Goal: Task Accomplishment & Management: Use online tool/utility

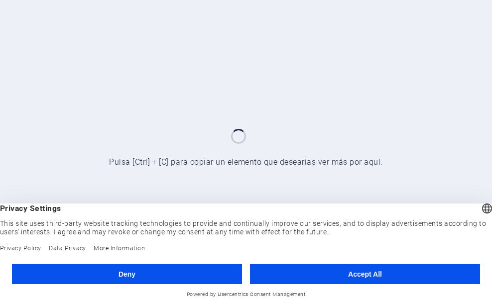
click at [157, 279] on button "Deny" at bounding box center [127, 274] width 230 height 20
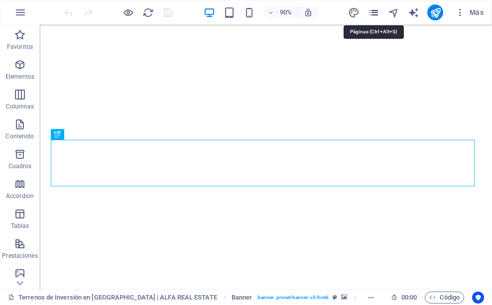
click at [376, 15] on icon "pages" at bounding box center [373, 12] width 11 height 11
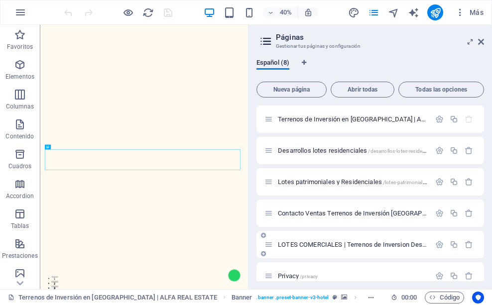
scroll to position [75, 0]
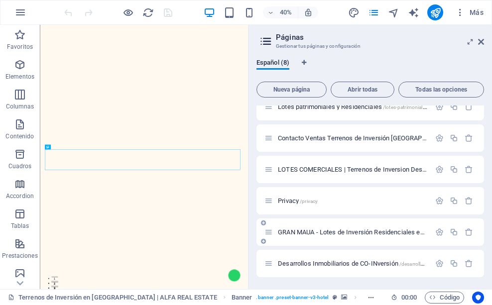
click at [340, 227] on div "GRAN MAUA - Lotes de Inversión Residenciales en [GEOGRAPHIC_DATA] /gran-maua-lo…" at bounding box center [347, 231] width 166 height 11
click at [341, 236] on div "GRAN MAUA - Lotes de Inversión Residenciales en [GEOGRAPHIC_DATA] /gran-maua-lo…" at bounding box center [347, 231] width 166 height 11
click at [348, 234] on span "GRAN MAUA - Lotes de Inversión Residenciales en [GEOGRAPHIC_DATA] /gran-maua-lo…" at bounding box center [462, 231] width 368 height 7
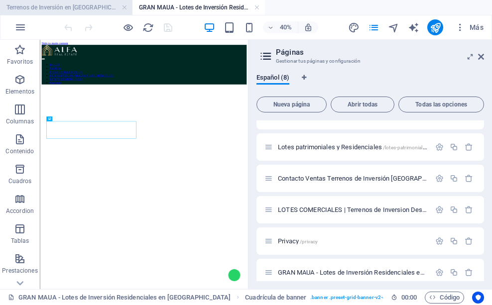
scroll to position [331, 0]
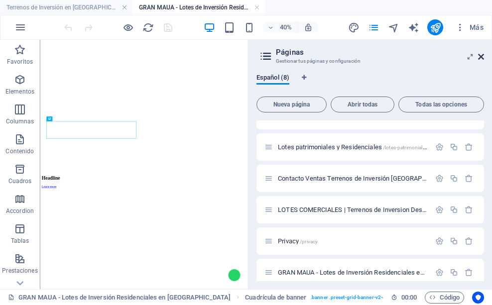
click at [480, 56] on icon at bounding box center [481, 57] width 6 height 8
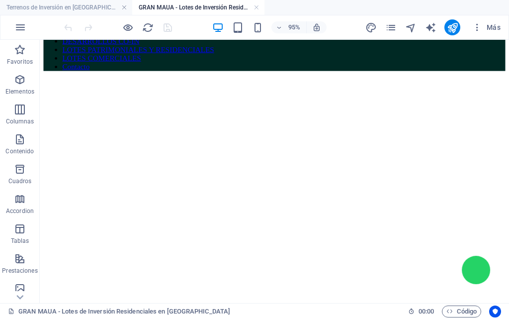
scroll to position [71, 0]
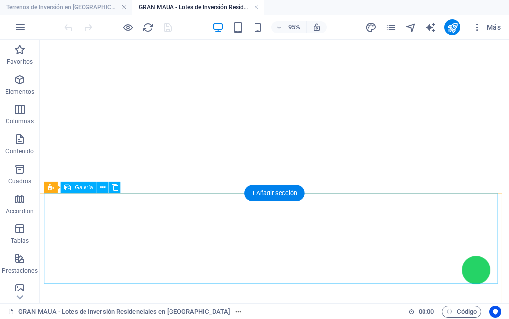
scroll to position [121, 0]
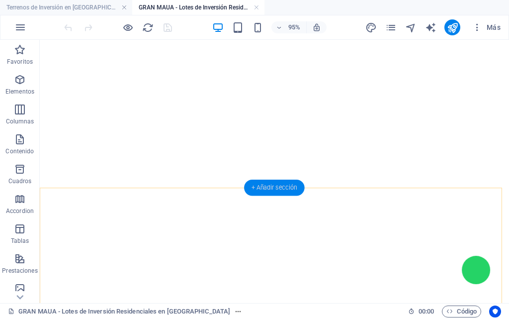
click at [276, 186] on div "+ Añadir sección" at bounding box center [274, 188] width 61 height 16
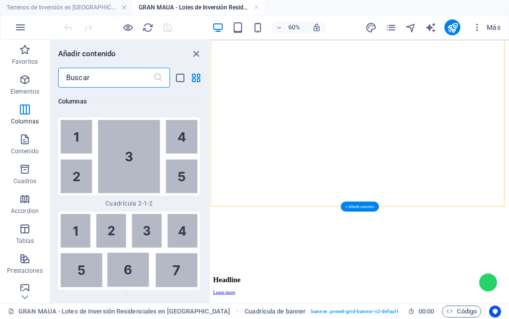
scroll to position [3187, 0]
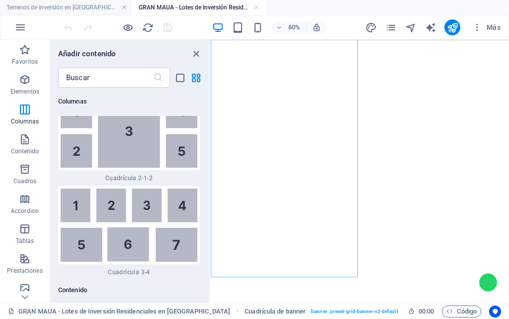
scroll to position [112, 0]
click at [360, 48] on figure at bounding box center [460, 48] width 490 height 0
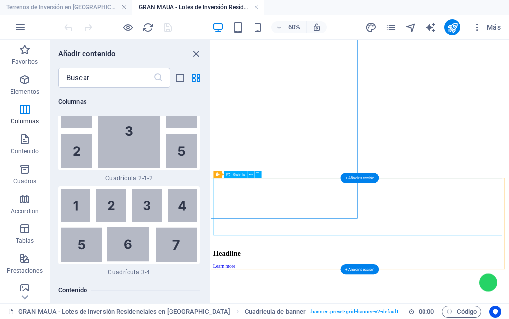
scroll to position [211, 0]
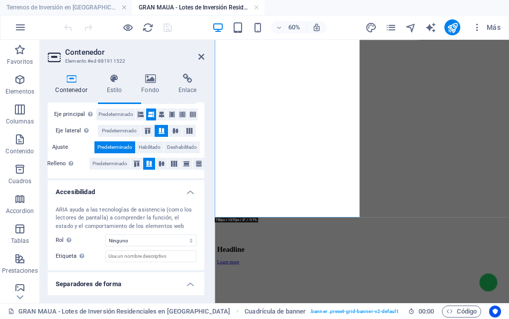
scroll to position [222, 0]
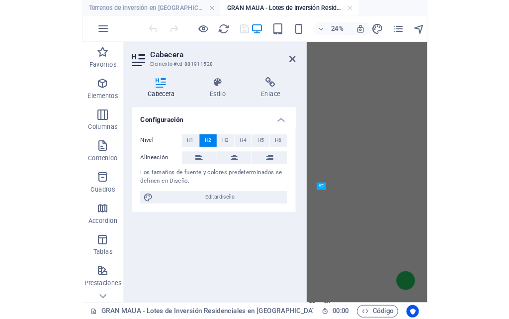
scroll to position [182, 0]
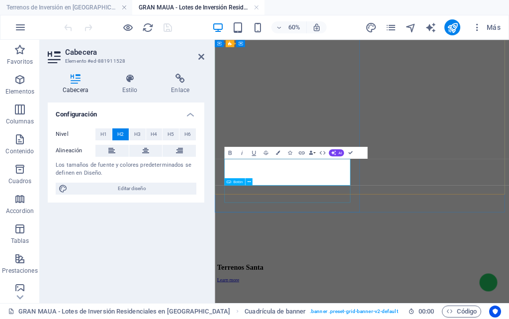
scroll to position [176, 0]
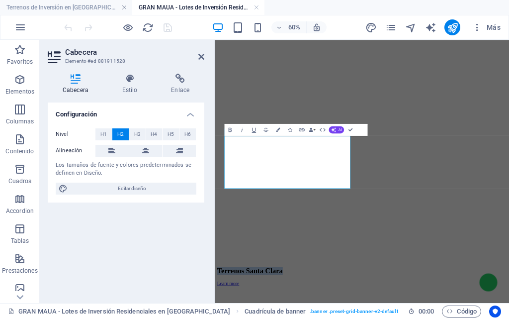
drag, startPoint x: 299, startPoint y: 266, endPoint x: 179, endPoint y: 199, distance: 136.9
click at [277, 130] on icon "button" at bounding box center [278, 129] width 4 height 4
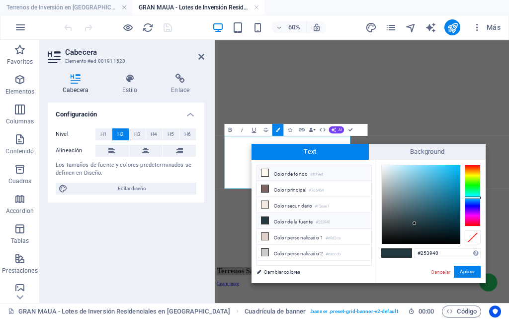
click at [266, 172] on icon at bounding box center [265, 172] width 7 height 7
type input "#fff9ef"
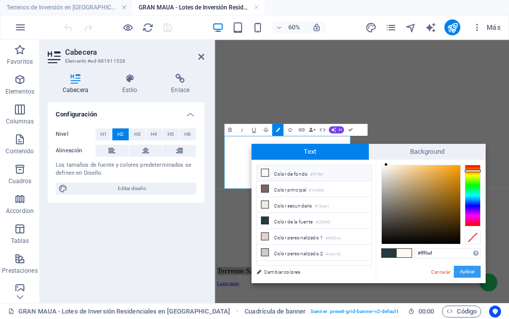
drag, startPoint x: 464, startPoint y: 267, endPoint x: 405, endPoint y: 375, distance: 123.6
click at [464, 267] on button "Aplicar" at bounding box center [467, 272] width 27 height 12
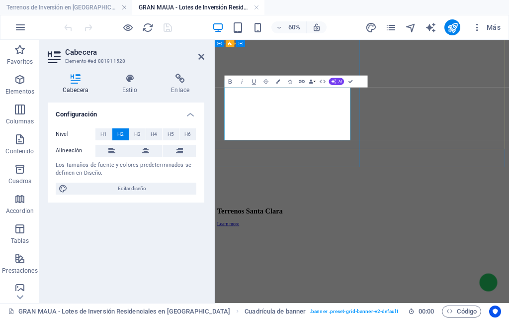
scroll to position [226, 0]
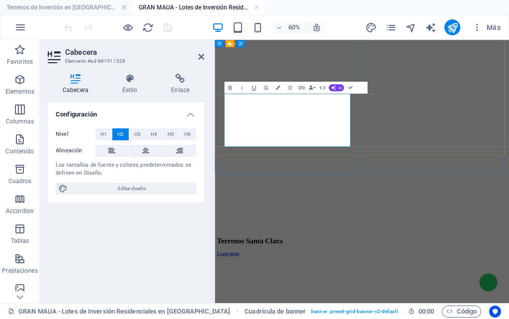
scroll to position [276, 0]
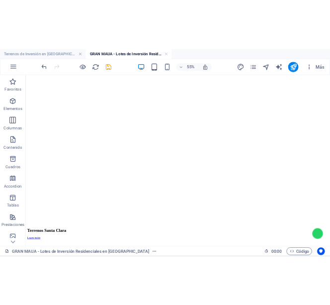
scroll to position [14, 0]
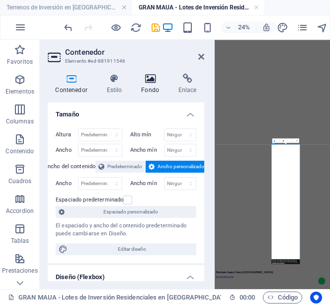
click at [149, 85] on h4 "Fondo" at bounding box center [152, 84] width 37 height 21
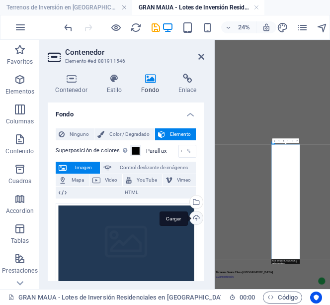
click at [193, 219] on div "Cargar" at bounding box center [195, 218] width 15 height 15
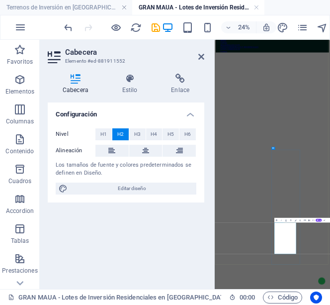
scroll to position [104, 0]
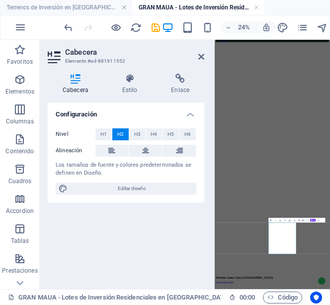
click at [290, 221] on icon "button" at bounding box center [289, 219] width 1 height 1
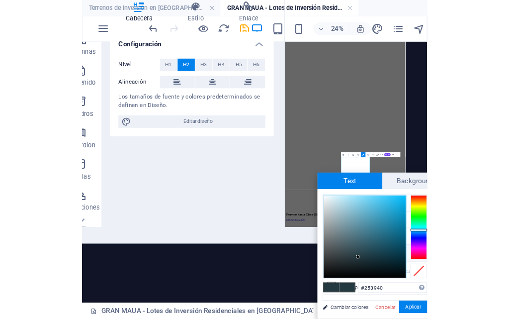
scroll to position [58, 0]
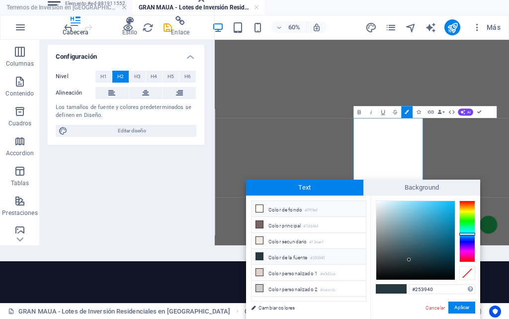
click at [258, 206] on icon at bounding box center [259, 208] width 7 height 7
type input "#fff9ef"
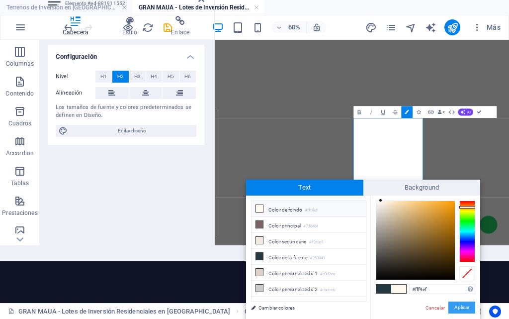
click at [460, 304] on button "Aplicar" at bounding box center [462, 307] width 27 height 12
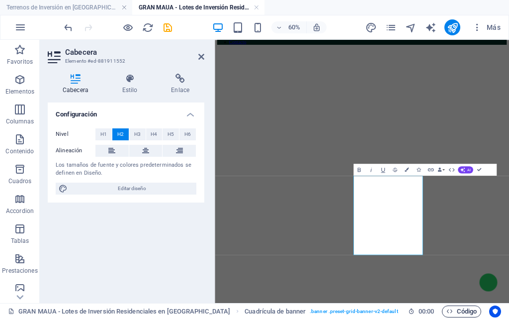
scroll to position [0, 0]
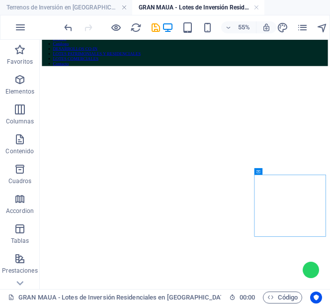
scroll to position [64, 0]
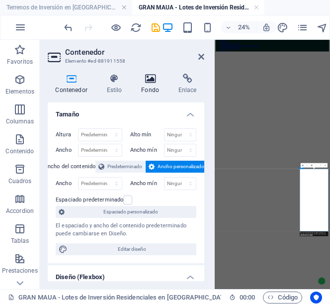
click at [144, 75] on icon at bounding box center [150, 79] width 33 height 10
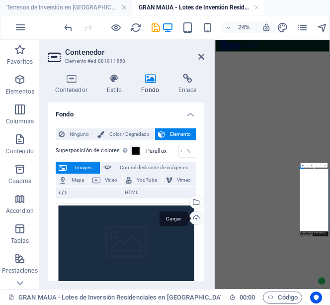
click at [193, 216] on div "Cargar" at bounding box center [195, 218] width 15 height 15
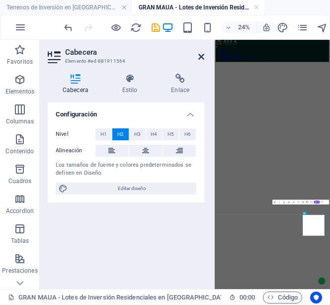
scroll to position [0, 0]
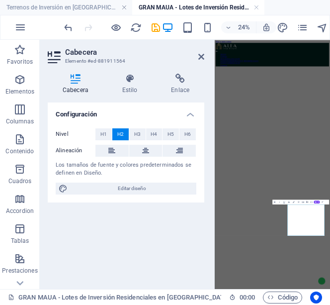
drag, startPoint x: 671, startPoint y: 845, endPoint x: 489, endPoint y: 240, distance: 632.4
click at [294, 202] on icon "button" at bounding box center [293, 201] width 1 height 1
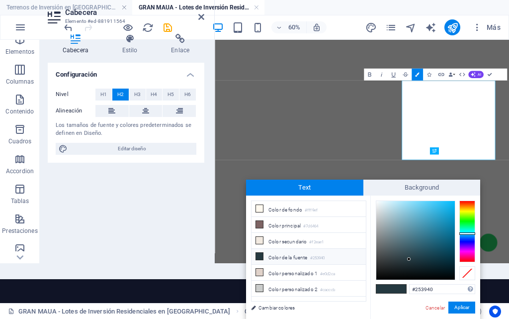
scroll to position [350, 0]
click at [261, 207] on icon at bounding box center [259, 208] width 7 height 7
type input "#fff9ef"
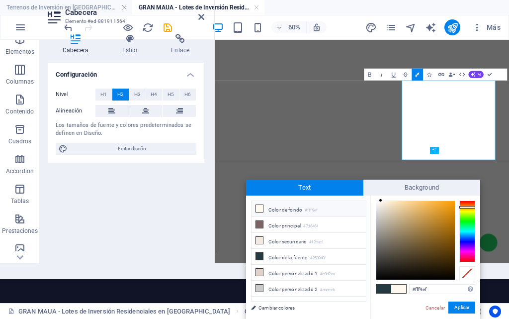
click at [256, 207] on icon at bounding box center [259, 208] width 7 height 7
click at [463, 304] on button "Aplicar" at bounding box center [462, 307] width 27 height 12
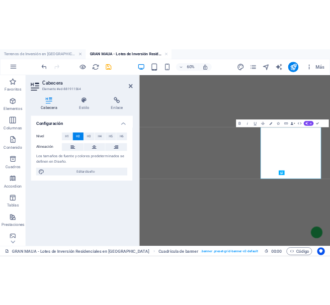
scroll to position [0, 0]
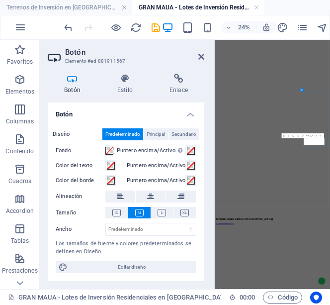
scroll to position [338, 0]
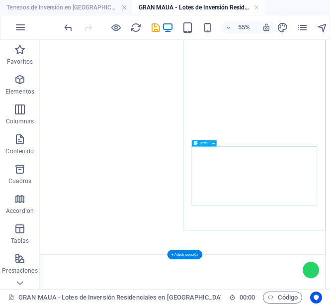
scroll to position [150, 0]
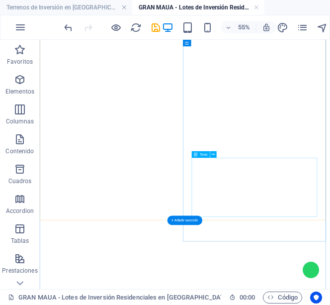
scroll to position [125, 0]
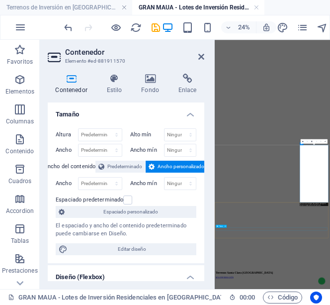
scroll to position [365, 0]
click at [142, 83] on icon at bounding box center [150, 79] width 33 height 10
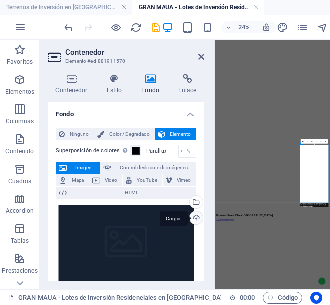
click at [198, 223] on div "Cargar" at bounding box center [195, 218] width 15 height 15
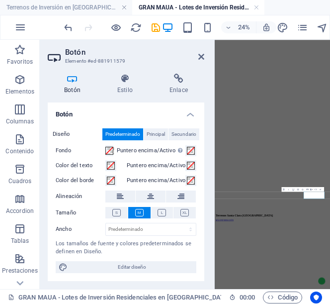
scroll to position [353, 0]
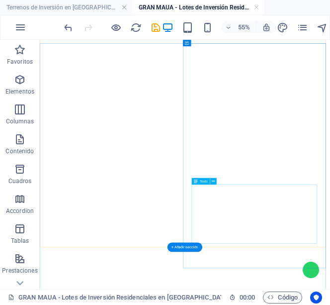
scroll to position [75, 0]
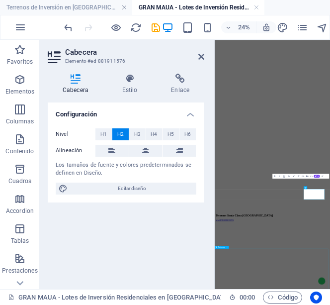
scroll to position [321, 0]
drag, startPoint x: 594, startPoint y: 659, endPoint x: 715, endPoint y: 720, distance: 135.7
drag, startPoint x: 663, startPoint y: 693, endPoint x: 556, endPoint y: 663, distance: 110.9
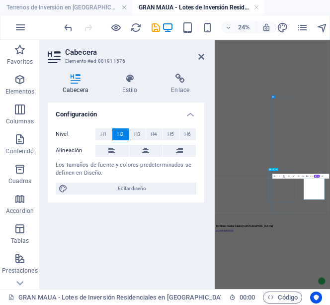
click at [293, 176] on icon "button" at bounding box center [293, 175] width 1 height 1
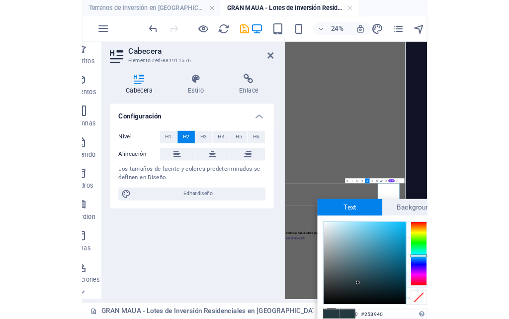
scroll to position [3, 0]
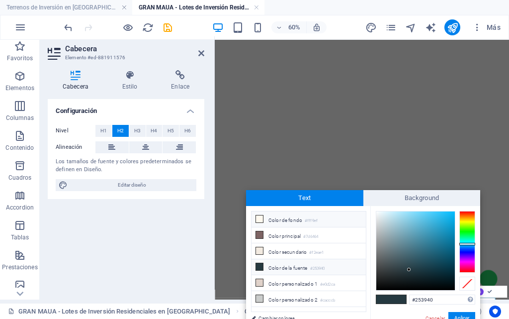
click at [261, 218] on icon at bounding box center [259, 218] width 7 height 7
type input "#fff9ef"
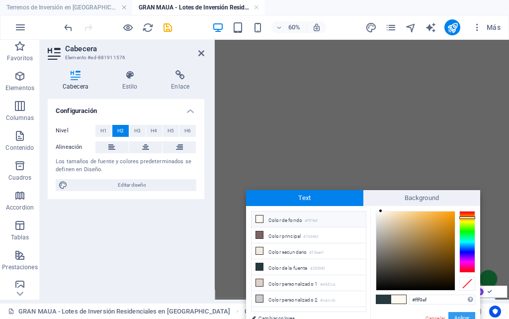
click at [468, 304] on button "Aplicar" at bounding box center [462, 318] width 27 height 12
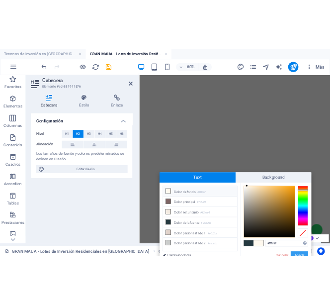
scroll to position [0, 0]
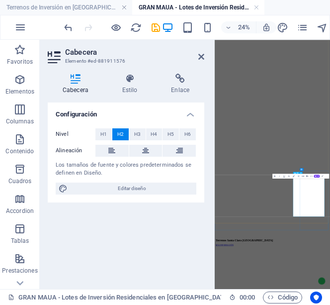
scroll to position [277, 0]
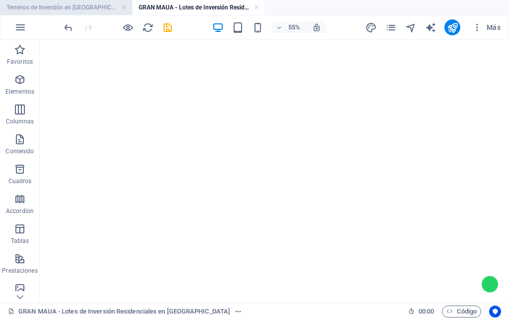
scroll to position [367, 0]
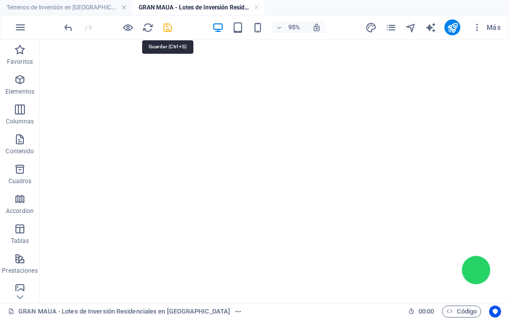
click at [169, 23] on icon "save" at bounding box center [167, 27] width 11 height 11
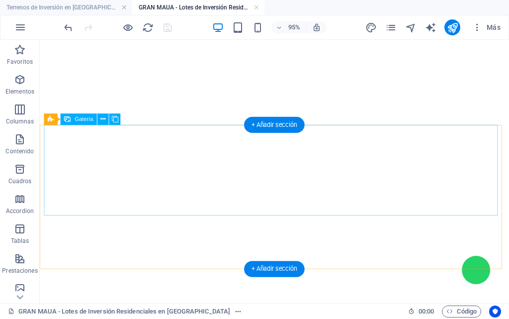
scroll to position [150, 0]
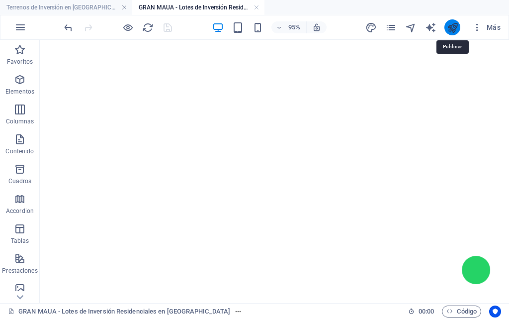
click at [458, 27] on icon "publish" at bounding box center [452, 27] width 11 height 11
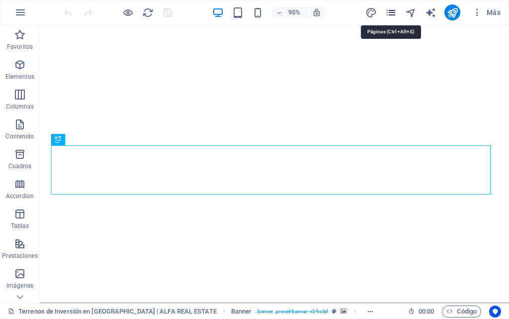
click at [389, 10] on icon "pages" at bounding box center [391, 12] width 11 height 11
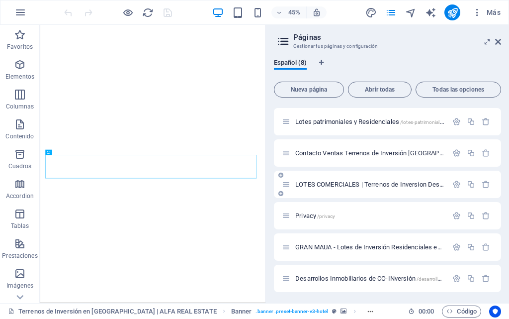
scroll to position [61, 0]
click at [348, 244] on span "GRAN MAUA - Lotes de Inversión Residenciales en [GEOGRAPHIC_DATA] /gran-maua-lo…" at bounding box center [480, 245] width 368 height 7
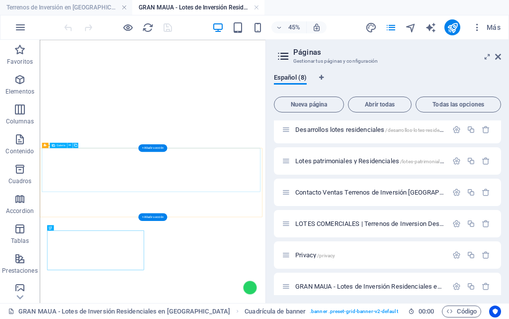
scroll to position [318, 0]
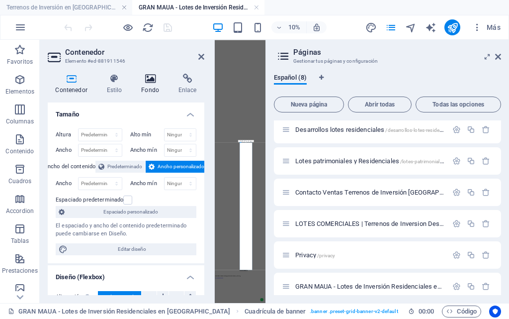
click at [155, 86] on h4 "Fondo" at bounding box center [152, 84] width 37 height 21
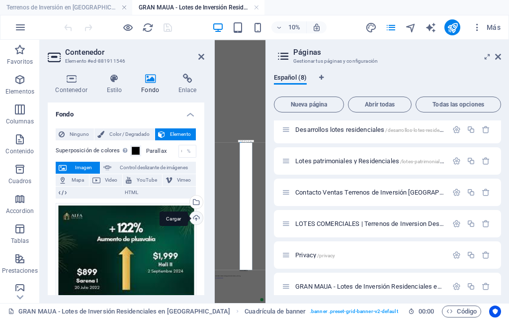
click at [198, 218] on div "Cargar" at bounding box center [195, 218] width 15 height 15
click at [501, 59] on icon at bounding box center [499, 57] width 6 height 8
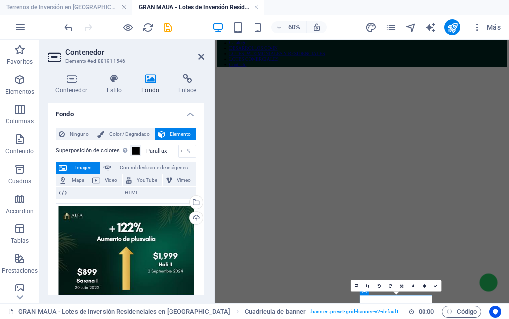
scroll to position [66, 0]
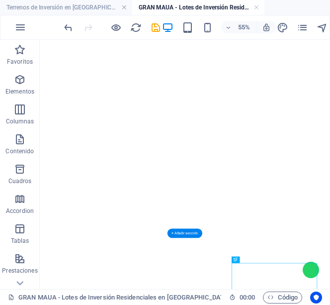
scroll to position [25, 0]
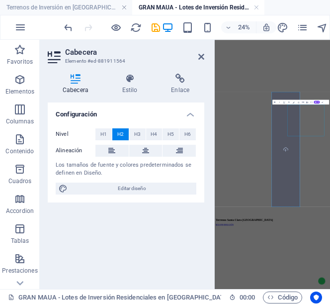
drag, startPoint x: 554, startPoint y: 422, endPoint x: 562, endPoint y: 418, distance: 9.3
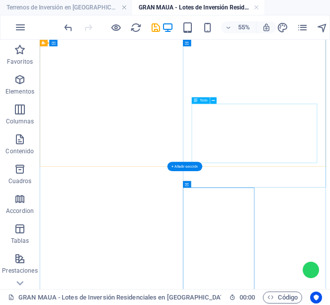
scroll to position [148, 0]
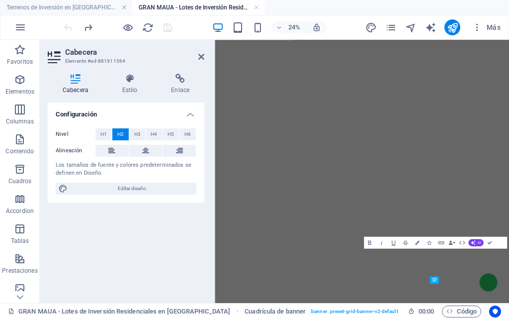
scroll to position [160, 0]
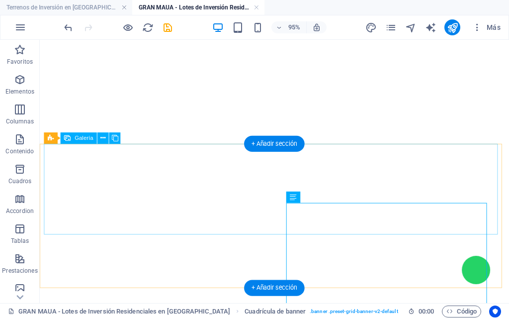
scroll to position [168, 0]
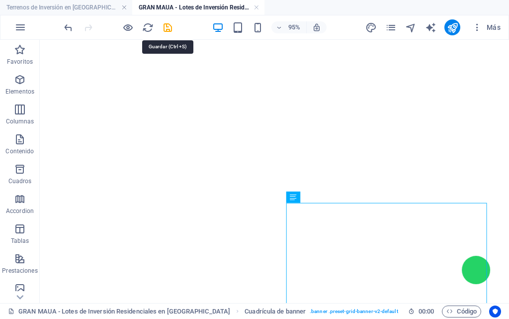
click at [166, 27] on icon "save" at bounding box center [167, 27] width 11 height 11
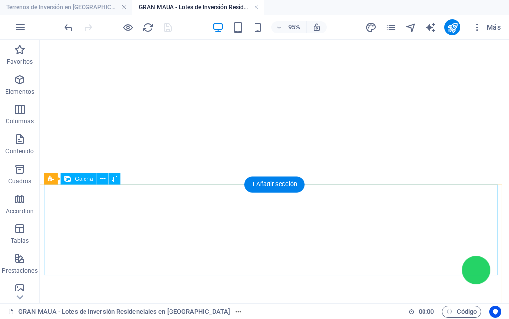
scroll to position [217, 0]
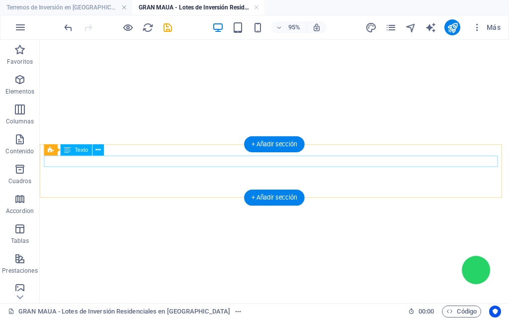
scroll to position [118, 0]
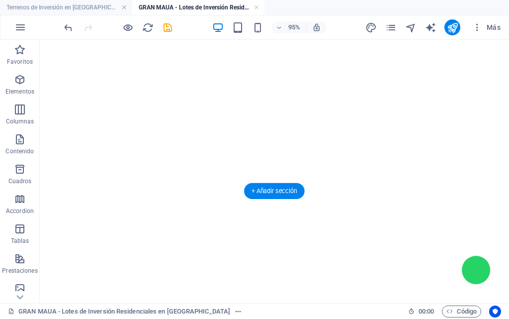
click at [243, 42] on figure at bounding box center [287, 42] width 487 height 0
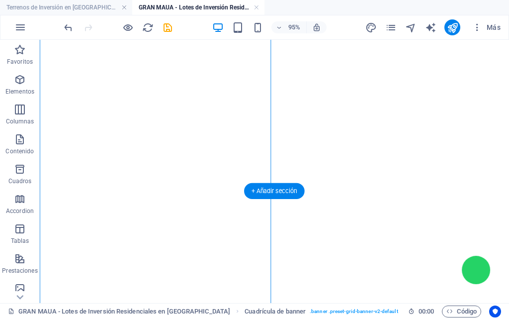
click at [243, 42] on figure at bounding box center [287, 42] width 487 height 0
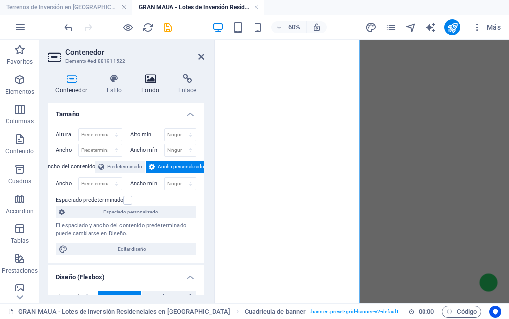
click at [145, 81] on icon at bounding box center [150, 79] width 33 height 10
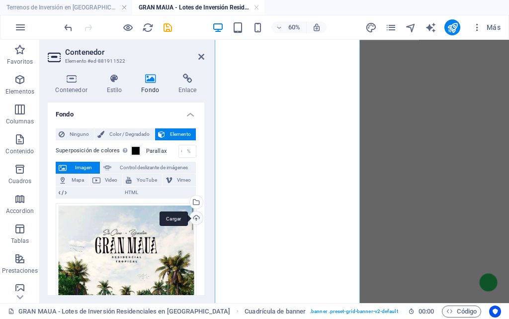
click at [196, 216] on div "Cargar" at bounding box center [195, 218] width 15 height 15
click at [199, 60] on icon at bounding box center [202, 57] width 6 height 8
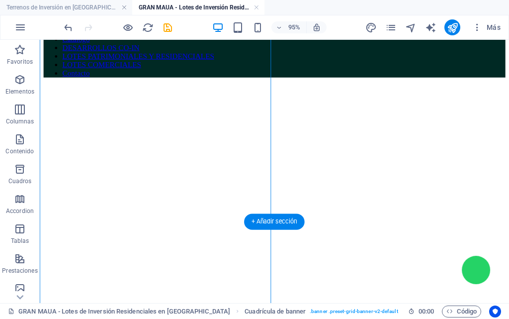
scroll to position [0, 0]
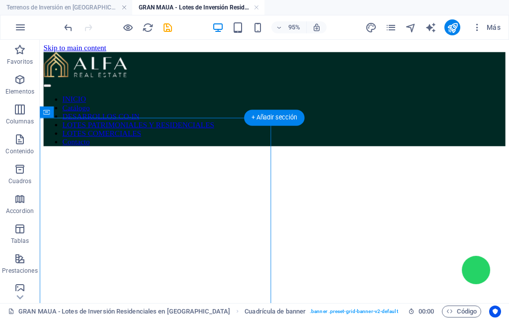
click at [197, 160] on figure at bounding box center [287, 160] width 487 height 0
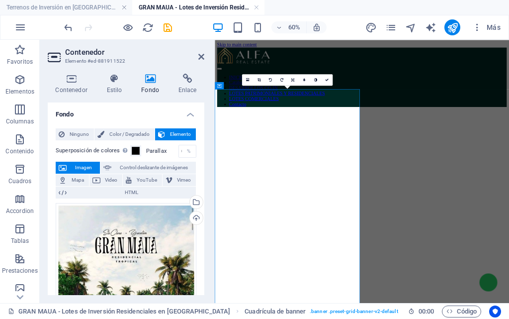
click at [189, 184] on span "Vimeo" at bounding box center [185, 180] width 18 height 12
select select "ar16_9"
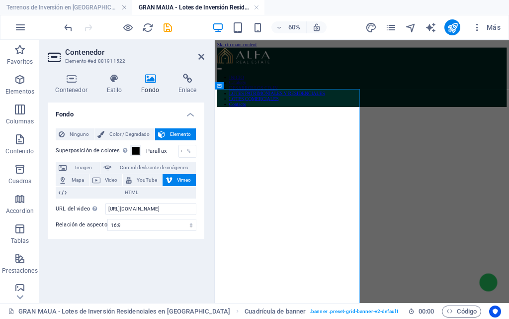
click at [146, 83] on icon at bounding box center [150, 79] width 33 height 10
click at [148, 78] on icon at bounding box center [150, 79] width 33 height 10
click at [199, 57] on icon at bounding box center [202, 57] width 6 height 8
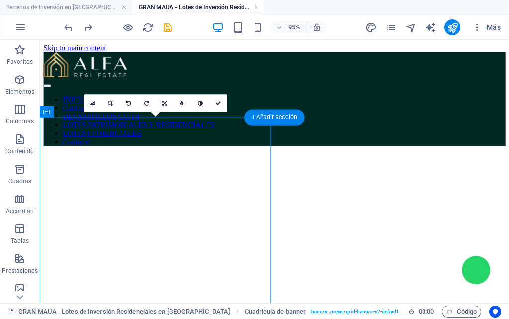
click at [220, 160] on figure at bounding box center [287, 160] width 487 height 0
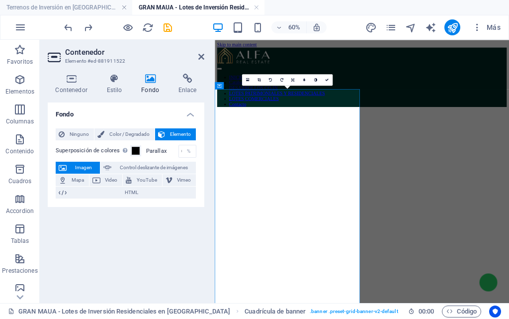
click at [146, 78] on icon at bounding box center [150, 79] width 33 height 10
click at [157, 230] on div "Fondo Ninguno Color / Degradado Elemento Estirar fondo a ancho completo Superpo…" at bounding box center [126, 198] width 157 height 193
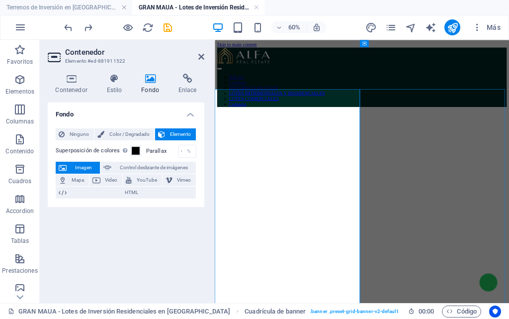
click at [365, 160] on figure at bounding box center [460, 160] width 483 height 0
click at [157, 238] on div "Fondo Ninguno Color / Degradado Elemento Estirar fondo a ancho completo Superpo…" at bounding box center [126, 198] width 157 height 193
click at [199, 57] on icon at bounding box center [202, 57] width 6 height 8
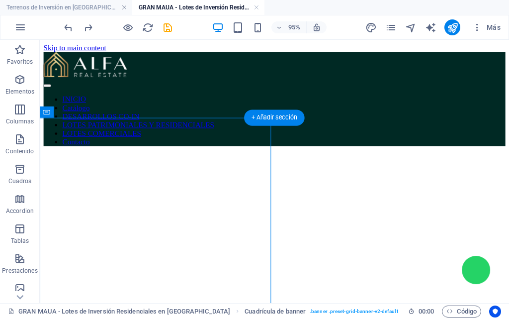
click at [190, 160] on figure at bounding box center [287, 160] width 487 height 0
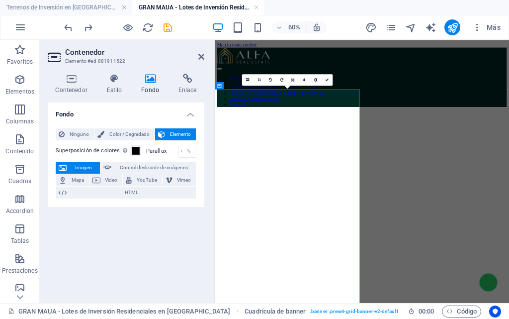
click at [255, 160] on figure at bounding box center [460, 160] width 483 height 0
click at [200, 60] on icon at bounding box center [202, 57] width 6 height 8
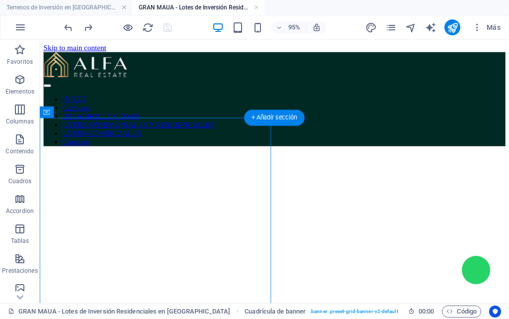
click at [201, 160] on figure at bounding box center [287, 160] width 487 height 0
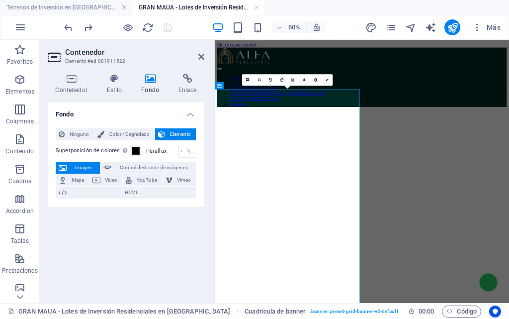
click at [145, 80] on icon at bounding box center [150, 79] width 33 height 10
click at [130, 266] on div "Fondo Ninguno Color / Degradado Elemento Estirar fondo a ancho completo Superpo…" at bounding box center [126, 198] width 157 height 193
click at [352, 160] on figure at bounding box center [460, 160] width 483 height 0
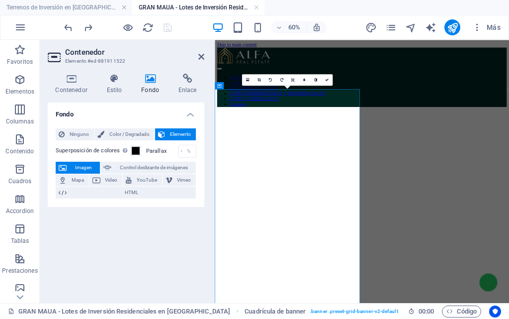
click at [328, 160] on figure at bounding box center [460, 160] width 483 height 0
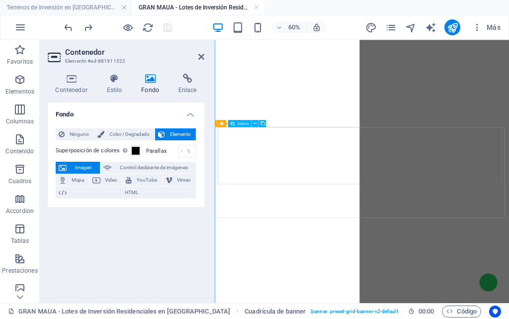
scroll to position [366, 0]
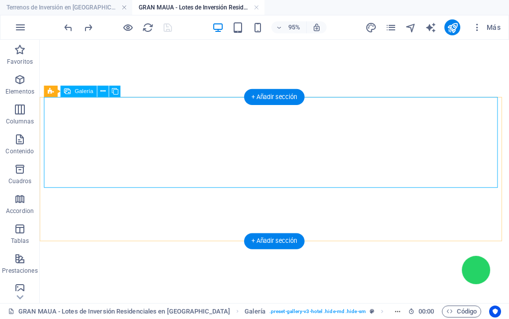
scroll to position [167, 0]
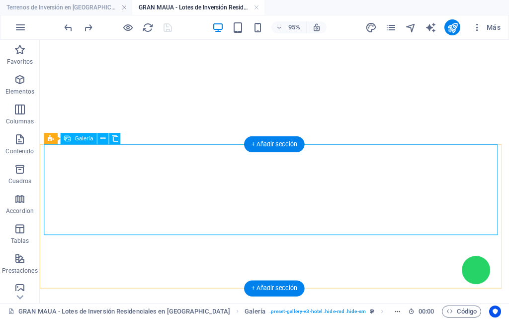
select select "4"
select select "px"
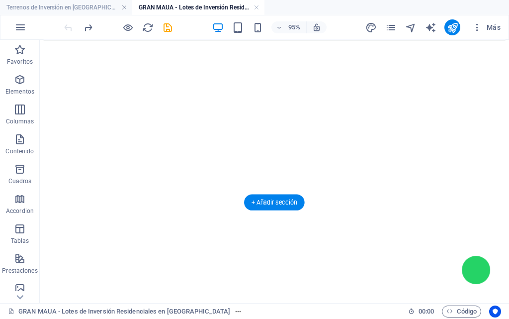
scroll to position [99, 0]
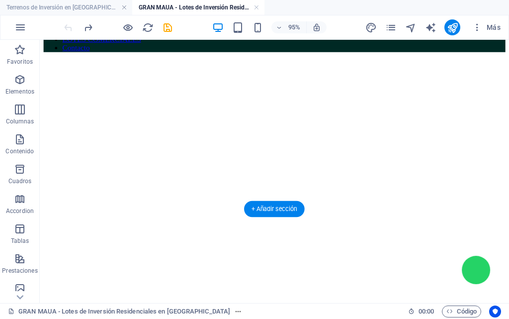
click at [168, 61] on figure at bounding box center [287, 61] width 487 height 0
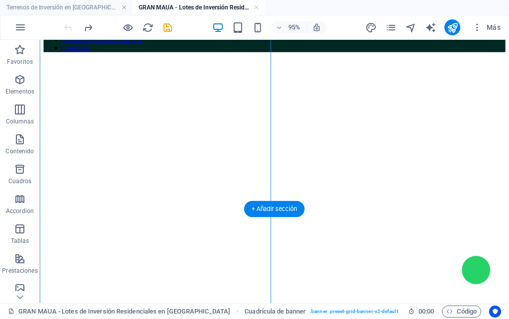
click at [170, 61] on figure at bounding box center [287, 61] width 487 height 0
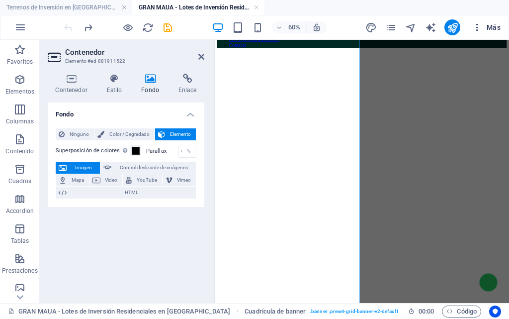
click at [491, 30] on span "Más" at bounding box center [487, 27] width 28 height 10
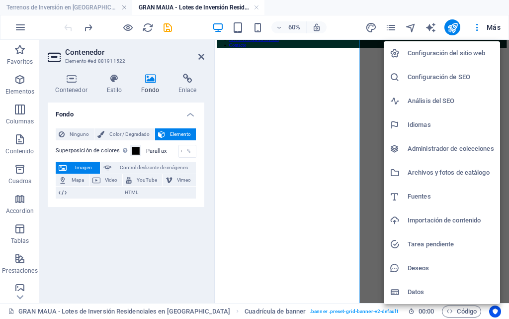
click at [329, 185] on div at bounding box center [254, 159] width 509 height 319
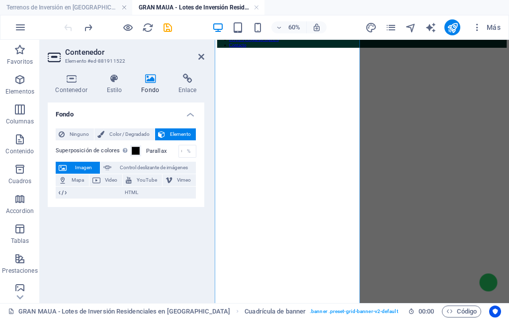
click at [329, 185] on div "Configuración del sitio web Configuración de SEO Análisis del SEO Idiomas Admin…" at bounding box center [254, 162] width 509 height 313
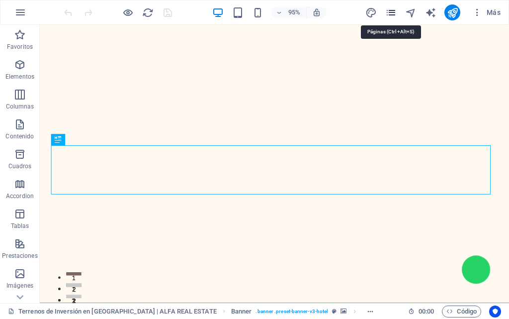
click at [396, 12] on icon "pages" at bounding box center [391, 12] width 11 height 11
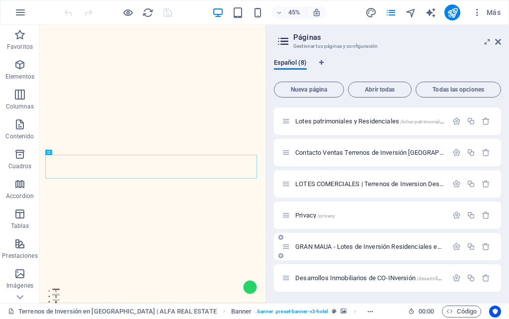
scroll to position [61, 0]
click at [350, 244] on span "GRAN MAUA - Lotes de Inversión Residenciales en [GEOGRAPHIC_DATA] /gran-maua-lo…" at bounding box center [480, 245] width 368 height 7
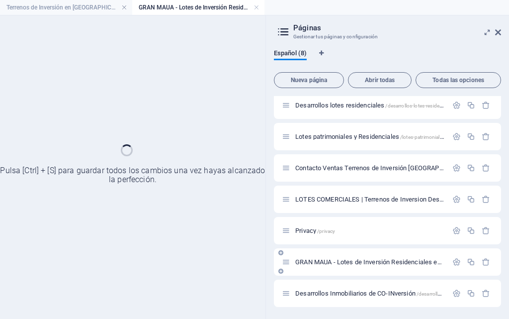
scroll to position [36, 0]
click at [350, 244] on div "Privacy /privacy" at bounding box center [387, 230] width 227 height 27
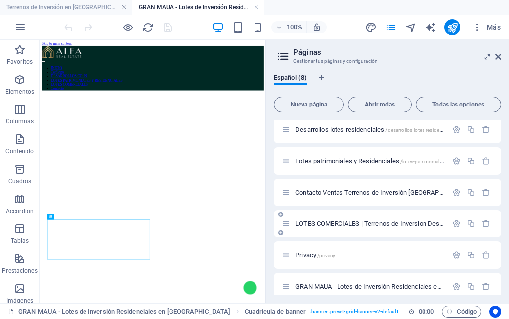
scroll to position [368, 0]
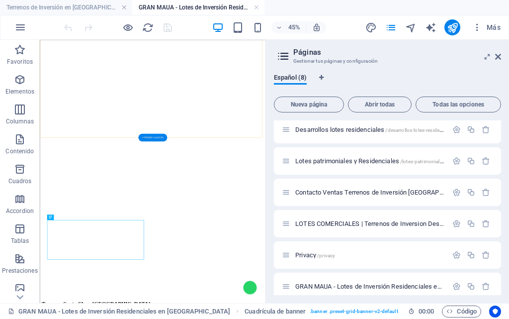
click at [153, 137] on div "+ Añadir sección" at bounding box center [152, 137] width 29 height 7
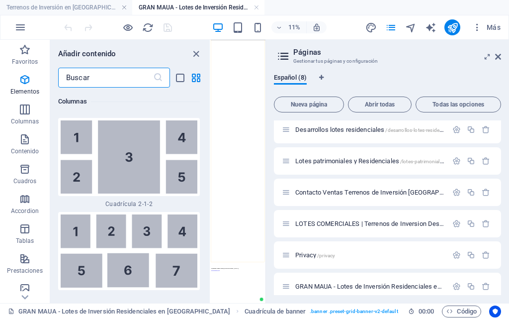
scroll to position [3161, 0]
click at [22, 82] on icon "button" at bounding box center [25, 80] width 12 height 12
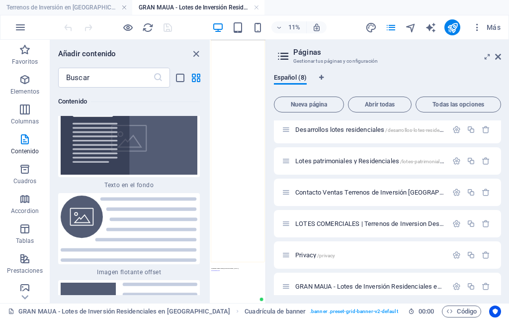
scroll to position [4179, 0]
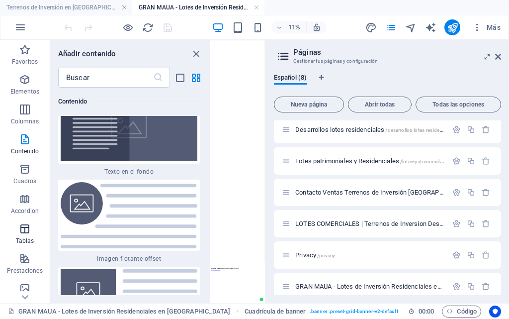
click at [21, 222] on button "Tablas" at bounding box center [25, 234] width 50 height 30
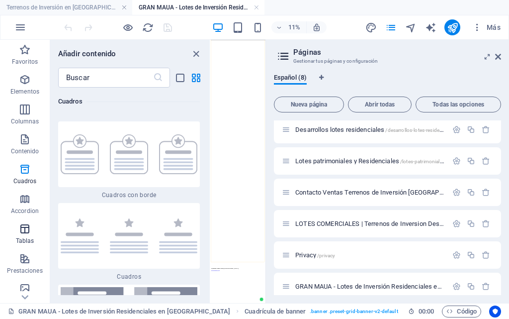
scroll to position [6734, 0]
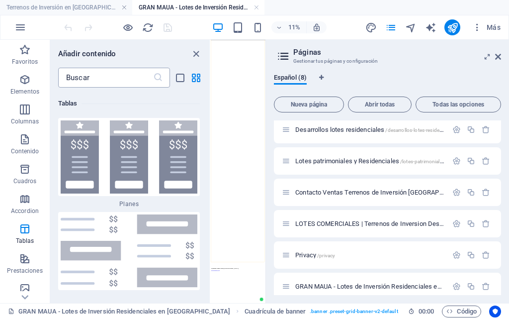
click at [90, 83] on input "text" at bounding box center [105, 78] width 95 height 20
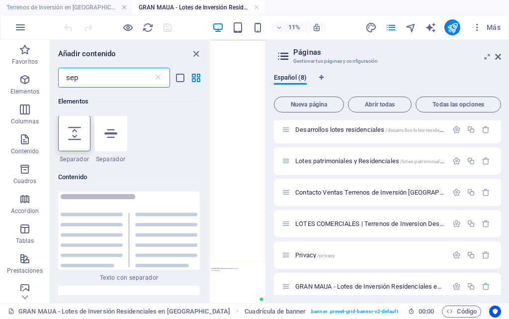
scroll to position [0, 0]
type input "sep"
click at [76, 139] on icon at bounding box center [74, 133] width 13 height 13
select select "px"
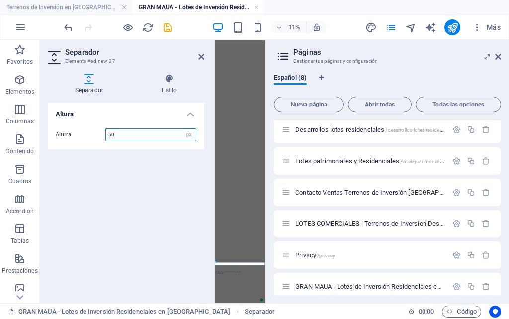
scroll to position [390, 0]
click at [498, 57] on icon at bounding box center [499, 57] width 6 height 8
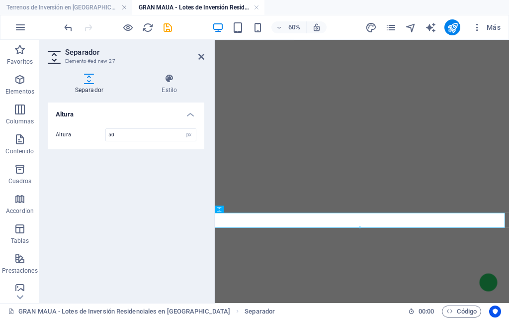
scroll to position [141, 0]
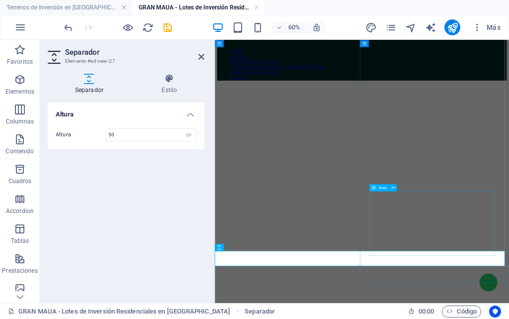
scroll to position [41, 0]
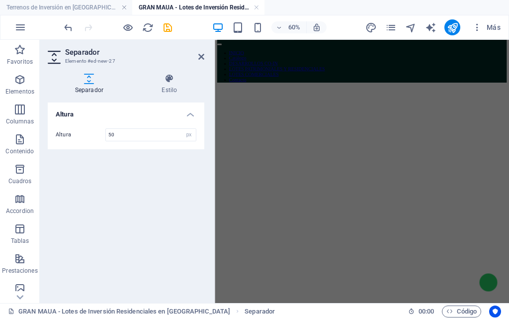
click at [396, 118] on figure at bounding box center [460, 118] width 483 height 0
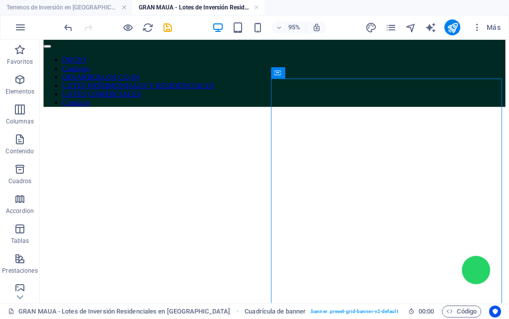
scroll to position [0, 0]
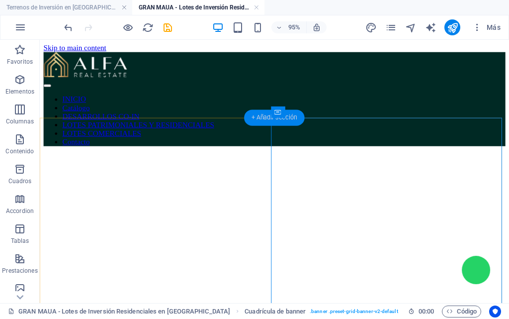
click at [252, 112] on div "+ Añadir sección" at bounding box center [274, 118] width 61 height 16
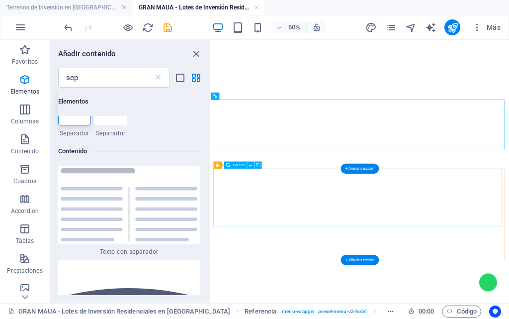
scroll to position [249, 0]
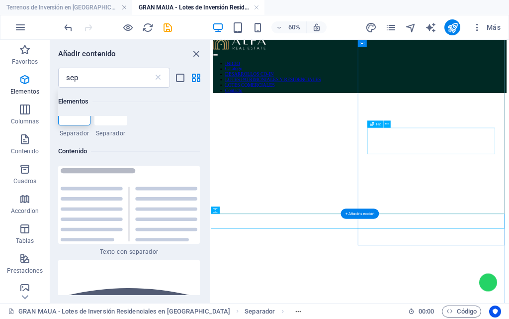
scroll to position [0, 0]
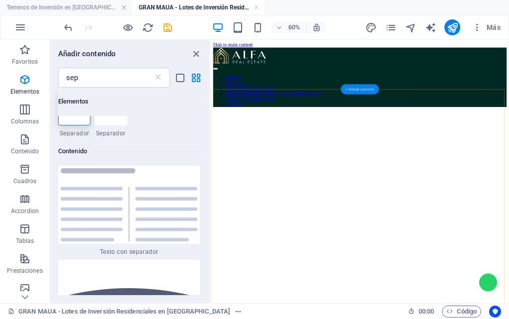
click at [364, 87] on div "+ Añadir sección" at bounding box center [360, 89] width 38 height 10
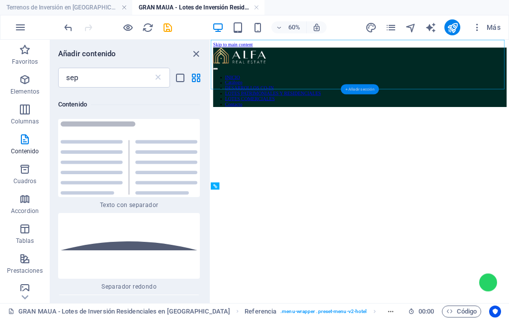
scroll to position [76, 0]
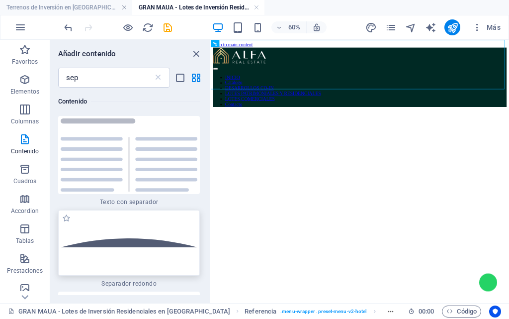
click at [133, 243] on img at bounding box center [129, 242] width 137 height 9
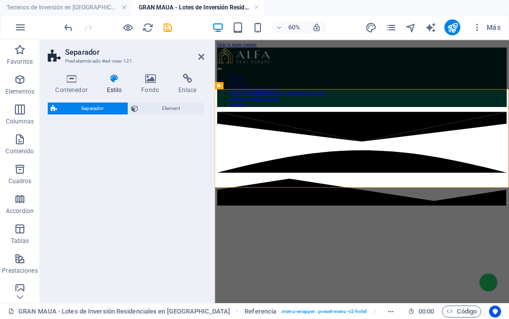
select select "circle"
select select "rem"
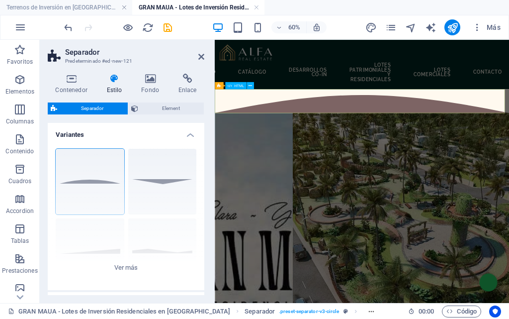
click at [508, 140] on div at bounding box center [460, 142] width 491 height 40
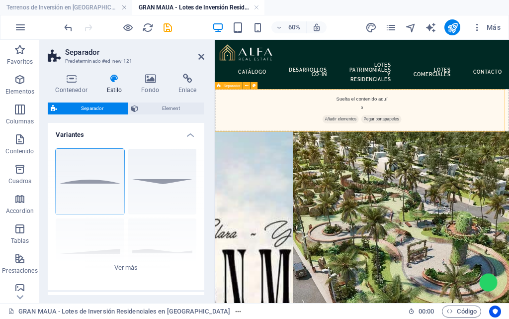
drag, startPoint x: 508, startPoint y: 140, endPoint x: 508, endPoint y: 151, distance: 11.4
click at [508, 151] on div "Suelta el contenido aquí o Añadir elementos Pegar portapapeles" at bounding box center [460, 157] width 491 height 71
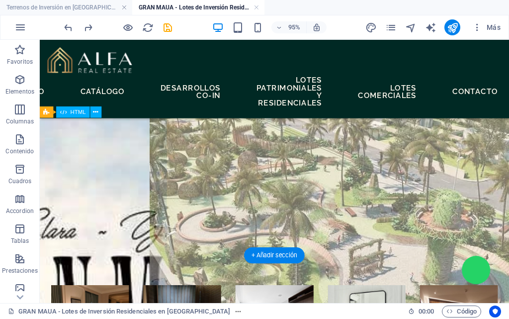
scroll to position [50, 0]
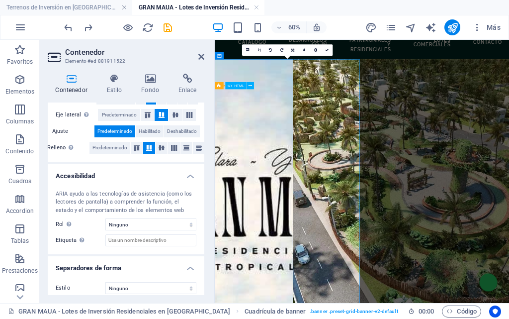
scroll to position [222, 0]
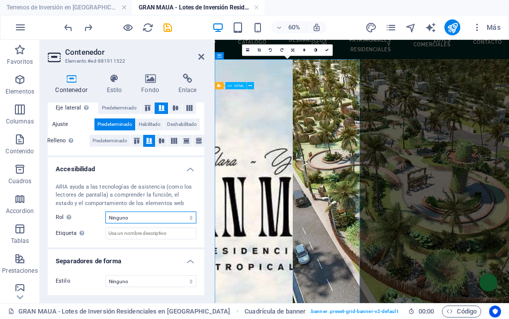
click at [135, 219] on select "Ninguno Alert Article Banner Comment Complementary Dialog Encabezado Marquee Pi…" at bounding box center [150, 217] width 91 height 12
select select "banner"
click at [105, 211] on select "Ninguno Alert Article Banner Comment Complementary Dialog Encabezado Marquee Pi…" at bounding box center [150, 217] width 91 height 12
click at [91, 232] on label "Etiqueta Usa la etiqueta ARIA para proporcionar un nombre claro y descriptivo a…" at bounding box center [81, 233] width 50 height 12
click at [105, 232] on input "Etiqueta Usa la etiqueta ARIA para proporcionar un nombre claro y descriptivo a…" at bounding box center [150, 233] width 91 height 12
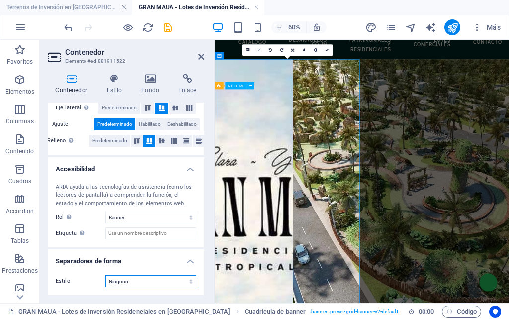
click at [124, 276] on select "Ninguno Triángulo Cuadrado Diagonal Polígono 1 Polígono 2 Zigzag Múltiples zigz…" at bounding box center [150, 281] width 91 height 12
click at [81, 242] on div "ARIA ayuda a las tecnologías de asistencia (como los lectores de pantalla) a co…" at bounding box center [126, 211] width 157 height 73
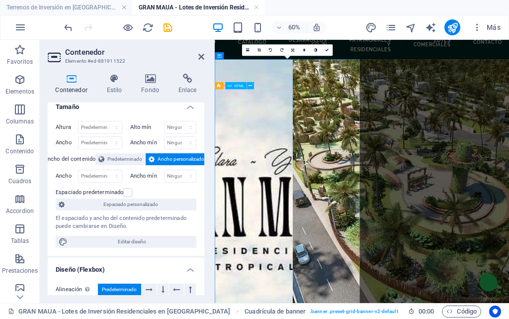
scroll to position [0, 0]
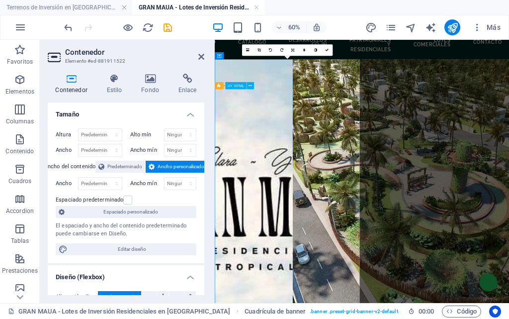
click at [61, 133] on label "Altura" at bounding box center [67, 134] width 22 height 5
click at [94, 134] on select "Predeterminado px rem % vh vw" at bounding box center [100, 135] width 43 height 12
click at [79, 129] on select "Predeterminado px rem % vh vw" at bounding box center [100, 135] width 43 height 12
select select "DISABLED_OPTION_VALUE"
click at [91, 150] on select "Predeterminado px rem % em vh vw" at bounding box center [100, 150] width 43 height 12
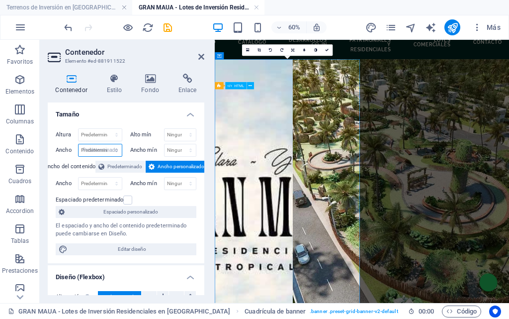
click at [79, 144] on select "Predeterminado px rem % em vh vw" at bounding box center [100, 150] width 43 height 12
select select "DISABLED_OPTION_VALUE"
click at [121, 85] on h4 "Estilo" at bounding box center [116, 84] width 35 height 21
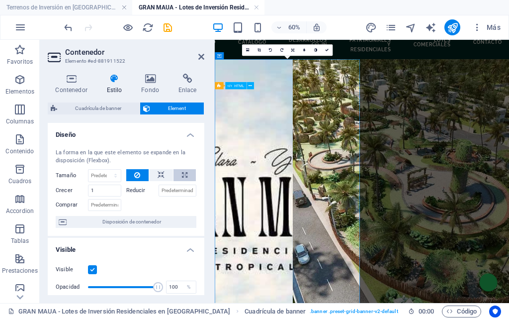
click at [182, 175] on icon at bounding box center [184, 175] width 5 height 12
type input "100"
select select "%"
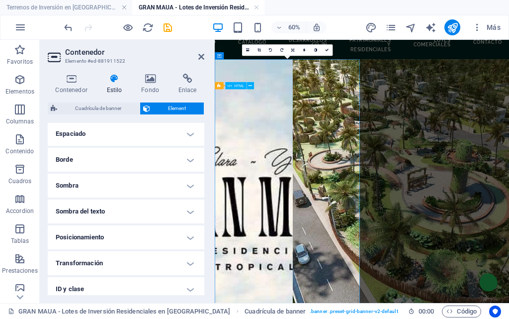
scroll to position [249, 0]
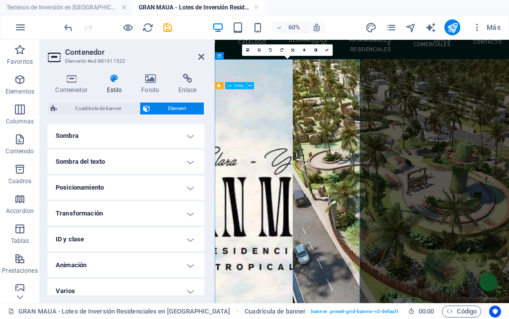
click at [111, 190] on h4 "Posicionamiento" at bounding box center [126, 188] width 157 height 24
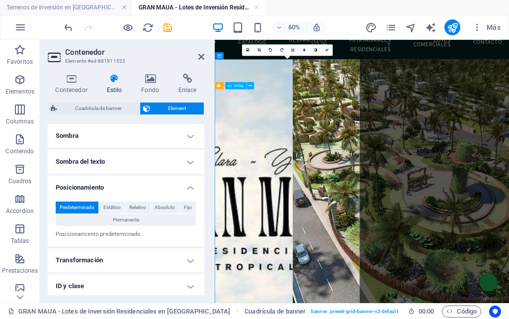
scroll to position [303, 0]
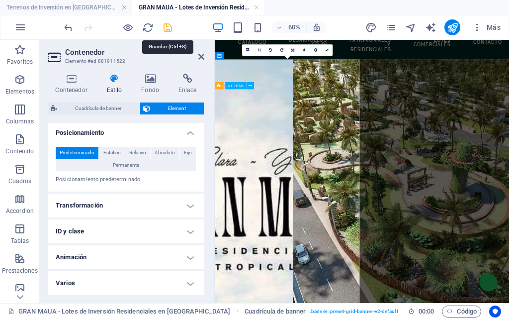
click at [166, 27] on icon "save" at bounding box center [167, 27] width 11 height 11
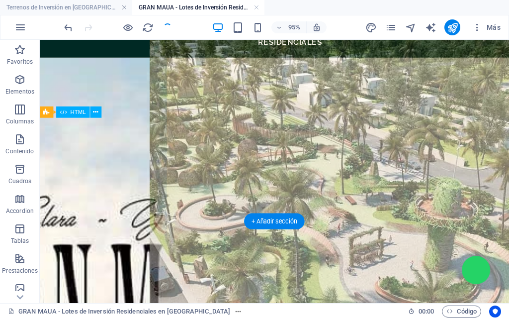
scroll to position [43, 0]
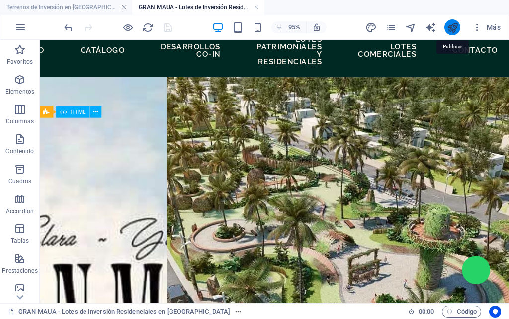
click at [454, 28] on icon "publish" at bounding box center [452, 27] width 11 height 11
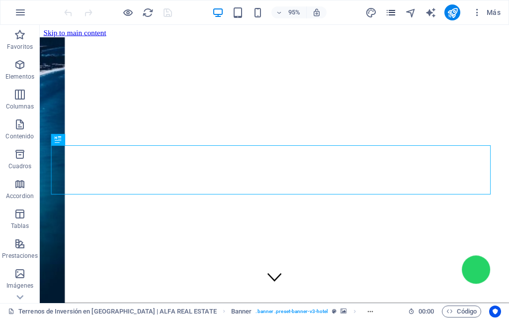
click at [391, 14] on icon "pages" at bounding box center [391, 12] width 11 height 11
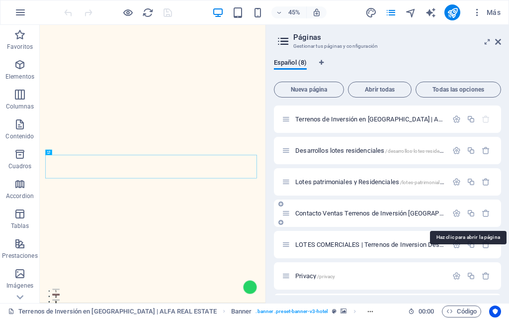
scroll to position [61, 0]
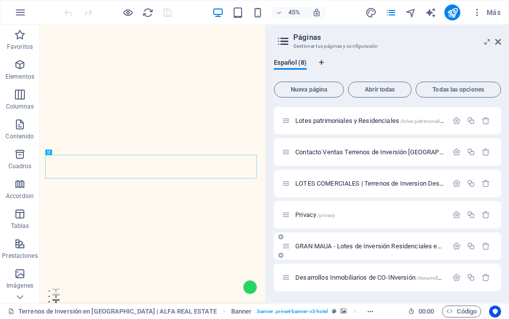
click at [349, 248] on span "GRAN MAUA - Lotes de Inversión Residenciales en [GEOGRAPHIC_DATA] /gran-maua-lo…" at bounding box center [480, 245] width 368 height 7
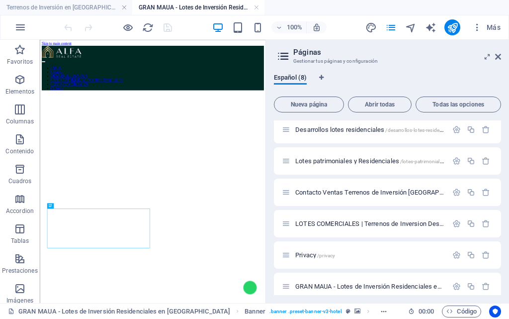
scroll to position [393, 0]
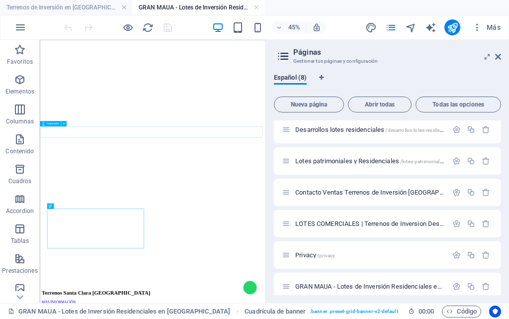
click at [51, 123] on span "Separador" at bounding box center [53, 123] width 12 height 2
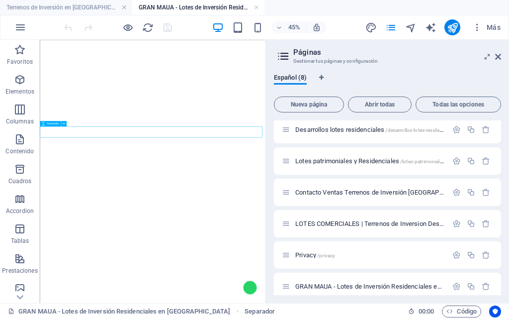
scroll to position [390, 0]
select select "px"
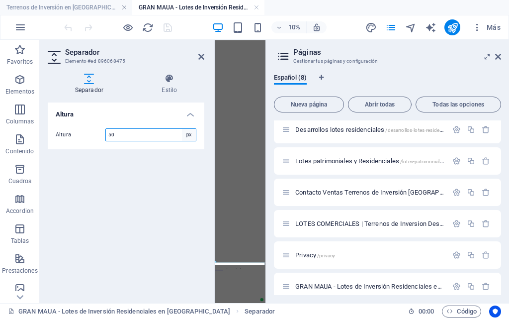
click at [188, 140] on select "px rem vh vw" at bounding box center [189, 135] width 14 height 12
click at [130, 137] on input "50" at bounding box center [151, 135] width 90 height 12
drag, startPoint x: 116, startPoint y: 136, endPoint x: 104, endPoint y: 136, distance: 12.4
click at [104, 136] on div "Altura 50 px rem vh vw" at bounding box center [126, 134] width 141 height 13
click at [104, 136] on label "Altura" at bounding box center [81, 134] width 50 height 5
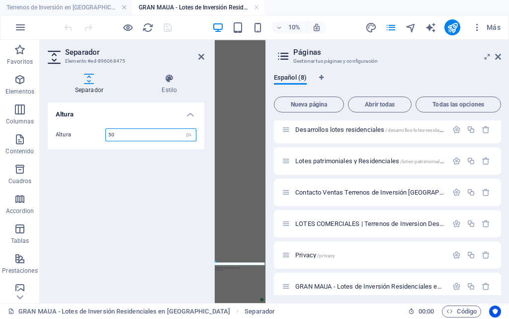
click at [107, 135] on input "50" at bounding box center [151, 135] width 90 height 12
click at [136, 214] on div "Altura Altura 400 px rem vh vw" at bounding box center [126, 198] width 157 height 193
drag, startPoint x: 120, startPoint y: 132, endPoint x: 81, endPoint y: 132, distance: 39.8
click at [81, 132] on div "Altura 400 px rem vh vw" at bounding box center [126, 134] width 141 height 13
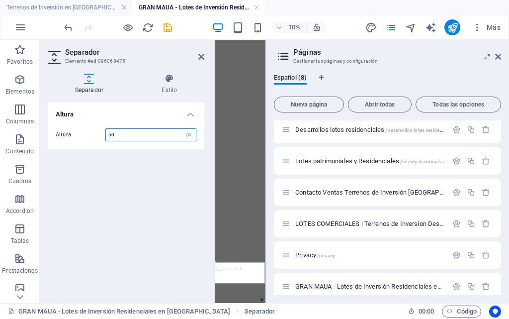
type input "50"
click at [112, 157] on div "Altura Altura 50 px rem vh vw" at bounding box center [126, 198] width 157 height 193
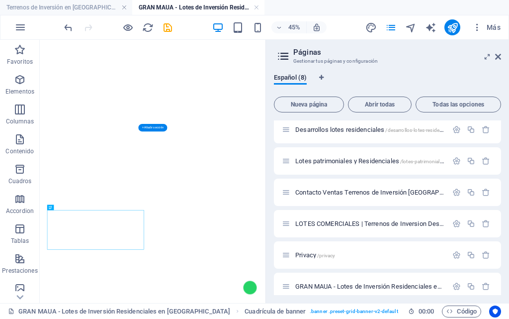
scroll to position [340, 0]
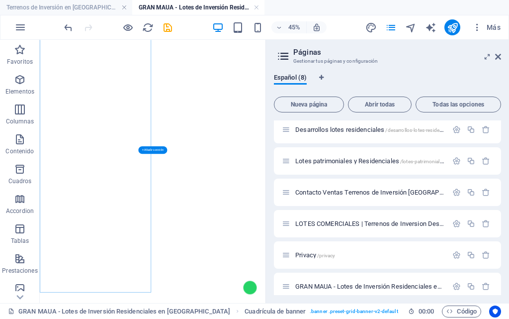
select select "banner"
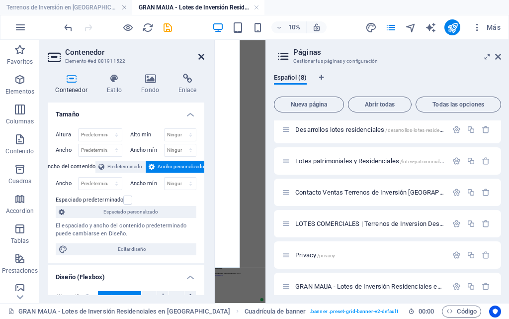
click at [201, 55] on icon at bounding box center [202, 57] width 6 height 8
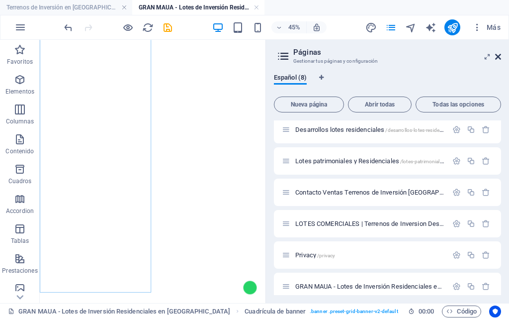
click at [501, 56] on icon at bounding box center [499, 57] width 6 height 8
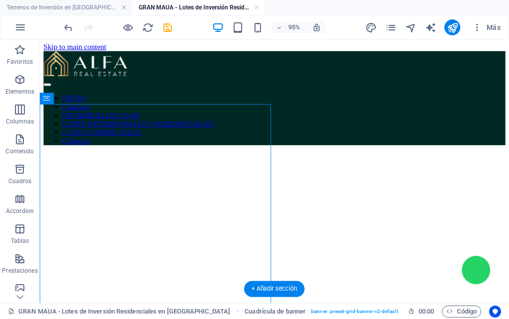
scroll to position [0, 0]
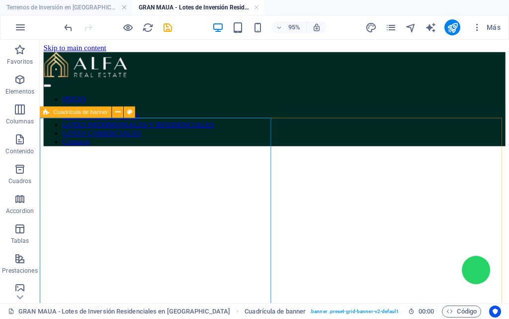
click at [52, 111] on div "Cuadrícula de banner" at bounding box center [76, 111] width 72 height 11
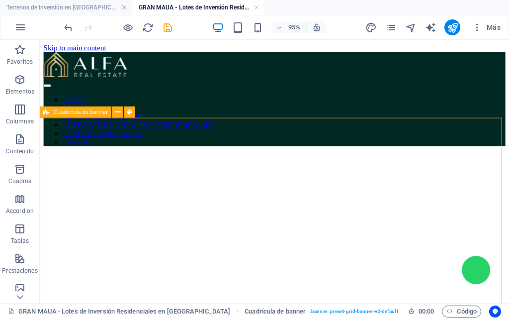
click at [52, 111] on div "Cuadrícula de banner" at bounding box center [76, 111] width 72 height 11
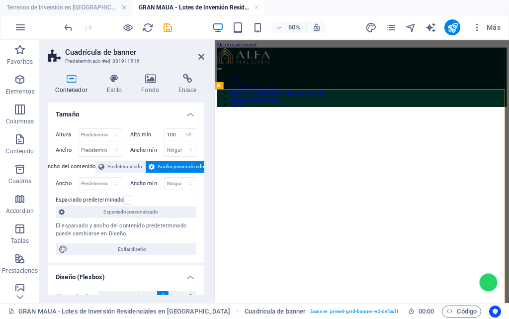
click at [52, 111] on h4 "Tamaño" at bounding box center [126, 111] width 157 height 18
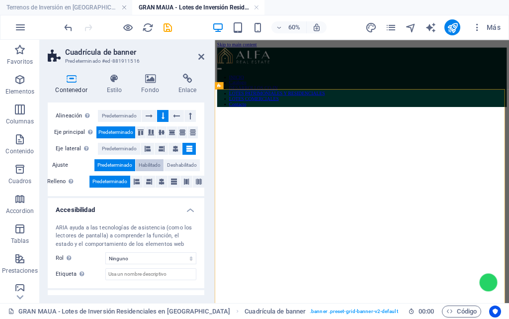
scroll to position [85, 0]
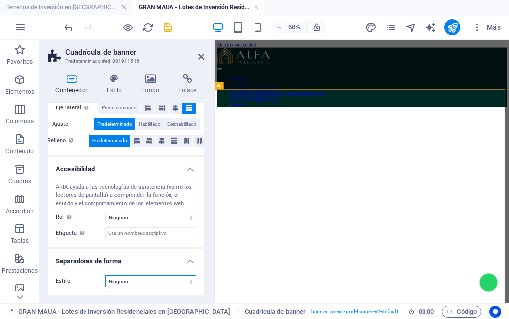
click at [124, 280] on select "Ninguno Triángulo Cuadrado Diagonal Polígono 1 Polígono 2 Zigzag Múltiples zigz…" at bounding box center [150, 281] width 91 height 12
click at [97, 219] on label "Rol El rol de ARIA define el propósito de un elemento. Aquí puedes encontrar to…" at bounding box center [81, 217] width 50 height 12
click at [108, 85] on h4 "Estilo" at bounding box center [116, 84] width 35 height 21
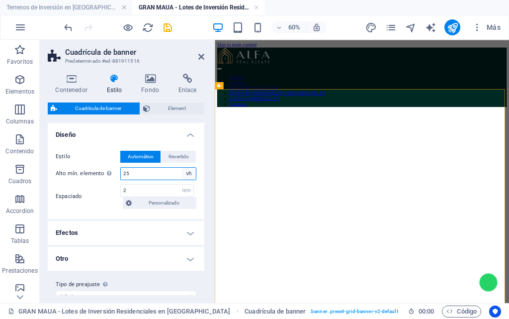
click at [186, 177] on select "px rem % vh vw" at bounding box center [189, 174] width 14 height 12
select select "%"
click at [182, 168] on select "px rem % vh vw" at bounding box center [189, 174] width 14 height 12
type input "100"
click at [136, 227] on h4 "Efectos" at bounding box center [126, 233] width 157 height 24
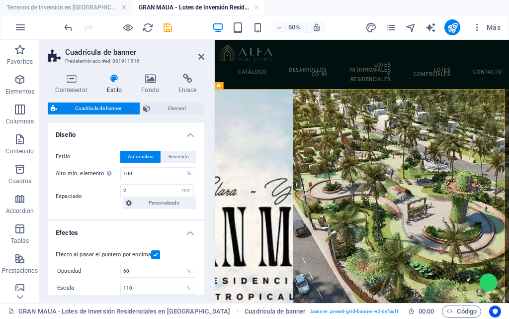
scroll to position [75, 0]
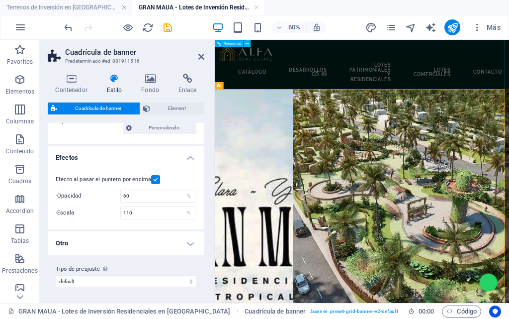
click at [427, 116] on div "INICIO Catálogo DESARROLLOS CO-IN LOTES PATRIMONIALES Y RESIDENCIALES LOTES COM…" at bounding box center [460, 81] width 491 height 82
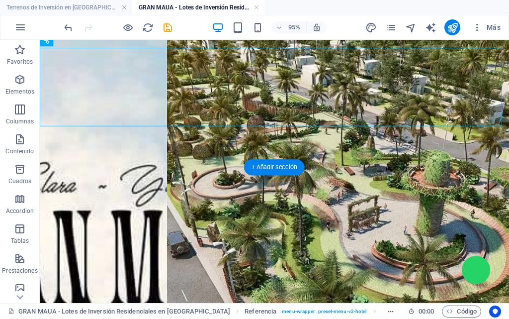
scroll to position [0, 0]
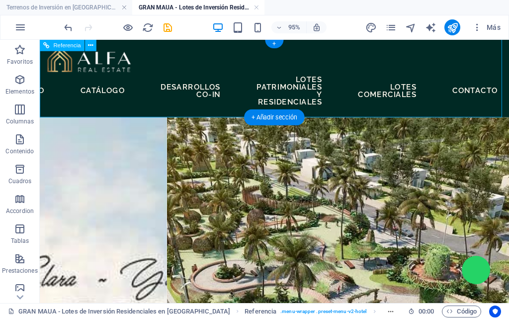
click at [49, 116] on div "INICIO Catálogo DESARROLLOS CO-IN LOTES PATRIMONIALES Y RESIDENCIALES LOTES COM…" at bounding box center [287, 80] width 495 height 82
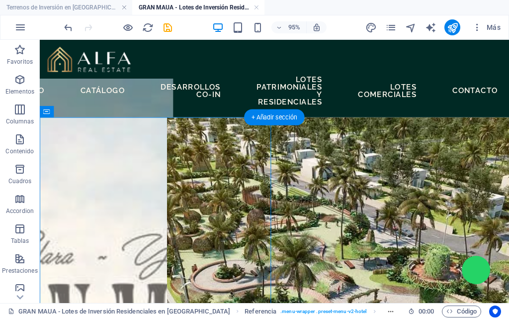
select select "banner"
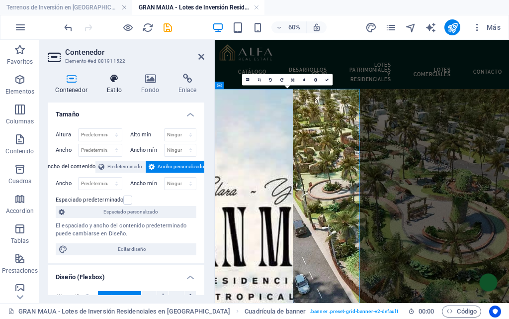
click at [105, 85] on h4 "Estilo" at bounding box center [116, 84] width 35 height 21
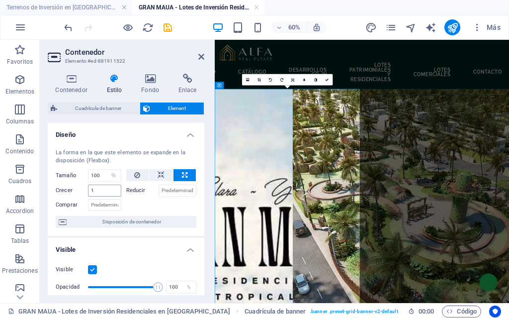
scroll to position [50, 0]
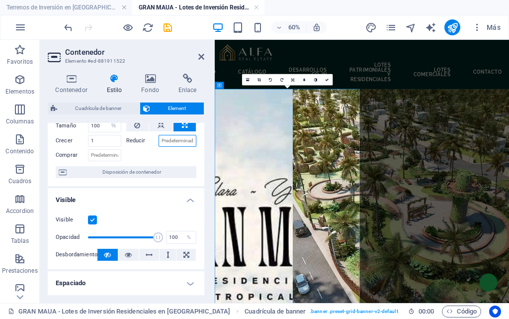
click at [164, 141] on input "Reducir" at bounding box center [178, 141] width 38 height 12
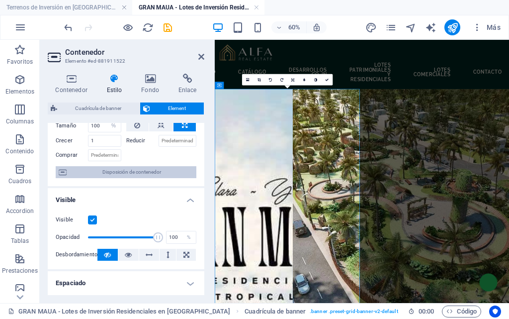
click at [128, 174] on span "Disposición de contenedor" at bounding box center [132, 172] width 124 height 12
select select "%"
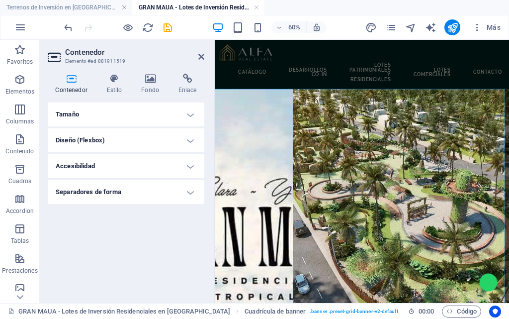
click at [70, 115] on h4 "Tamaño" at bounding box center [126, 114] width 157 height 24
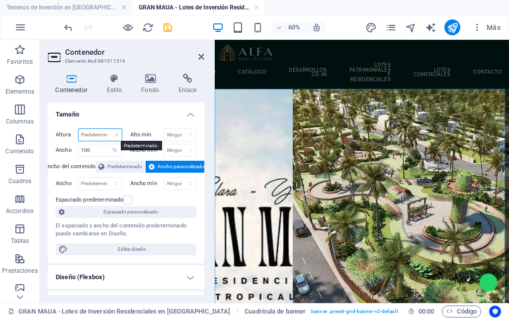
click at [101, 138] on select "Predeterminado px rem % vh vw" at bounding box center [100, 135] width 43 height 12
select select "%"
click at [106, 129] on select "Predeterminado px rem % vh vw" at bounding box center [100, 135] width 43 height 12
type input "100"
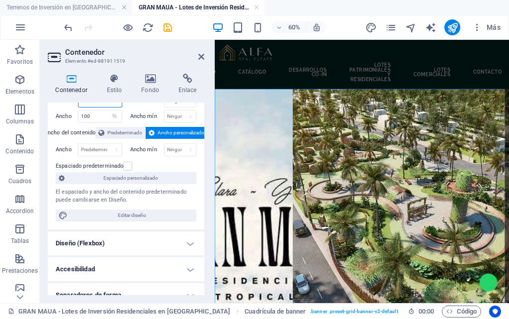
scroll to position [46, 0]
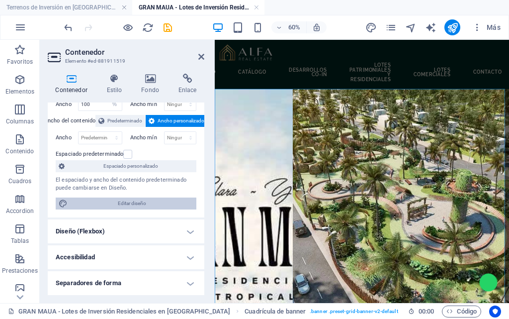
click at [139, 204] on span "Editar diseño" at bounding box center [132, 204] width 123 height 12
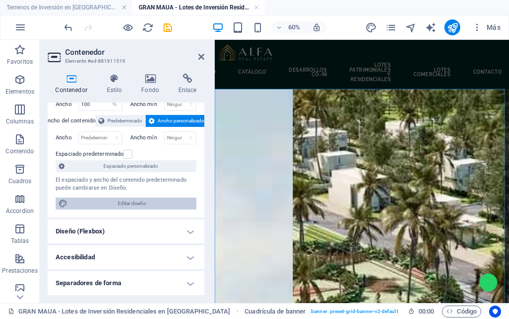
select select "px"
select select "400"
select select "px"
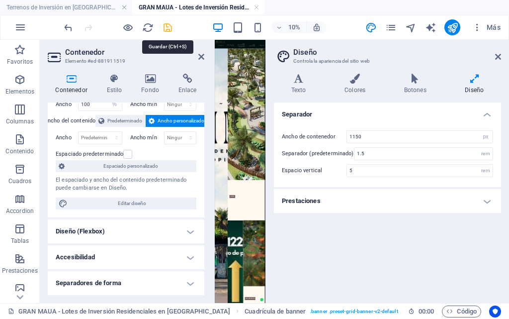
click at [168, 26] on icon "save" at bounding box center [167, 27] width 11 height 11
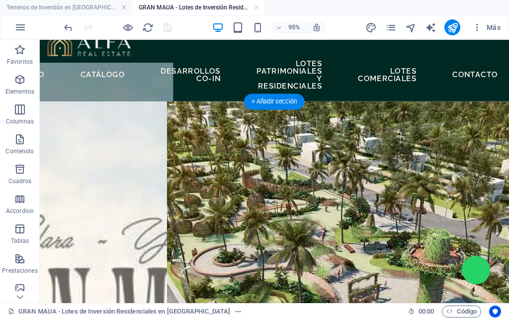
scroll to position [0, 0]
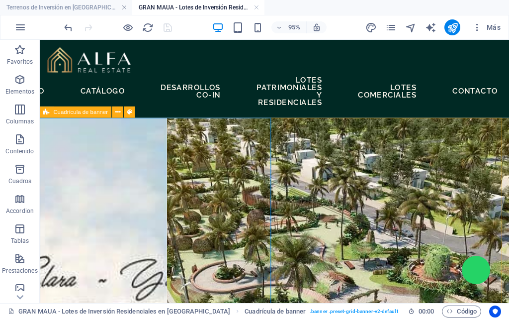
click at [51, 110] on div "Cuadrícula de banner" at bounding box center [76, 111] width 72 height 11
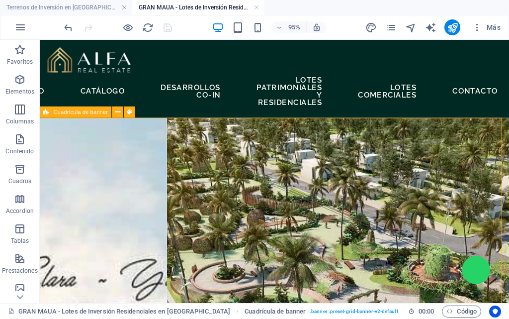
click at [74, 110] on span "Cuadrícula de banner" at bounding box center [81, 111] width 55 height 5
select select "%"
select select "rem"
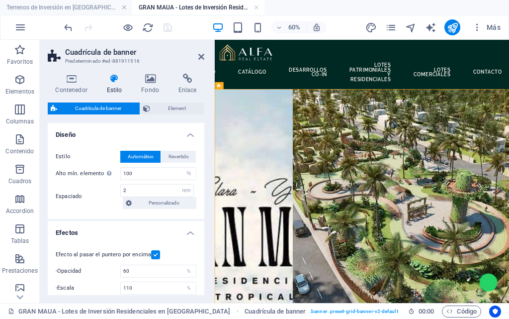
drag, startPoint x: 437, startPoint y: 124, endPoint x: 294, endPoint y: 54, distance: 160.2
click at [226, 86] on span "Cuadrícula de banner" at bounding box center [240, 85] width 34 height 3
click at [264, 86] on icon at bounding box center [264, 86] width 3 height 6
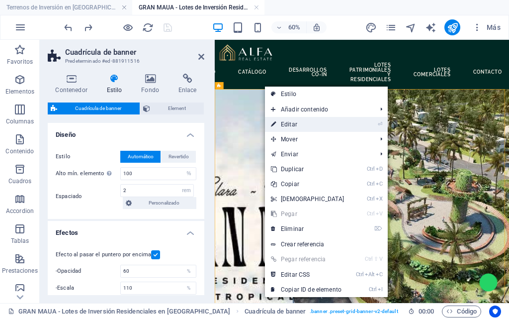
click at [279, 128] on link "⏎ Editar" at bounding box center [308, 124] width 86 height 15
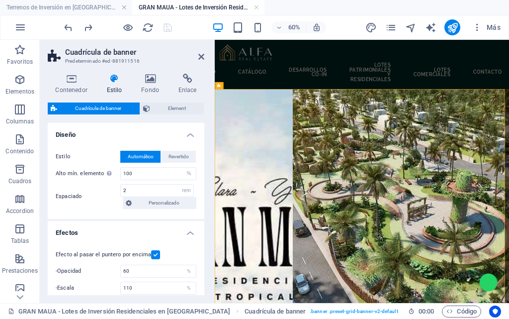
click at [111, 81] on icon at bounding box center [114, 79] width 31 height 10
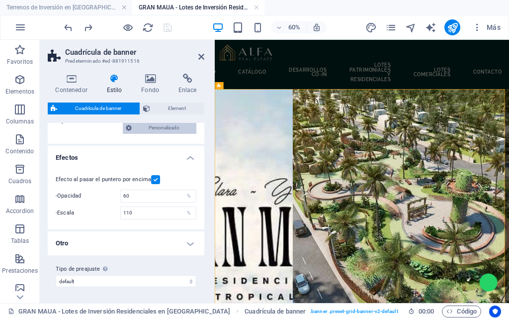
click at [157, 130] on span "Personalizado" at bounding box center [164, 128] width 59 height 12
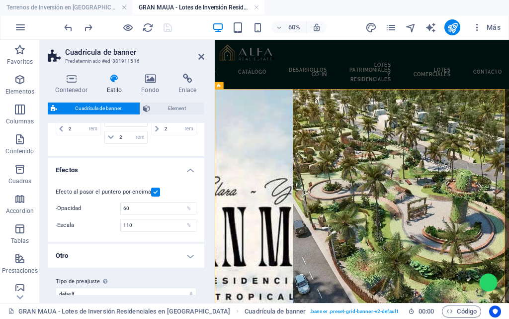
scroll to position [111, 0]
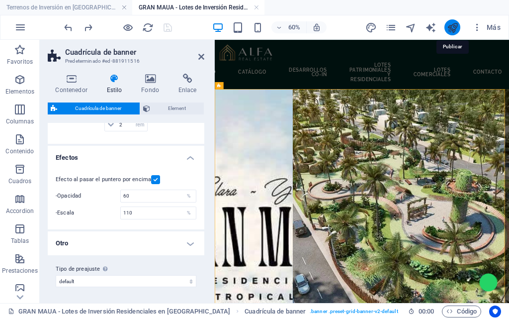
click at [454, 27] on icon "publish" at bounding box center [452, 27] width 11 height 11
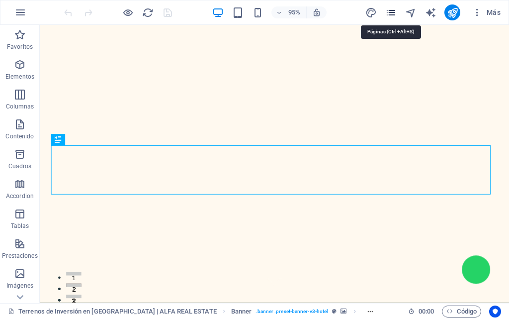
click at [389, 13] on icon "pages" at bounding box center [391, 12] width 11 height 11
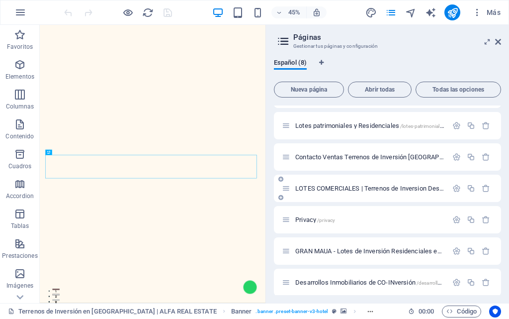
scroll to position [61, 0]
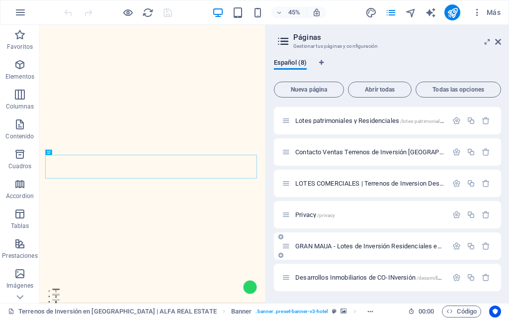
click at [324, 247] on span "GRAN MAUA - Lotes de Inversión Residenciales en [GEOGRAPHIC_DATA] /gran-maua-lo…" at bounding box center [480, 245] width 368 height 7
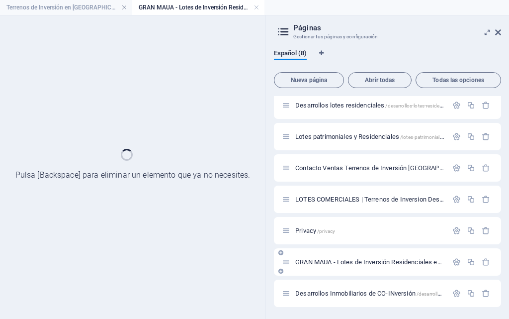
click at [324, 247] on div "Terrenos de Inversión en [GEOGRAPHIC_DATA] | ALFA REAL ESTATE / Desarrollos lot…" at bounding box center [387, 183] width 227 height 247
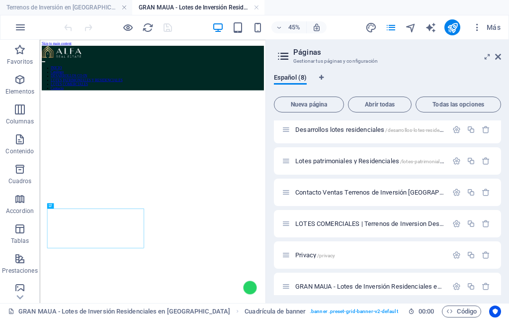
scroll to position [393, 0]
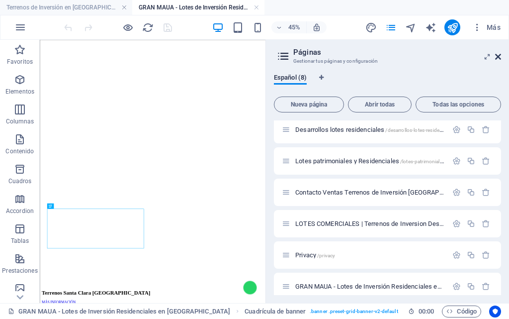
click at [498, 60] on icon at bounding box center [499, 57] width 6 height 8
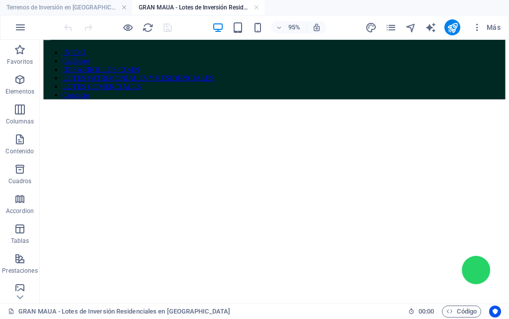
scroll to position [99, 0]
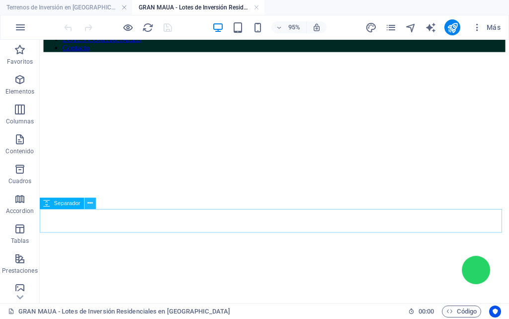
click at [91, 203] on icon at bounding box center [90, 204] width 5 height 10
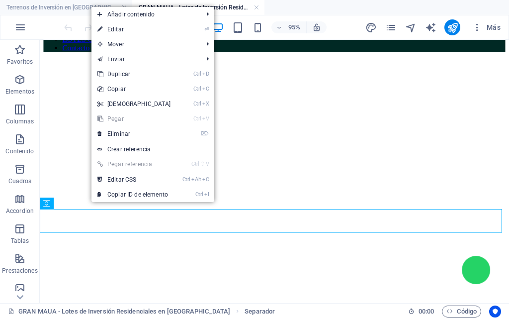
click at [63, 61] on figure at bounding box center [287, 61] width 487 height 0
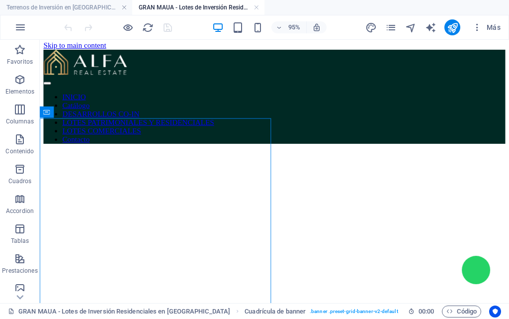
scroll to position [0, 0]
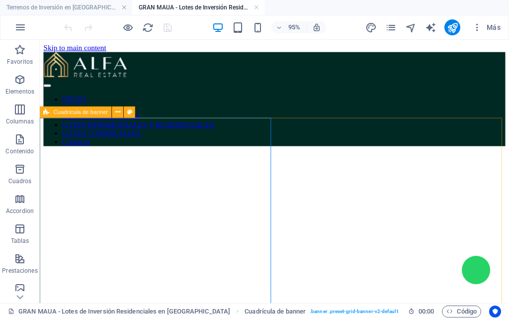
click at [45, 112] on icon at bounding box center [47, 111] width 6 height 11
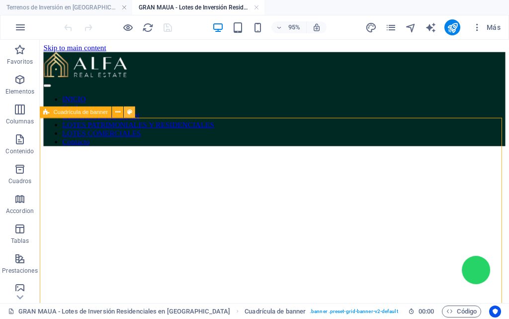
click at [129, 113] on icon at bounding box center [129, 112] width 5 height 10
select select "%"
select select "rem"
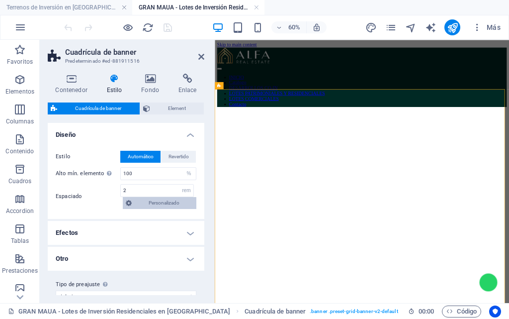
click at [132, 206] on button "Personalizado" at bounding box center [160, 203] width 74 height 12
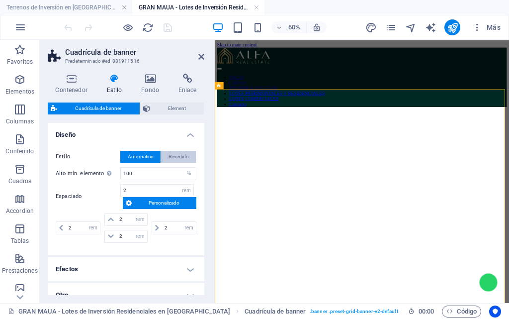
click at [174, 159] on span "Revertido" at bounding box center [179, 157] width 20 height 12
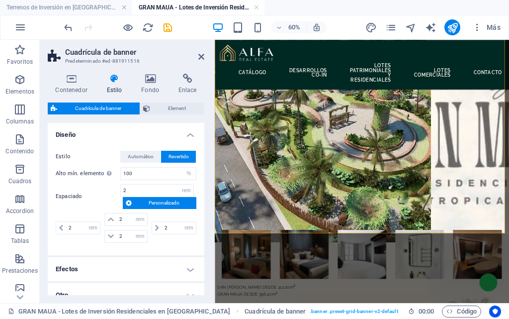
scroll to position [99, 0]
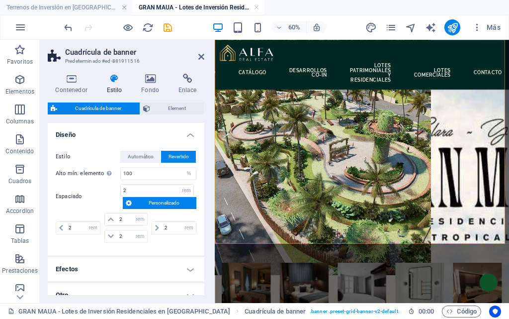
click at [175, 157] on span "Revertido" at bounding box center [179, 157] width 20 height 12
click at [140, 161] on span "Automático" at bounding box center [141, 157] width 26 height 12
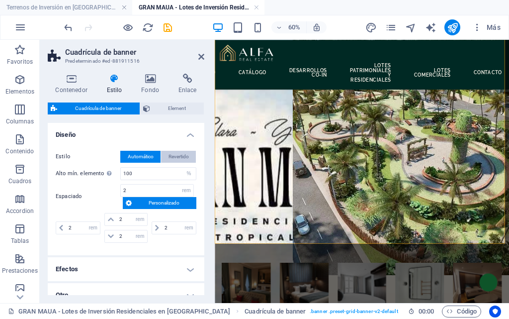
click at [175, 160] on span "Revertido" at bounding box center [179, 157] width 20 height 12
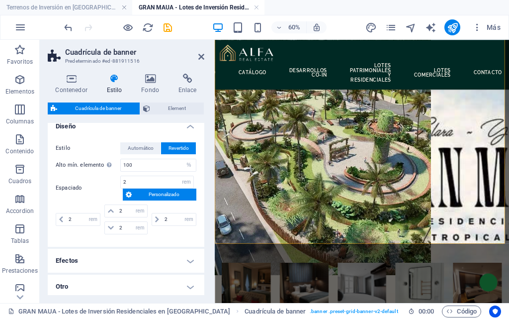
scroll to position [0, 0]
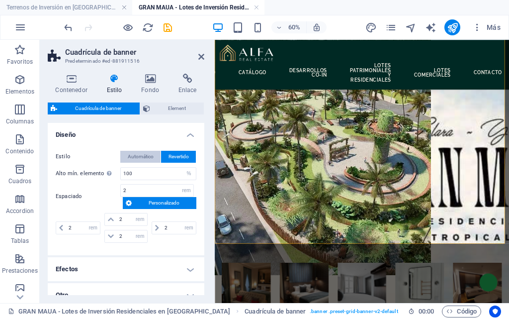
click at [142, 154] on span "Automático" at bounding box center [141, 157] width 26 height 12
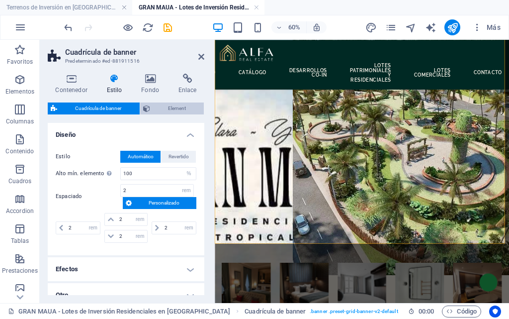
click at [164, 107] on span "Element" at bounding box center [177, 108] width 48 height 12
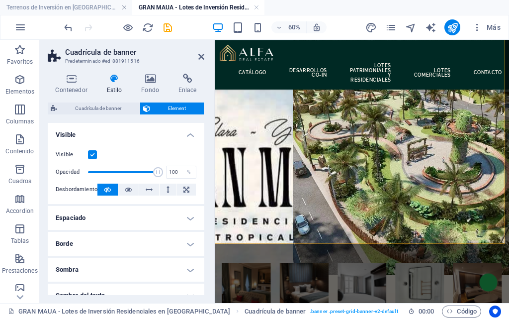
click at [99, 218] on h4 "Espaciado" at bounding box center [126, 218] width 157 height 24
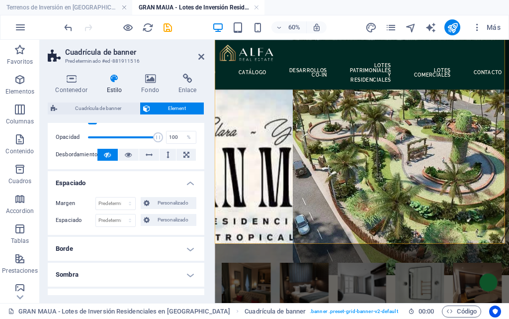
scroll to position [50, 0]
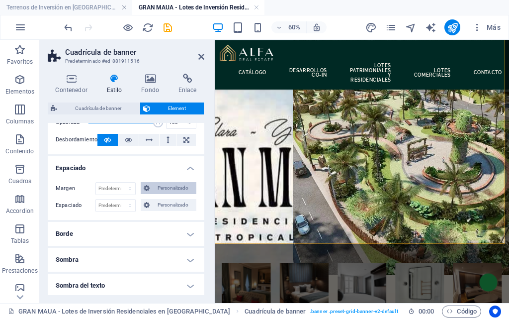
click at [166, 189] on span "Personalizado" at bounding box center [173, 188] width 41 height 12
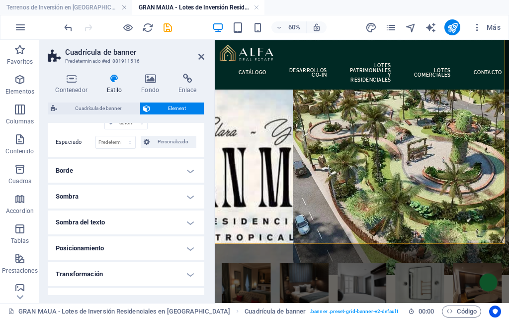
scroll to position [199, 0]
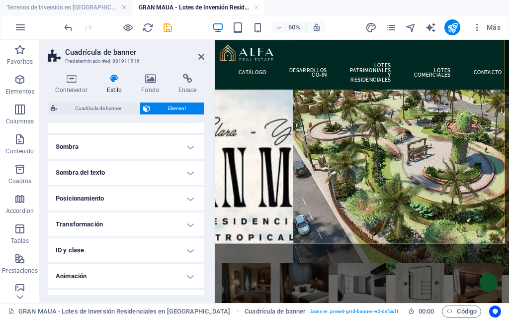
click at [109, 200] on h4 "Posicionamiento" at bounding box center [126, 199] width 157 height 24
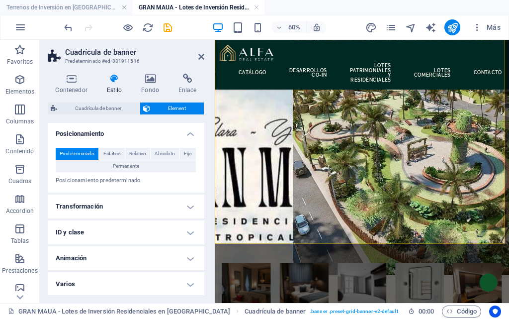
scroll to position [265, 0]
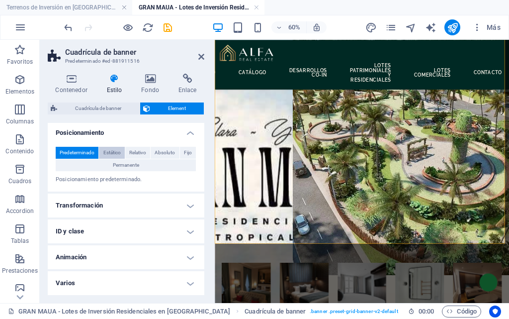
click at [114, 153] on span "Estático" at bounding box center [111, 153] width 17 height 12
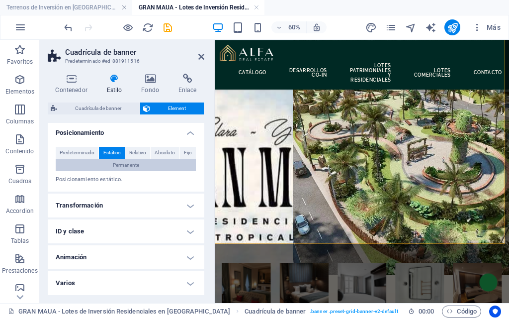
click at [119, 166] on span "Permanente" at bounding box center [126, 165] width 26 height 12
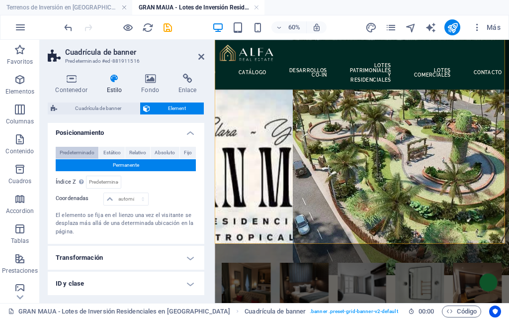
click at [71, 153] on span "Predeterminado" at bounding box center [77, 153] width 35 height 12
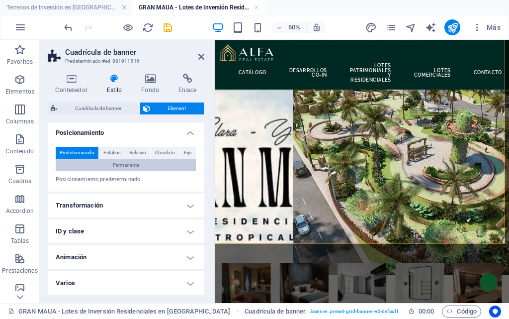
click at [117, 166] on span "Permanente" at bounding box center [126, 165] width 26 height 12
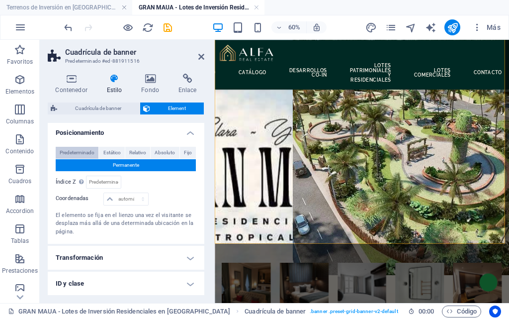
click at [71, 153] on span "Predeterminado" at bounding box center [77, 153] width 35 height 12
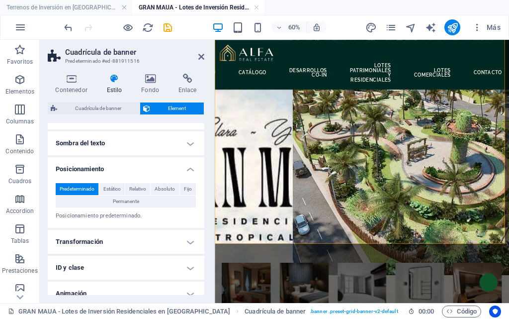
scroll to position [215, 0]
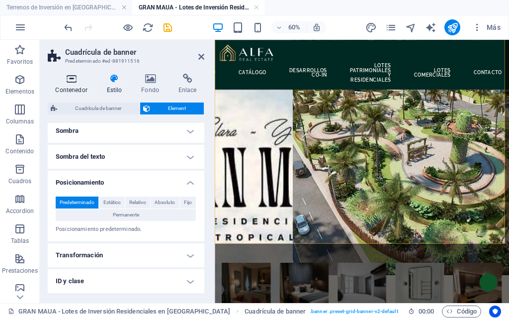
click at [72, 78] on icon at bounding box center [71, 79] width 47 height 10
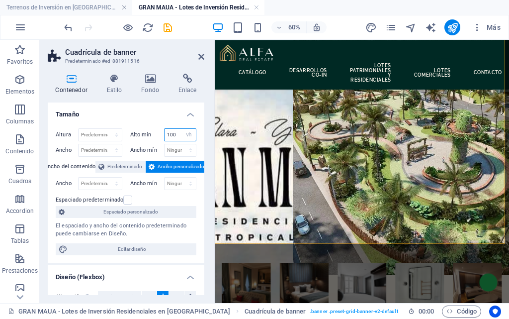
click at [173, 132] on input "100" at bounding box center [181, 135] width 32 height 12
click at [184, 132] on select "Ninguno px rem % vh vw" at bounding box center [189, 135] width 14 height 12
click at [182, 129] on select "Ninguno px rem % vh vw" at bounding box center [189, 135] width 14 height 12
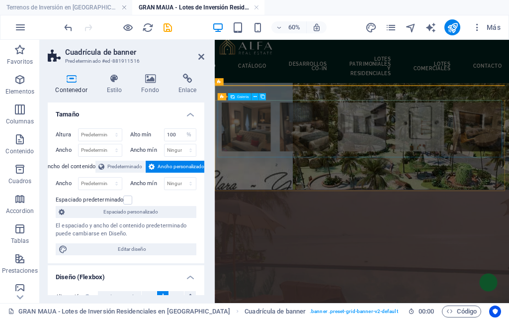
scroll to position [0, 0]
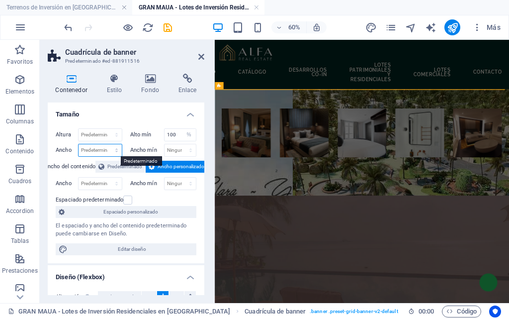
click at [89, 150] on select "Predeterminado px rem % em vh vw" at bounding box center [100, 150] width 43 height 12
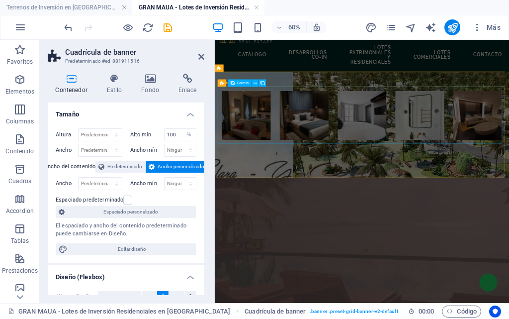
scroll to position [42, 0]
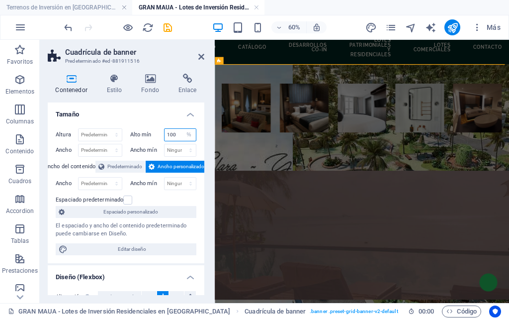
click at [173, 134] on input "100" at bounding box center [181, 135] width 32 height 12
click at [189, 133] on select "Ninguno px rem % vh vw" at bounding box center [189, 135] width 14 height 12
select select "px"
click at [182, 129] on select "Ninguno px rem % vh vw" at bounding box center [189, 135] width 14 height 12
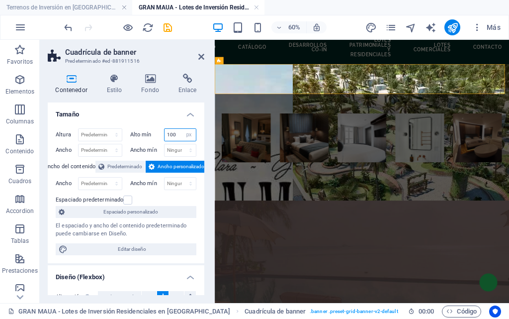
click at [172, 132] on input "100" at bounding box center [181, 135] width 32 height 12
drag, startPoint x: 175, startPoint y: 134, endPoint x: 164, endPoint y: 135, distance: 11.5
click at [165, 135] on input "100" at bounding box center [181, 135] width 32 height 12
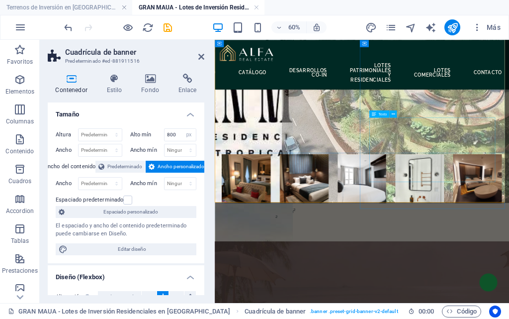
scroll to position [241, 0]
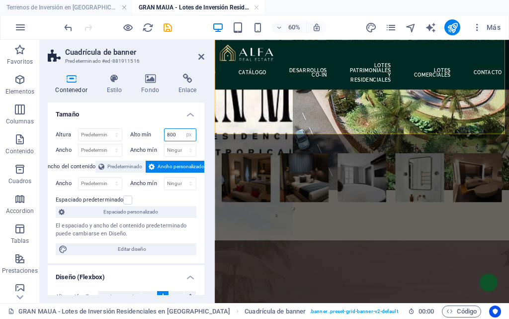
click at [167, 134] on input "800" at bounding box center [181, 135] width 32 height 12
click at [165, 134] on input "800" at bounding box center [181, 135] width 32 height 12
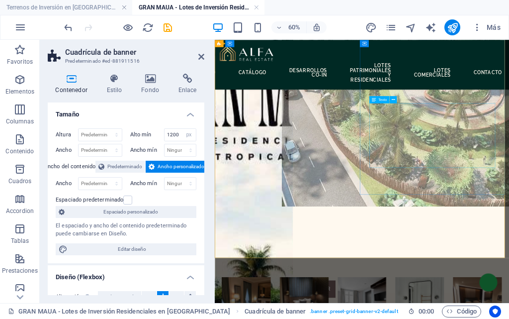
scroll to position [284, 0]
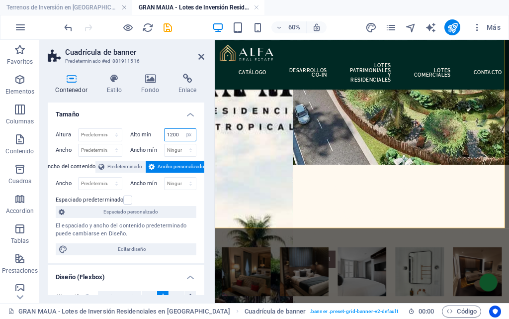
click at [167, 136] on input "1200" at bounding box center [181, 135] width 32 height 12
click at [170, 136] on input "1200" at bounding box center [181, 135] width 32 height 12
click at [167, 136] on input "1200" at bounding box center [181, 135] width 32 height 12
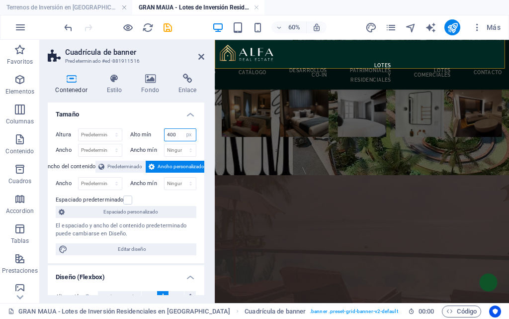
click at [165, 136] on input "400" at bounding box center [181, 135] width 32 height 12
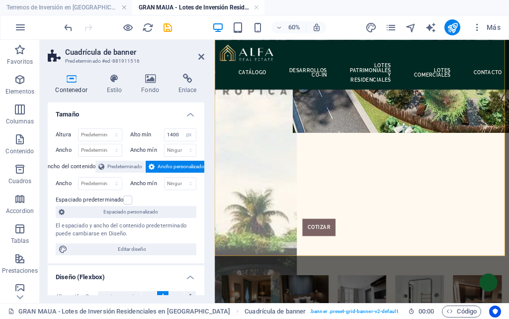
scroll to position [350, 0]
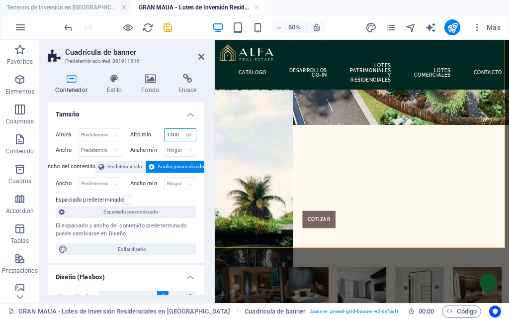
click at [168, 135] on input "1400" at bounding box center [181, 135] width 32 height 12
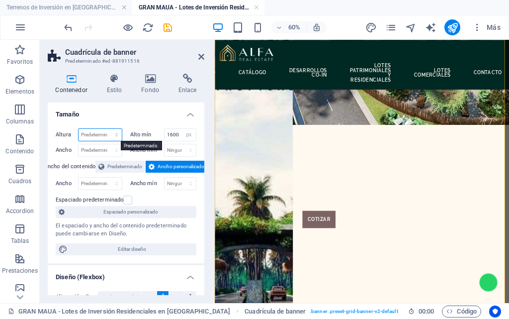
click at [107, 138] on select "Predeterminado px rem % vh vw" at bounding box center [100, 135] width 43 height 12
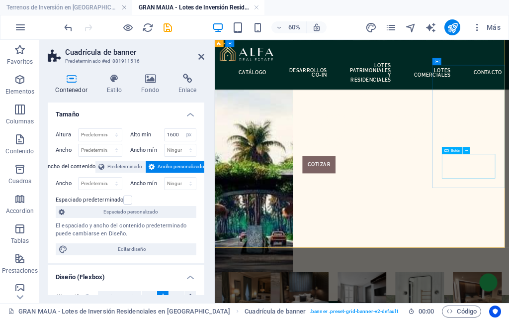
scroll to position [450, 0]
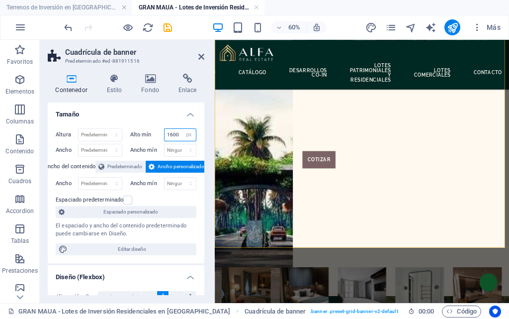
click at [168, 137] on input "1600" at bounding box center [181, 135] width 32 height 12
click at [187, 137] on select "Ninguno px rem % vh vw" at bounding box center [189, 135] width 14 height 12
click at [168, 136] on input "1600" at bounding box center [181, 135] width 32 height 12
click at [170, 133] on input "1600" at bounding box center [181, 135] width 32 height 12
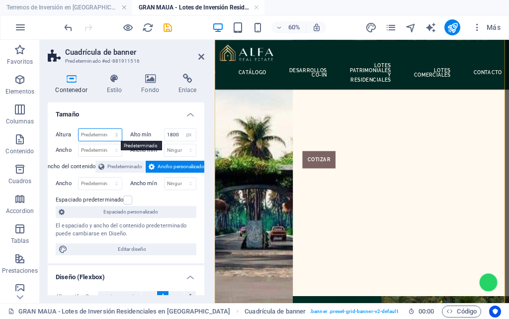
click at [105, 136] on select "Predeterminado px rem % vh vw" at bounding box center [100, 135] width 43 height 12
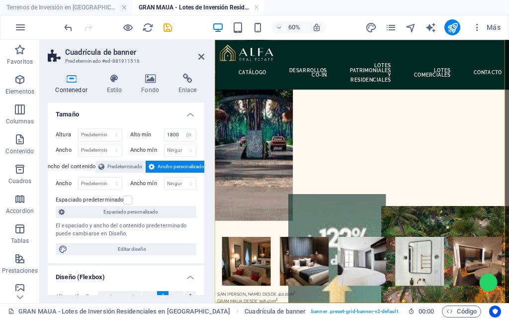
scroll to position [649, 0]
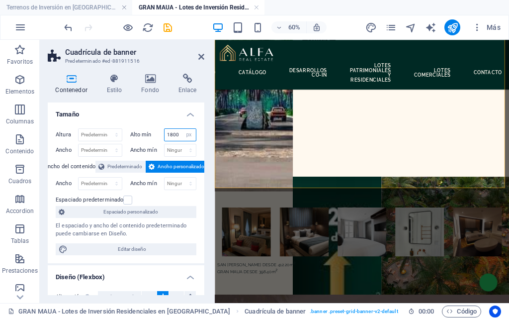
click at [172, 131] on input "1800" at bounding box center [181, 135] width 32 height 12
click at [172, 135] on input "1800" at bounding box center [181, 135] width 32 height 12
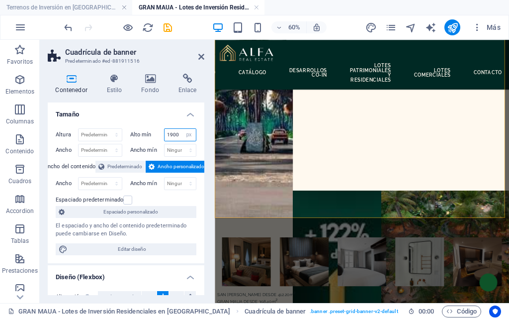
click at [174, 137] on input "1900" at bounding box center [181, 135] width 32 height 12
type input "1900"
click at [171, 29] on icon "save" at bounding box center [167, 27] width 11 height 11
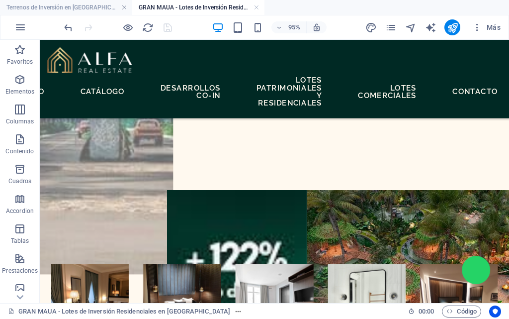
scroll to position [747, 0]
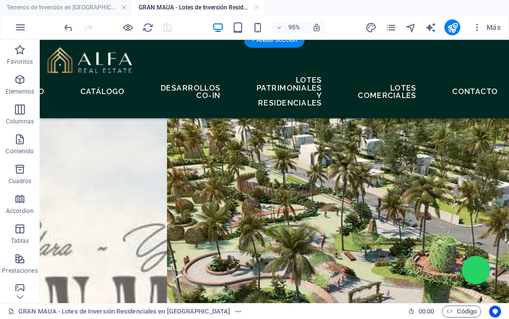
scroll to position [0, 0]
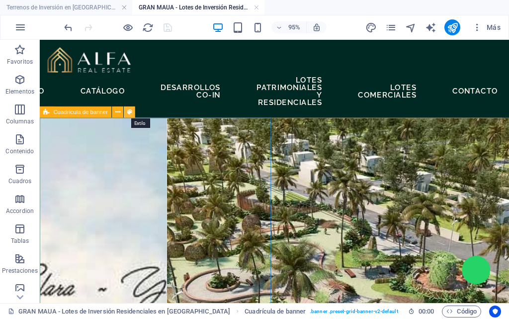
click at [134, 113] on button at bounding box center [129, 111] width 11 height 11
select select "%"
select select "rem"
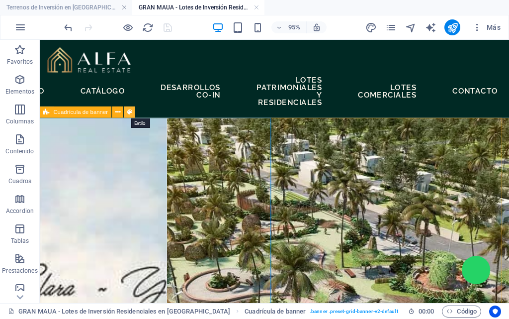
select select "rem"
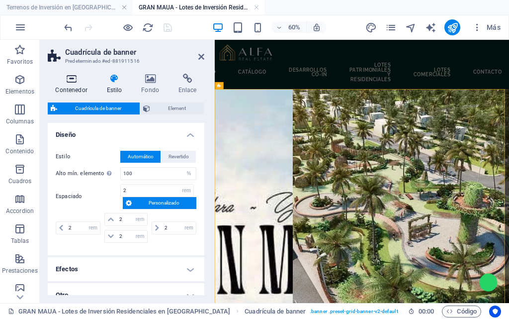
click at [64, 88] on h4 "Contenedor" at bounding box center [73, 84] width 51 height 21
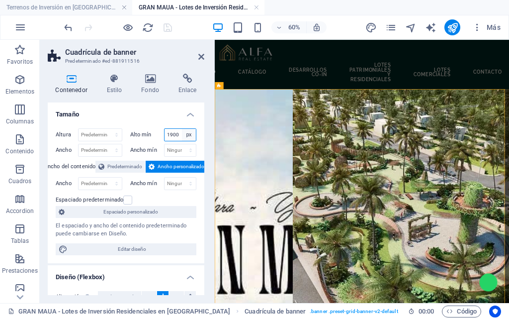
click at [184, 136] on select "Ninguno px rem % vh vw" at bounding box center [189, 135] width 14 height 12
select select "%"
click at [182, 129] on select "Ninguno px rem % vh vw" at bounding box center [189, 135] width 14 height 12
type input "100"
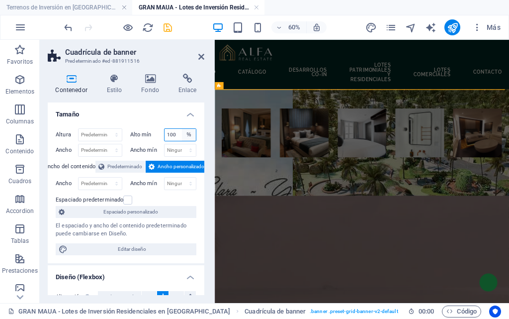
click at [185, 138] on select "Ninguno px rem % vh vw" at bounding box center [189, 135] width 14 height 12
select select "um2k0i3qupg"
click at [182, 129] on select "Ninguno px rem % vh vw" at bounding box center [189, 135] width 14 height 12
click at [182, 132] on select "Ninguno px rem % vh vw" at bounding box center [181, 135] width 32 height 12
select select "%"
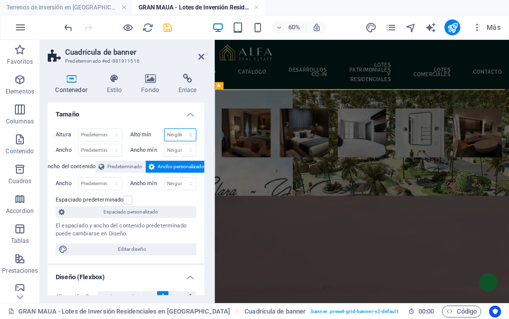
click at [180, 129] on select "Ninguno px rem % vh vw" at bounding box center [181, 135] width 32 height 12
type input "100"
click at [179, 134] on input "100" at bounding box center [181, 135] width 32 height 12
click at [185, 134] on select "Ninguno px rem % vh vw" at bounding box center [189, 135] width 14 height 12
select select "px"
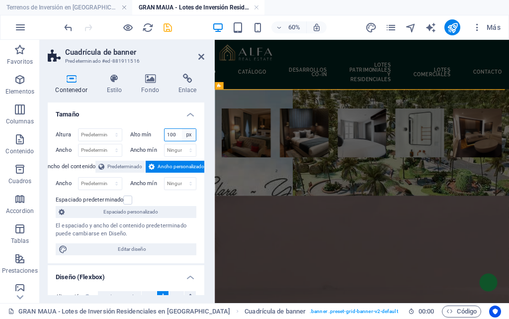
click at [182, 129] on select "Ninguno px rem % vh vw" at bounding box center [189, 135] width 14 height 12
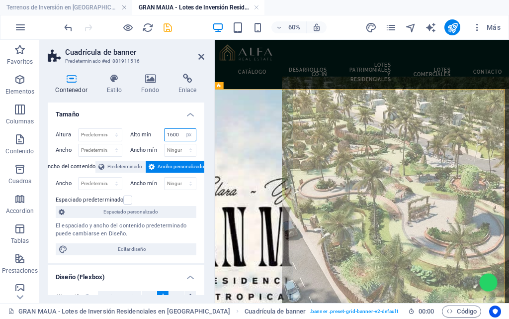
type input "1600"
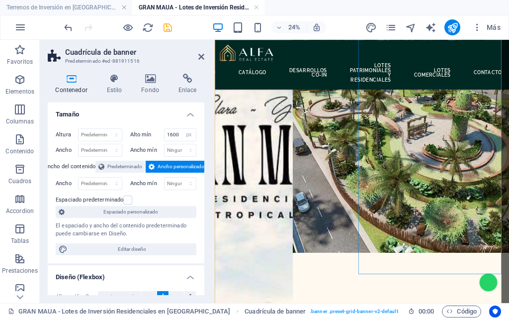
scroll to position [101, 0]
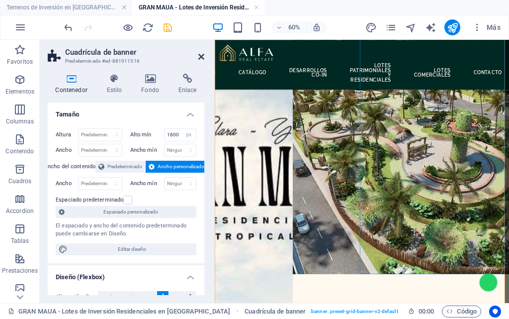
click at [201, 61] on link at bounding box center [202, 57] width 6 height 8
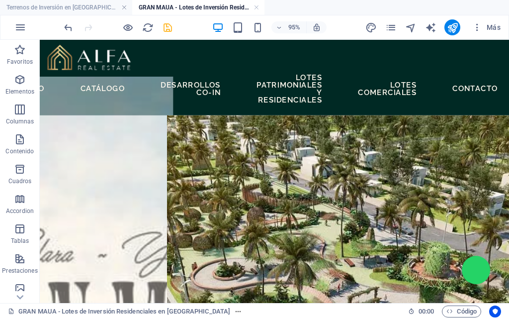
scroll to position [2, 0]
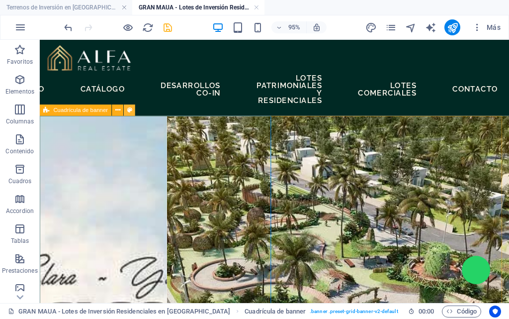
click at [134, 108] on button at bounding box center [129, 109] width 11 height 11
select select "px"
select select "%"
select select "rem"
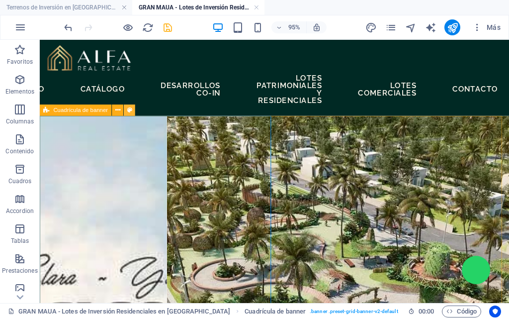
select select "rem"
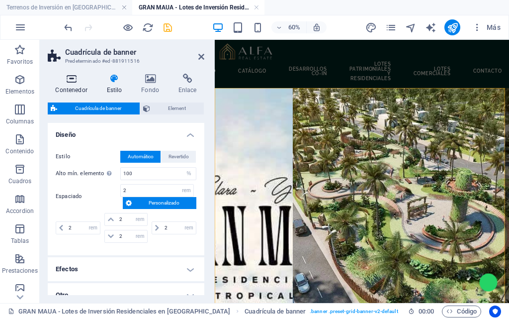
click at [62, 91] on h4 "Contenedor" at bounding box center [73, 84] width 51 height 21
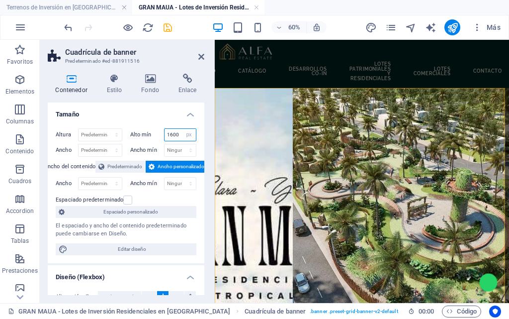
click at [173, 136] on input "1600" at bounding box center [181, 135] width 32 height 12
click at [168, 136] on input "1600" at bounding box center [181, 135] width 32 height 12
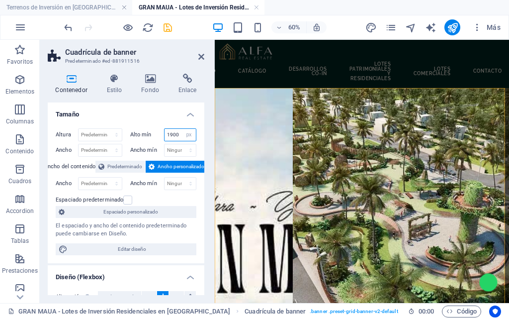
type input "1900"
click at [165, 28] on icon "save" at bounding box center [167, 27] width 11 height 11
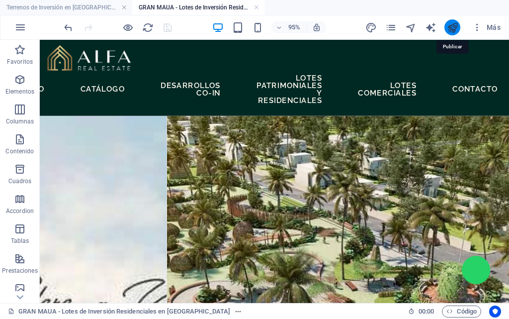
click at [449, 28] on icon "publish" at bounding box center [452, 27] width 11 height 11
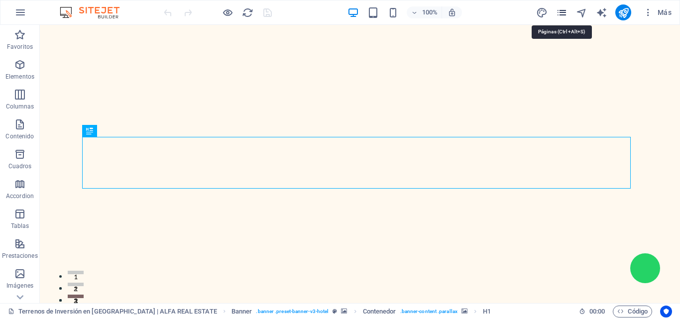
click at [564, 13] on icon "pages" at bounding box center [561, 12] width 11 height 11
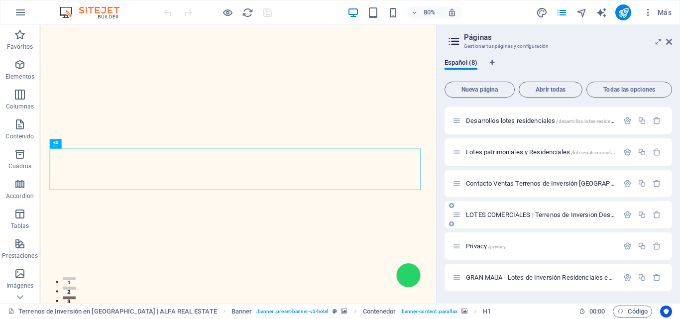
scroll to position [61, 0]
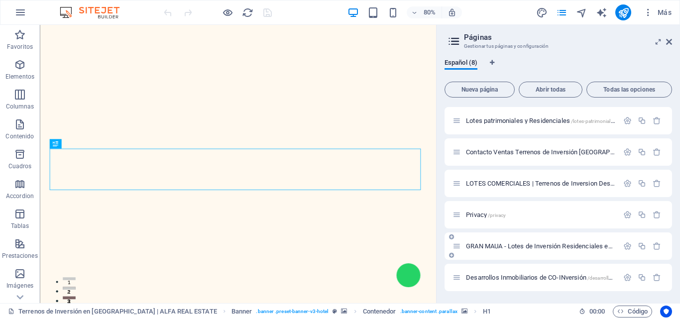
click at [534, 249] on div "GRAN MAUA - Lotes de Inversión Residenciales en [GEOGRAPHIC_DATA] /gran-maua-lo…" at bounding box center [535, 245] width 166 height 11
click at [535, 249] on span "GRAN MAUA - Lotes de Inversión Residenciales en [GEOGRAPHIC_DATA] /gran-maua-lo…" at bounding box center [650, 245] width 368 height 7
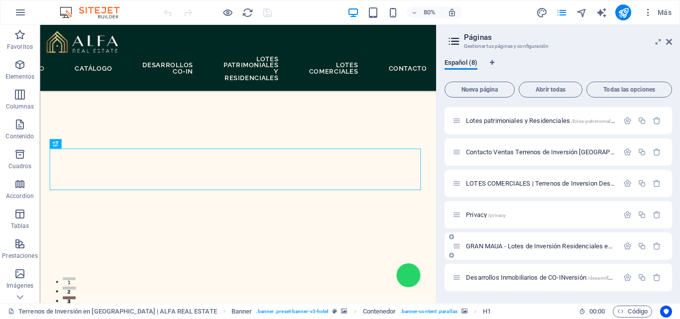
scroll to position [36, 0]
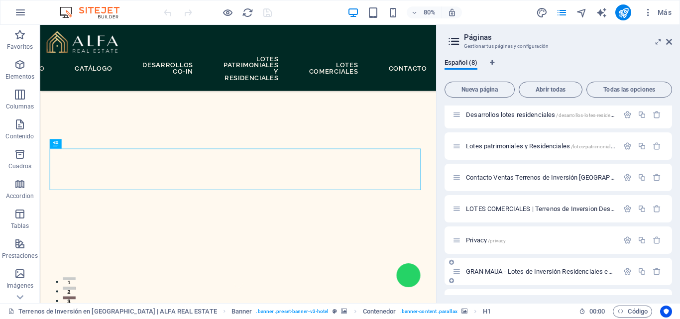
click at [535, 258] on div "GRAN MAUA - Lotes de Inversión Residenciales en [GEOGRAPHIC_DATA] /gran-maua-lo…" at bounding box center [557, 271] width 227 height 27
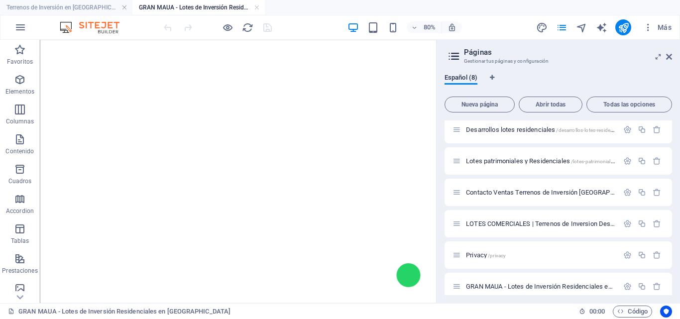
scroll to position [679, 0]
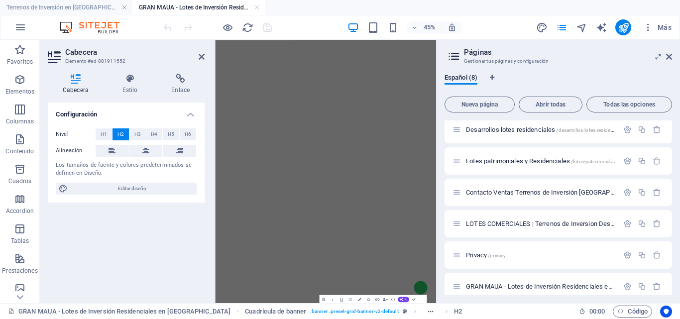
scroll to position [0, 0]
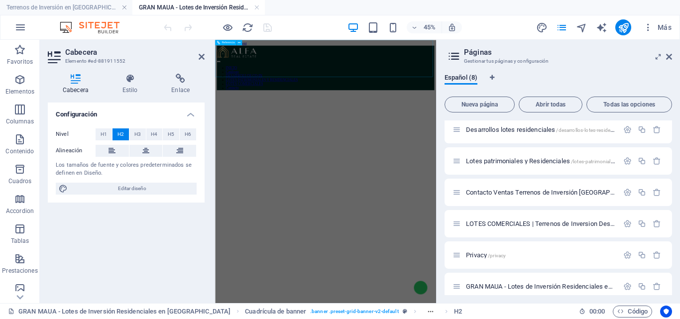
click at [312, 118] on div "INICIO Catálogo DESARROLLOS CO-IN LOTES PATRIMONIALES Y RESIDENCIALES LOTES COM…" at bounding box center [460, 102] width 483 height 99
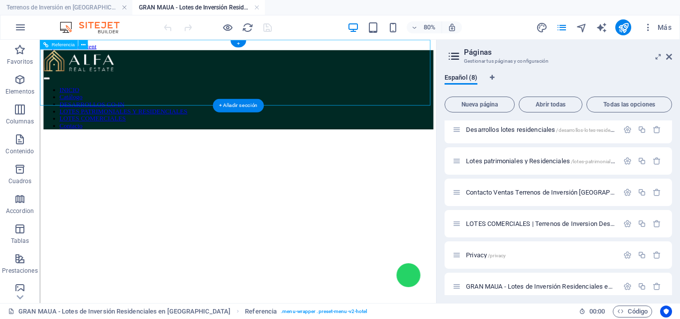
click at [78, 121] on div "INICIO Catálogo DESARROLLOS CO-IN LOTES PATRIMONIALES Y RESIDENCIALES LOTES COM…" at bounding box center [287, 102] width 487 height 99
click at [78, 117] on div "INICIO Catálogo DESARROLLOS CO-IN LOTES PATRIMONIALES Y RESIDENCIALES LOTES COM…" at bounding box center [287, 102] width 487 height 99
click at [105, 160] on figure at bounding box center [287, 160] width 487 height 0
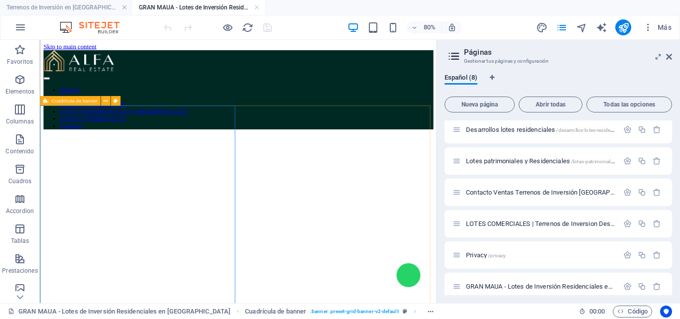
click at [50, 100] on div "Cuadrícula de banner" at bounding box center [70, 100] width 61 height 9
select select "px"
select select "%"
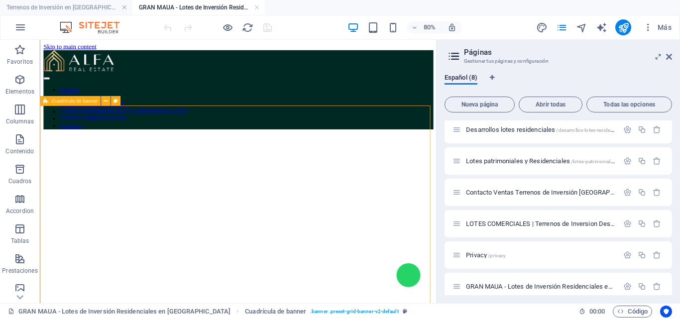
select select "rem"
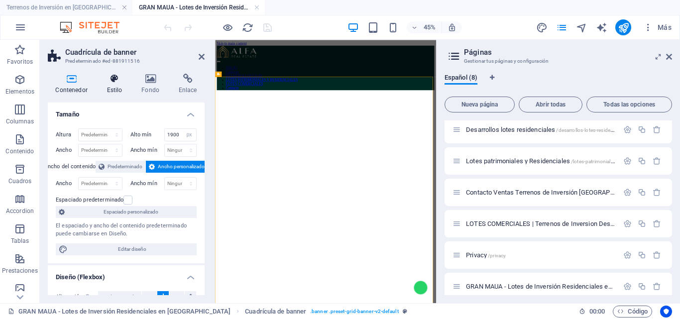
click at [116, 86] on h4 "Estilo" at bounding box center [116, 84] width 35 height 21
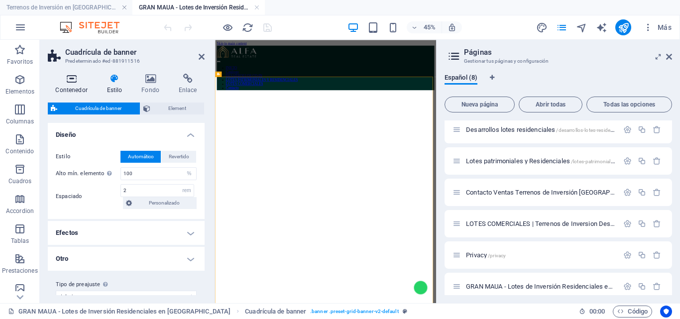
click at [73, 80] on icon at bounding box center [71, 79] width 47 height 10
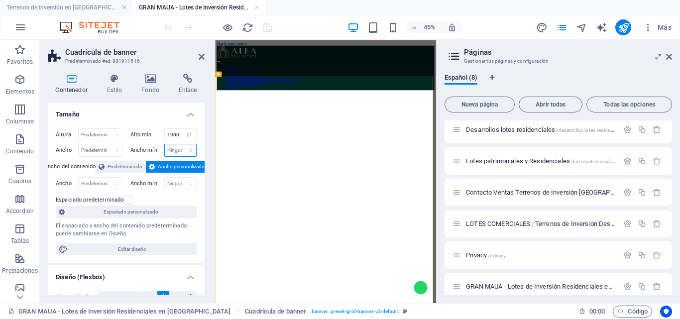
click at [170, 149] on select "Ninguno px rem % vh vw" at bounding box center [181, 150] width 32 height 12
select select "%"
click at [180, 144] on select "Ninguno px rem % vh vw" at bounding box center [181, 150] width 32 height 12
type input "100"
drag, startPoint x: 669, startPoint y: 57, endPoint x: 477, endPoint y: 17, distance: 196.5
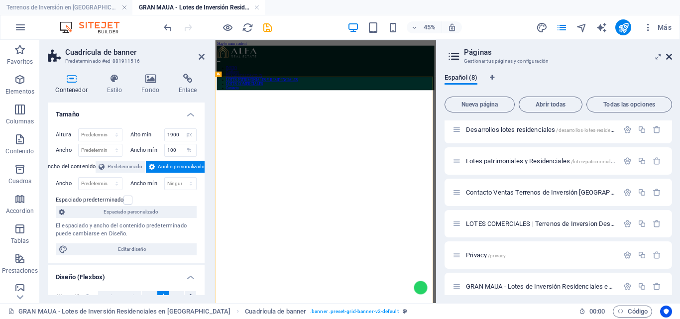
click at [669, 57] on icon at bounding box center [669, 57] width 6 height 8
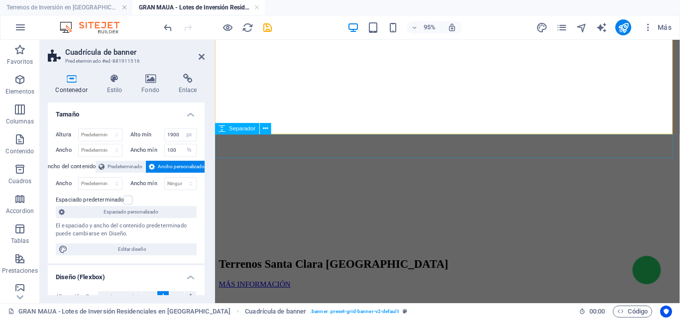
scroll to position [696, 0]
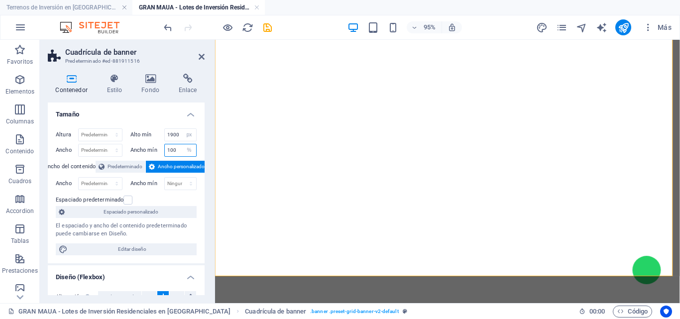
click at [174, 150] on input "100" at bounding box center [181, 150] width 32 height 12
click at [187, 152] on select "Ninguno px rem % vh vw" at bounding box center [189, 150] width 14 height 12
click at [93, 147] on select "Predeterminado px rem % em vh vw" at bounding box center [100, 150] width 43 height 12
click at [79, 144] on select "Predeterminado px rem % em vh vw" at bounding box center [100, 150] width 43 height 12
click at [98, 145] on select "Predeterminado px rem % em vh vw" at bounding box center [100, 150] width 43 height 12
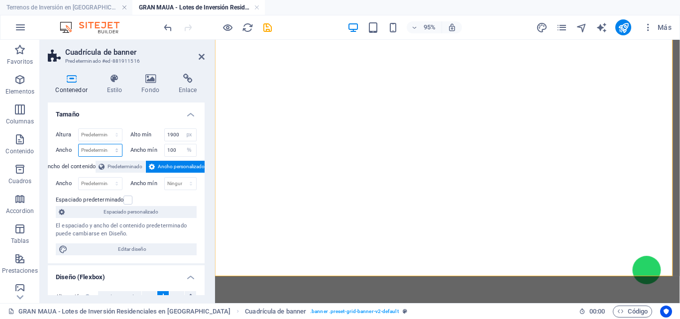
select select "%"
click at [106, 144] on select "Predeterminado px rem % em vh vw" at bounding box center [100, 150] width 43 height 12
type input "100"
click at [213, 203] on div at bounding box center [213, 171] width 2 height 263
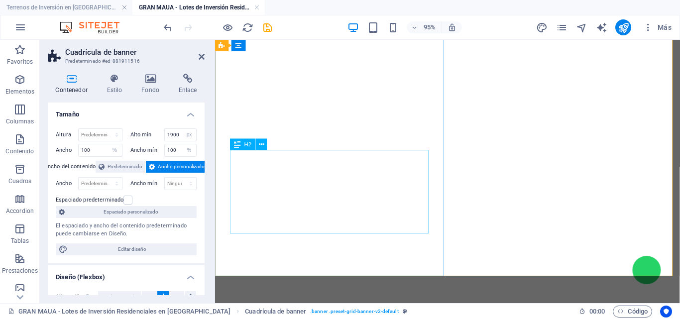
click at [203, 56] on icon at bounding box center [202, 57] width 6 height 8
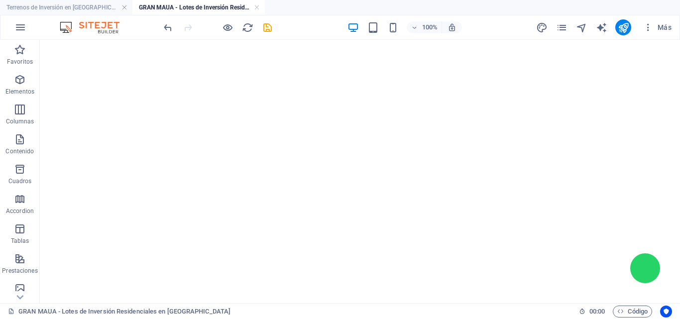
scroll to position [531, 0]
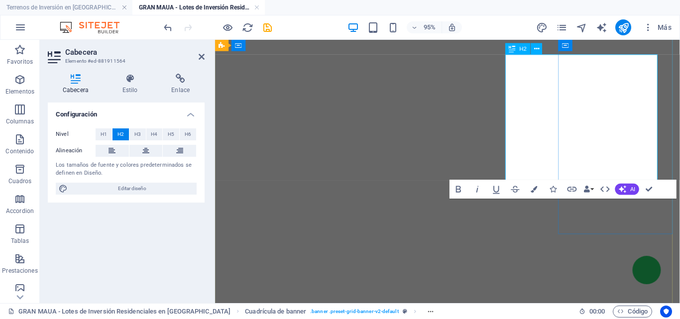
scroll to position [525, 0]
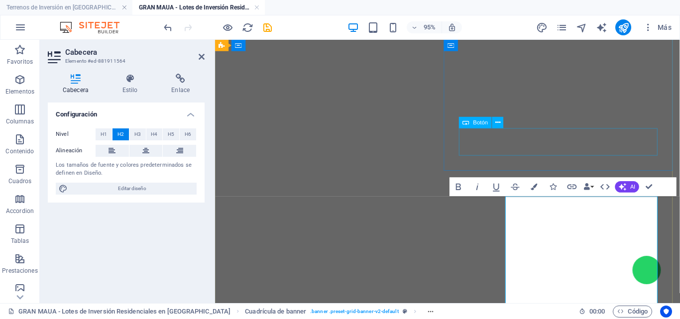
scroll to position [376, 0]
drag, startPoint x: 665, startPoint y: 231, endPoint x: 559, endPoint y: 233, distance: 106.0
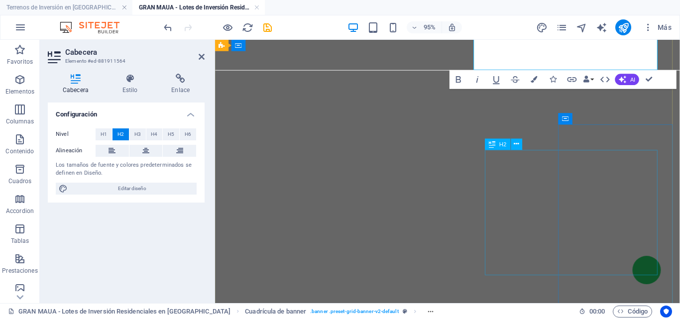
scroll to position [663, 0]
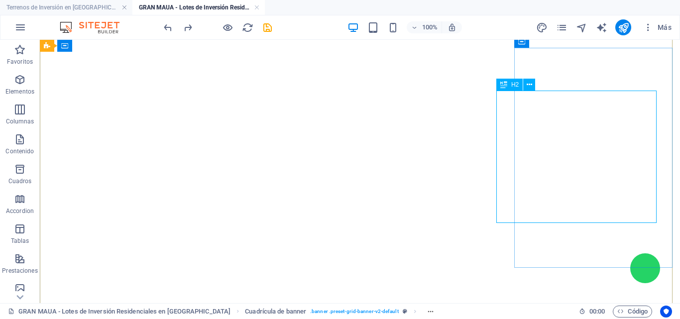
click at [502, 88] on icon at bounding box center [503, 85] width 7 height 12
click at [513, 89] on div "H2" at bounding box center [509, 85] width 26 height 12
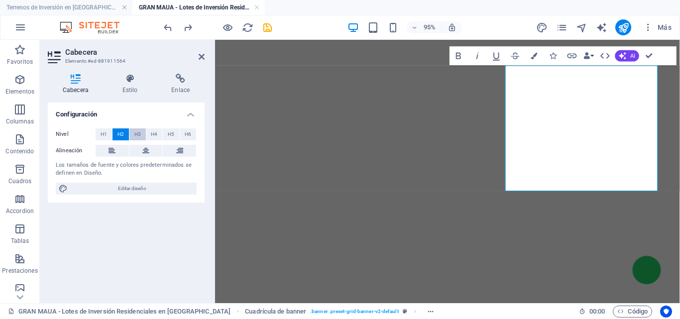
click at [139, 133] on span "H3" at bounding box center [137, 134] width 6 height 12
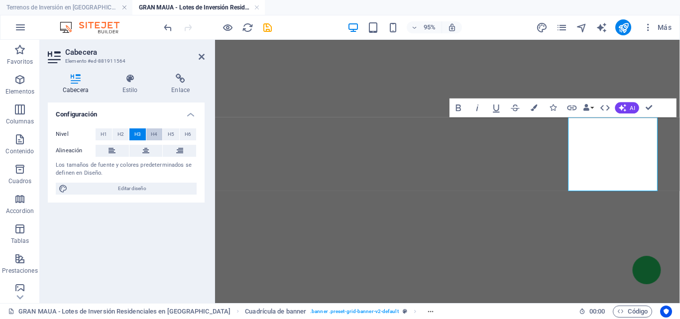
click at [154, 133] on span "H4" at bounding box center [154, 134] width 6 height 12
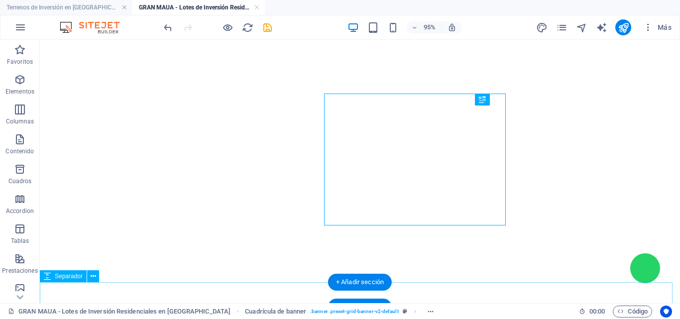
scroll to position [703, 0]
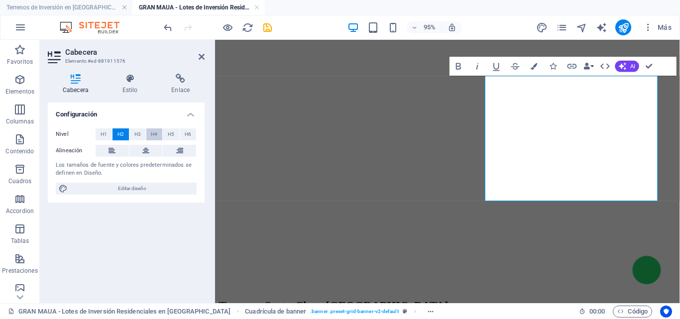
click at [151, 138] on span "H4" at bounding box center [154, 134] width 6 height 12
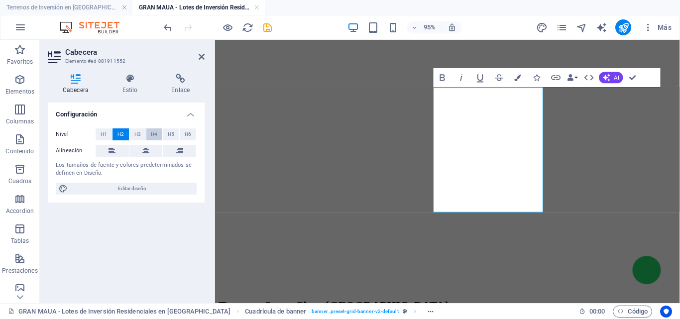
click at [151, 133] on span "H4" at bounding box center [154, 134] width 6 height 12
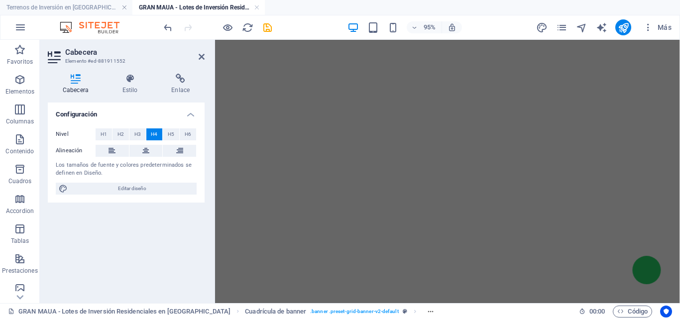
scroll to position [570, 0]
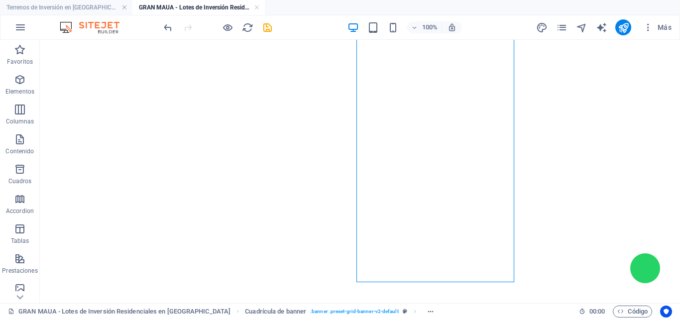
scroll to position [703, 0]
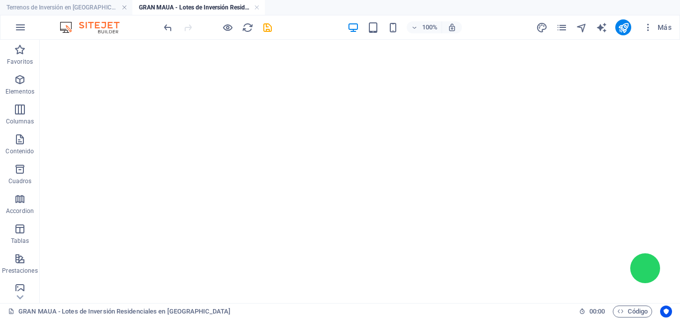
scroll to position [753, 0]
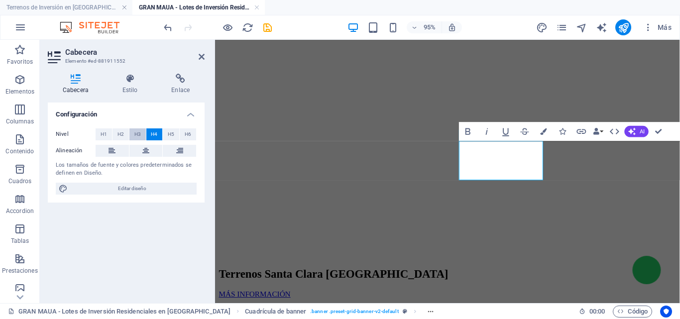
click at [137, 137] on span "H3" at bounding box center [137, 134] width 6 height 12
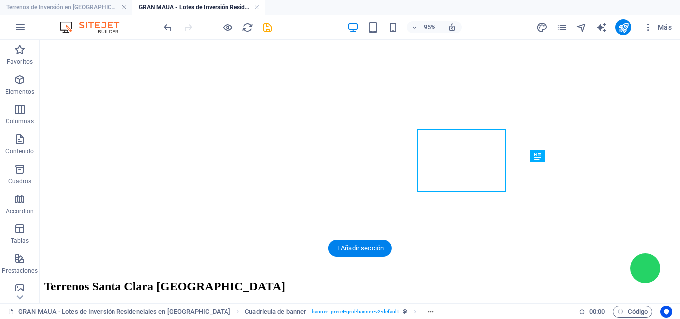
scroll to position [737, 0]
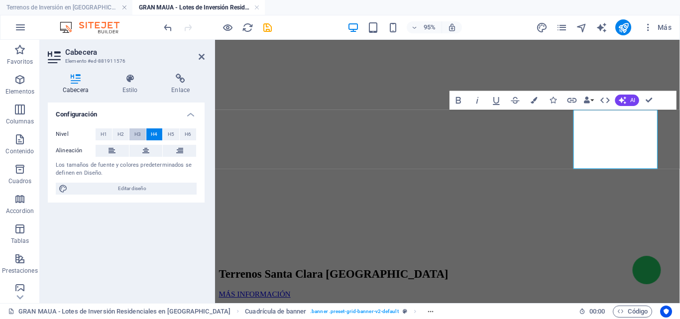
click at [139, 136] on span "H3" at bounding box center [137, 134] width 6 height 12
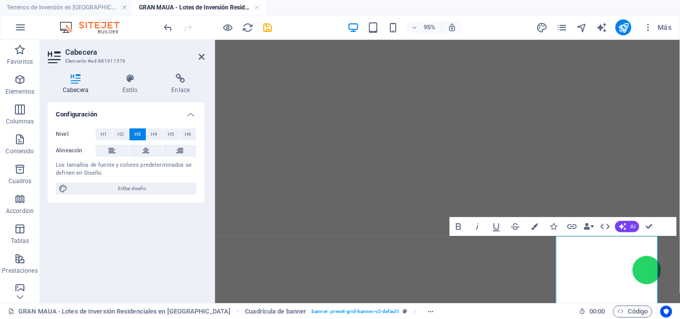
scroll to position [504, 0]
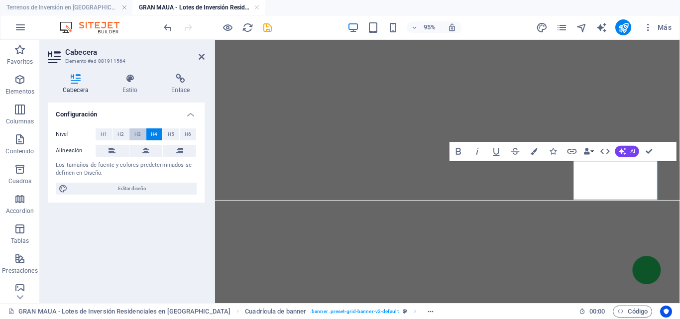
click at [134, 135] on span "H3" at bounding box center [137, 134] width 6 height 12
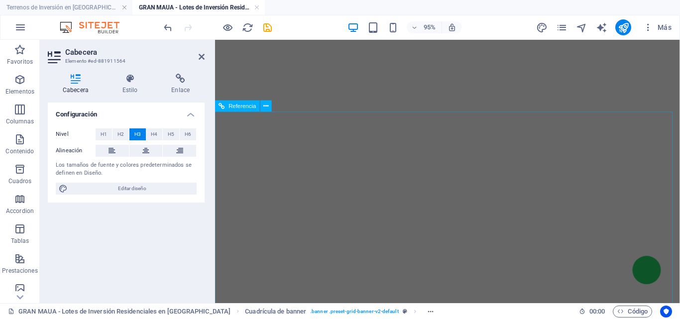
scroll to position [1059, 0]
click at [264, 28] on icon "save" at bounding box center [267, 27] width 11 height 11
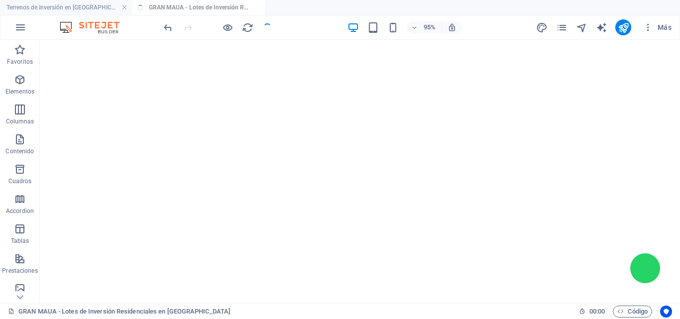
scroll to position [511, 0]
click at [623, 32] on icon "publish" at bounding box center [622, 27] width 11 height 11
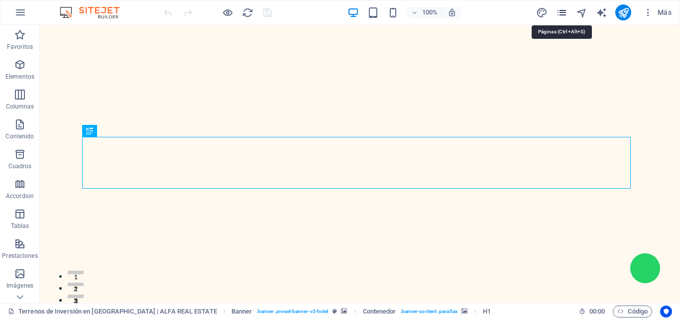
click at [560, 10] on icon "pages" at bounding box center [561, 12] width 11 height 11
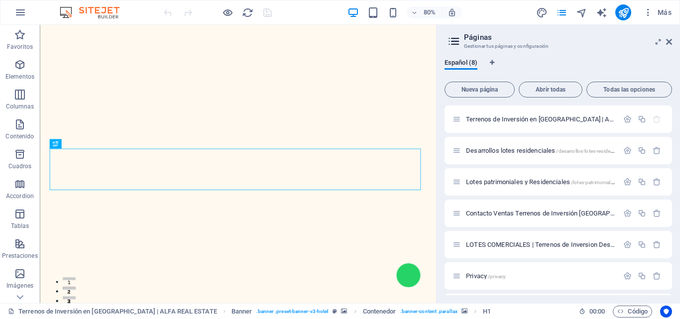
scroll to position [61, 0]
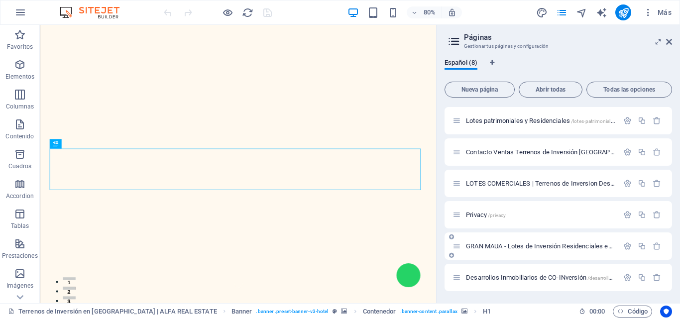
click at [503, 250] on div "GRAN MAUA - Lotes de Inversión Residenciales en [GEOGRAPHIC_DATA] /gran-maua-lo…" at bounding box center [535, 245] width 166 height 11
click at [555, 247] on span "GRAN MAUA - Lotes de Inversión Residenciales en [GEOGRAPHIC_DATA] /gran-maua-lo…" at bounding box center [650, 245] width 368 height 7
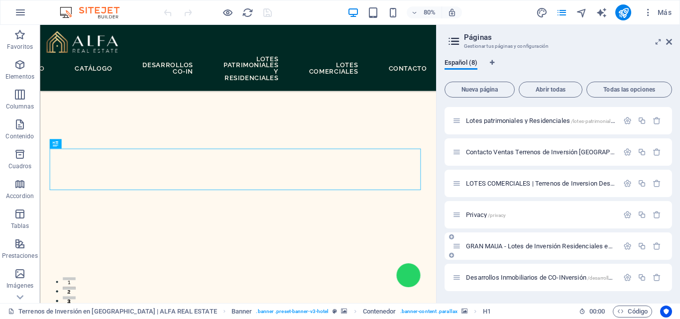
scroll to position [36, 0]
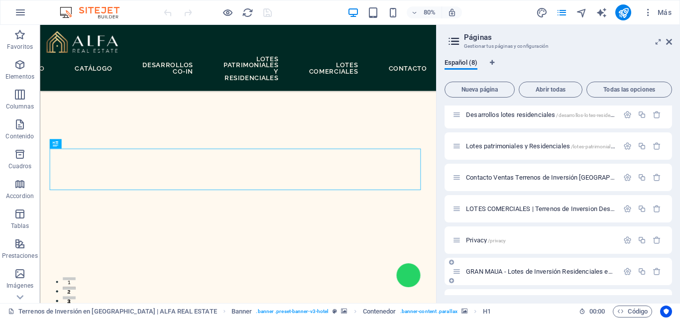
click at [555, 247] on div "Terrenos de Inversión en Yucatán | ALFA REAL ESTATE / Desarrollos lotes residen…" at bounding box center [557, 193] width 227 height 247
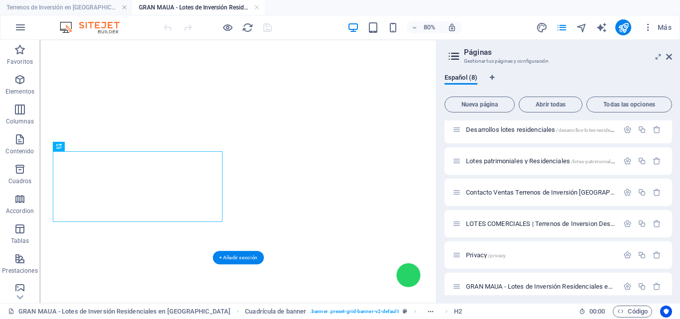
scroll to position [629, 0]
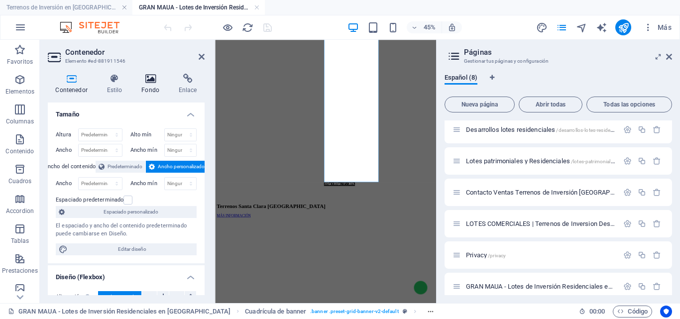
click at [153, 79] on icon at bounding box center [150, 79] width 33 height 10
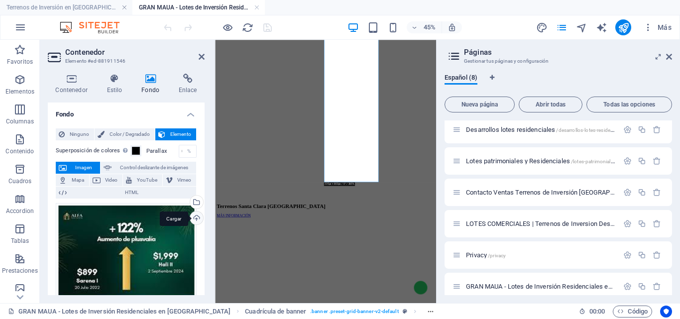
click at [190, 217] on div "Cargar" at bounding box center [195, 218] width 15 height 15
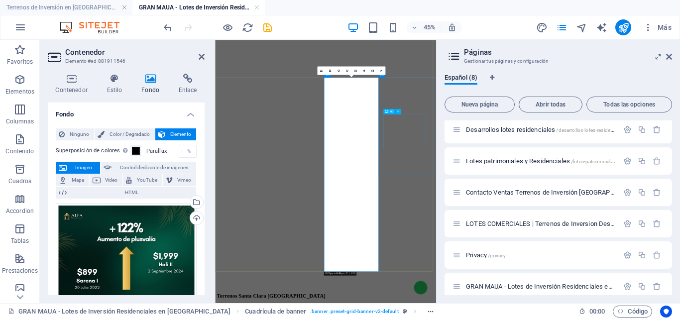
scroll to position [430, 0]
drag, startPoint x: 670, startPoint y: 56, endPoint x: 394, endPoint y: 49, distance: 275.7
click at [670, 56] on icon at bounding box center [669, 57] width 6 height 8
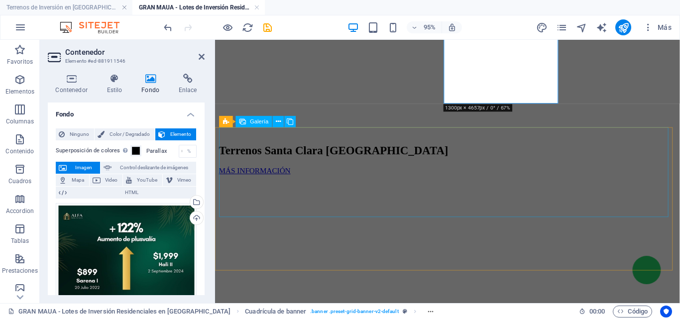
scroll to position [878, 0]
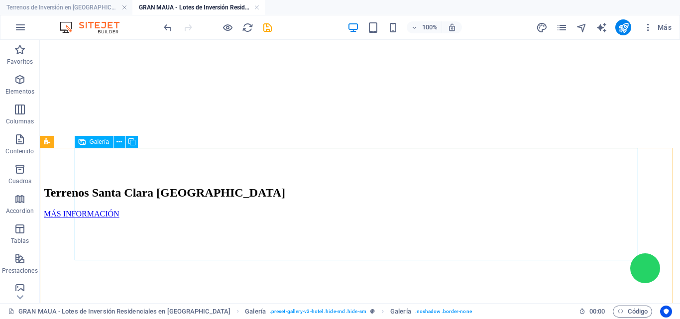
click at [91, 143] on span "Galería" at bounding box center [99, 142] width 19 height 6
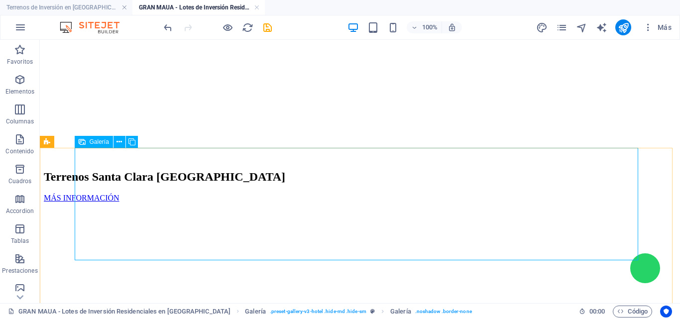
select select "4"
select select "px"
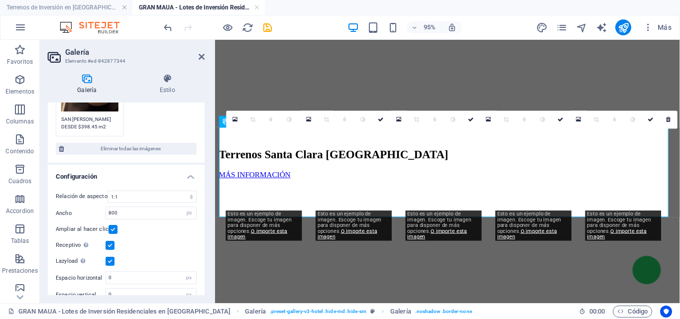
scroll to position [325, 0]
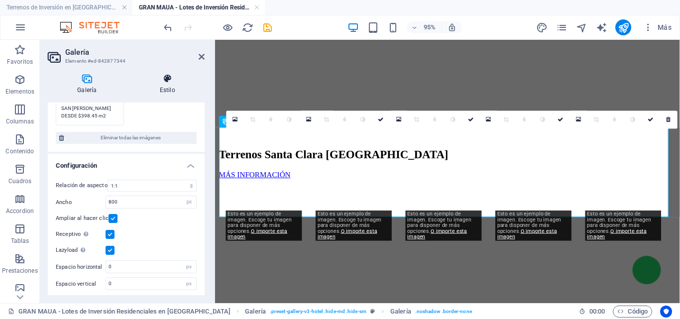
click at [164, 84] on h4 "Estilo" at bounding box center [167, 84] width 74 height 21
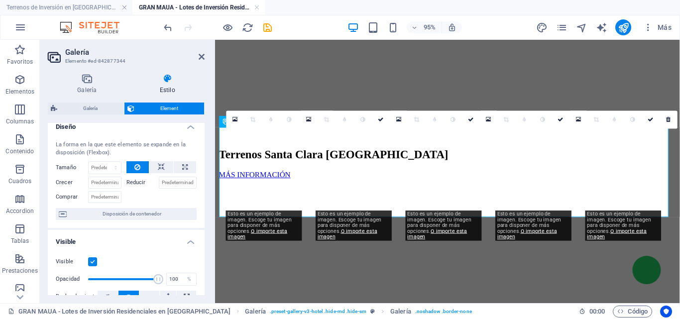
scroll to position [0, 0]
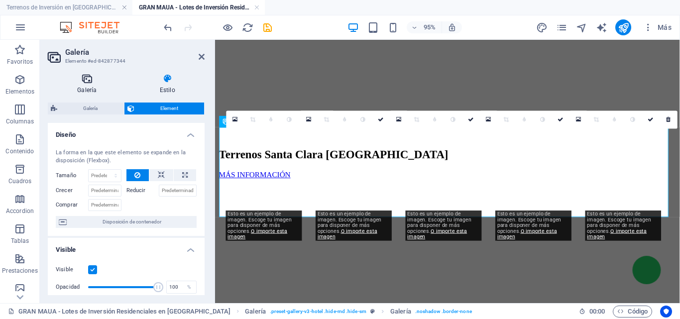
click at [91, 81] on icon at bounding box center [87, 79] width 79 height 10
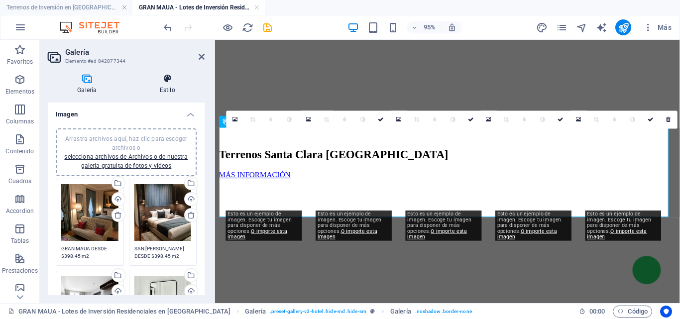
click at [166, 85] on h4 "Estilo" at bounding box center [167, 84] width 74 height 21
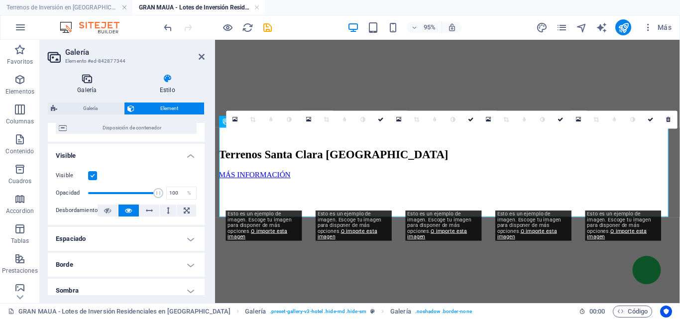
scroll to position [58, 0]
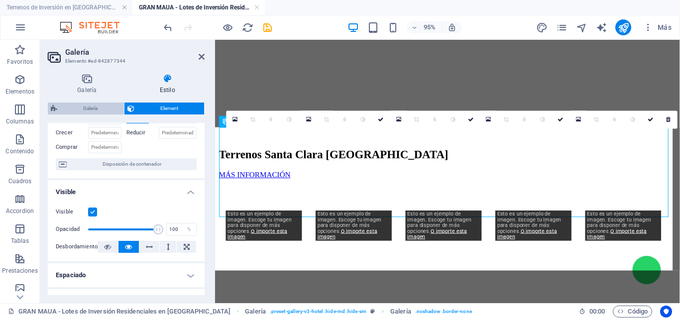
click at [86, 105] on span "Galería" at bounding box center [90, 108] width 61 height 12
select select "px"
select select "preset-gallery-v3-hotel"
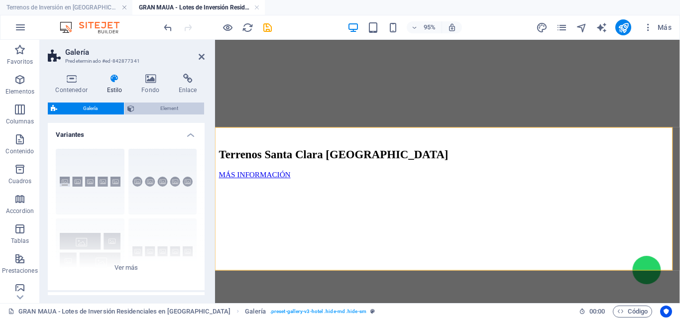
click at [163, 110] on span "Element" at bounding box center [169, 108] width 64 height 12
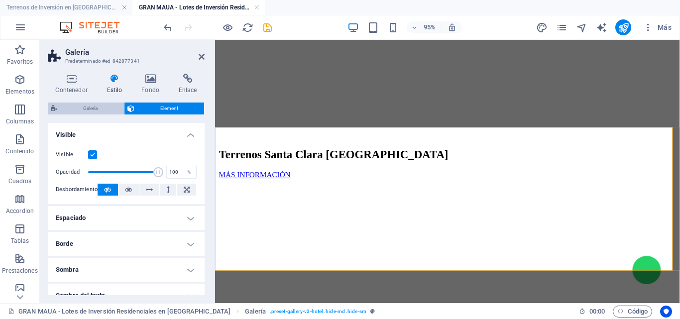
click at [79, 107] on span "Galería" at bounding box center [90, 108] width 61 height 12
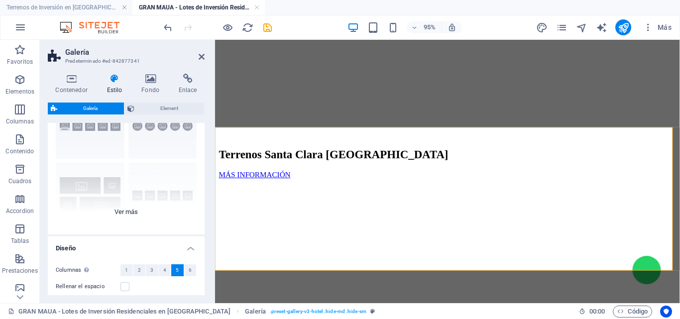
scroll to position [0, 0]
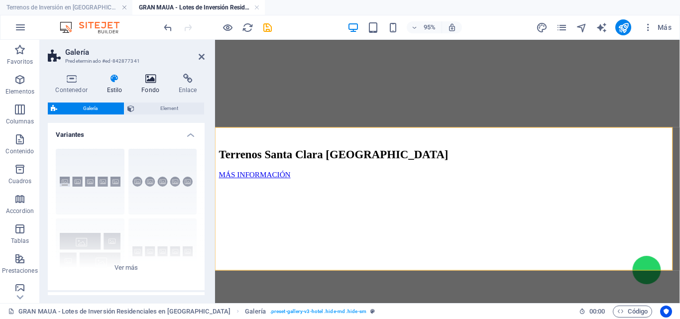
click at [146, 92] on h4 "Fondo" at bounding box center [152, 84] width 37 height 21
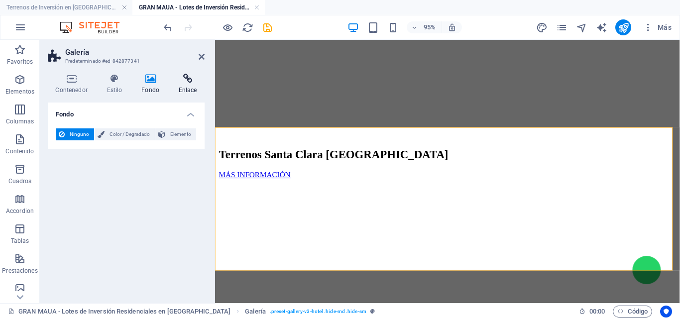
click at [187, 84] on h4 "Enlace" at bounding box center [188, 84] width 34 height 21
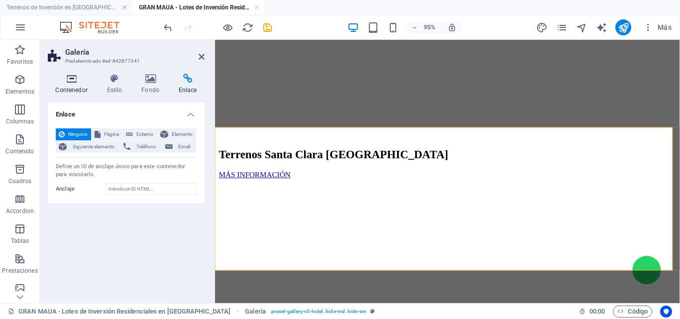
click at [77, 83] on icon at bounding box center [71, 79] width 47 height 10
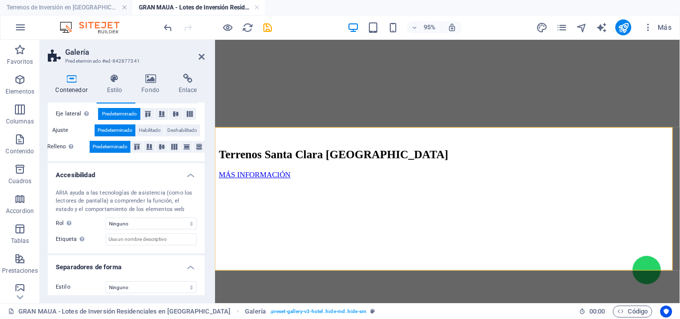
scroll to position [205, 0]
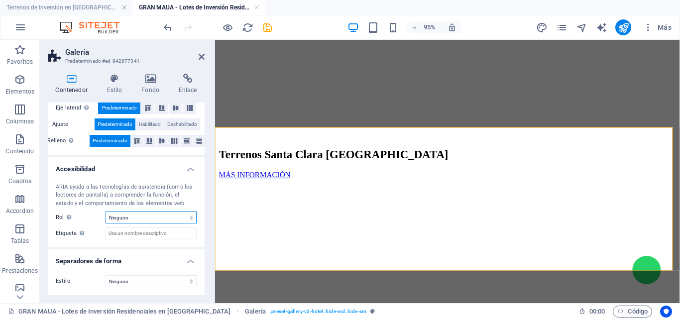
click at [136, 215] on select "Ninguno Alert Article Banner Comment Complementary Dialog Encabezado Marquee Pi…" at bounding box center [150, 217] width 91 height 12
click at [147, 235] on input "Etiqueta Usa la etiqueta ARIA para proporcionar un nombre claro y descriptivo a…" at bounding box center [150, 233] width 91 height 12
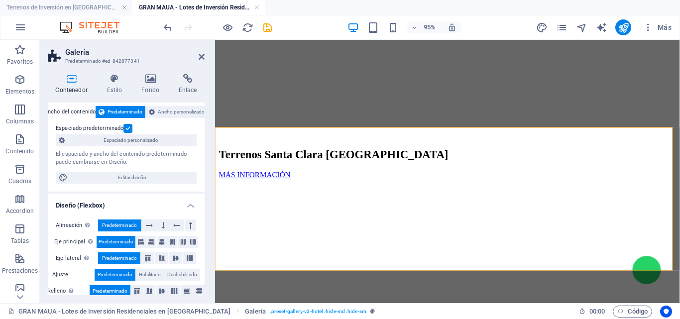
scroll to position [0, 0]
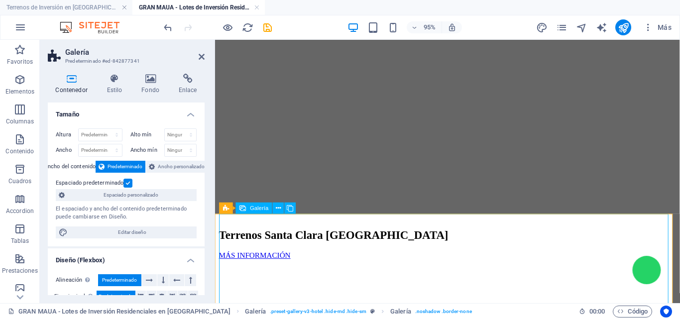
scroll to position [779, 0]
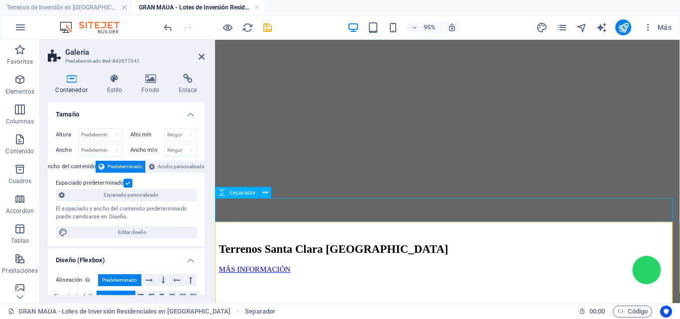
select select "px"
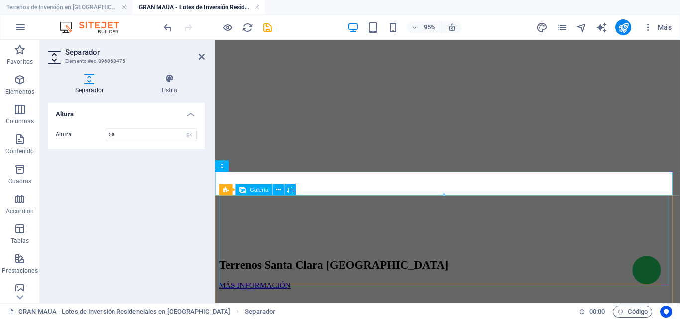
scroll to position [828, 0]
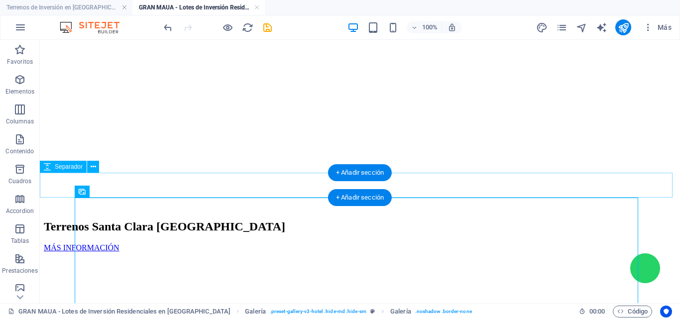
scroll to position [812, 0]
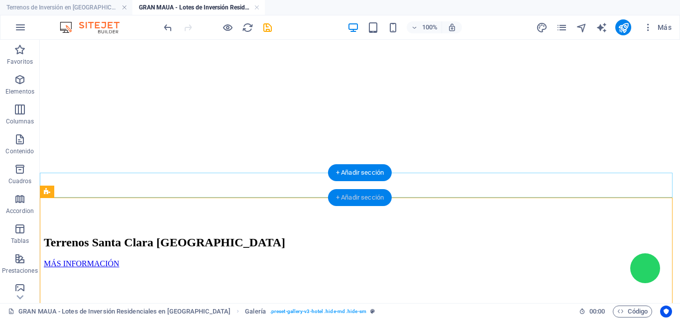
click at [367, 192] on div "+ Añadir sección" at bounding box center [360, 197] width 64 height 17
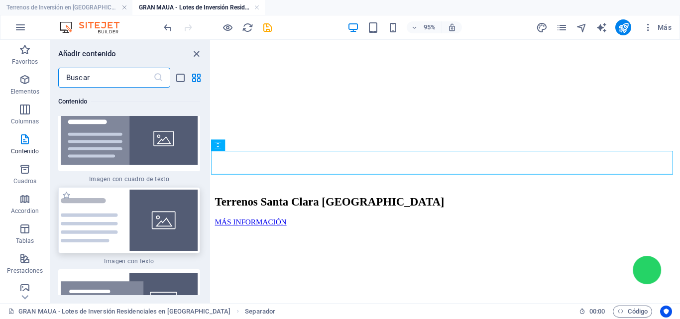
scroll to position [3673, 0]
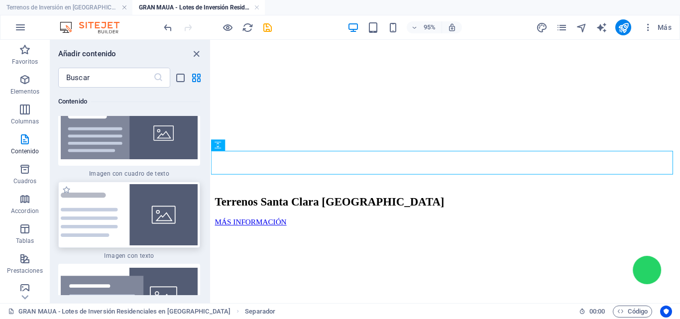
click at [125, 208] on img at bounding box center [129, 214] width 137 height 61
click at [211, 208] on div "H2 Cuadrícula de banner Cuadrícula de banner Contenedor Contenedor Cuadrícula d…" at bounding box center [445, 171] width 469 height 263
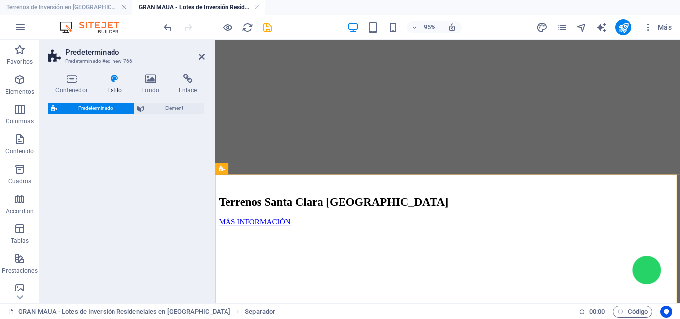
select select "rem"
select select "px"
select select "preset-text-with-image-v4-default"
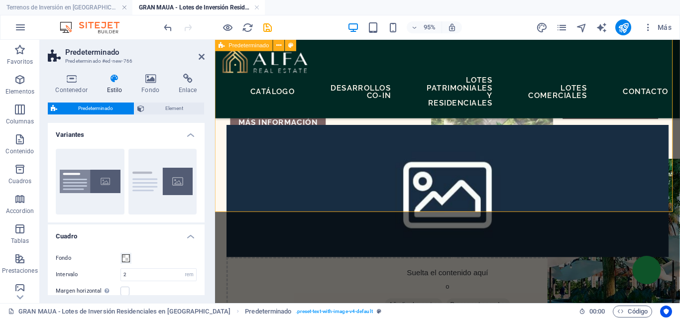
scroll to position [1027, 0]
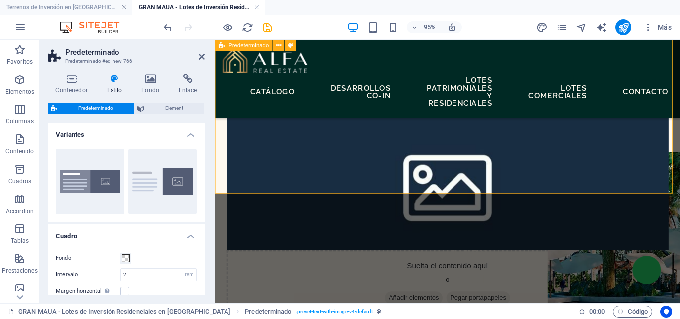
click at [482, 199] on div "New headline Lorem ipsum dolor sit amet, consectetuer adipiscing elit. Aenean c…" at bounding box center [459, 177] width 489 height 389
click at [482, 200] on div "New headline Lorem ipsum dolor sit amet, consectetuer adipiscing elit. Aenean c…" at bounding box center [459, 177] width 489 height 389
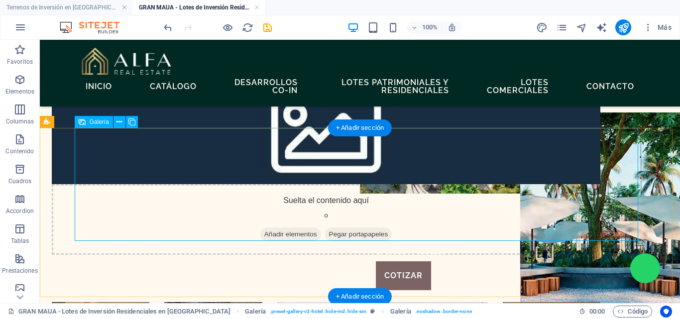
scroll to position [1077, 0]
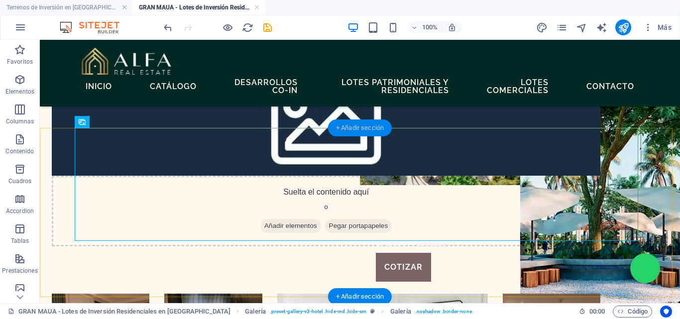
click at [359, 125] on div "+ Añadir sección" at bounding box center [360, 127] width 64 height 17
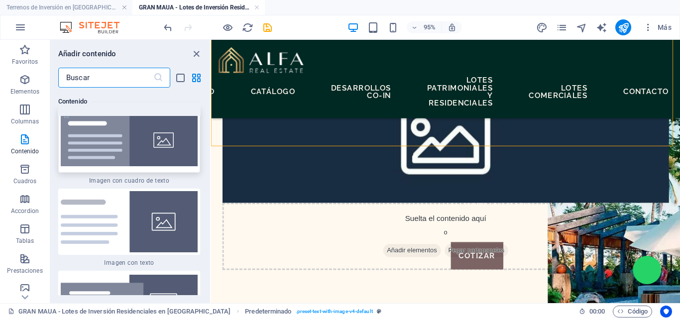
scroll to position [3673, 0]
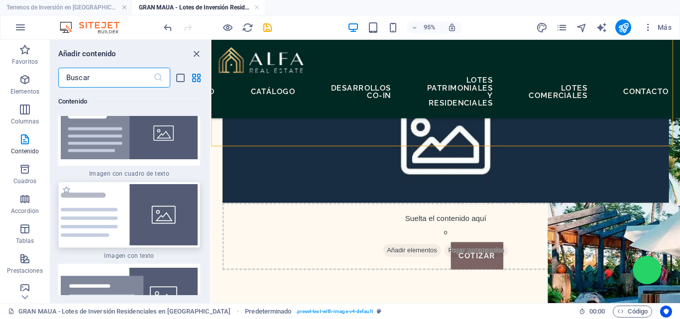
click at [88, 233] on img at bounding box center [129, 214] width 137 height 61
click at [211, 233] on div "Arrastra aquí para reemplazar el contenido existente. Si quieres crear un eleme…" at bounding box center [445, 171] width 469 height 263
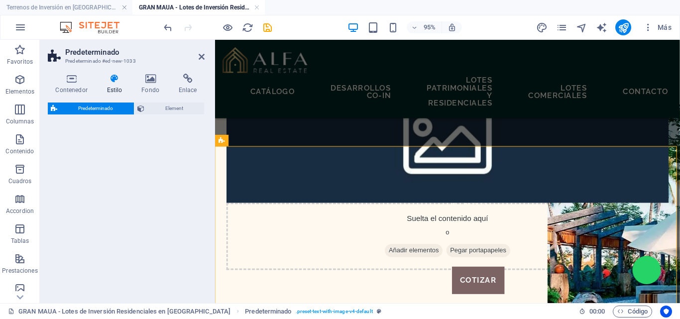
select select "rem"
select select "px"
select select "preset-text-with-image-v4-default"
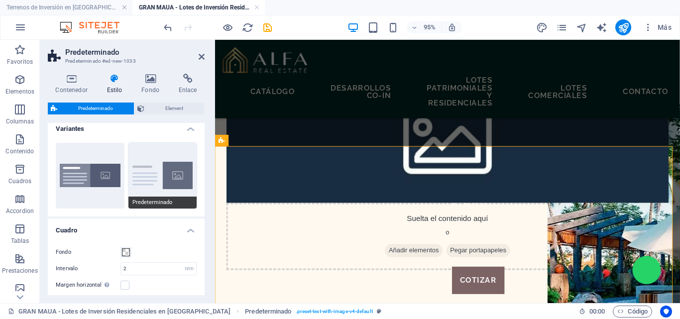
scroll to position [0, 0]
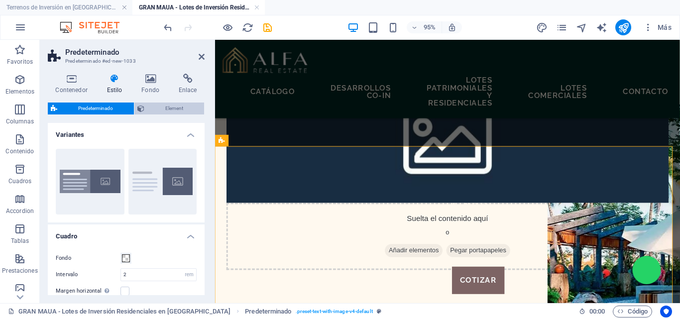
click at [176, 107] on span "Element" at bounding box center [174, 108] width 54 height 12
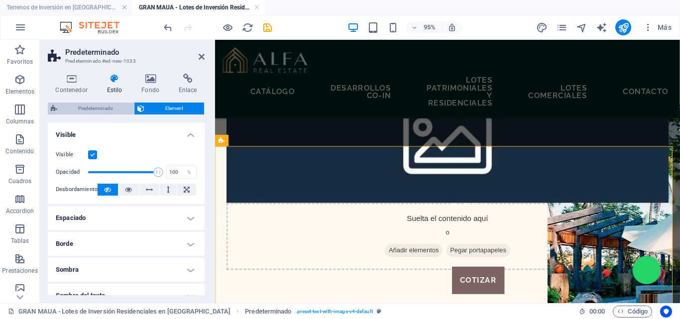
click at [103, 111] on span "Predeterminado" at bounding box center [95, 108] width 71 height 12
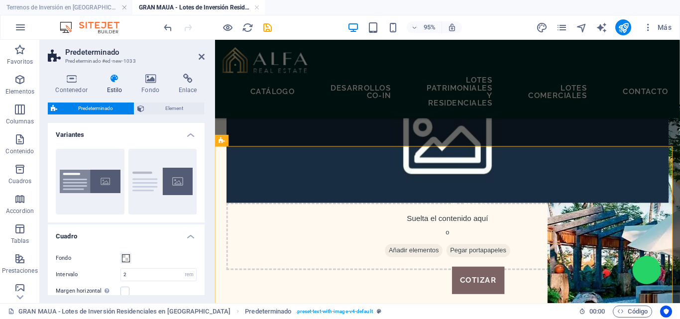
click at [188, 132] on h4 "Variantes" at bounding box center [126, 132] width 157 height 18
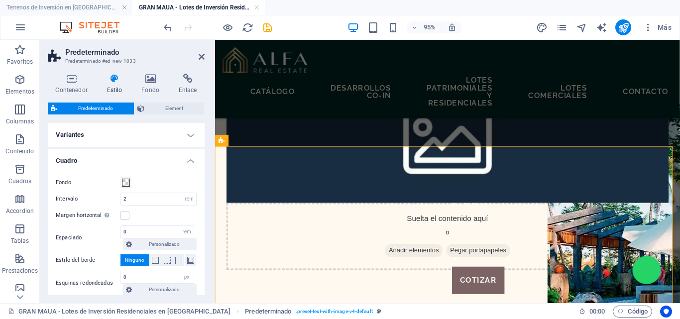
click at [189, 136] on h4 "Variantes" at bounding box center [126, 135] width 157 height 24
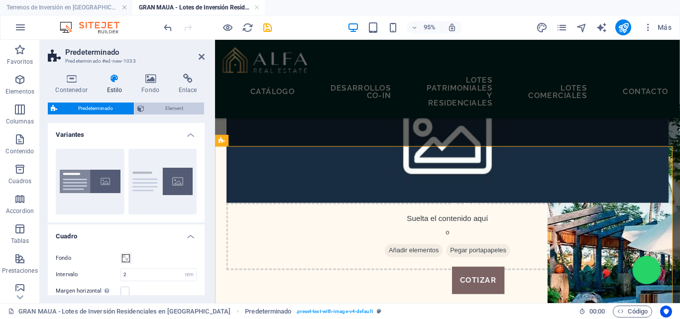
click at [160, 108] on span "Element" at bounding box center [174, 108] width 54 height 12
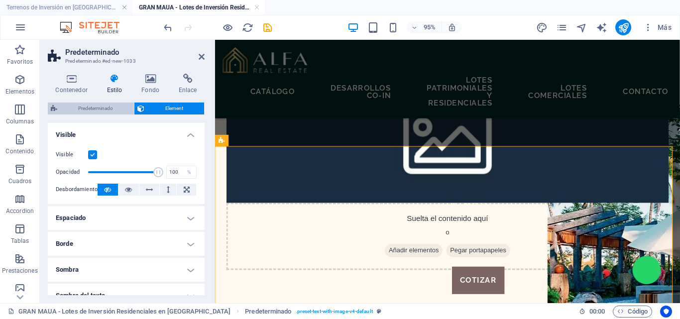
click at [91, 108] on span "Predeterminado" at bounding box center [95, 108] width 71 height 12
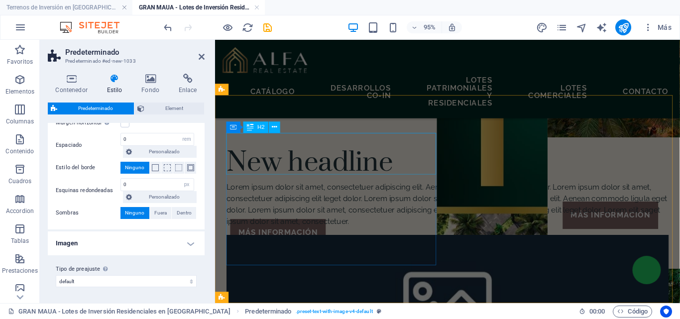
scroll to position [978, 0]
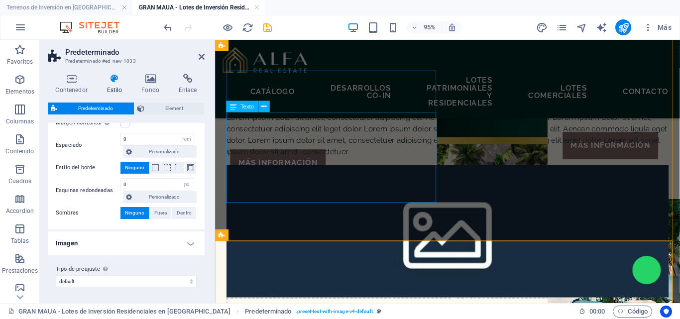
click at [437, 164] on div "Lorem ipsum dolor sit amet, consectetuer adipiscing elit. Aenean commodo ligula…" at bounding box center [459, 140] width 465 height 48
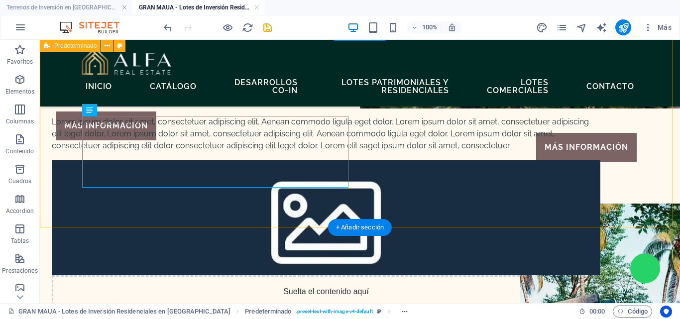
click at [474, 223] on div "New headline Lorem ipsum dolor sit amet, consectetuer adipiscing elit. Aenean c…" at bounding box center [360, 208] width 640 height 353
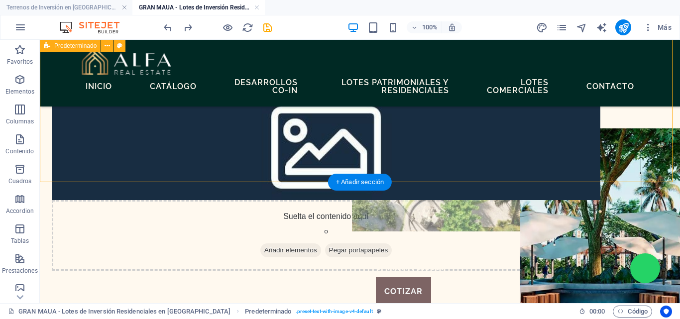
scroll to position [1077, 0]
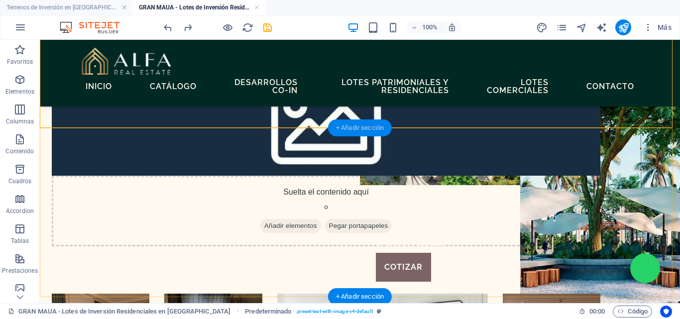
click at [368, 124] on div "+ Añadir sección" at bounding box center [360, 127] width 64 height 17
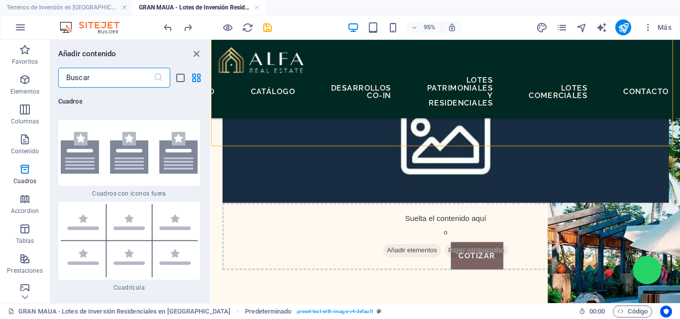
scroll to position [5812, 0]
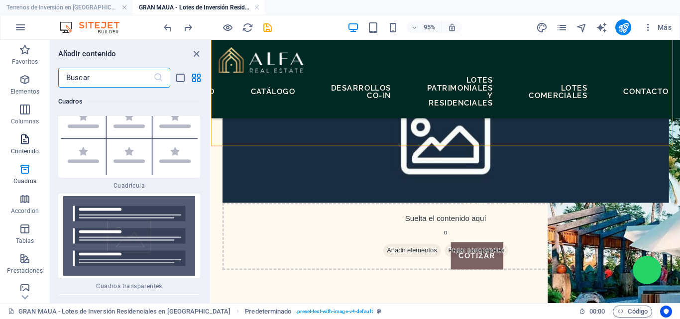
click at [21, 146] on span "Contenido" at bounding box center [25, 145] width 50 height 24
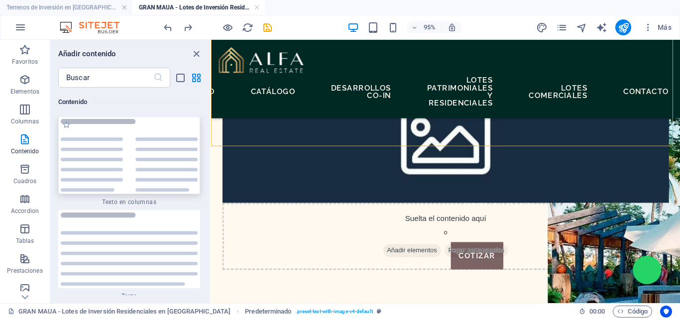
scroll to position [3375, 0]
click at [26, 83] on icon "button" at bounding box center [25, 80] width 12 height 12
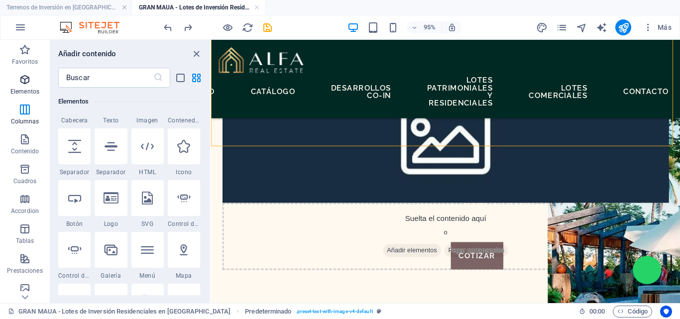
scroll to position [188, 0]
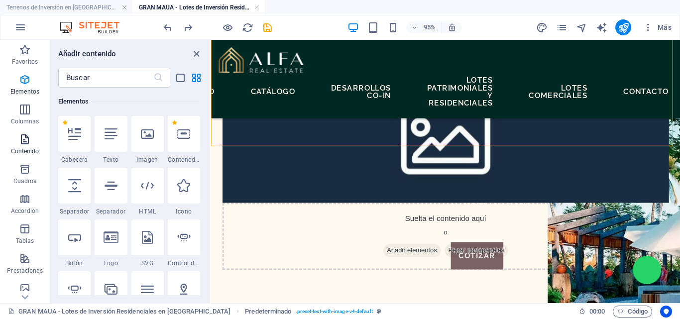
click at [21, 141] on icon "button" at bounding box center [25, 139] width 12 height 12
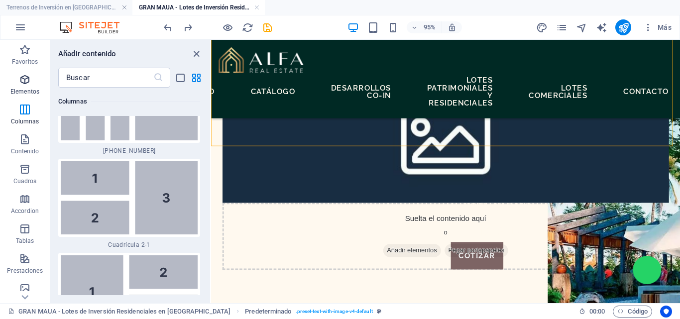
scroll to position [3375, 0]
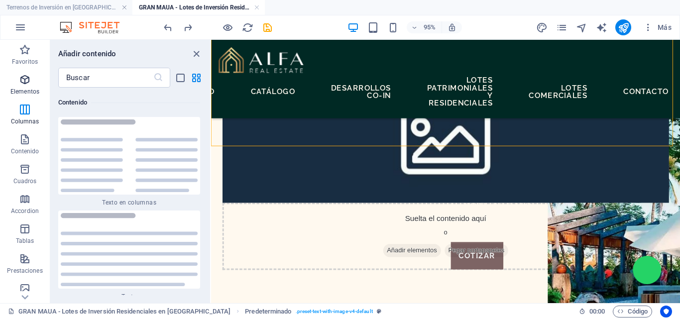
click at [26, 81] on icon "button" at bounding box center [25, 80] width 12 height 12
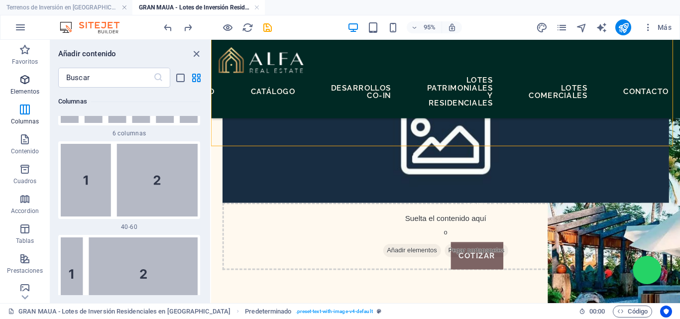
scroll to position [188, 0]
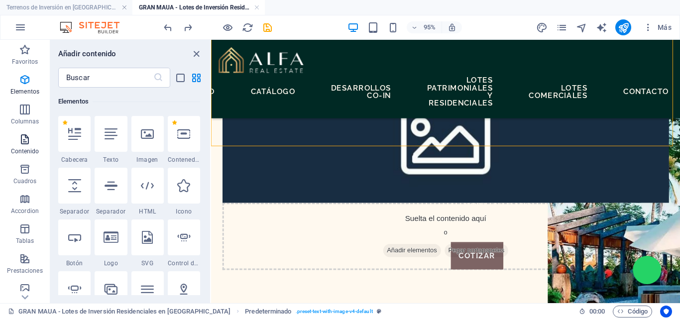
click at [24, 147] on p "Contenido" at bounding box center [25, 151] width 28 height 8
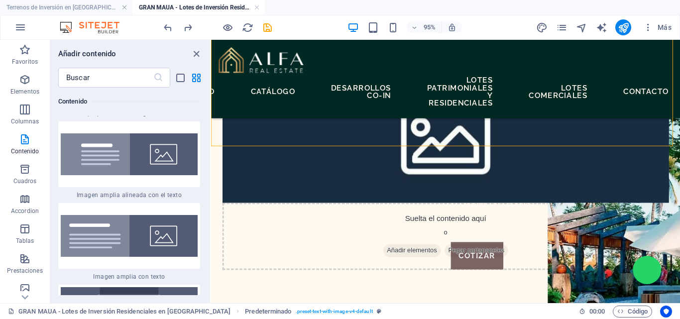
scroll to position [3892, 0]
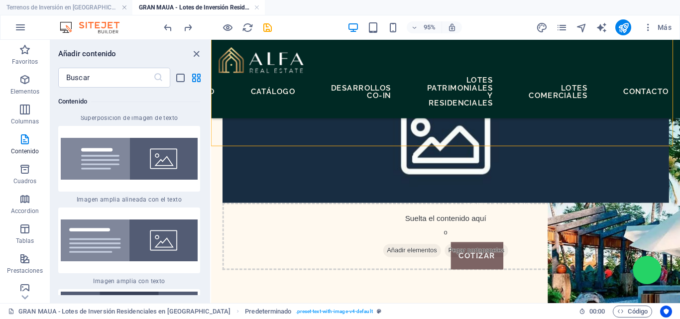
click at [107, 182] on div at bounding box center [129, 159] width 142 height 66
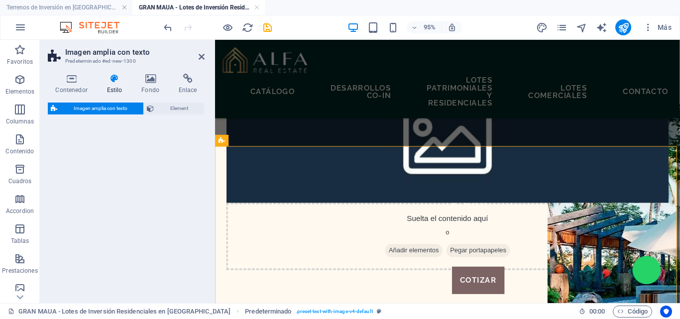
select select "%"
select select "preset-fullscreen-text-and-background-v3-alignments"
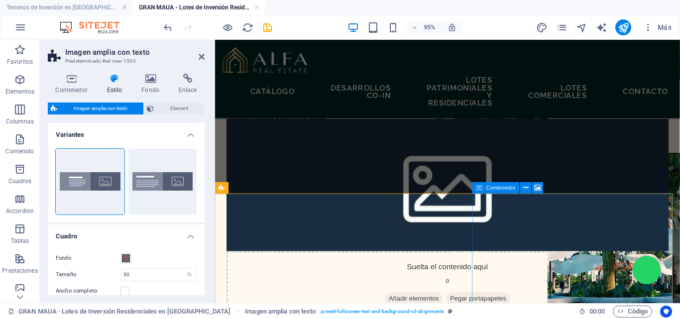
scroll to position [1027, 0]
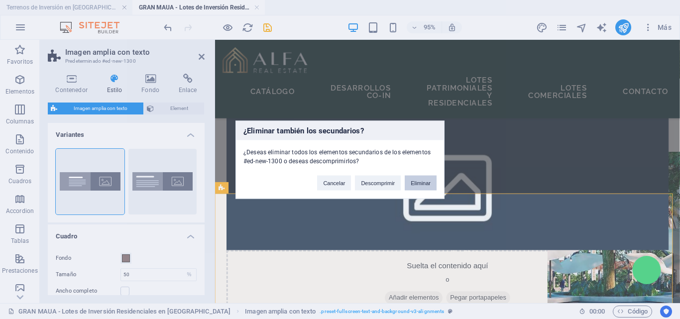
click at [425, 184] on button "Eliminar" at bounding box center [420, 182] width 32 height 15
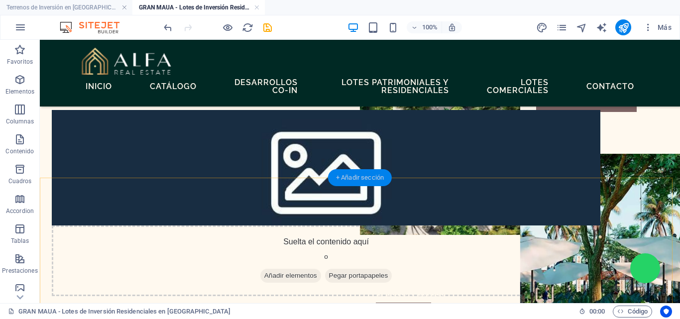
drag, startPoint x: 380, startPoint y: 178, endPoint x: 168, endPoint y: 138, distance: 215.1
click at [380, 178] on div "+ Añadir sección" at bounding box center [360, 177] width 64 height 17
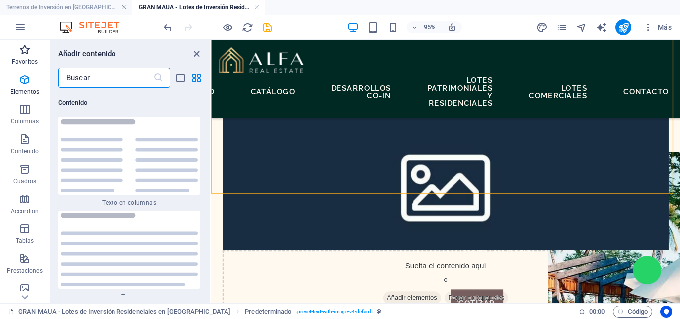
scroll to position [3375, 0]
click at [24, 53] on icon "button" at bounding box center [25, 50] width 12 height 12
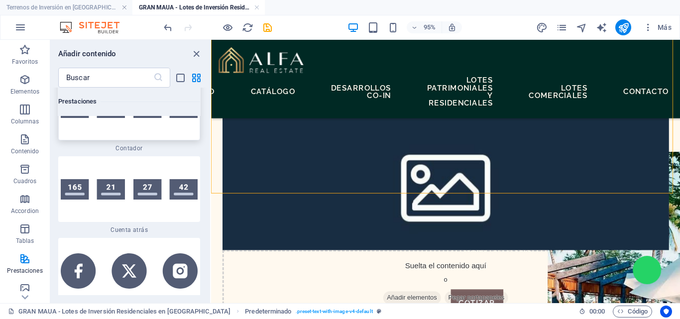
scroll to position [8905, 0]
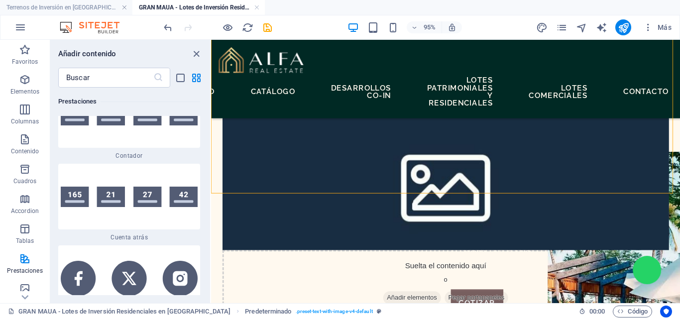
click at [177, 84] on div "​" at bounding box center [130, 78] width 160 height 20
click at [178, 80] on icon "list-view" at bounding box center [180, 77] width 11 height 11
click at [195, 79] on icon "grid-view" at bounding box center [196, 77] width 11 height 11
click at [182, 79] on icon "list-view" at bounding box center [180, 77] width 11 height 11
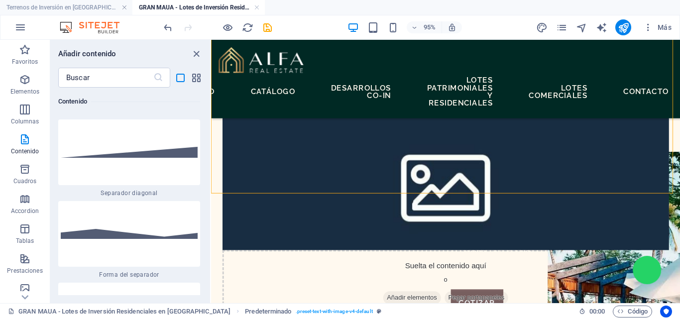
scroll to position [6603, 0]
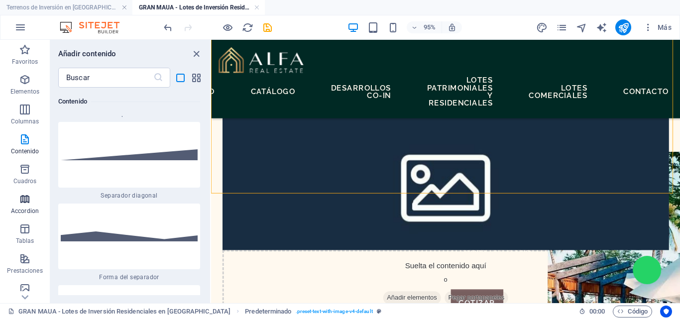
click at [20, 206] on span "Accordion" at bounding box center [25, 205] width 50 height 24
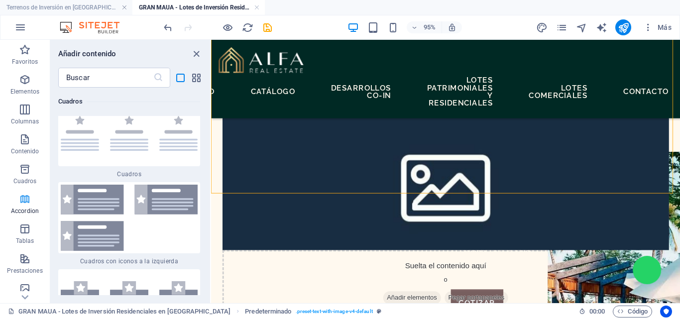
scroll to position [7858, 0]
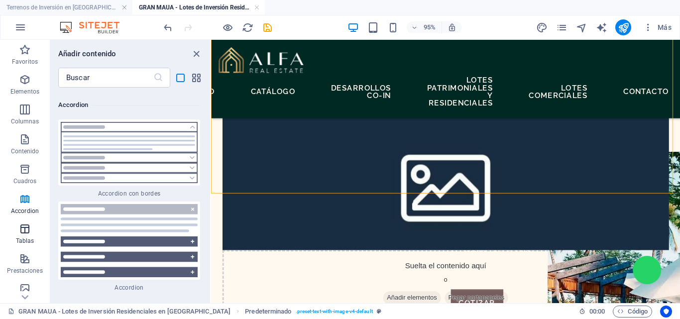
click at [22, 228] on icon "button" at bounding box center [25, 229] width 12 height 12
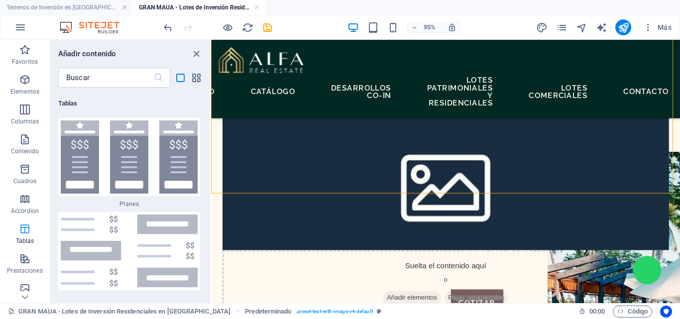
scroll to position [8411, 0]
click at [24, 243] on p "Tablas" at bounding box center [25, 241] width 18 height 8
click at [24, 255] on icon "button" at bounding box center [25, 259] width 12 height 12
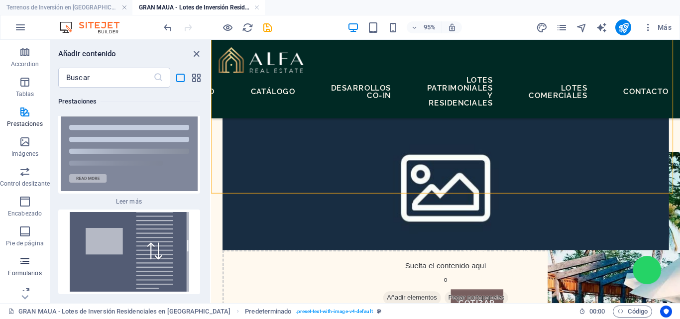
scroll to position [149, 0]
click at [22, 152] on p "Imágenes" at bounding box center [24, 151] width 27 height 8
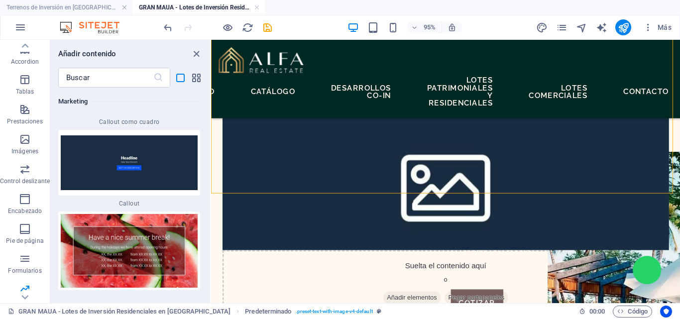
scroll to position [18327, 0]
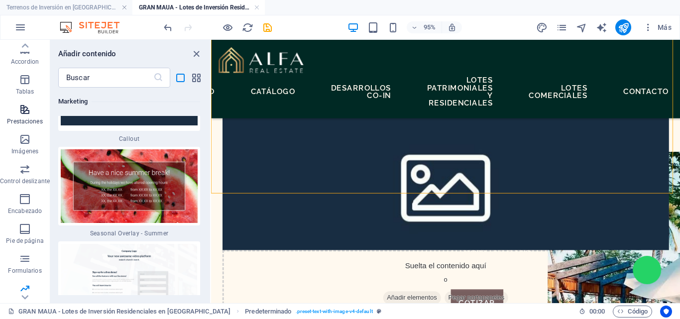
click at [29, 127] on span "Prestaciones" at bounding box center [25, 115] width 50 height 24
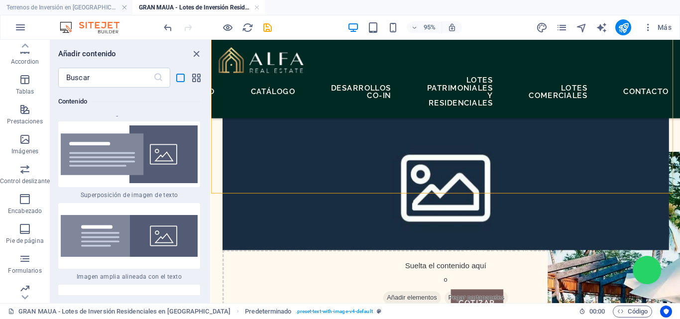
scroll to position [5530, 0]
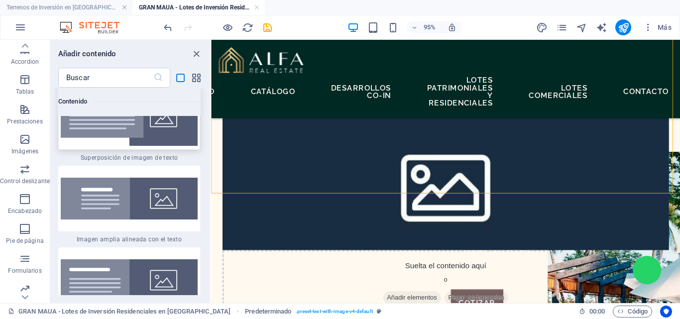
click at [101, 143] on div at bounding box center [129, 117] width 142 height 66
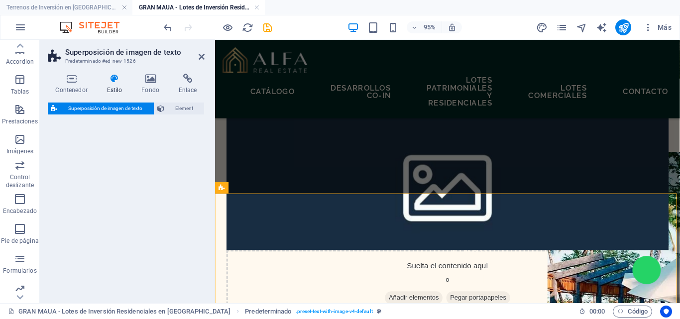
select select "rem"
select select "px"
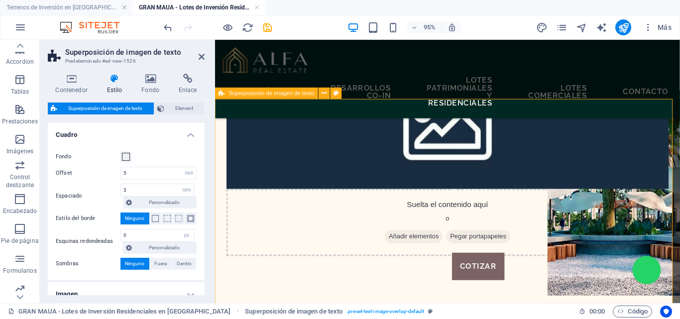
scroll to position [1077, 0]
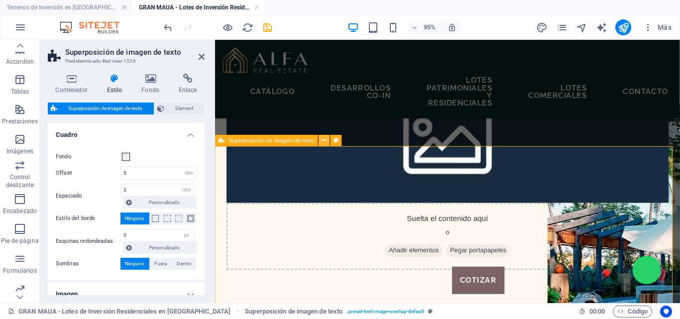
click at [325, 142] on icon at bounding box center [324, 141] width 5 height 10
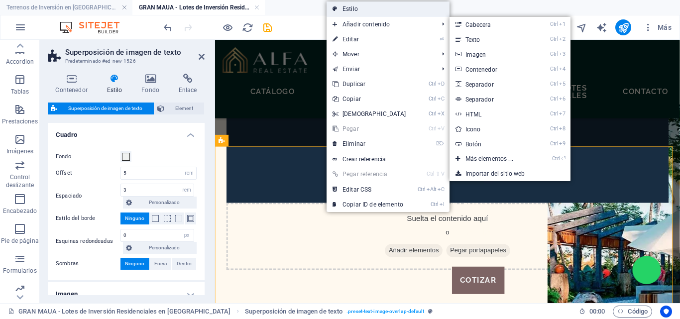
click at [357, 10] on link "Estilo" at bounding box center [387, 8] width 123 height 15
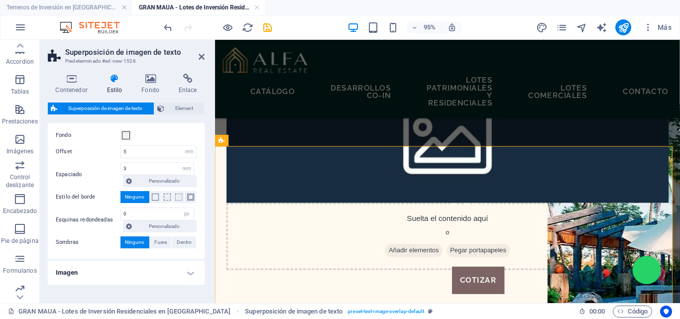
scroll to position [0, 0]
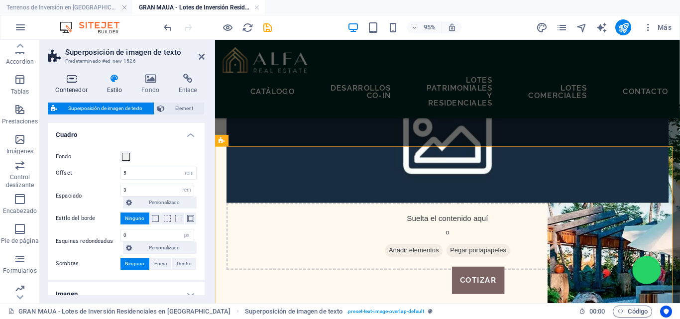
click at [66, 82] on icon at bounding box center [71, 79] width 47 height 10
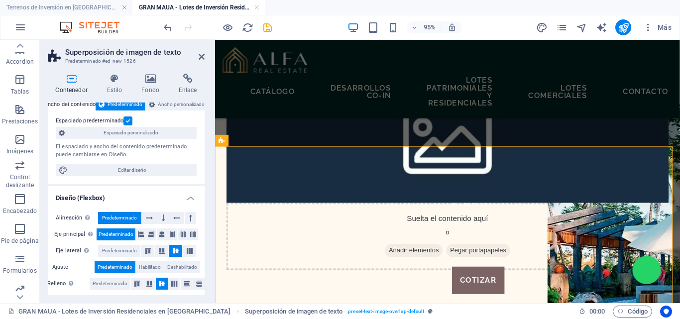
scroll to position [149, 0]
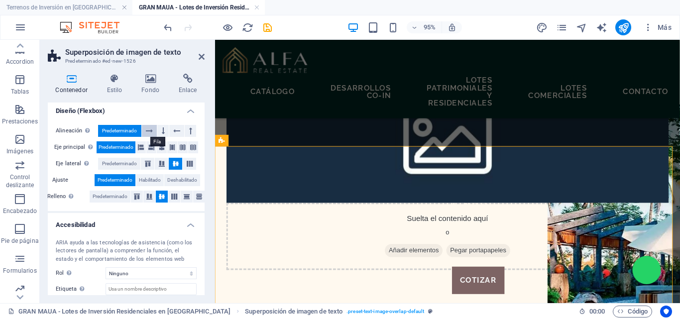
click at [151, 132] on icon at bounding box center [149, 131] width 7 height 12
click at [177, 133] on icon at bounding box center [176, 131] width 7 height 12
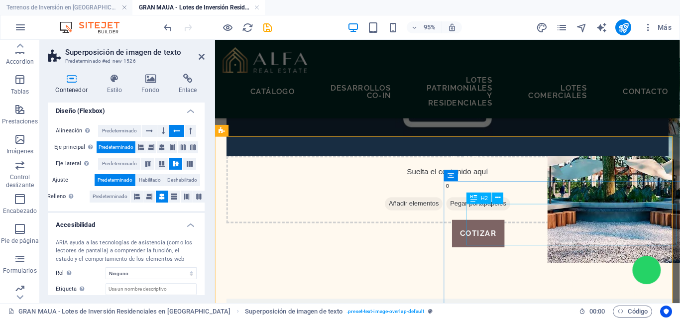
scroll to position [1127, 0]
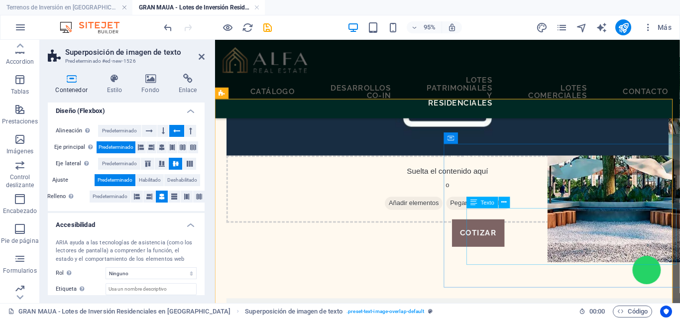
click at [129, 132] on span "Predeterminado" at bounding box center [119, 131] width 35 height 12
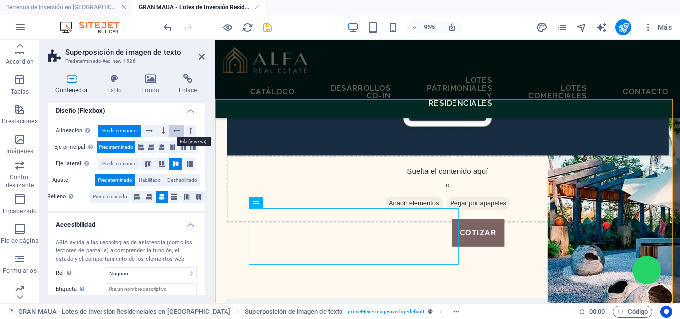
click at [179, 132] on button at bounding box center [176, 131] width 15 height 12
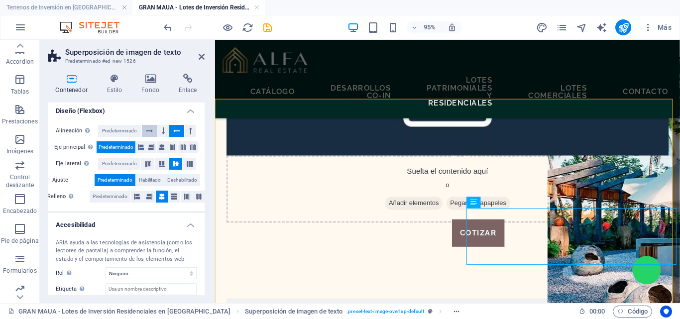
click at [149, 132] on icon at bounding box center [149, 131] width 7 height 12
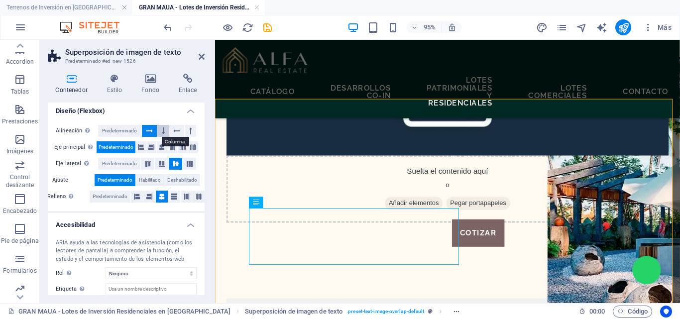
click at [159, 133] on button at bounding box center [162, 131] width 11 height 12
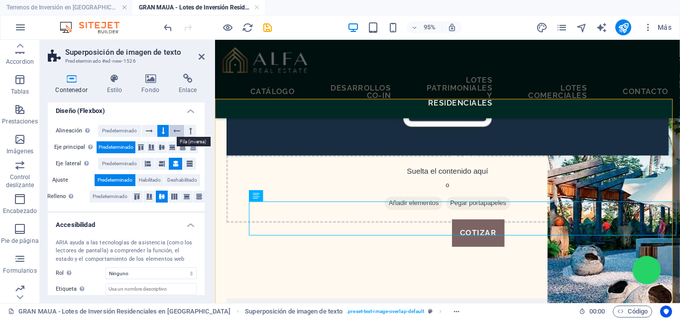
click at [171, 133] on button at bounding box center [176, 131] width 15 height 12
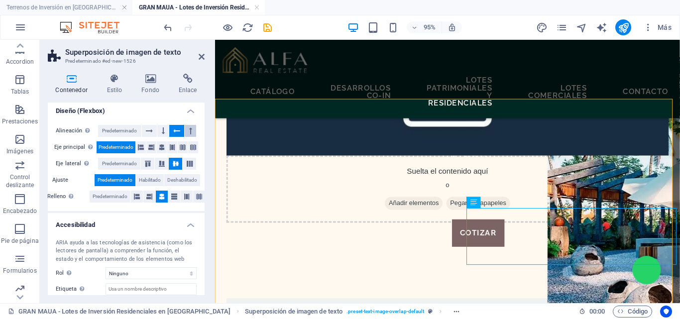
click at [190, 133] on icon at bounding box center [190, 131] width 3 height 12
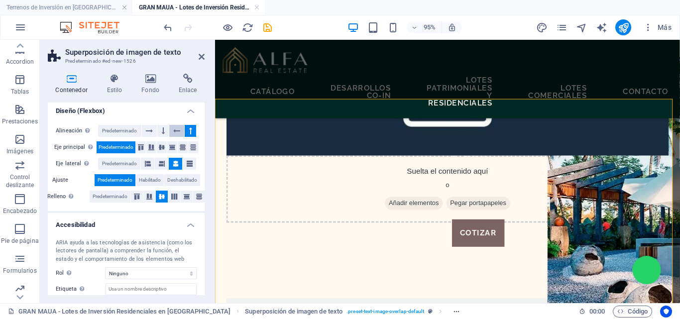
click at [176, 133] on icon at bounding box center [176, 131] width 7 height 12
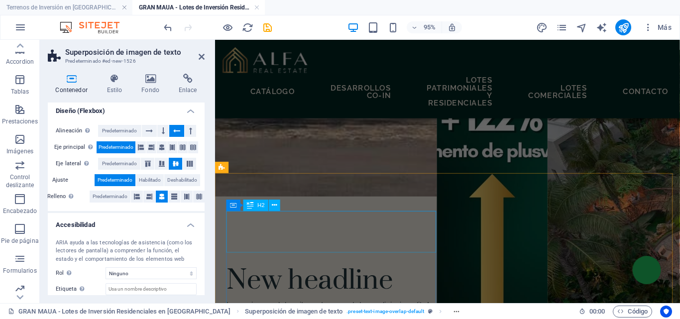
scroll to position [779, 0]
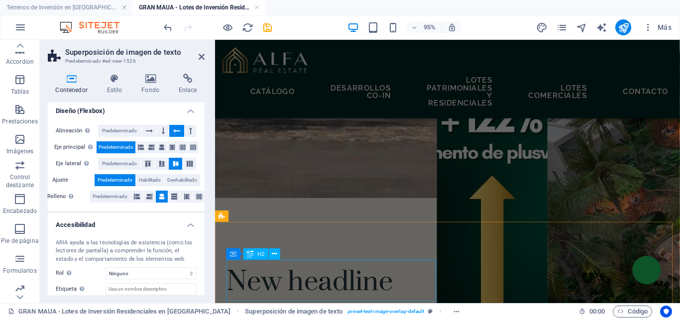
click at [282, 299] on div "New headline" at bounding box center [459, 293] width 465 height 44
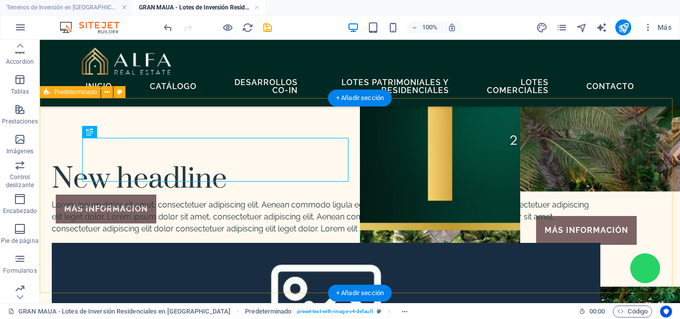
scroll to position [912, 0]
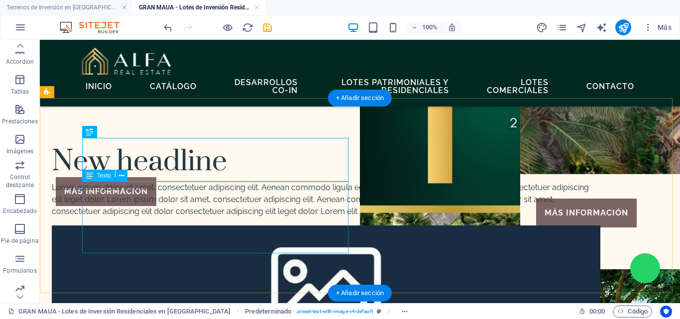
click at [201, 185] on div "Lorem ipsum dolor sit amet, consectetuer adipiscing elit. Aenean commodo ligula…" at bounding box center [326, 200] width 548 height 36
click at [196, 195] on div "Lorem ipsum dolor sit amet, consectetuer adipiscing elit. Aenean commodo ligula…" at bounding box center [326, 200] width 548 height 36
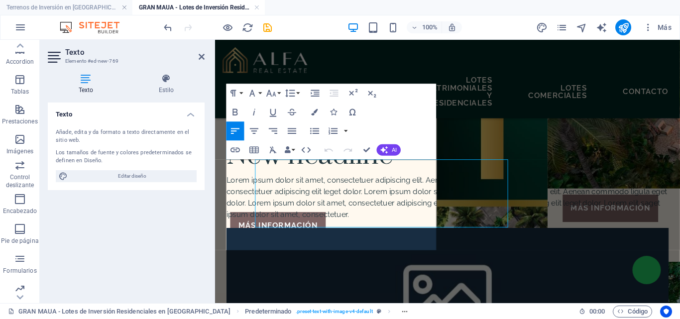
scroll to position [928, 0]
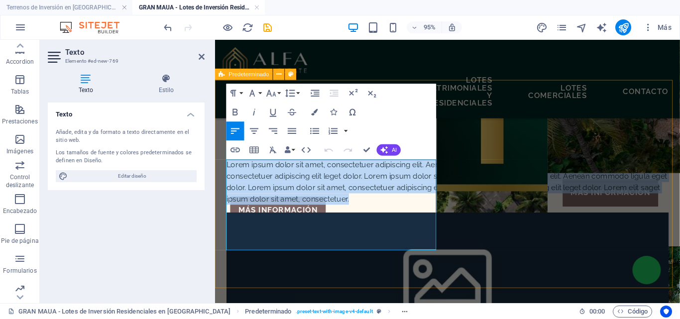
drag, startPoint x: 286, startPoint y: 253, endPoint x: 223, endPoint y: 173, distance: 102.4
click at [223, 173] on div "New headline Lorem ipsum dolor sit amet, consectetuer adipiscing elit. Aenean c…" at bounding box center [459, 276] width 489 height 389
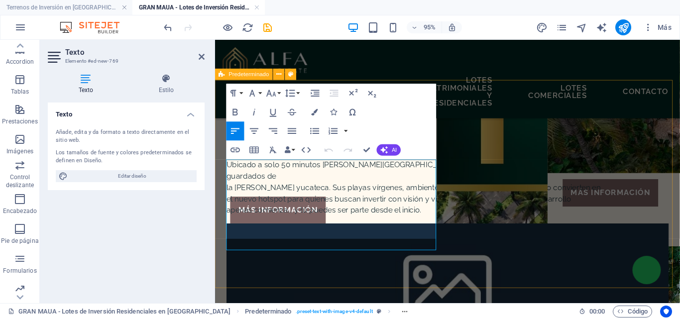
scroll to position [2977, 1]
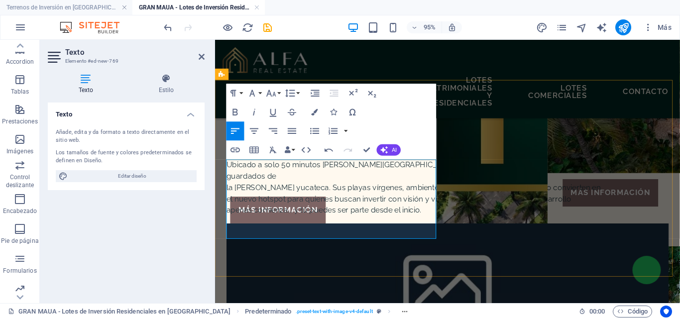
click at [341, 187] on p "Ubicado a solo 50 minutos de Mérida, Santa Clara es uno de los secretos mejor g…" at bounding box center [459, 178] width 465 height 24
click at [355, 184] on p "Ubicado a solo 50 minutos de Mérida, Santa Clara es uno de los secretos mejor g…" at bounding box center [459, 178] width 465 height 24
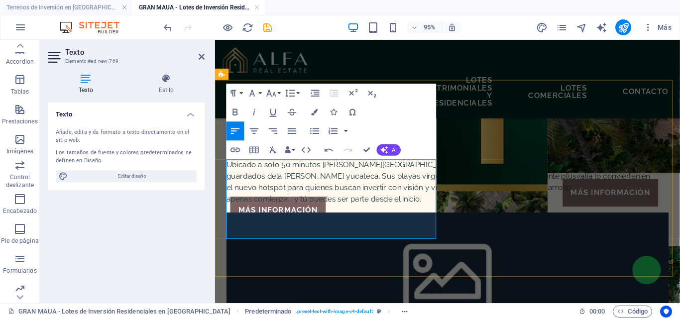
click at [286, 190] on p "Ubicado a solo 50 minutos de Mérida, Santa Clara es uno de los secretos mejor g…" at bounding box center [459, 178] width 465 height 24
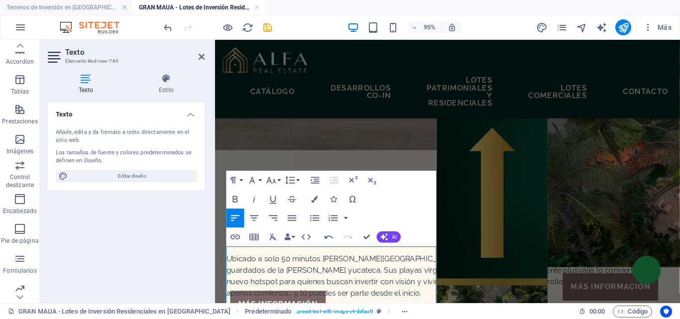
scroll to position [828, 0]
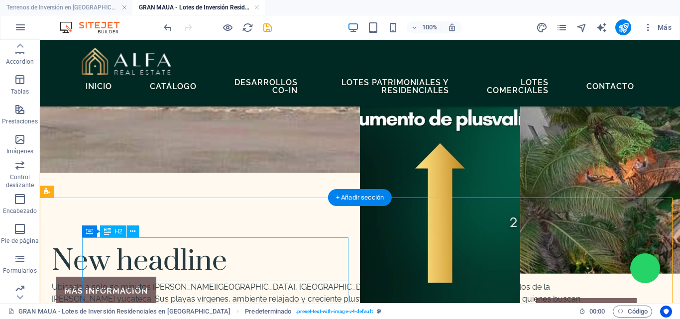
click at [198, 260] on div "New headline" at bounding box center [326, 259] width 548 height 44
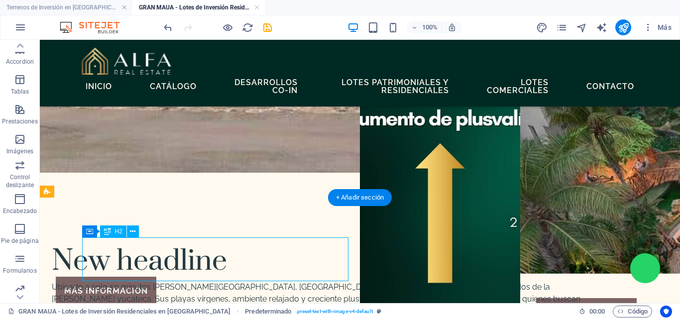
click at [198, 260] on div "New headline" at bounding box center [326, 259] width 548 height 44
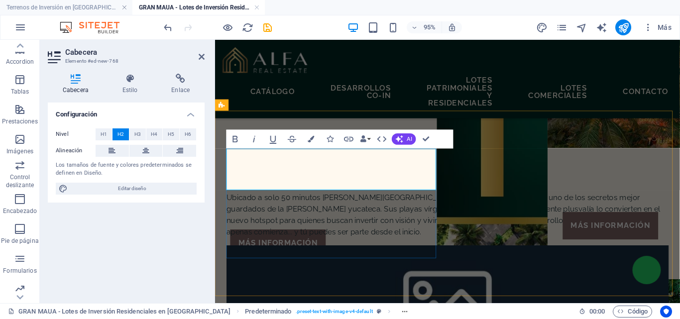
scroll to position [895, 0]
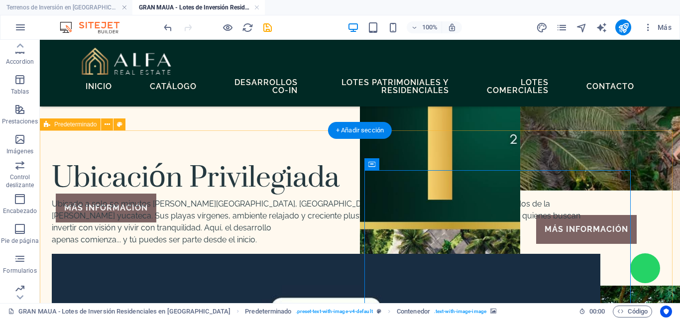
scroll to position [880, 0]
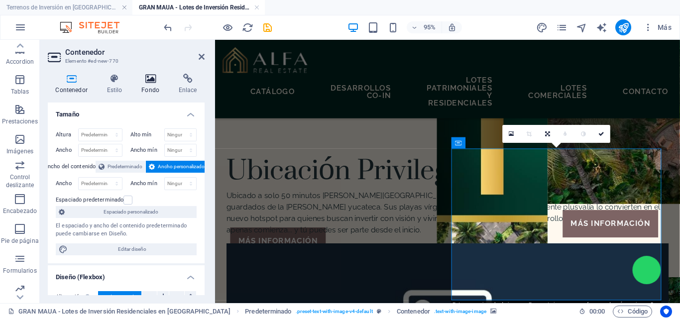
click at [146, 82] on icon at bounding box center [150, 79] width 33 height 10
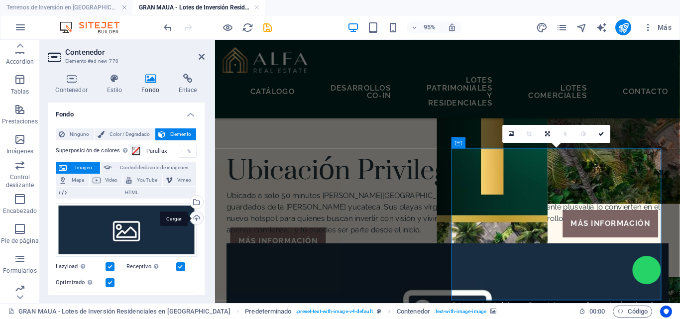
click at [189, 218] on div "Cargar" at bounding box center [195, 218] width 15 height 15
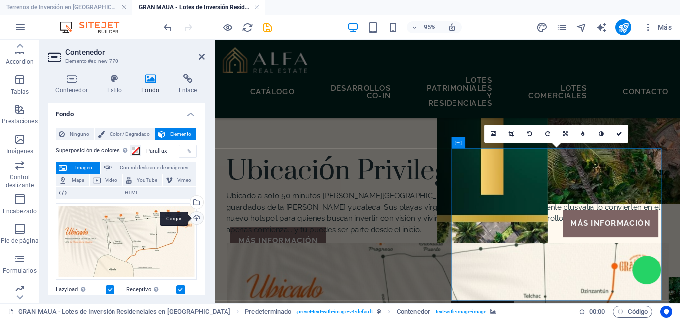
click at [193, 218] on div "Cargar" at bounding box center [195, 218] width 15 height 15
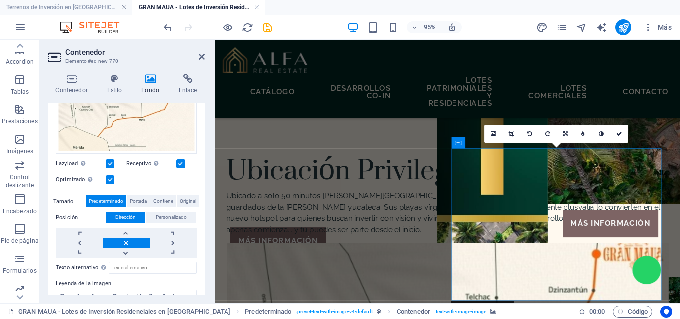
scroll to position [199, 0]
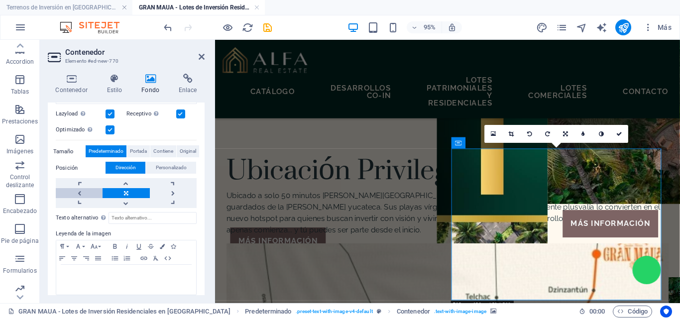
click at [77, 191] on link at bounding box center [79, 193] width 47 height 10
click at [170, 192] on link at bounding box center [173, 193] width 47 height 10
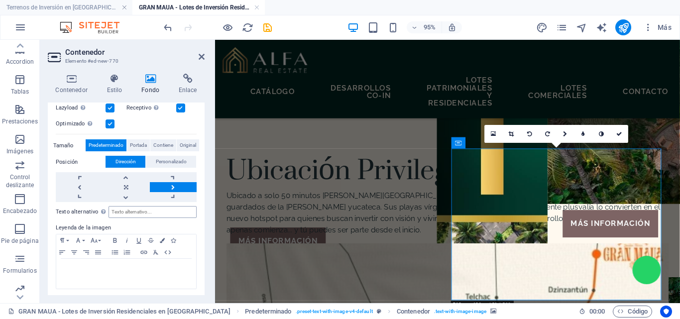
scroll to position [206, 0]
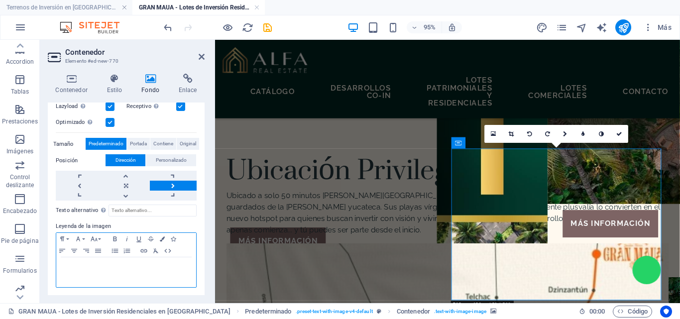
click at [128, 272] on div at bounding box center [126, 272] width 140 height 30
drag, startPoint x: 128, startPoint y: 272, endPoint x: 67, endPoint y: 263, distance: 61.4
click at [67, 263] on div at bounding box center [126, 272] width 140 height 30
click at [108, 275] on div "Cerca del Mar" at bounding box center [126, 272] width 140 height 30
click at [103, 283] on div "Cerca del Mar" at bounding box center [126, 272] width 140 height 30
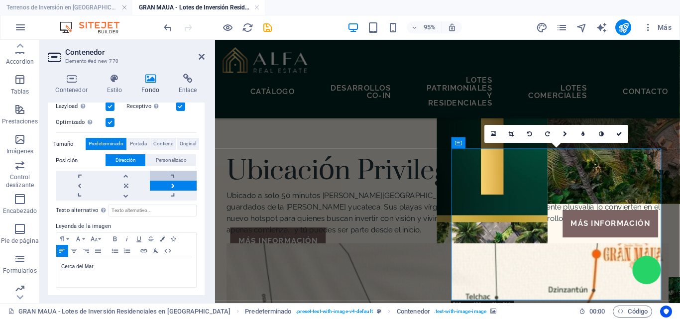
click at [188, 178] on link at bounding box center [173, 176] width 47 height 10
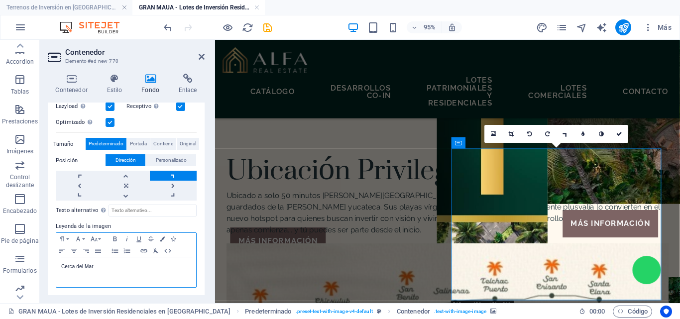
click at [102, 264] on p "Cerca del Mar" at bounding box center [126, 266] width 130 height 9
click at [61, 270] on div "Cerca del Mar" at bounding box center [126, 272] width 140 height 30
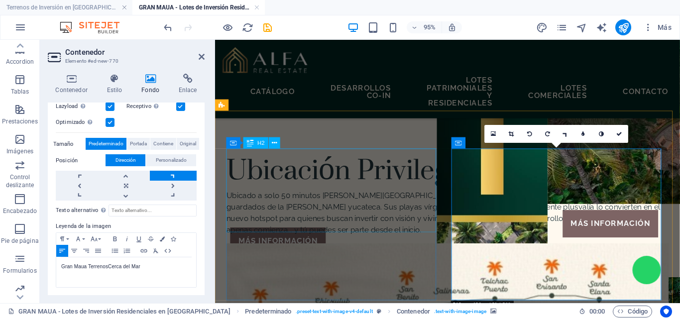
click at [279, 198] on div "Ubicación Privilegiada" at bounding box center [459, 176] width 465 height 44
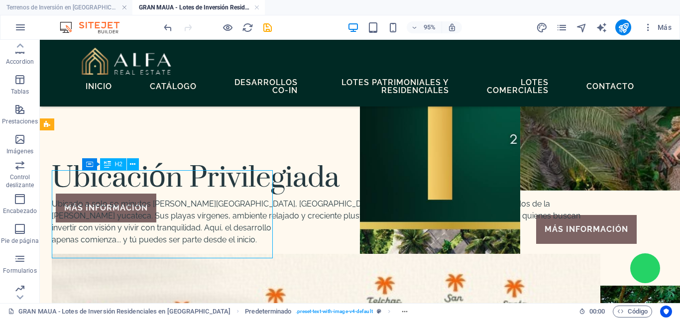
scroll to position [880, 0]
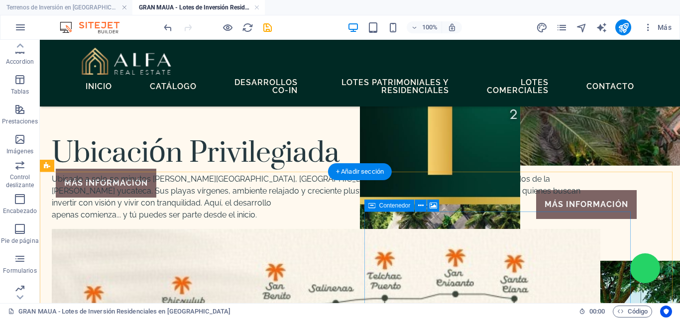
scroll to position [830, 0]
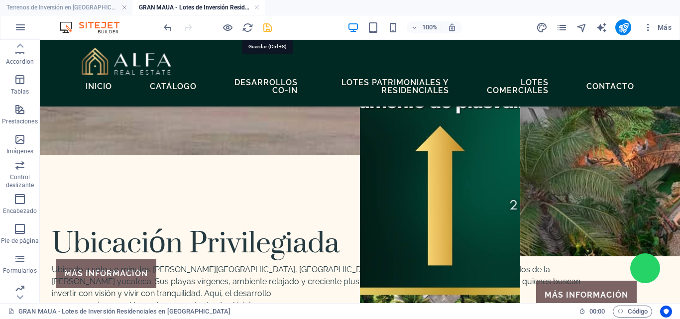
click at [266, 32] on icon "save" at bounding box center [267, 27] width 11 height 11
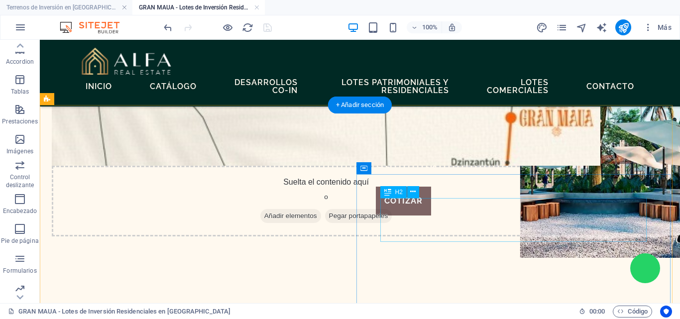
scroll to position [1144, 0]
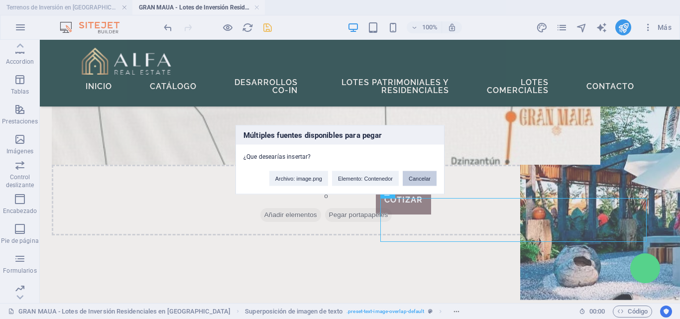
click at [430, 178] on button "Cancelar" at bounding box center [419, 178] width 34 height 15
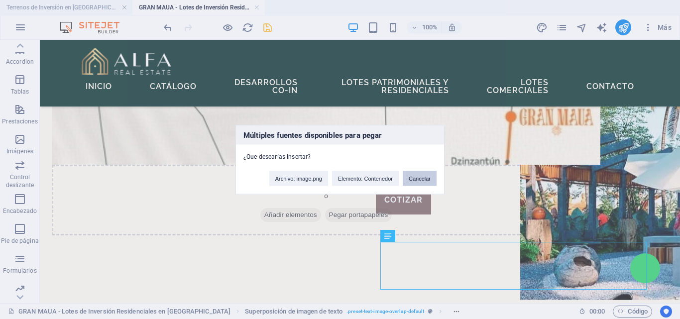
click at [413, 180] on button "Cancelar" at bounding box center [419, 178] width 34 height 15
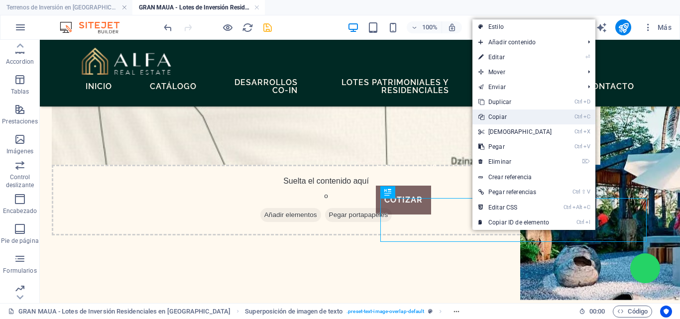
click at [491, 119] on link "Ctrl C Copiar" at bounding box center [515, 116] width 86 height 15
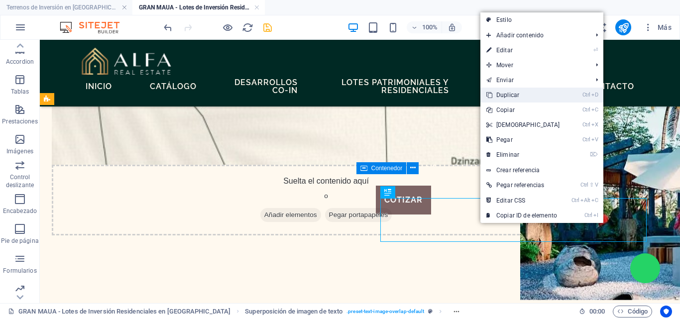
click at [509, 96] on link "Ctrl D Duplicar" at bounding box center [523, 95] width 86 height 15
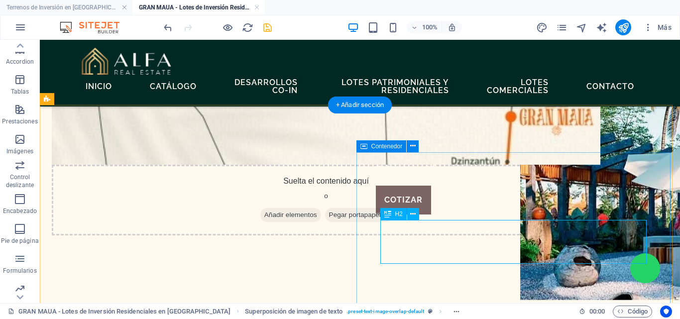
click at [394, 216] on div "H2" at bounding box center [393, 214] width 26 height 12
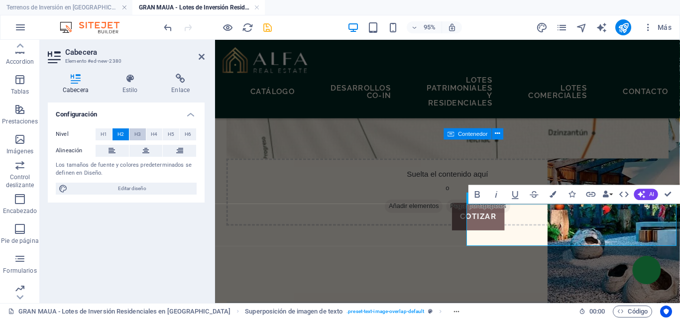
click at [136, 137] on span "H3" at bounding box center [137, 134] width 6 height 12
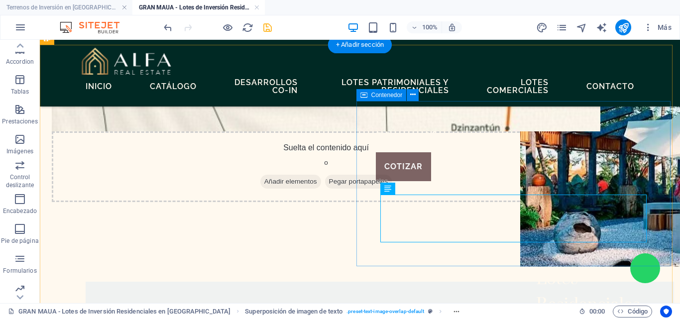
scroll to position [1244, 0]
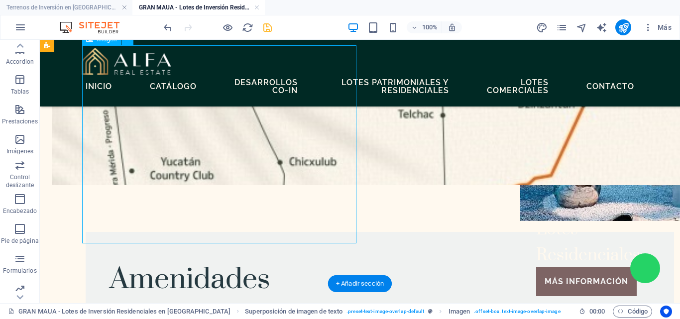
select select "%"
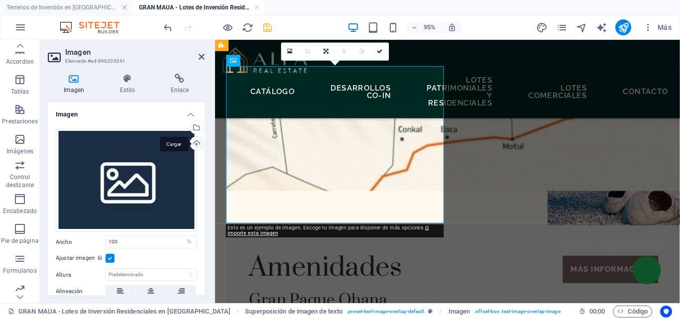
click at [195, 142] on div "Cargar" at bounding box center [195, 144] width 15 height 15
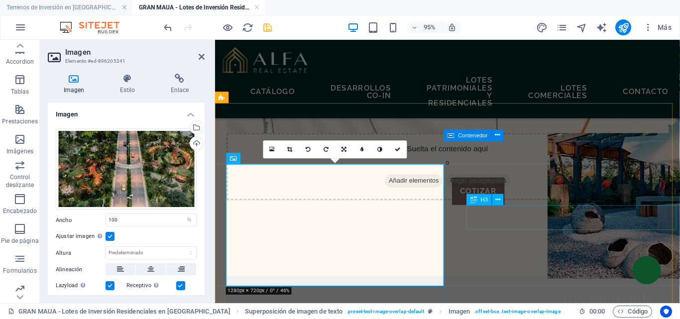
scroll to position [1178, 0]
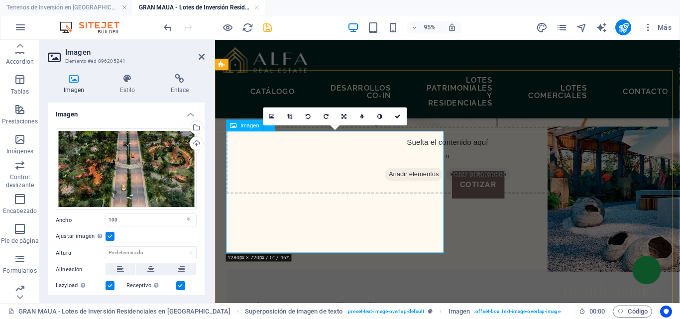
click at [195, 145] on div "Cargar" at bounding box center [195, 144] width 15 height 15
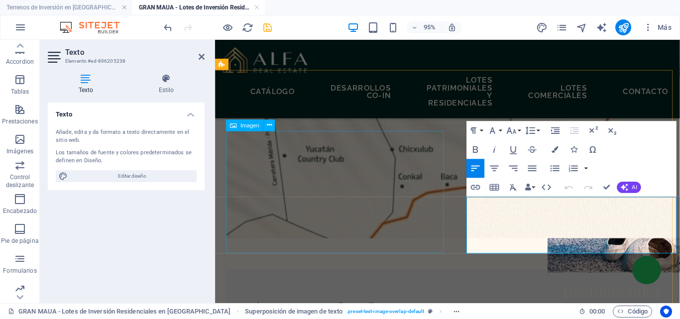
drag, startPoint x: 595, startPoint y: 260, endPoint x: 449, endPoint y: 214, distance: 152.6
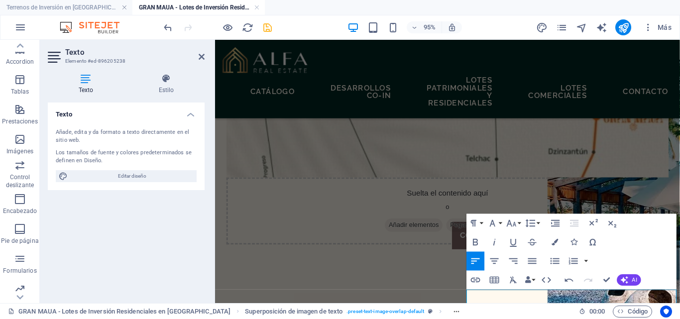
scroll to position [1128, 0]
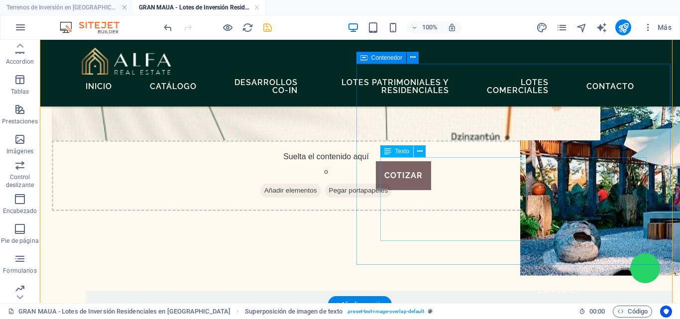
scroll to position [1227, 0]
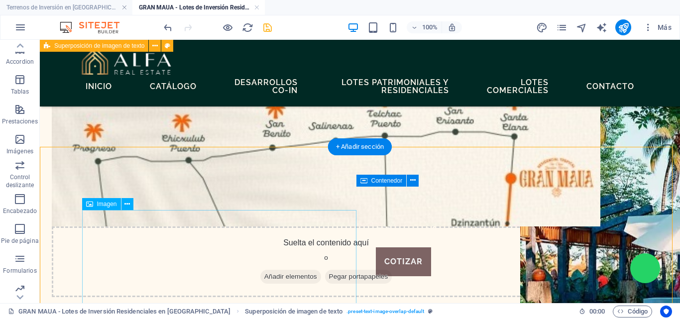
scroll to position [1078, 0]
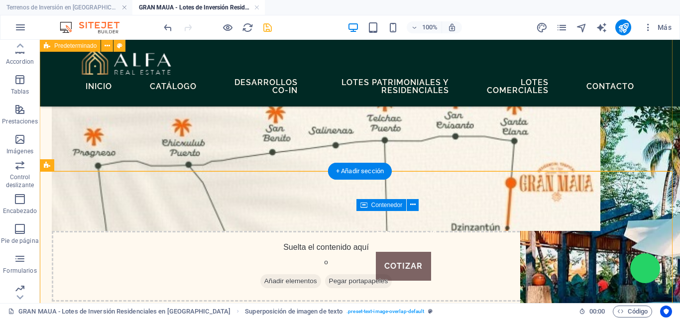
click at [86, 170] on div "Ubicación Privilegiada Ubicado a solo 50 minutos de Mérida, Santa Clara es uno …" at bounding box center [360, 136] width 640 height 409
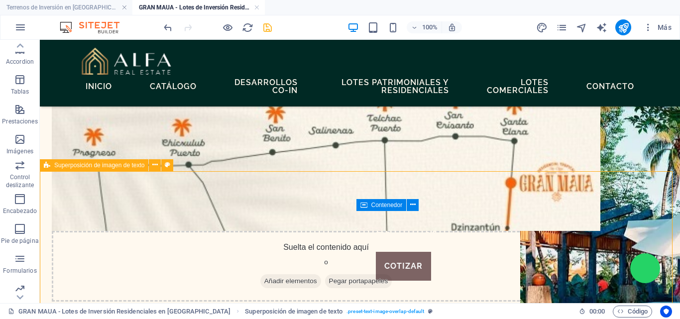
click at [85, 167] on span "Superposición de imagen de texto" at bounding box center [99, 165] width 90 height 6
click at [168, 164] on icon at bounding box center [167, 165] width 5 height 10
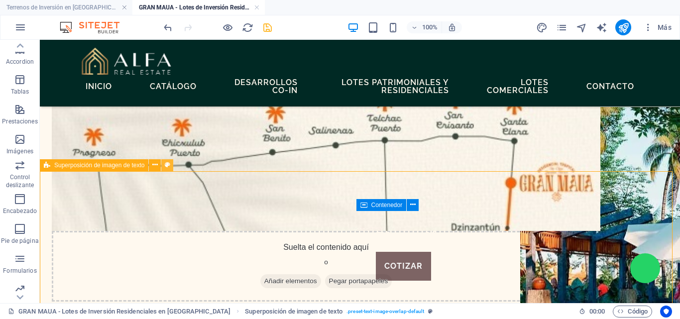
select select "rem"
select select "px"
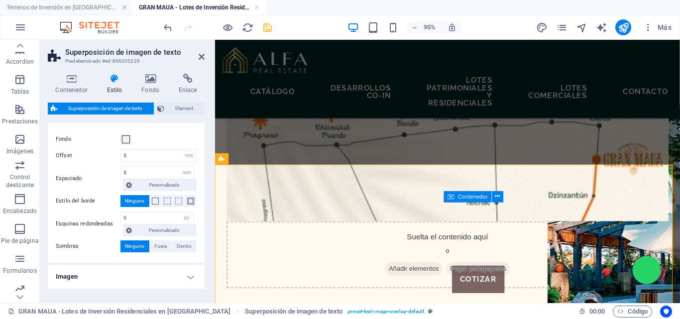
scroll to position [0, 0]
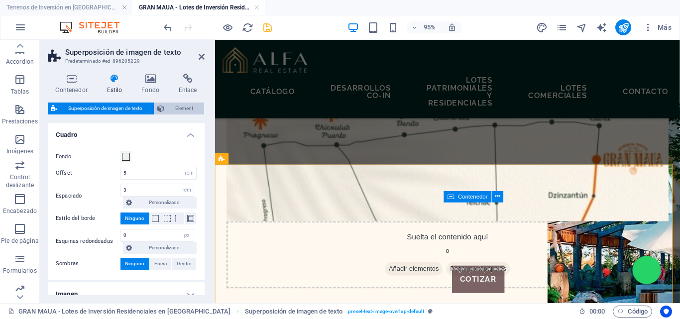
click at [181, 109] on span "Element" at bounding box center [184, 108] width 34 height 12
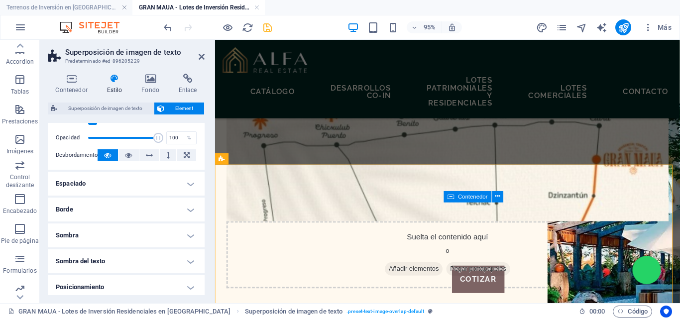
scroll to position [142, 0]
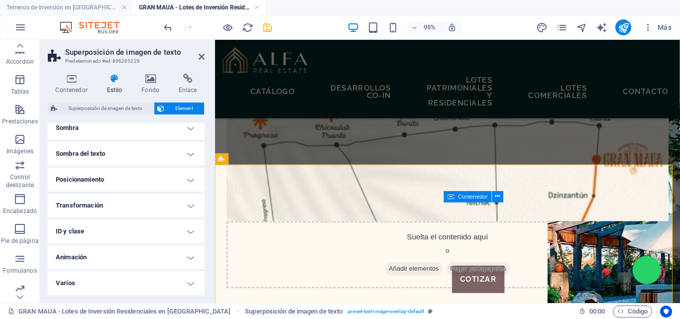
click at [89, 256] on h4 "Animación" at bounding box center [126, 257] width 157 height 24
click at [97, 289] on select "No animar Mostrar / Ocultar Subir/bajar Acercar/alejar Deslizar de izquierda a …" at bounding box center [126, 288] width 141 height 12
select select "move-right-to-left"
click at [56, 282] on select "No animar Mostrar / Ocultar Subir/bajar Acercar/alejar Deslizar de izquierda a …" at bounding box center [126, 288] width 141 height 12
select select "scroll"
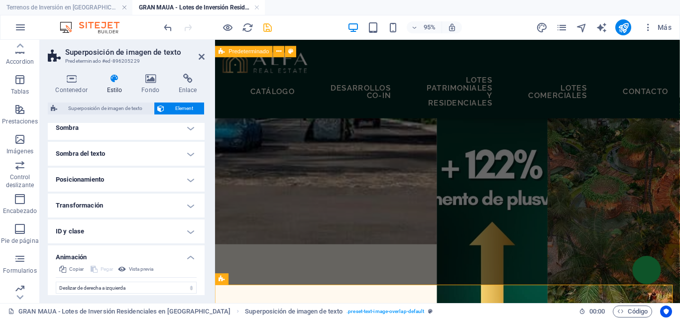
scroll to position [979, 0]
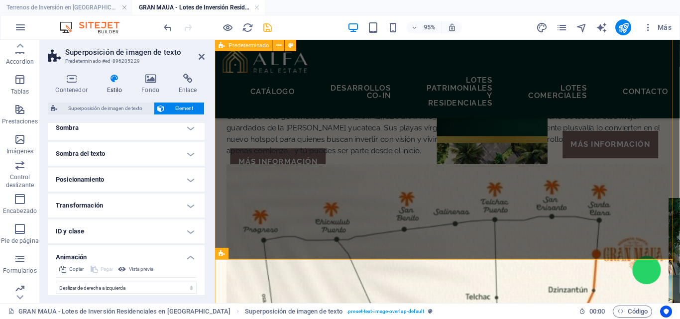
click at [528, 191] on figure at bounding box center [459, 251] width 465 height 160
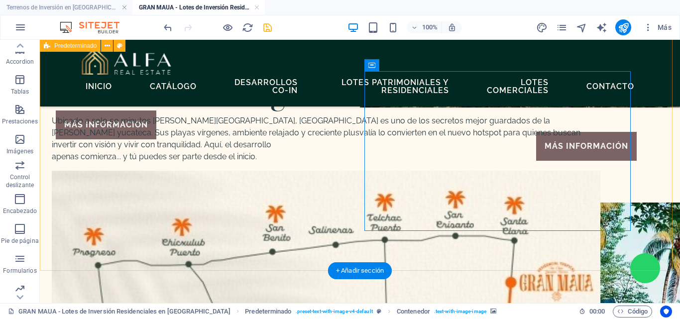
click at [459, 260] on div "Ubicación Privilegiada Ubicado a solo 50 minutos de Mérida, Santa Clara es uno …" at bounding box center [360, 235] width 640 height 409
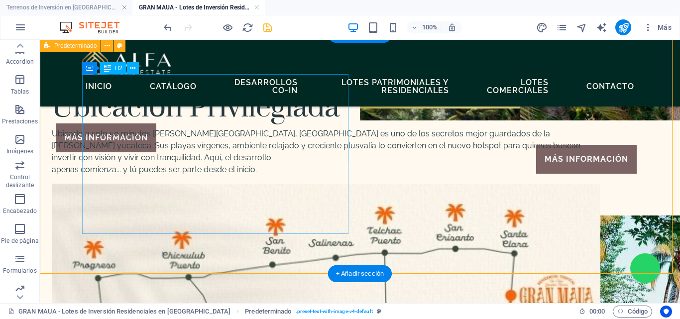
scroll to position [829, 0]
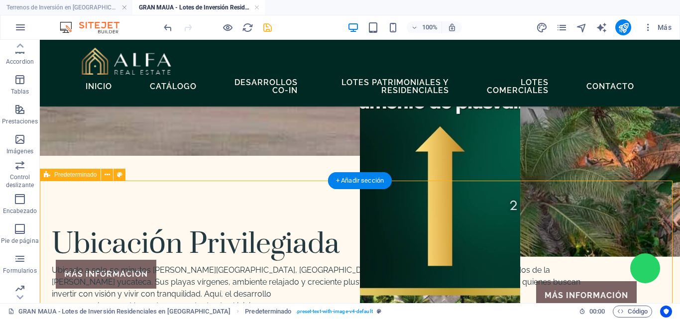
click at [122, 175] on button at bounding box center [119, 175] width 12 height 12
select select "rem"
select select "px"
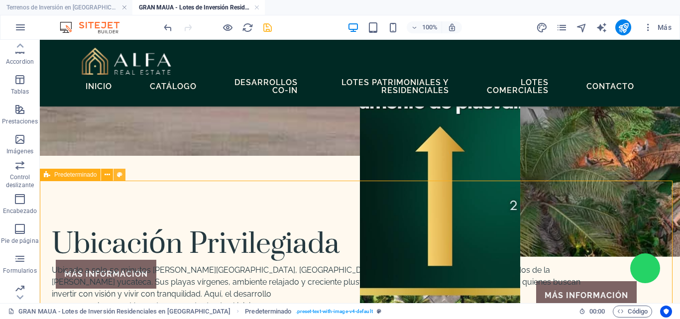
select select "preset-text-with-image-v4-default"
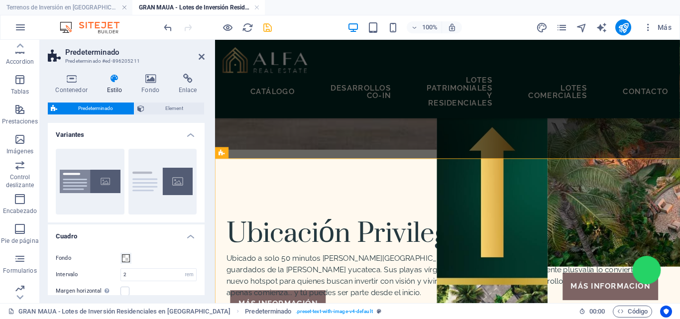
scroll to position [845, 0]
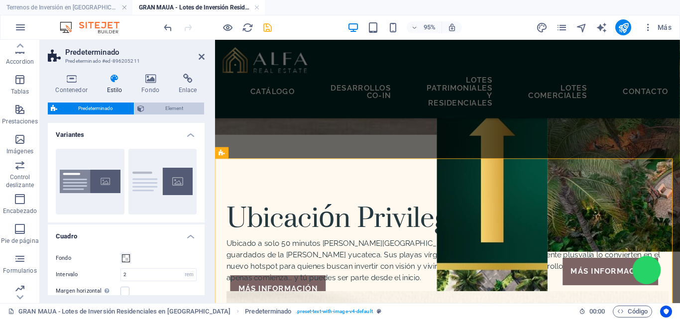
click at [158, 108] on span "Element" at bounding box center [174, 108] width 54 height 12
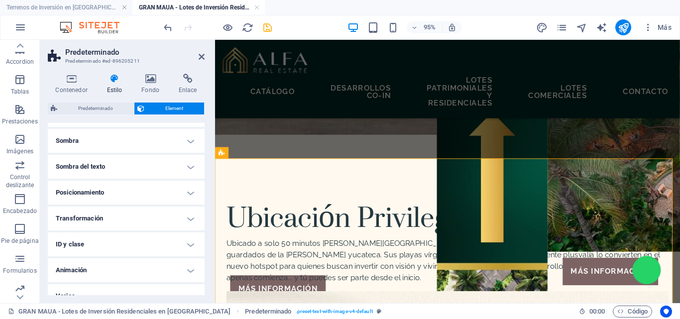
scroll to position [142, 0]
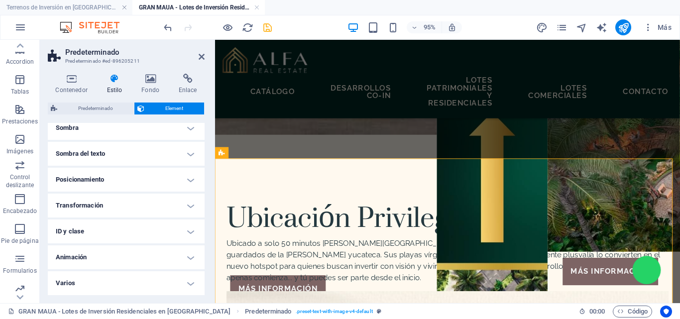
click at [76, 255] on h4 "Animación" at bounding box center [126, 257] width 157 height 24
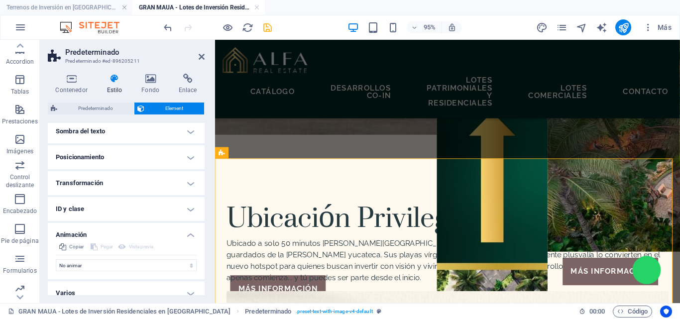
scroll to position [174, 0]
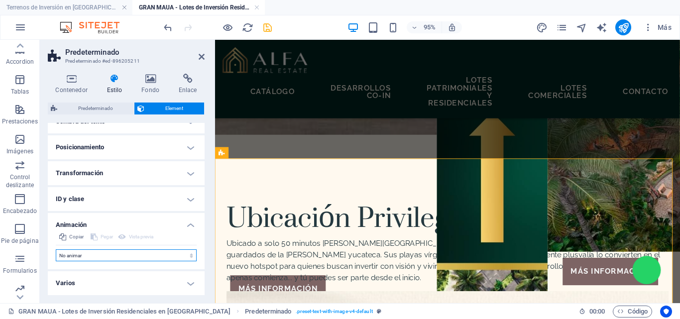
click at [93, 255] on select "No animar Mostrar / Ocultar Subir/bajar Acercar/alejar Deslizar de izquierda a …" at bounding box center [126, 255] width 141 height 12
select select "move-left-to-right"
click at [56, 249] on select "No animar Mostrar / Ocultar Subir/bajar Acercar/alejar Deslizar de izquierda a …" at bounding box center [126, 255] width 141 height 12
select select "scroll"
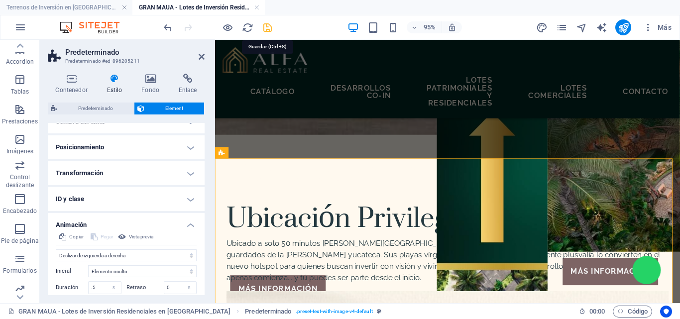
click at [270, 28] on icon "save" at bounding box center [267, 27] width 11 height 11
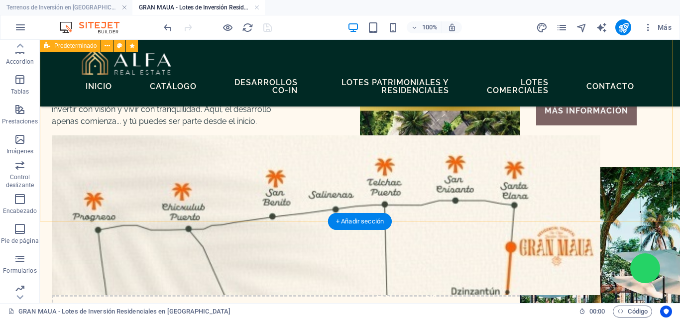
scroll to position [1002, 0]
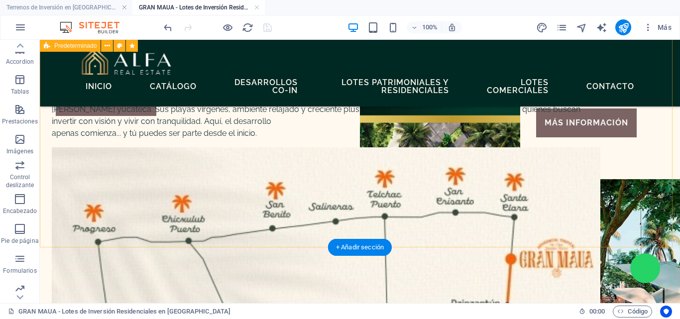
click at [313, 211] on div "Ubicación Privilegiada Ubicado a solo 50 minutos de Mérida, Santa Clara es uno …" at bounding box center [360, 212] width 640 height 409
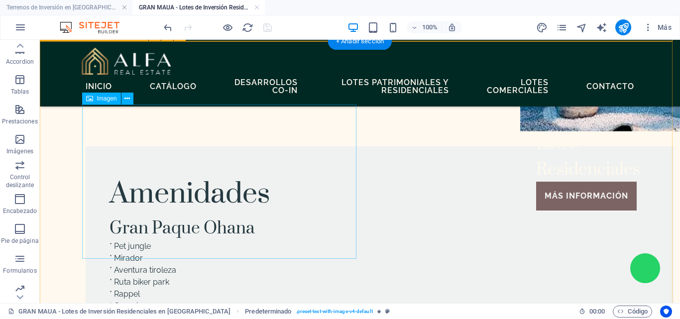
scroll to position [1350, 0]
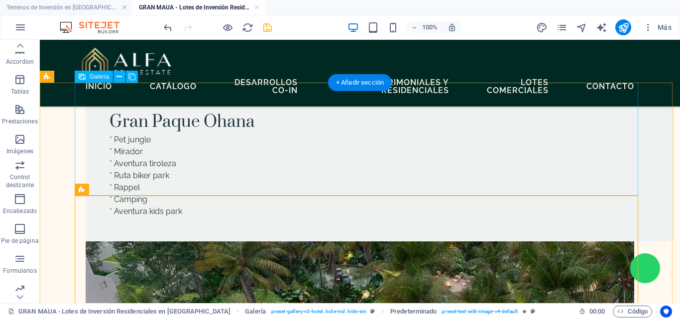
scroll to position [1400, 0]
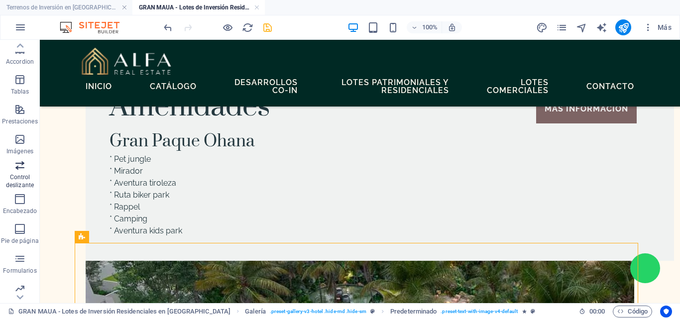
click at [27, 173] on span "Control deslizante" at bounding box center [20, 175] width 40 height 32
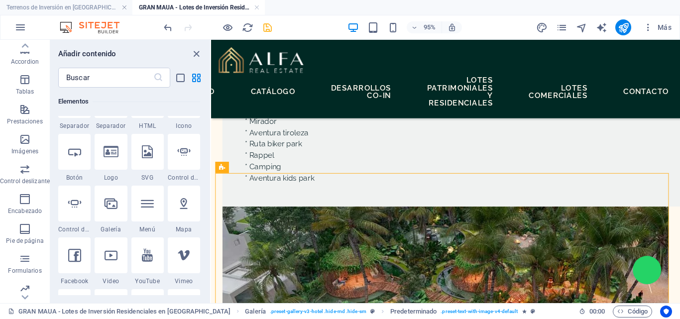
scroll to position [1665, 0]
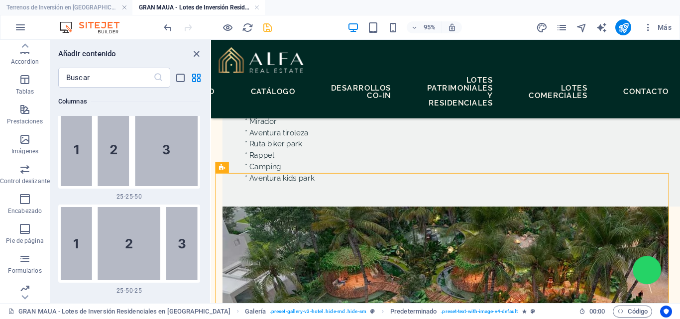
click at [71, 166] on img at bounding box center [129, 149] width 137 height 73
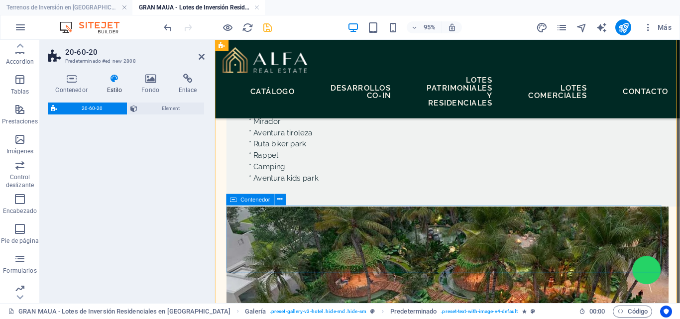
select select "%"
select select "rem"
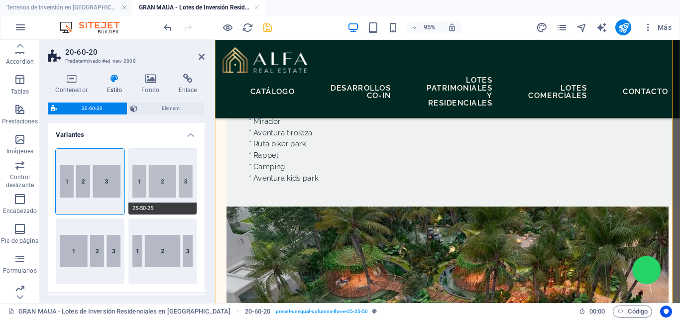
scroll to position [1807, 0]
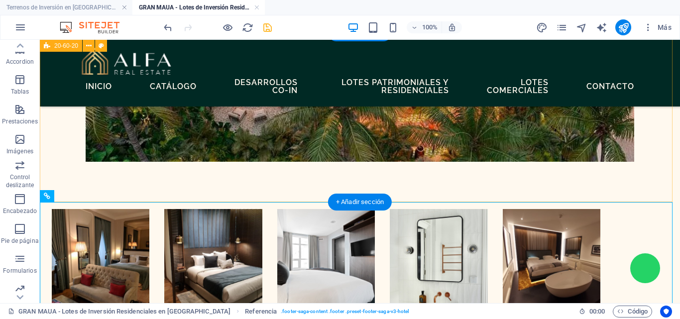
scroll to position [1825, 0]
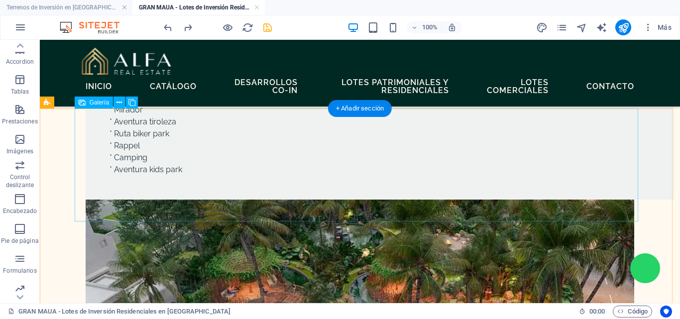
scroll to position [1360, 0]
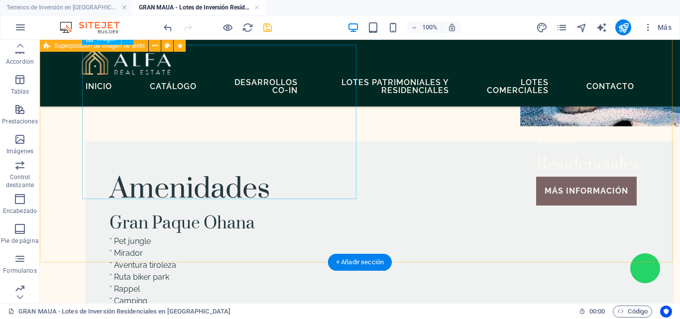
scroll to position [1410, 0]
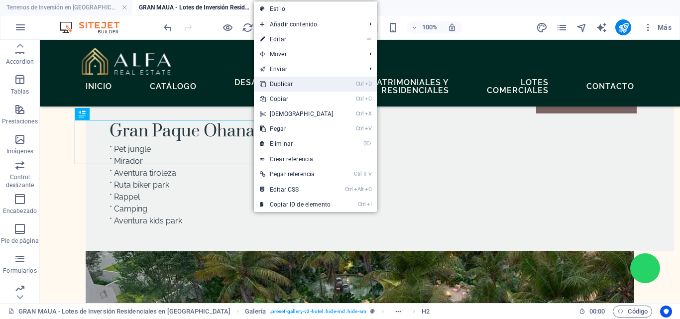
click at [280, 81] on link "Ctrl D Duplicar" at bounding box center [297, 84] width 86 height 15
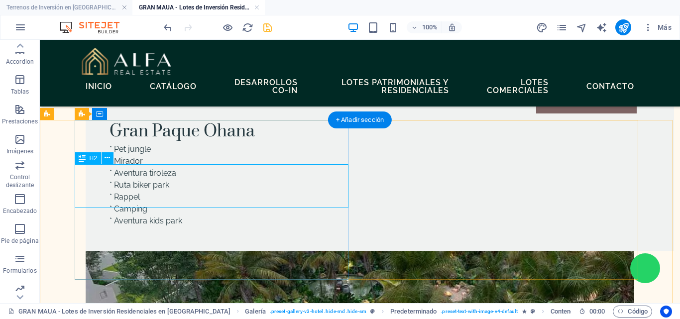
click at [92, 158] on span "H2" at bounding box center [93, 158] width 7 height 6
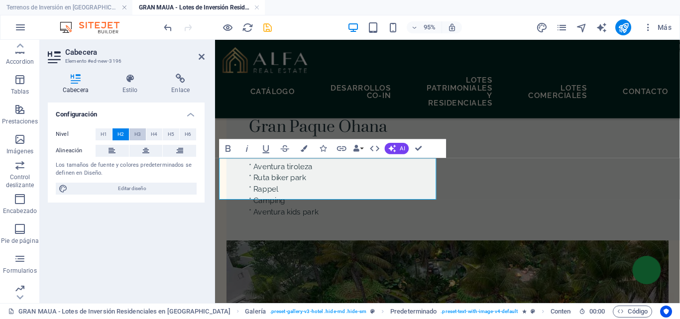
click at [138, 137] on span "H3" at bounding box center [137, 134] width 6 height 12
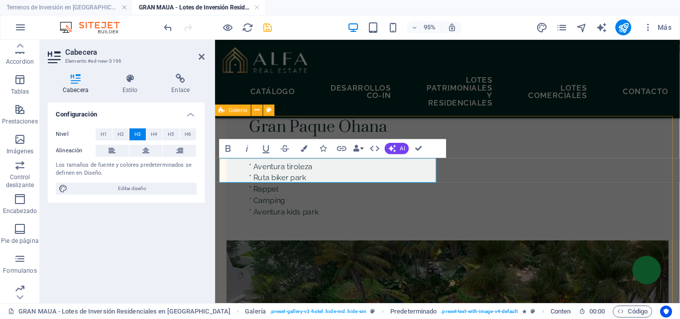
drag, startPoint x: 307, startPoint y: 177, endPoint x: 218, endPoint y: 175, distance: 89.1
drag, startPoint x: 235, startPoint y: 177, endPoint x: 396, endPoint y: 176, distance: 160.7
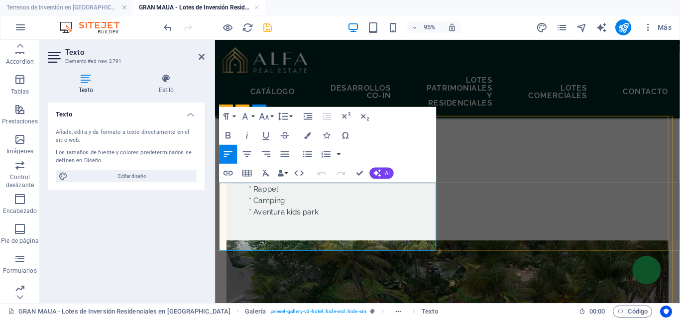
drag, startPoint x: 219, startPoint y: 194, endPoint x: 428, endPoint y: 256, distance: 218.5
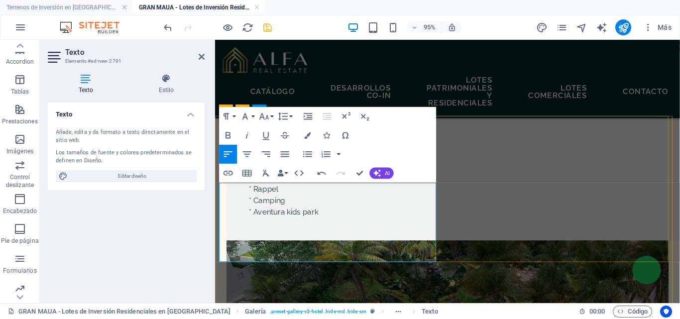
scroll to position [870, 1]
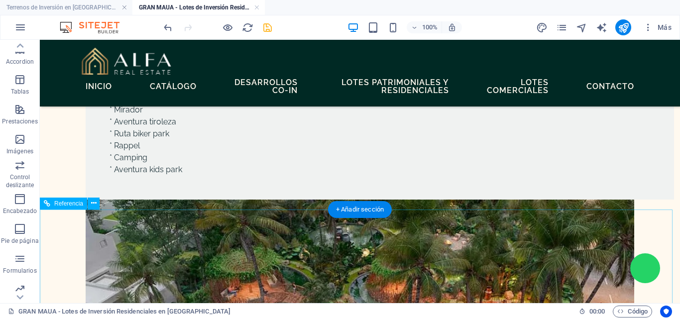
scroll to position [1360, 0]
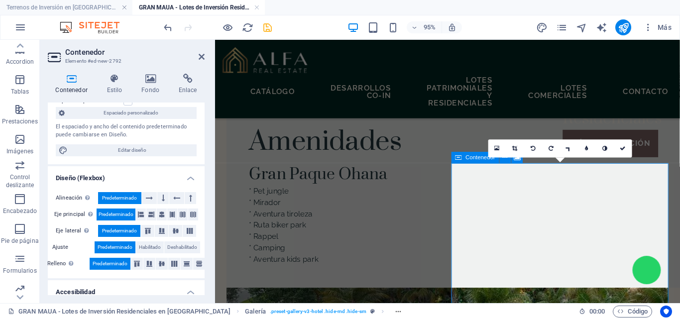
scroll to position [99, 0]
click at [152, 84] on h4 "Fondo" at bounding box center [152, 84] width 37 height 21
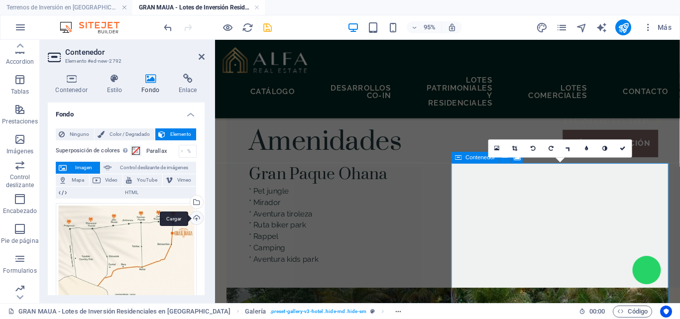
click at [194, 216] on div "Cargar" at bounding box center [195, 218] width 15 height 15
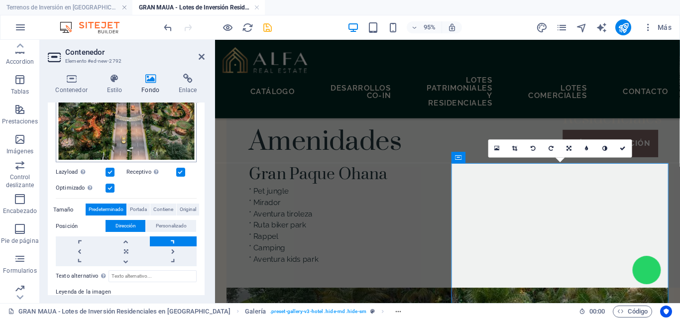
scroll to position [188, 0]
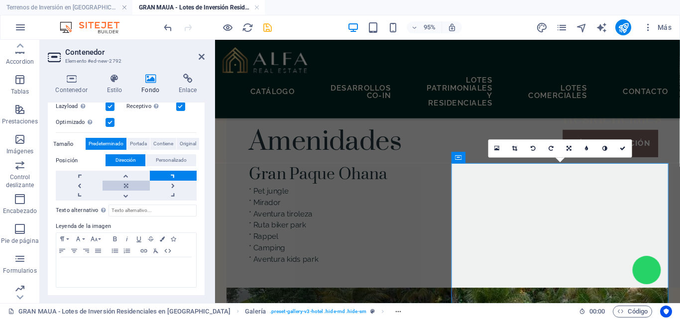
click at [124, 181] on link at bounding box center [125, 186] width 47 height 10
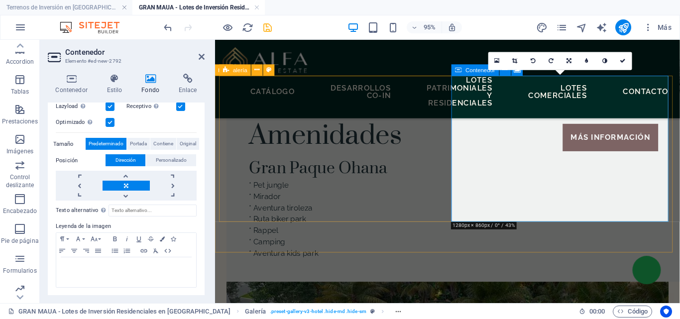
scroll to position [1460, 0]
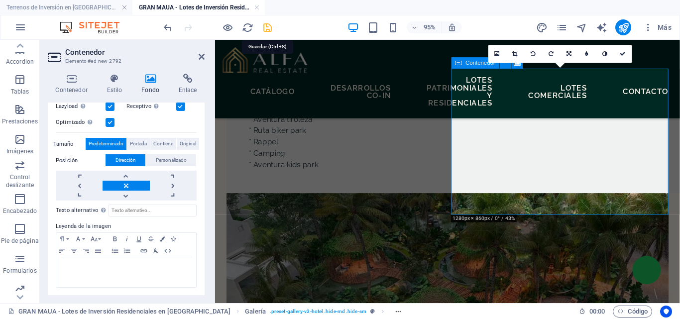
click at [271, 31] on icon "save" at bounding box center [267, 27] width 11 height 11
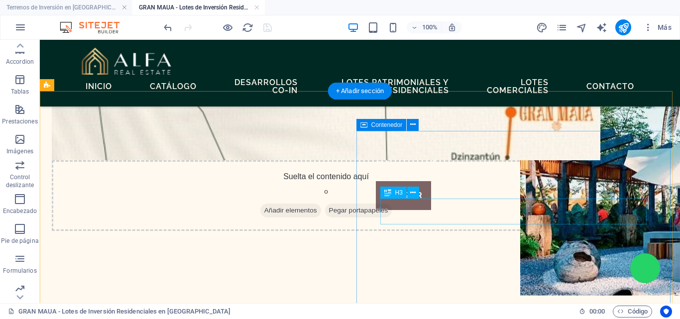
scroll to position [1161, 0]
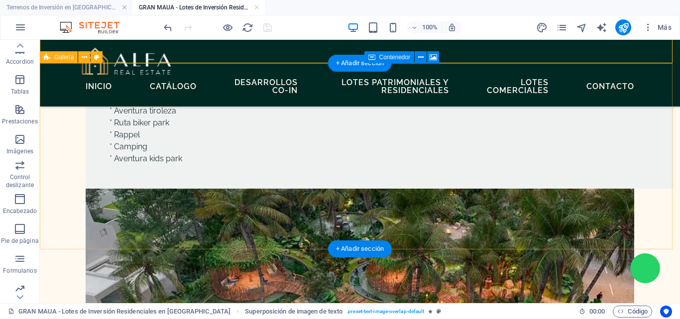
scroll to position [1467, 0]
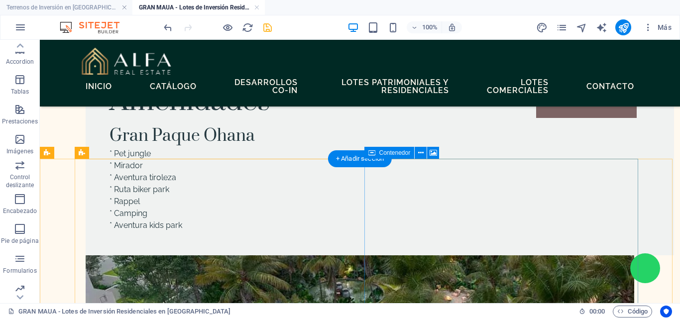
scroll to position [1417, 0]
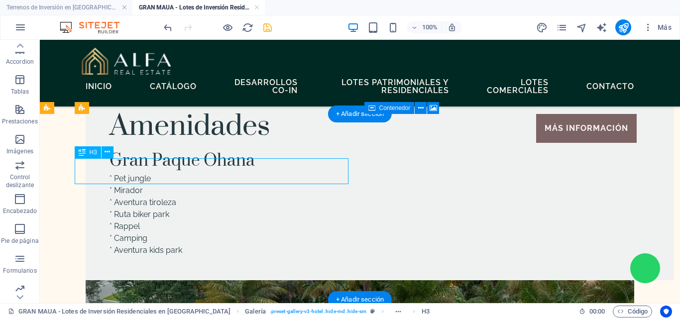
scroll to position [1367, 0]
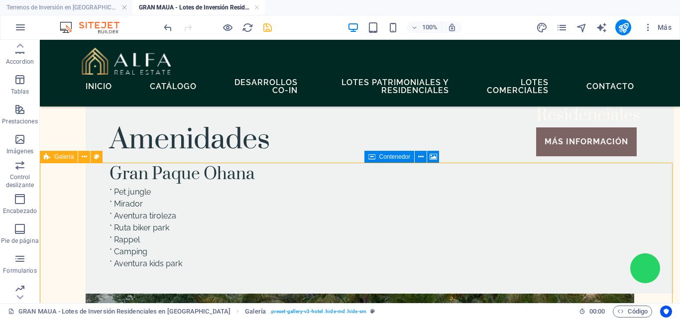
click at [61, 157] on span "Galería" at bounding box center [63, 157] width 19 height 6
click at [95, 156] on icon at bounding box center [96, 157] width 5 height 10
select select "px"
select select "preset-gallery-v3-hotel"
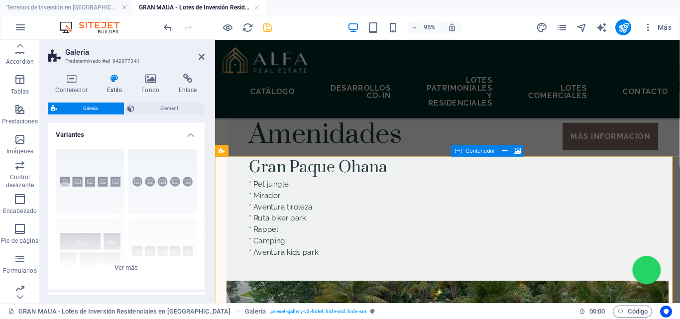
click at [169, 101] on div "Contenedor Estilo Fondo Enlace Tamaño Altura Predeterminado px rem % vh vw Alto…" at bounding box center [126, 184] width 157 height 221
click at [168, 104] on span "Element" at bounding box center [169, 108] width 64 height 12
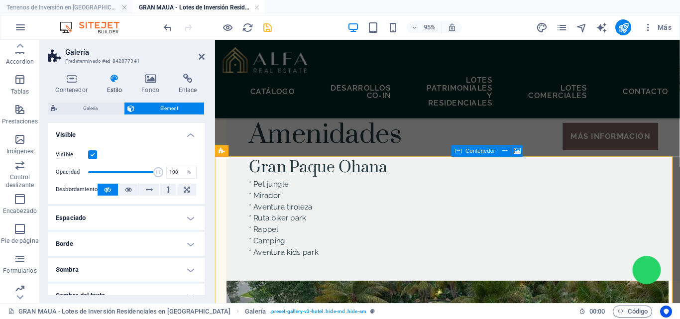
scroll to position [142, 0]
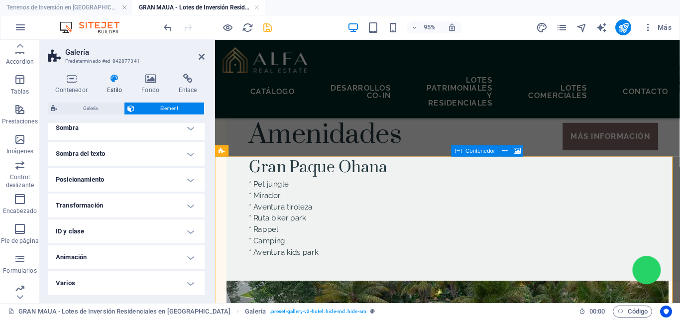
click at [114, 259] on h4 "Animación" at bounding box center [126, 257] width 157 height 24
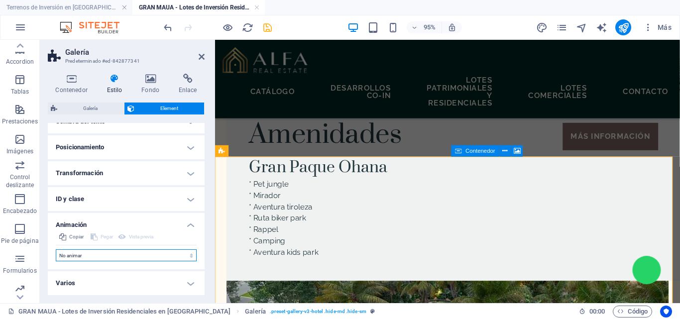
click at [108, 253] on select "No animar Mostrar / Ocultar Subir/bajar Acercar/alejar Deslizar de izquierda a …" at bounding box center [126, 255] width 141 height 12
select select "move-left-to-right"
click at [56, 249] on select "No animar Mostrar / Ocultar Subir/bajar Acercar/alejar Deslizar de izquierda a …" at bounding box center [126, 255] width 141 height 12
select select "scroll"
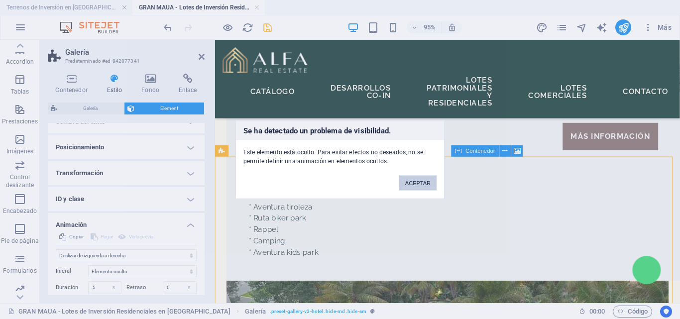
click at [416, 183] on button "ACEPTAR" at bounding box center [417, 182] width 37 height 15
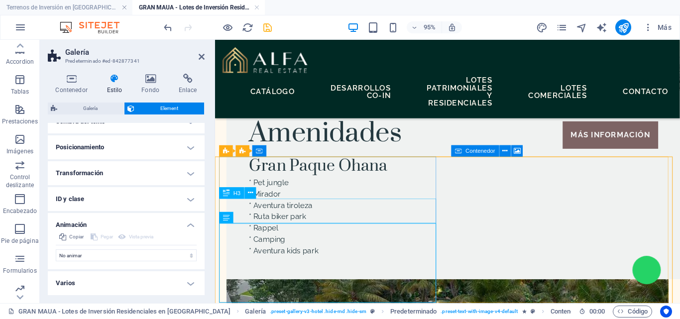
scroll to position [1367, 0]
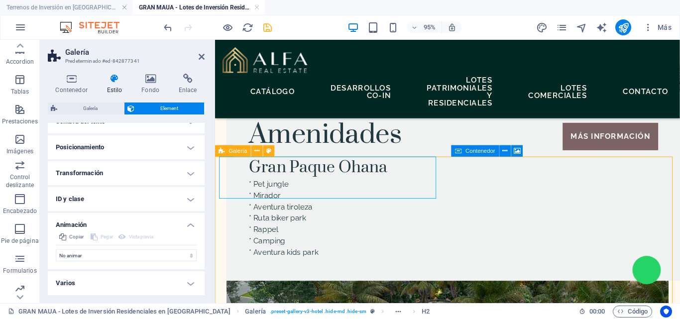
click at [229, 148] on span "Galería" at bounding box center [238, 150] width 18 height 5
click at [221, 153] on icon at bounding box center [222, 150] width 6 height 11
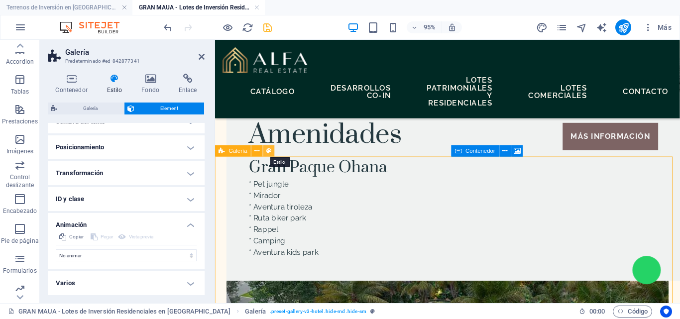
click at [271, 155] on icon at bounding box center [268, 151] width 5 height 10
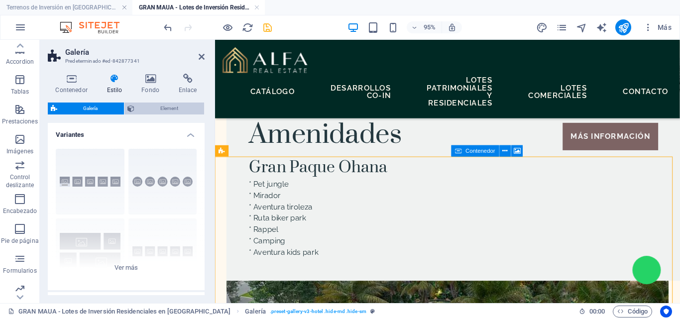
click at [171, 113] on span "Element" at bounding box center [169, 108] width 64 height 12
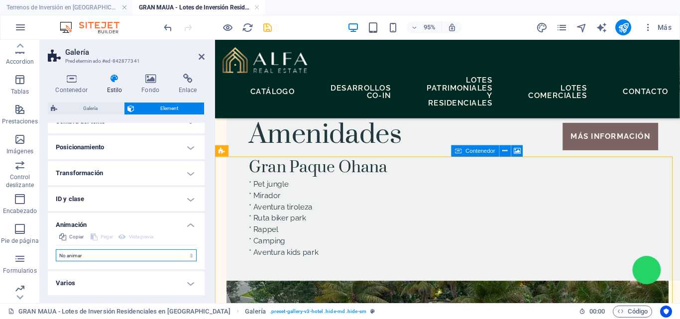
click at [95, 252] on select "No animar Mostrar / Ocultar Subir/bajar Acercar/alejar Deslizar de izquierda a …" at bounding box center [126, 255] width 141 height 12
click at [56, 249] on select "No animar Mostrar / Ocultar Subir/bajar Acercar/alejar Deslizar de izquierda a …" at bounding box center [126, 255] width 141 height 12
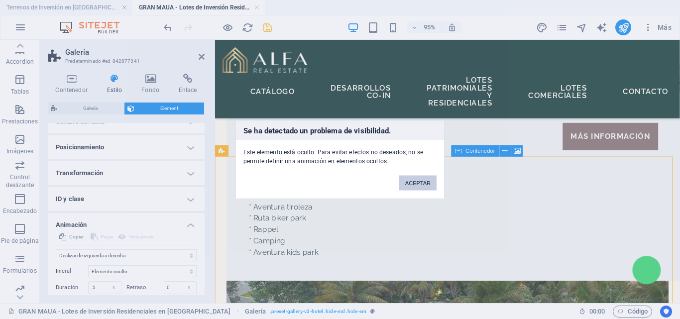
click at [409, 183] on button "ACEPTAR" at bounding box center [417, 182] width 37 height 15
select select "none"
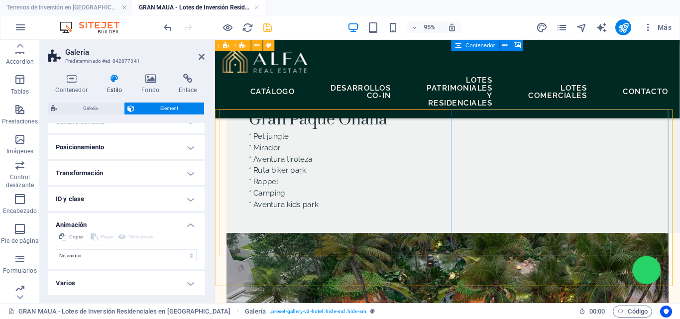
scroll to position [1417, 0]
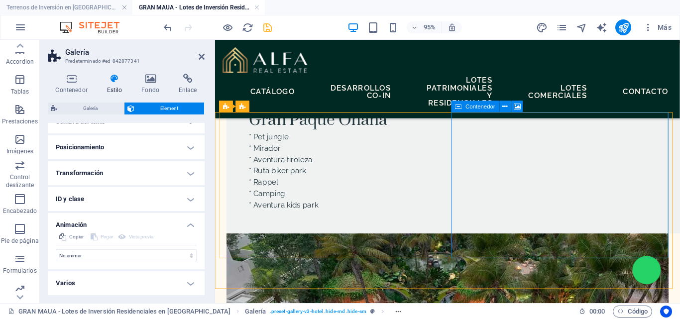
scroll to position [1367, 0]
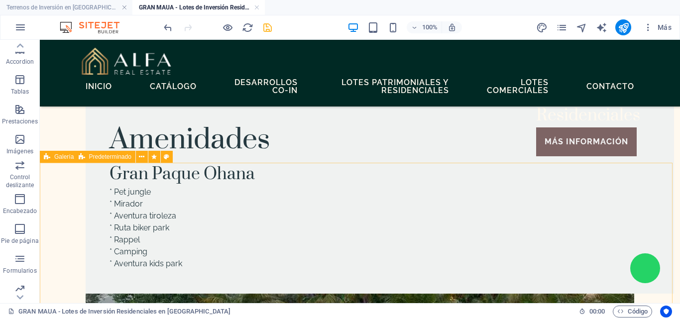
click at [53, 154] on div "Galería" at bounding box center [59, 157] width 38 height 12
click at [167, 158] on icon at bounding box center [166, 157] width 5 height 10
select select "rem"
select select "px"
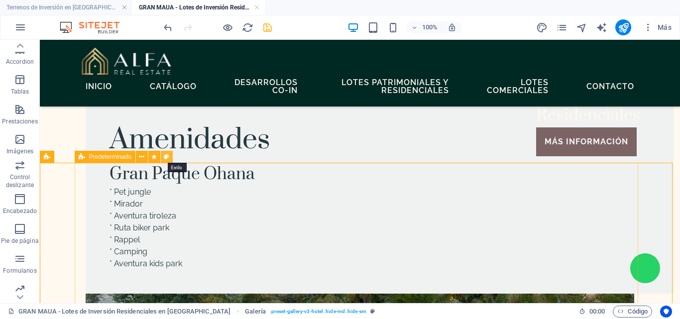
select select "preset-text-with-image-v4-default"
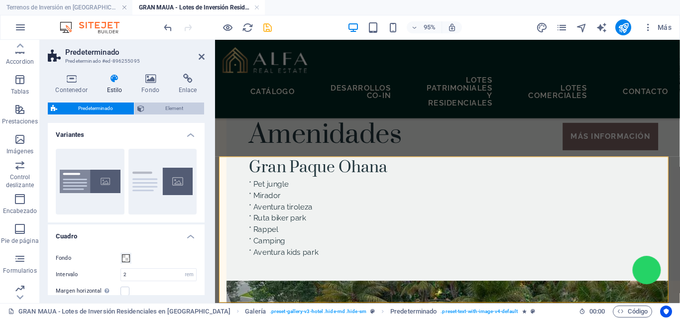
click at [173, 104] on span "Element" at bounding box center [174, 108] width 54 height 12
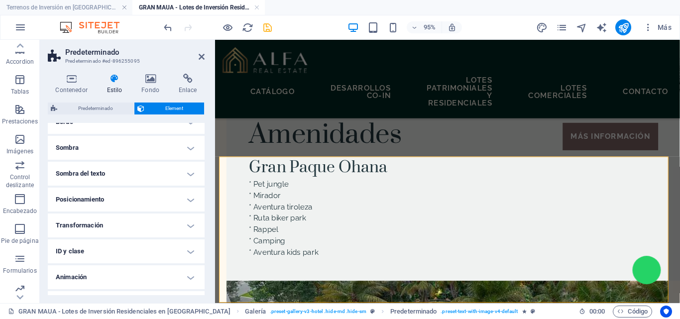
scroll to position [257, 0]
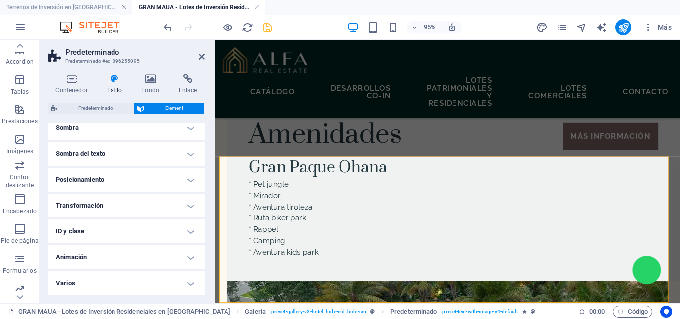
click at [94, 253] on h4 "Animación" at bounding box center [126, 257] width 157 height 24
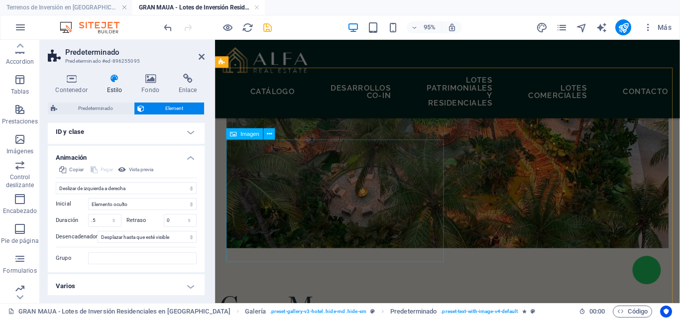
scroll to position [1666, 0]
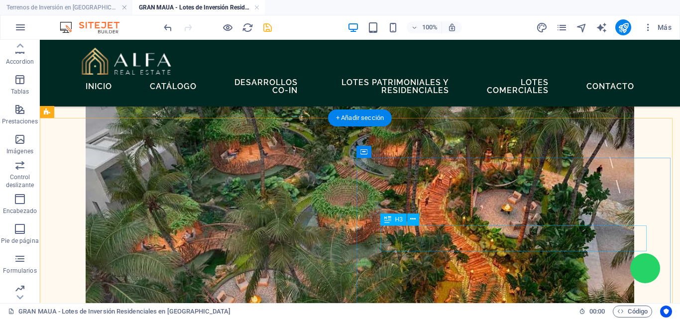
scroll to position [1598, 0]
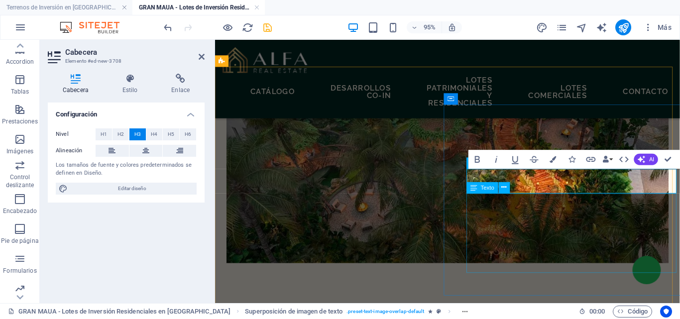
scroll to position [0, 1]
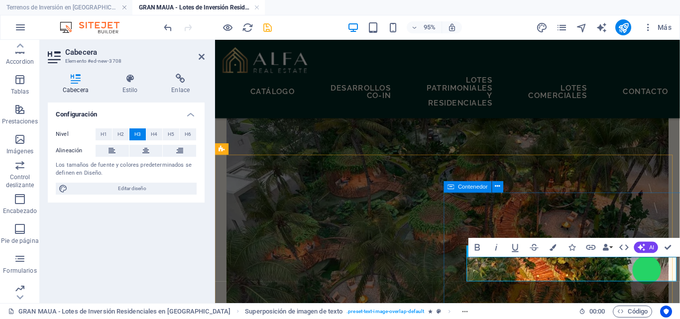
scroll to position [1546, 0]
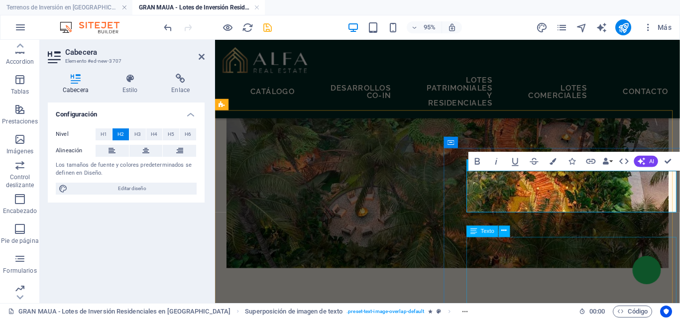
scroll to position [1646, 0]
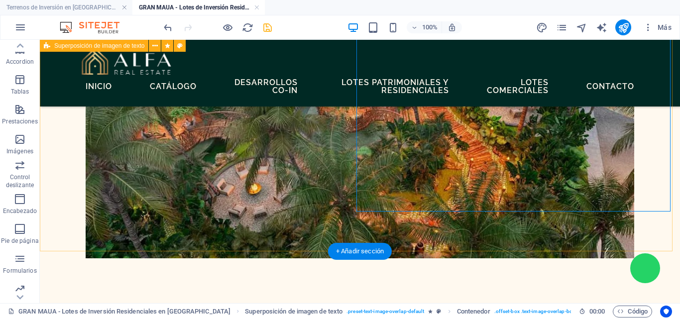
scroll to position [1695, 0]
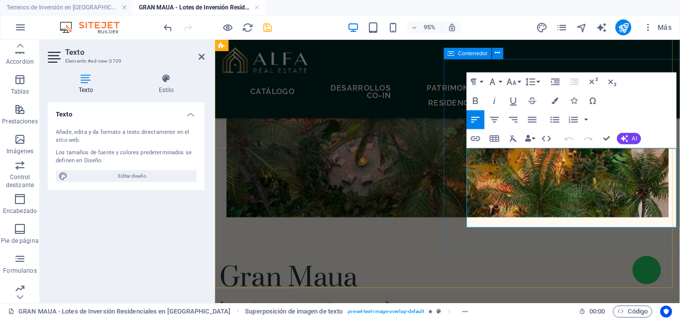
drag, startPoint x: 542, startPoint y: 227, endPoint x: 465, endPoint y: 163, distance: 100.4
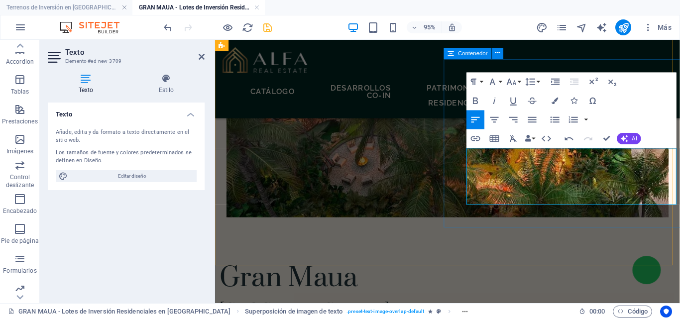
scroll to position [681, 4]
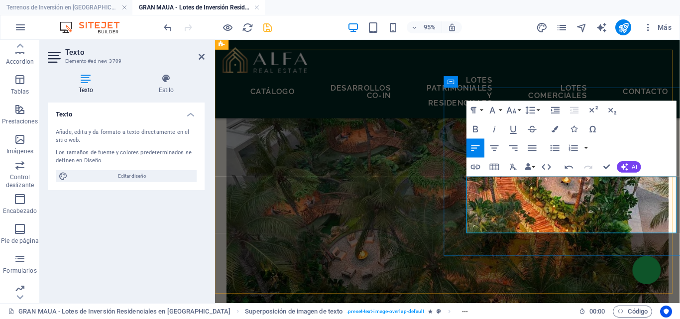
scroll to position [1596, 0]
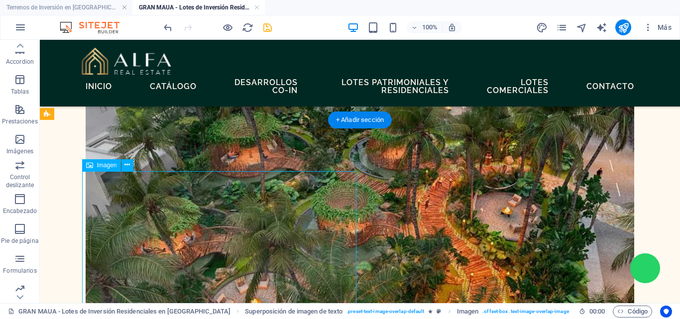
select select "%"
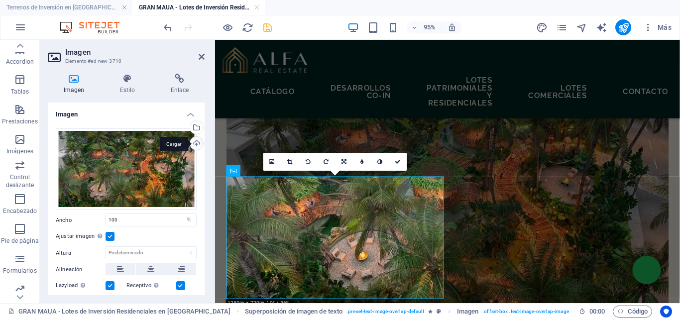
click at [195, 145] on div "Cargar" at bounding box center [195, 144] width 15 height 15
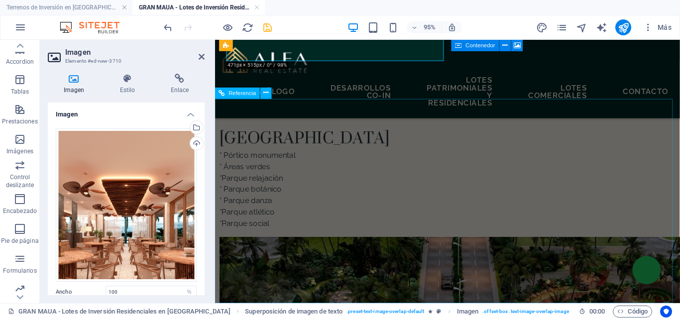
scroll to position [1794, 0]
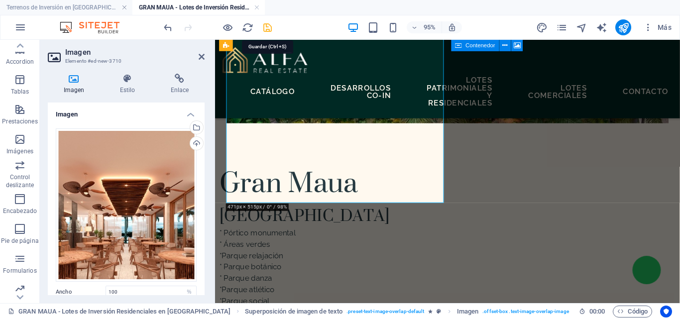
click at [272, 30] on icon "save" at bounding box center [267, 27] width 11 height 11
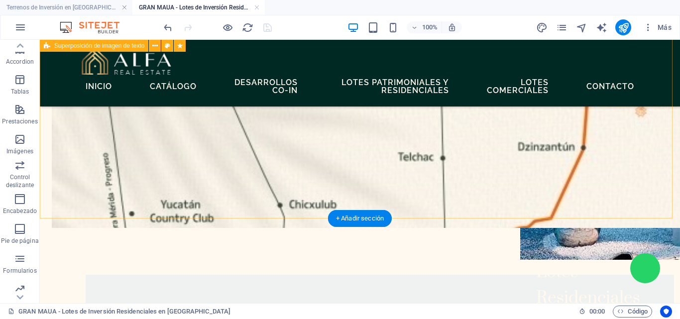
scroll to position [1173, 0]
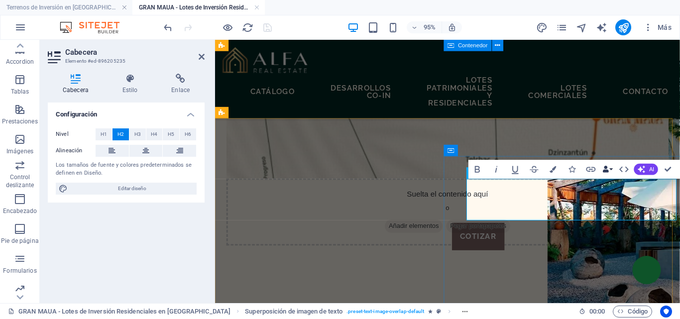
scroll to position [1123, 0]
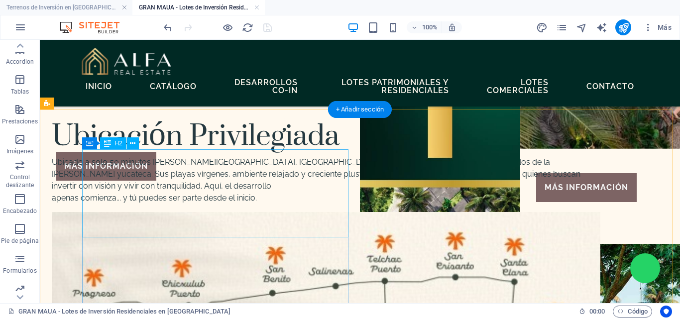
scroll to position [900, 0]
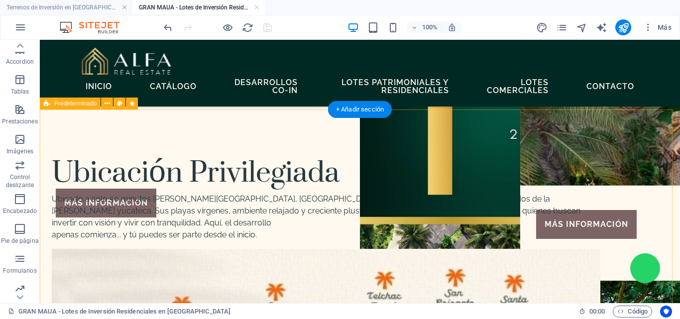
click at [331, 145] on div "Ubicación Privilegiada Ubicado a solo 50 minutos de Mérida, Santa Clara es uno …" at bounding box center [360, 313] width 640 height 409
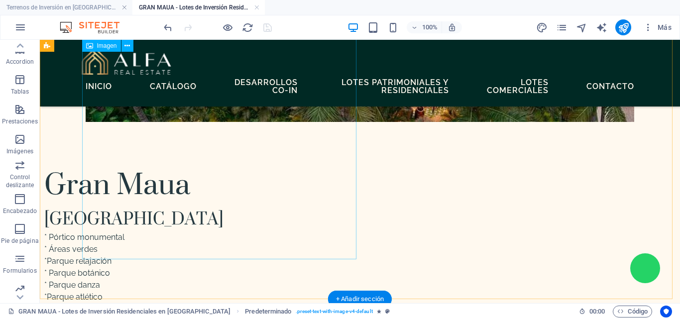
scroll to position [1945, 0]
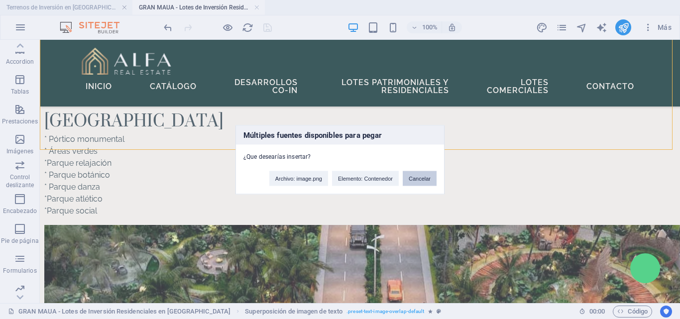
click at [417, 176] on button "Cancelar" at bounding box center [419, 178] width 34 height 15
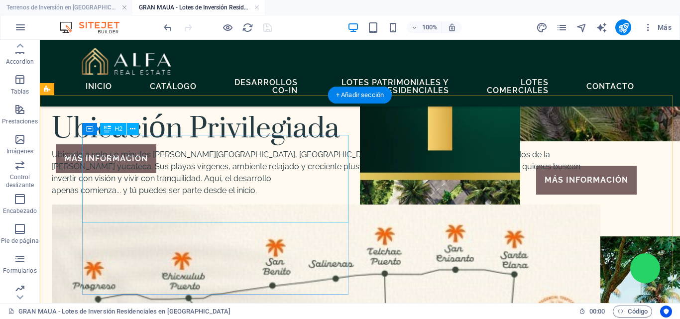
scroll to position [851, 0]
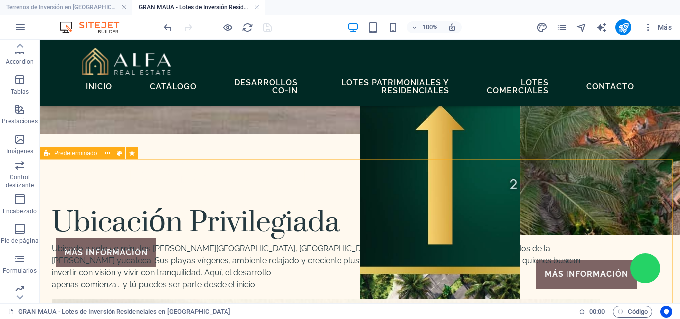
click at [62, 152] on span "Predeterminado" at bounding box center [75, 153] width 42 height 6
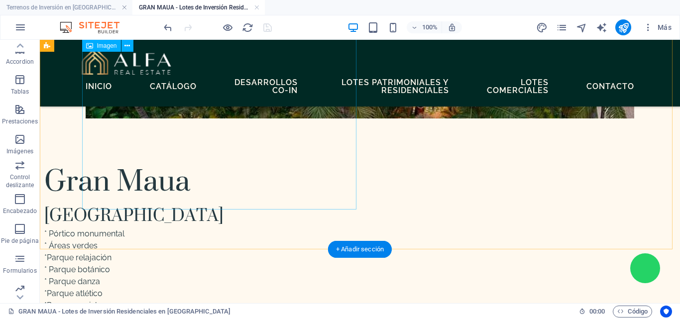
scroll to position [1846, 0]
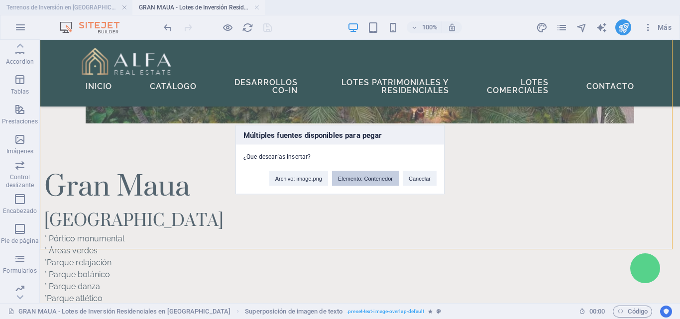
click at [359, 176] on button "Elemento: Contenedor" at bounding box center [365, 178] width 67 height 15
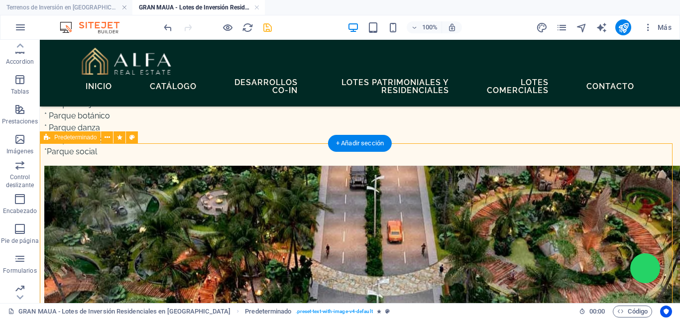
scroll to position [1945, 0]
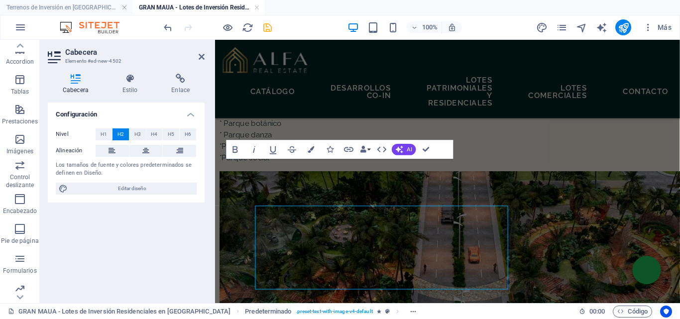
scroll to position [1920, 0]
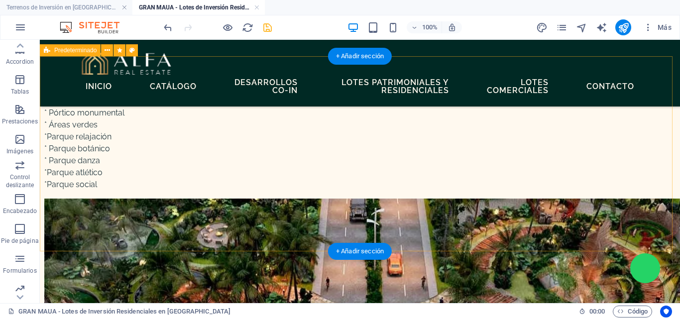
scroll to position [2045, 0]
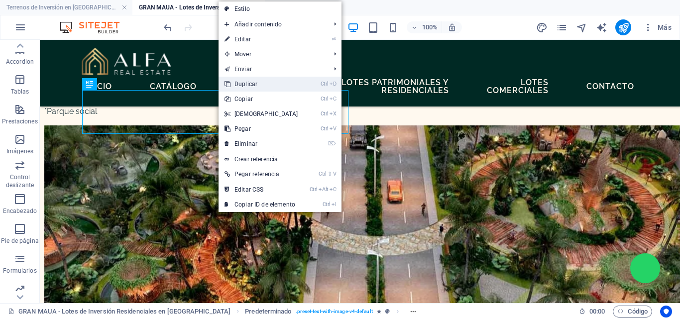
click at [243, 87] on link "Ctrl D Duplicar" at bounding box center [261, 84] width 86 height 15
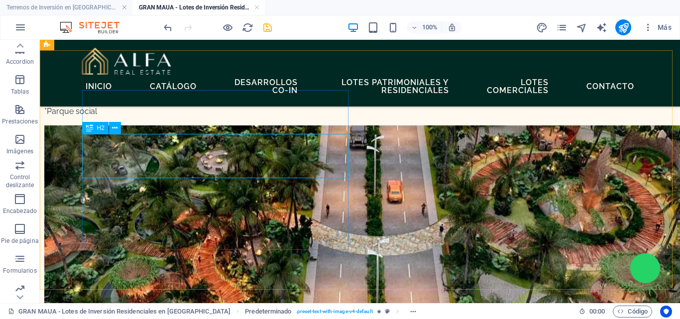
click at [95, 126] on div "H2" at bounding box center [95, 128] width 26 height 12
click at [98, 128] on span "H2" at bounding box center [100, 128] width 7 height 6
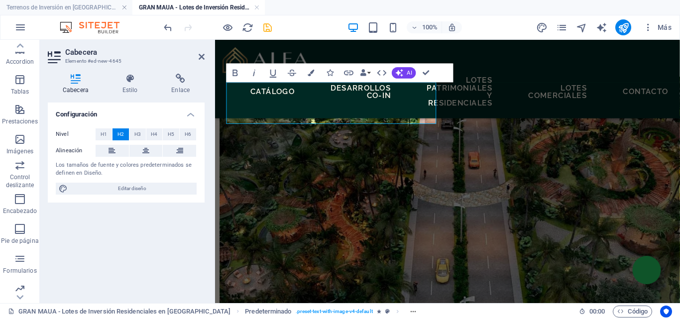
click at [98, 128] on button "H1" at bounding box center [104, 134] width 16 height 12
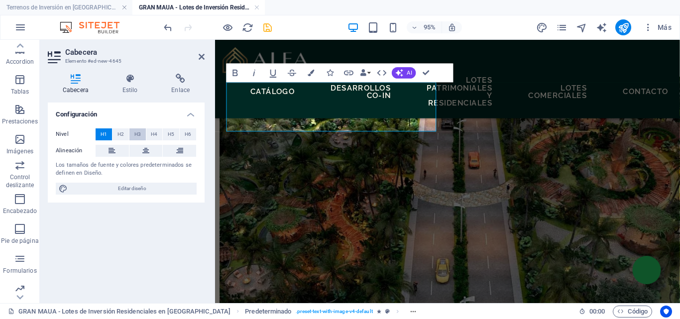
click at [136, 131] on span "H3" at bounding box center [137, 134] width 6 height 12
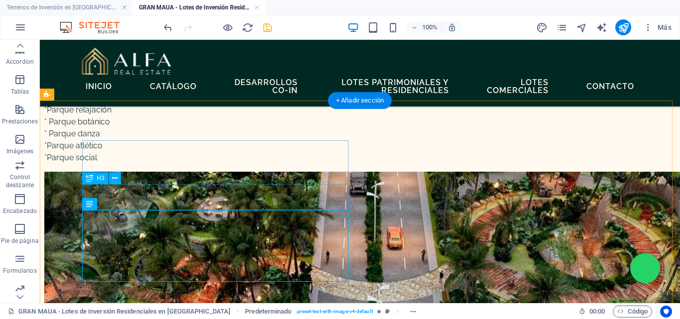
scroll to position [1994, 0]
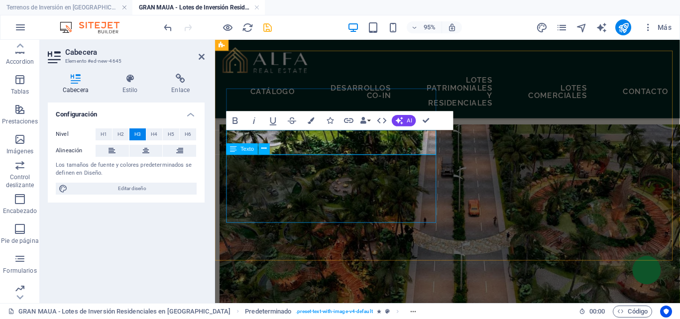
click at [271, 143] on div "Texto" at bounding box center [250, 149] width 49 height 12
click at [272, 143] on div "Texto" at bounding box center [250, 149] width 49 height 12
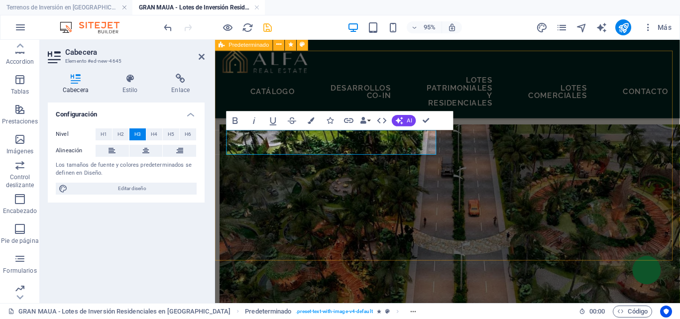
drag, startPoint x: 268, startPoint y: 147, endPoint x: 221, endPoint y: 151, distance: 46.9
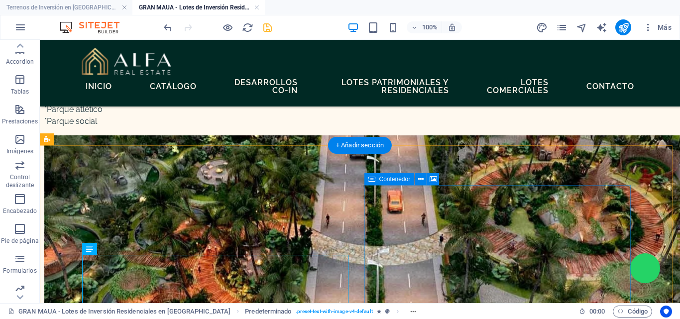
scroll to position [1945, 0]
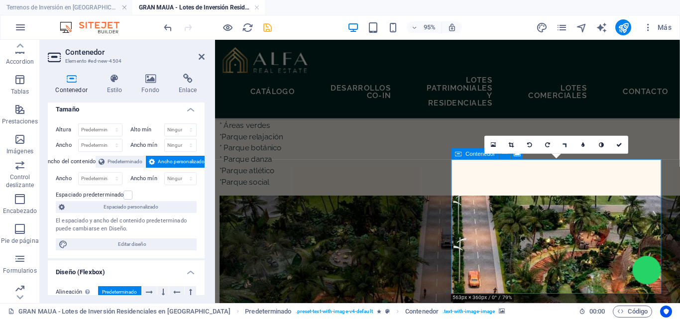
scroll to position [0, 0]
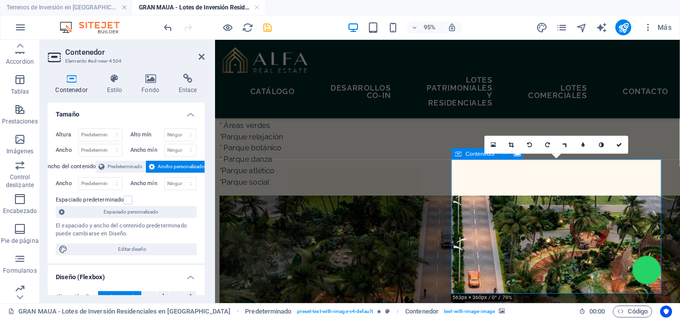
click at [142, 69] on div "Contenedor Estilo Fondo Enlace Tamaño Altura Predeterminado px rem % vh vw Alto…" at bounding box center [126, 184] width 173 height 237
click at [151, 76] on icon at bounding box center [150, 79] width 33 height 10
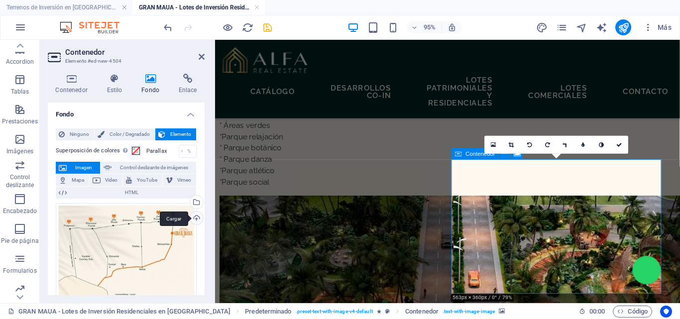
click at [196, 218] on div "Cargar" at bounding box center [195, 218] width 15 height 15
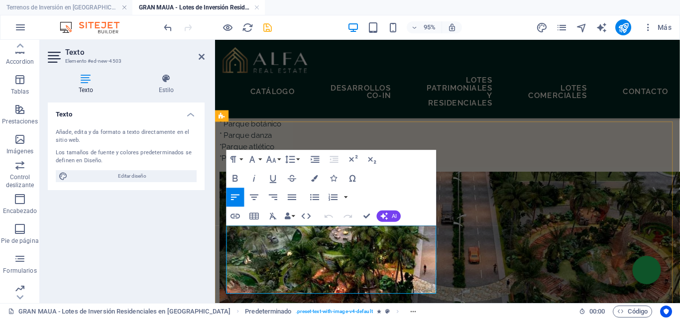
scroll to position [1920, 0]
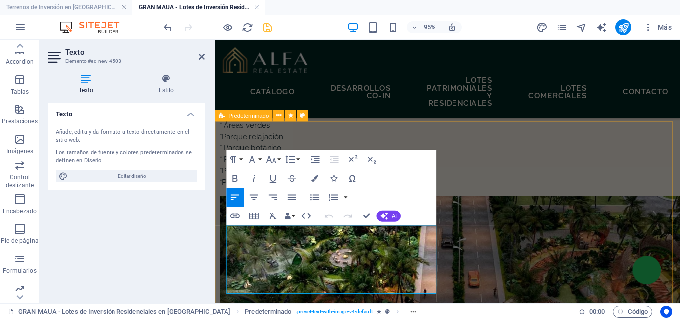
drag, startPoint x: 430, startPoint y: 301, endPoint x: 219, endPoint y: 230, distance: 222.8
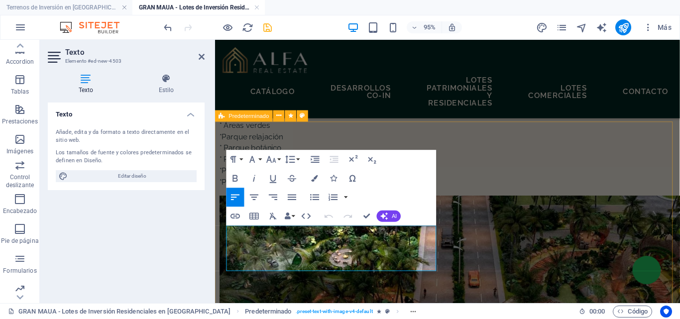
scroll to position [357, 4]
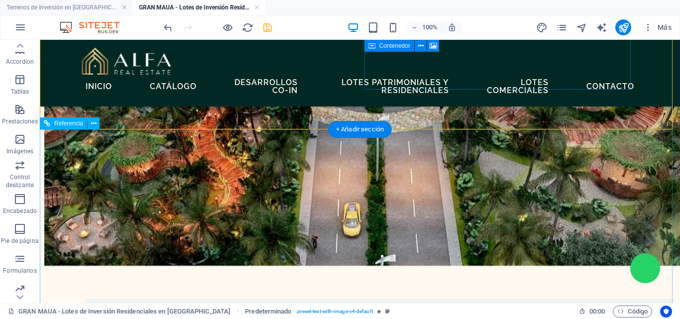
scroll to position [2168, 0]
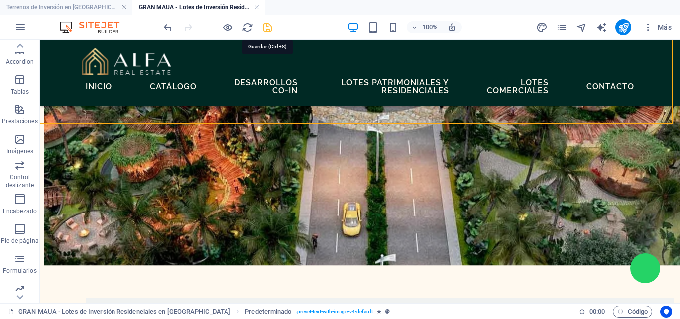
click at [267, 28] on icon "save" at bounding box center [267, 27] width 11 height 11
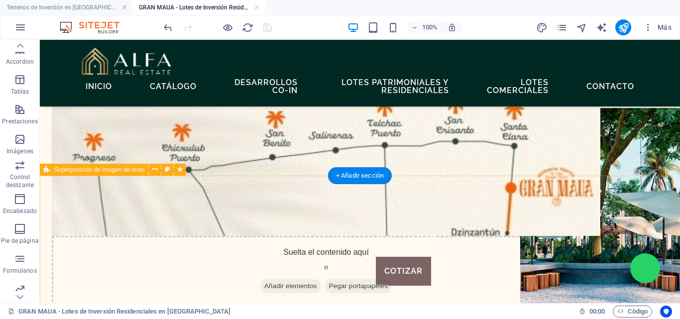
scroll to position [1074, 0]
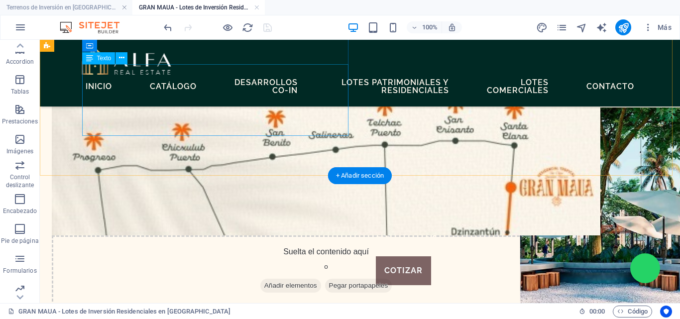
click at [271, 68] on div "Ubicado a solo 50 minutos de Mérida, Santa Clara es uno de los secretos mejor g…" at bounding box center [326, 44] width 548 height 48
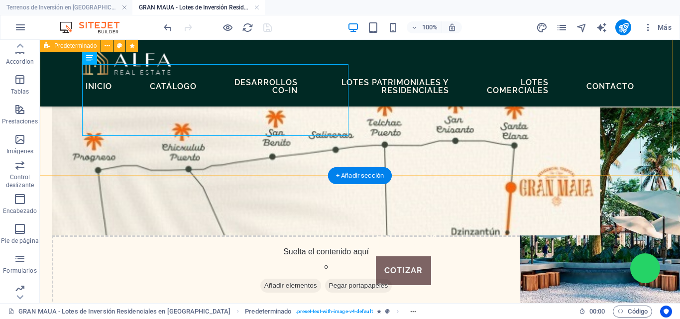
click at [265, 145] on div "Ubicación Privilegiada Ubicado a solo 50 minutos de Mérida, Santa Clara es uno …" at bounding box center [360, 140] width 640 height 409
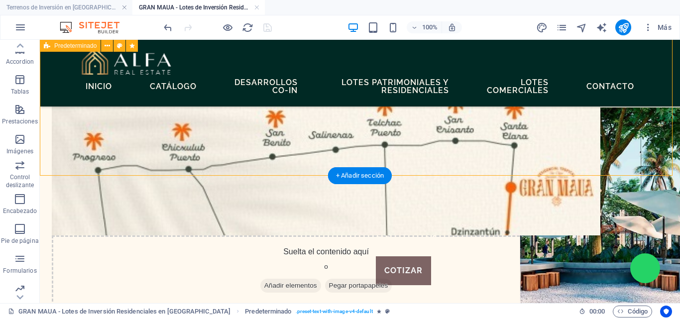
click at [266, 137] on div "Ubicación Privilegiada Ubicado a solo 50 minutos de Mérida, Santa Clara es uno …" at bounding box center [360, 140] width 640 height 409
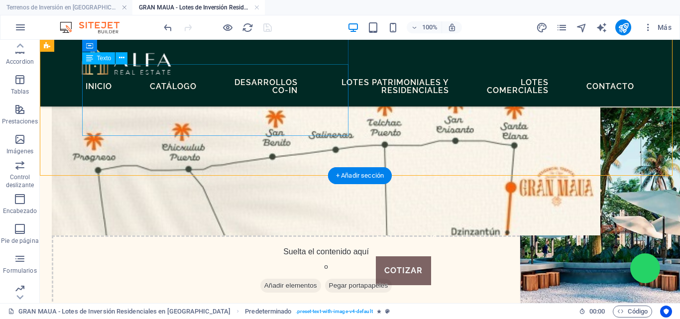
click at [267, 68] on div "Ubicado a solo 50 minutos de Mérida, Santa Clara es uno de los secretos mejor g…" at bounding box center [326, 44] width 548 height 48
click at [293, 147] on div "Ubicación Privilegiada Ubicado a solo 50 minutos de Mérida, Santa Clara es uno …" at bounding box center [360, 140] width 640 height 409
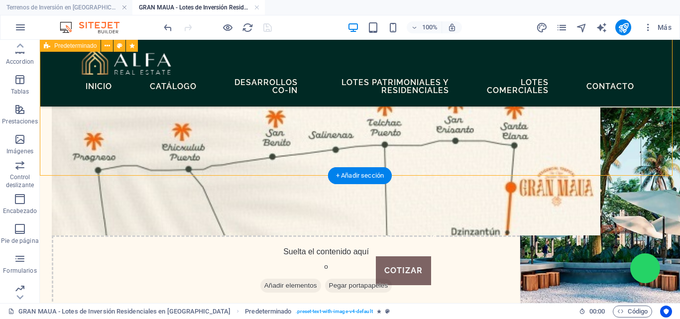
click at [235, 140] on div "Ubicación Privilegiada Ubicado a solo 50 minutos de Mérida, Santa Clara es uno …" at bounding box center [360, 140] width 640 height 409
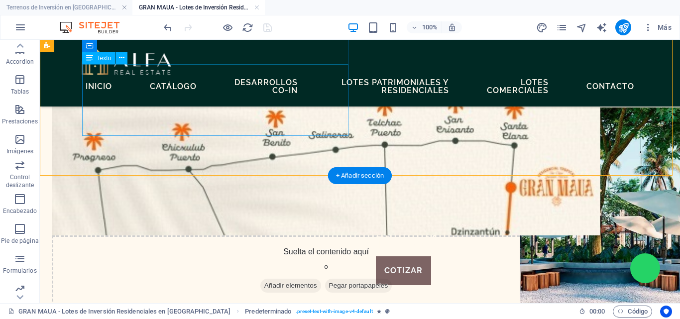
click at [185, 68] on div "Ubicado a solo 50 minutos de Mérida, Santa Clara es uno de los secretos mejor g…" at bounding box center [326, 44] width 548 height 48
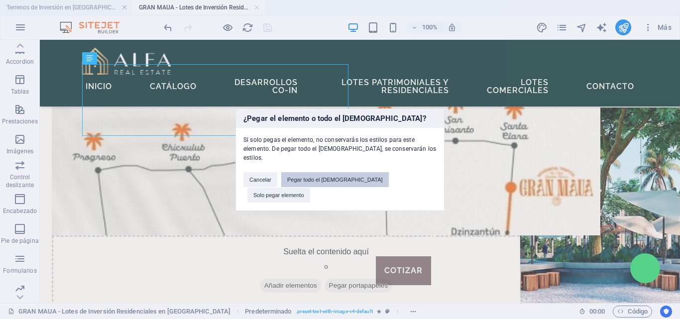
click at [314, 183] on button "Pegar todo el preajuste" at bounding box center [334, 179] width 107 height 15
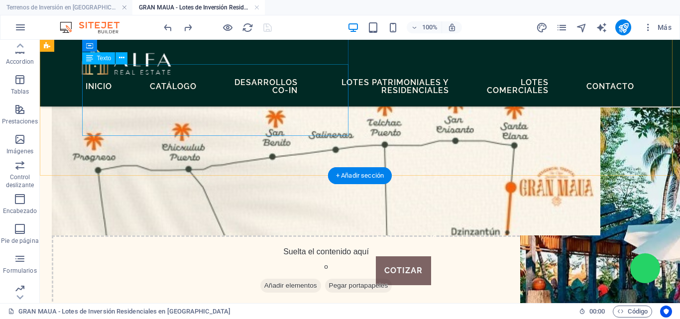
click at [229, 68] on div "Ubicado a solo 50 minutos de Mérida, Santa Clara es uno de los secretos mejor g…" at bounding box center [326, 44] width 548 height 48
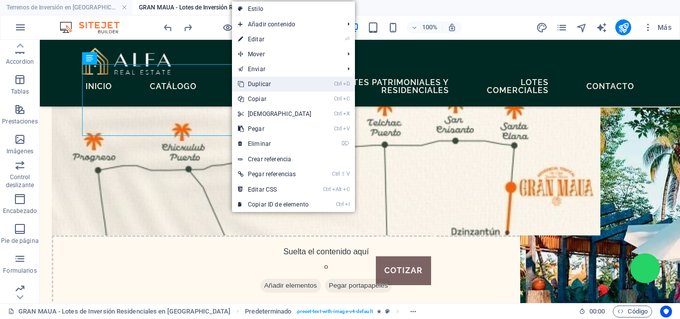
click at [261, 84] on link "Ctrl D Duplicar" at bounding box center [275, 84] width 86 height 15
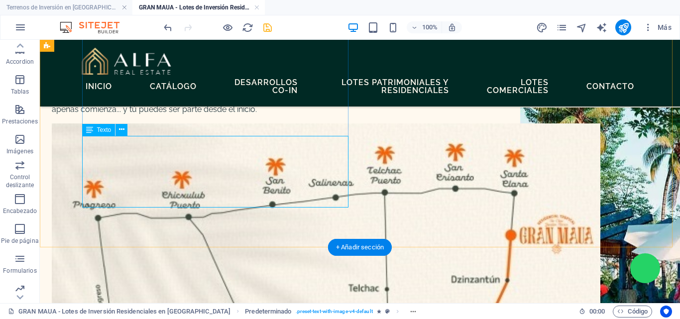
click at [219, 115] on div "Ubicado a solo 50 minutos de Mérida, Santa Clara es uno de los secretos mejor g…" at bounding box center [326, 92] width 548 height 48
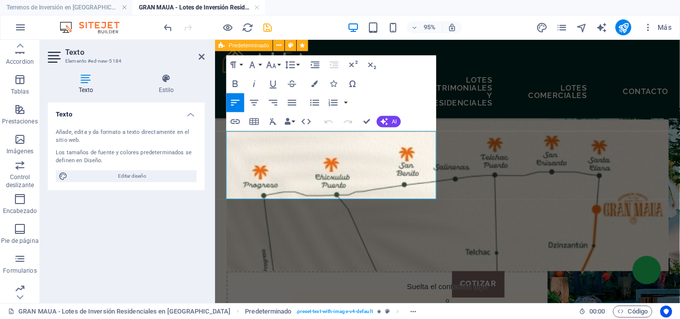
drag, startPoint x: 384, startPoint y: 187, endPoint x: 180, endPoint y: 110, distance: 217.9
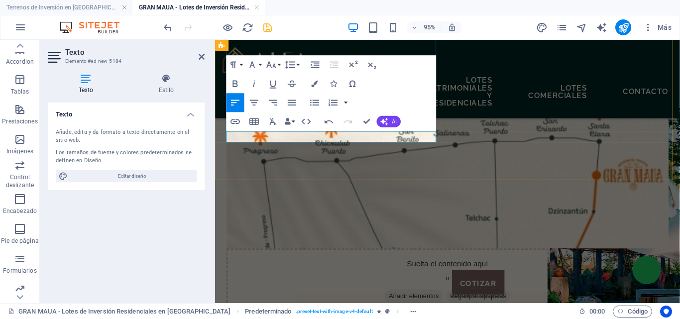
click at [250, 80] on p at bounding box center [459, 74] width 465 height 12
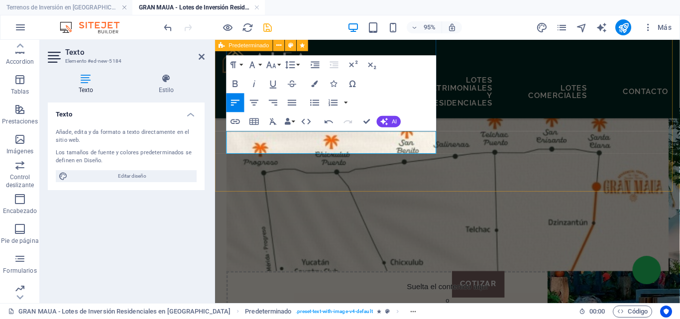
click at [299, 92] on p "Brochure (Folleto)" at bounding box center [459, 86] width 465 height 12
click at [296, 92] on p "Brochure (Folleto)" at bounding box center [459, 86] width 465 height 12
click at [322, 161] on div "Ubicación Privilegiada Ubicado a solo 50 minutos de Mérida, Santa Clara es uno …" at bounding box center [459, 164] width 489 height 457
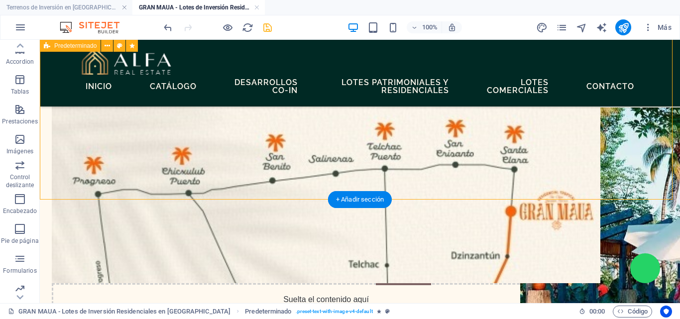
click at [161, 163] on div "Ubicación Privilegiada Ubicado a solo 50 minutos de Mérida, Santa Clara es uno …" at bounding box center [360, 164] width 640 height 457
click at [186, 92] on div "Brochure (Folleto)" at bounding box center [326, 80] width 548 height 24
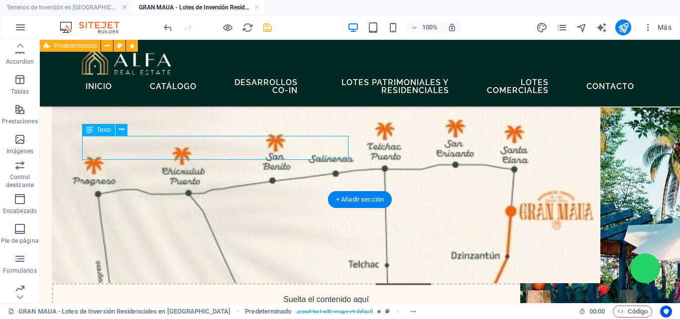
click at [178, 92] on div "Brochure (Folleto)" at bounding box center [326, 80] width 548 height 24
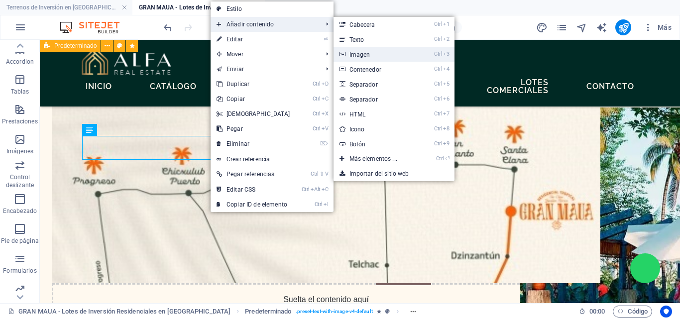
drag, startPoint x: 362, startPoint y: 55, endPoint x: 153, endPoint y: 15, distance: 212.6
click at [362, 55] on link "Ctrl 3 Imagen" at bounding box center [375, 54] width 84 height 15
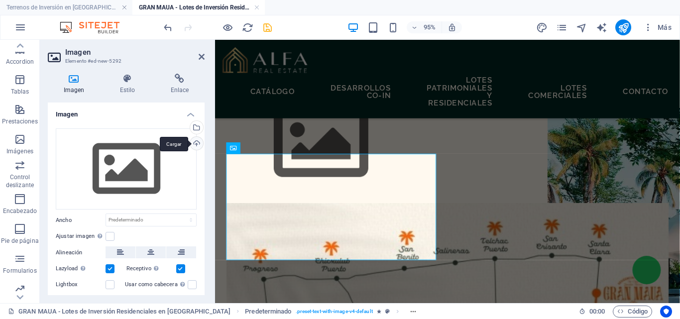
click at [194, 143] on div "Cargar" at bounding box center [195, 144] width 15 height 15
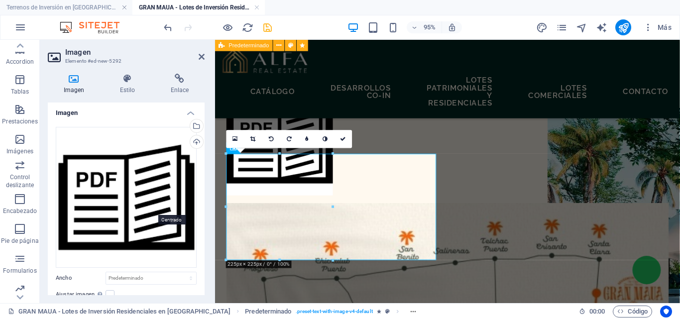
scroll to position [0, 0]
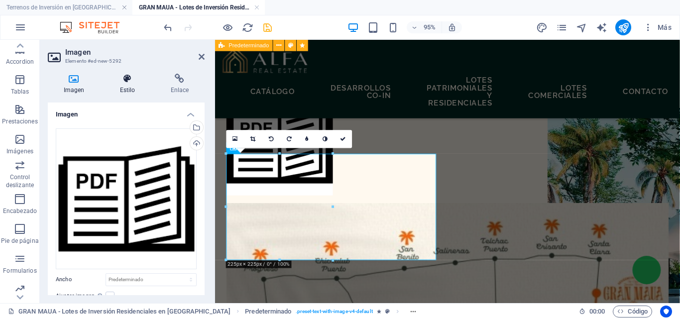
click at [131, 88] on h4 "Estilo" at bounding box center [129, 84] width 51 height 21
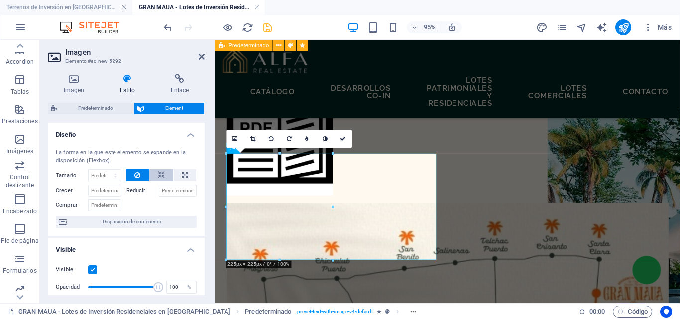
click at [161, 171] on icon at bounding box center [161, 175] width 7 height 12
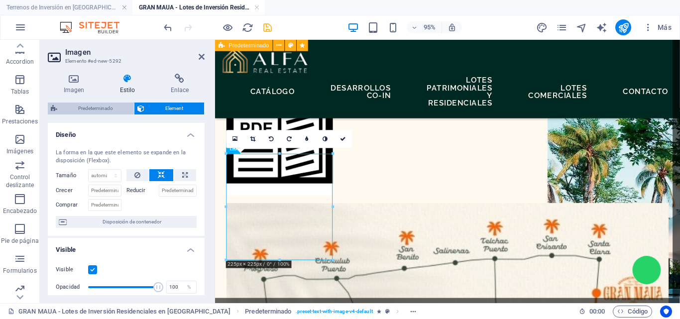
click at [95, 108] on span "Predeterminado" at bounding box center [95, 108] width 71 height 12
select select "rem"
select select "px"
select select "preset-text-with-image-v4-default"
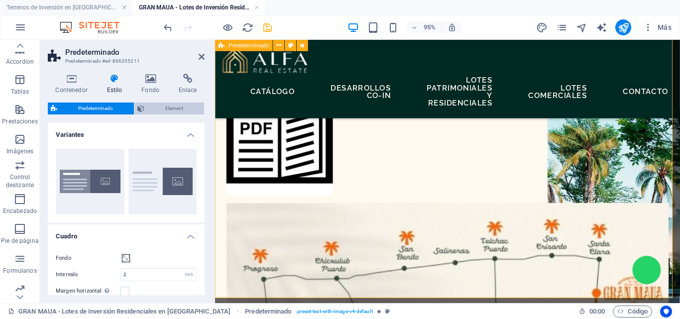
click at [167, 106] on span "Element" at bounding box center [174, 108] width 54 height 12
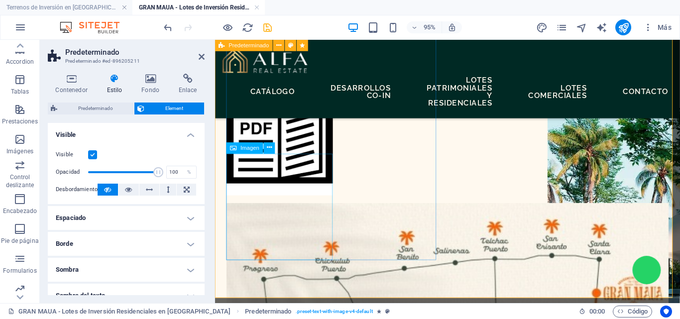
click at [300, 203] on figure at bounding box center [459, 148] width 465 height 112
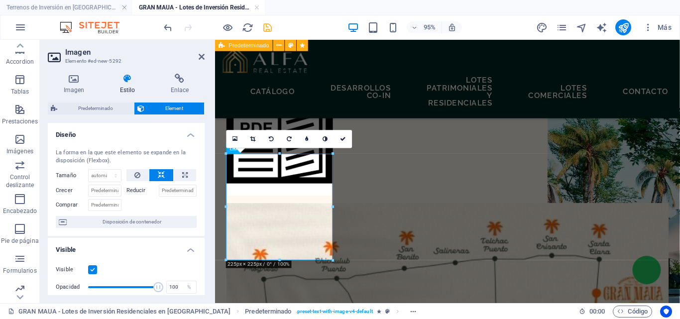
click at [134, 82] on icon at bounding box center [127, 79] width 47 height 10
click at [97, 175] on select "Predeterminado automático px % 1/1 1/2 1/3 1/4 1/5 1/6 1/7 1/8 1/9 1/10" at bounding box center [105, 176] width 32 height 12
select select "px"
click at [105, 170] on select "Predeterminado automático px % 1/1 1/2 1/3 1/4 1/5 1/6 1/7 1/8 1/9 1/10" at bounding box center [105, 176] width 32 height 12
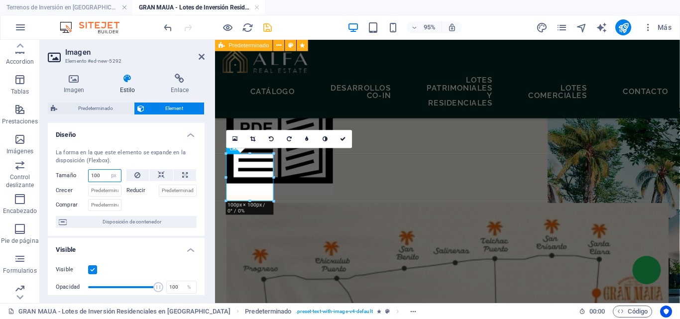
drag, startPoint x: 101, startPoint y: 178, endPoint x: 80, endPoint y: 177, distance: 20.9
click at [80, 177] on div "Tamaño 100 Predeterminado automático px % 1/1 1/2 1/3 1/4 1/5 1/6 1/7 1/8 1/9 1…" at bounding box center [89, 175] width 66 height 13
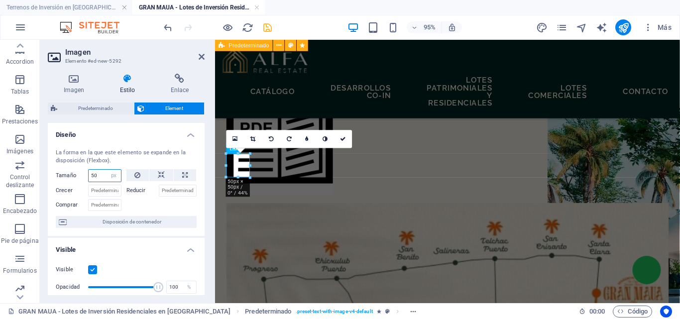
drag, startPoint x: 100, startPoint y: 176, endPoint x: 79, endPoint y: 176, distance: 20.9
click at [79, 176] on div "Tamaño 50 Predeterminado automático px % 1/1 1/2 1/3 1/4 1/5 1/6 1/7 1/8 1/9 1/…" at bounding box center [89, 175] width 66 height 13
click at [112, 199] on input "Comprar" at bounding box center [104, 205] width 33 height 12
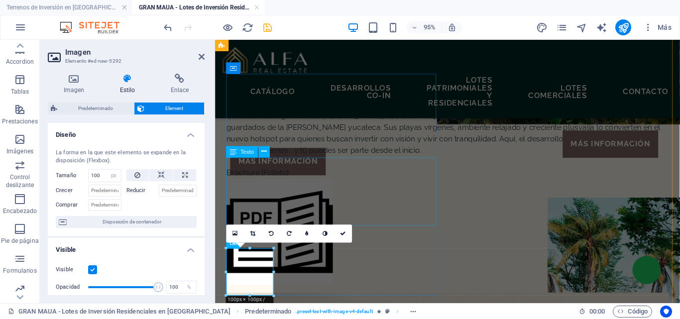
scroll to position [974, 0]
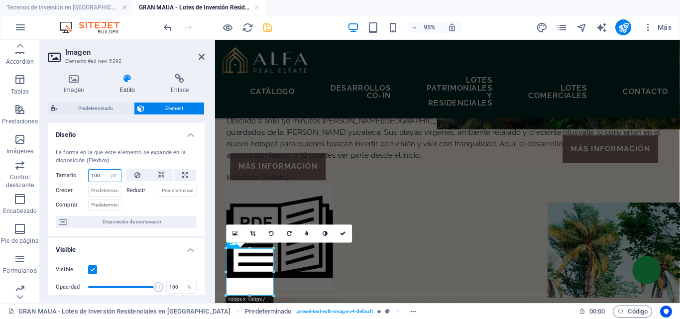
drag, startPoint x: 99, startPoint y: 176, endPoint x: 90, endPoint y: 177, distance: 9.5
click at [91, 177] on input "100" at bounding box center [105, 176] width 32 height 12
type input "80"
click at [166, 208] on div at bounding box center [161, 204] width 71 height 14
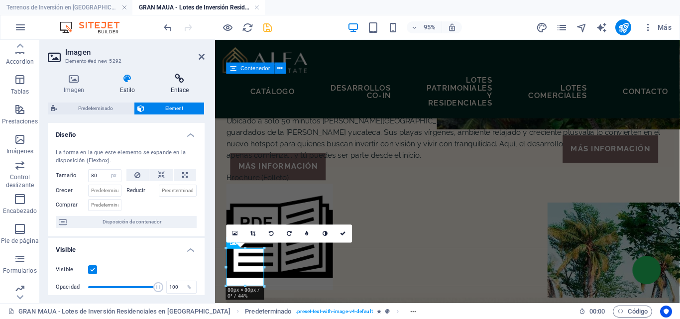
click at [177, 85] on h4 "Enlace" at bounding box center [180, 84] width 50 height 21
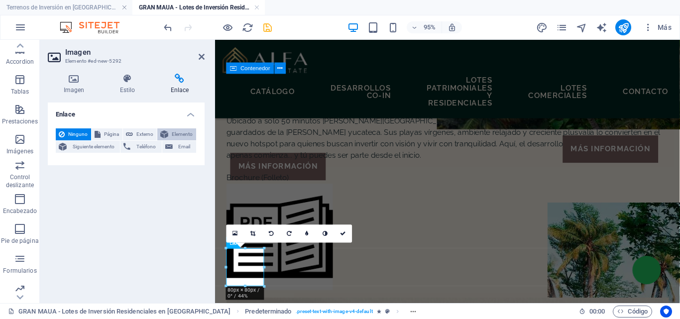
click at [168, 134] on button "Elemento" at bounding box center [176, 134] width 39 height 12
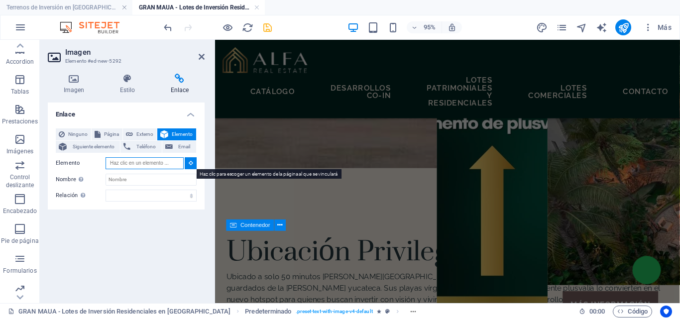
scroll to position [809, 0]
click at [189, 161] on icon at bounding box center [191, 162] width 4 height 5
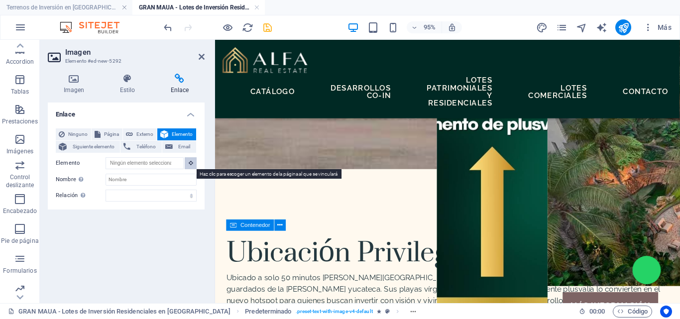
click at [189, 161] on icon at bounding box center [191, 162] width 4 height 5
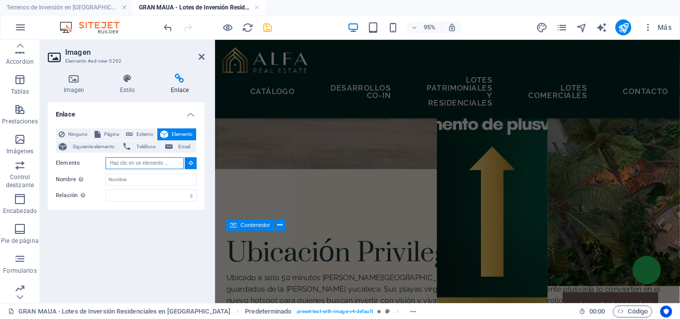
click at [168, 162] on input "Elemento" at bounding box center [144, 163] width 78 height 12
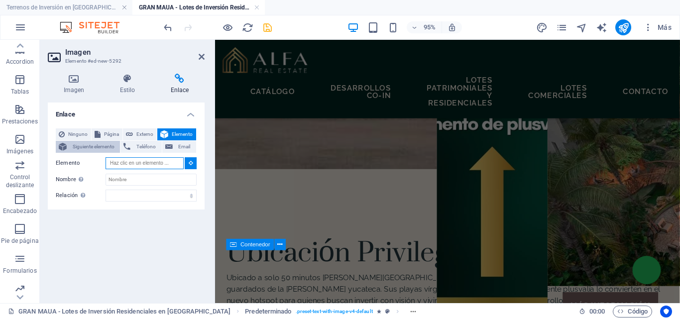
scroll to position [726, 0]
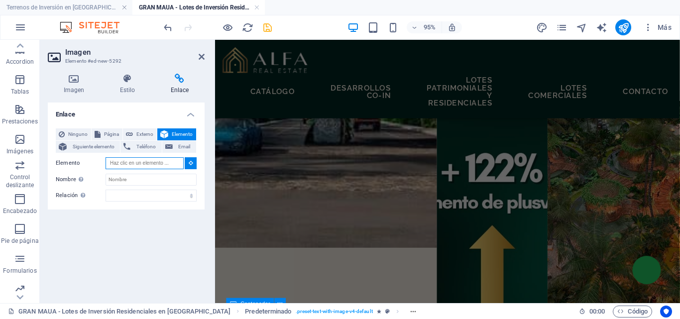
click at [157, 161] on input "Elemento" at bounding box center [144, 163] width 78 height 12
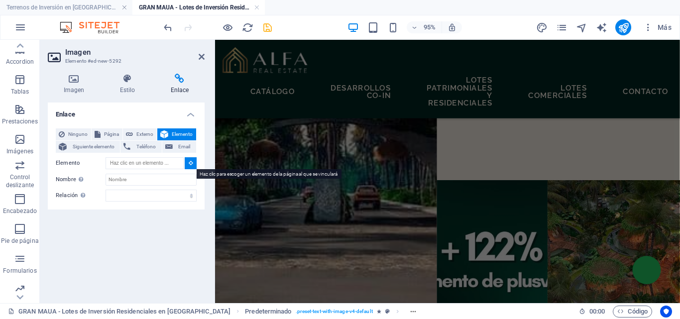
click at [194, 165] on button at bounding box center [191, 163] width 12 height 12
click at [148, 168] on input "Elemento" at bounding box center [144, 163] width 78 height 12
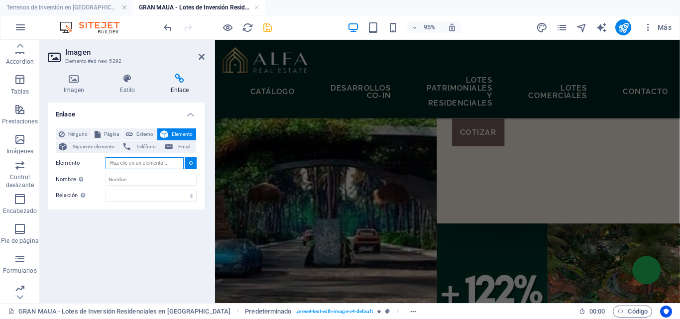
scroll to position [561, 0]
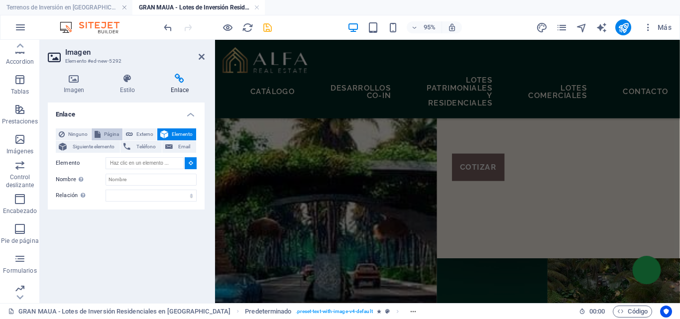
click at [108, 135] on span "Página" at bounding box center [111, 134] width 16 height 12
select select
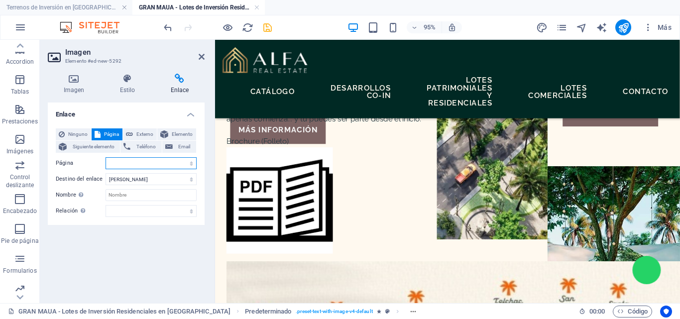
scroll to position [1075, 0]
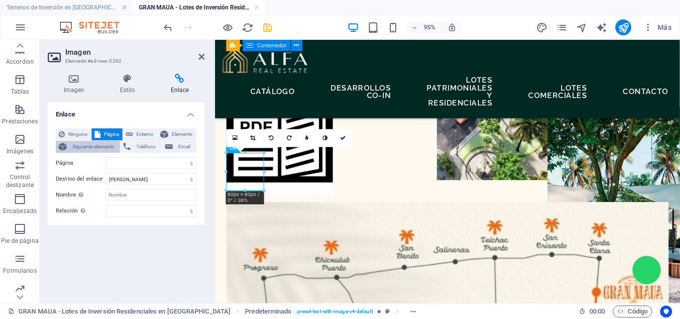
click at [70, 147] on span "Siguiente elemento" at bounding box center [93, 147] width 47 height 12
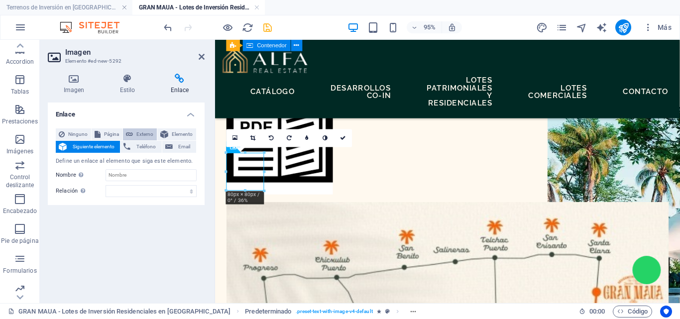
click at [139, 134] on span "Externo" at bounding box center [145, 134] width 18 height 12
select select "blank"
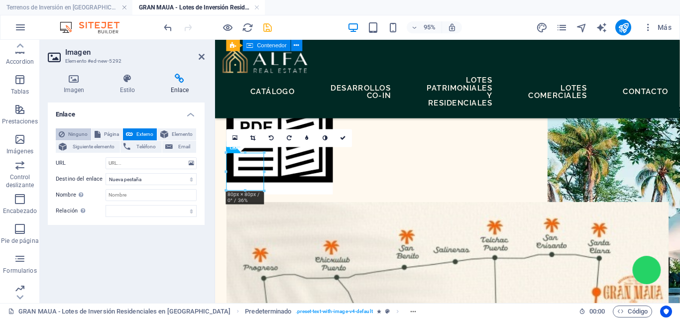
click at [76, 134] on span "Ninguno" at bounding box center [78, 134] width 20 height 12
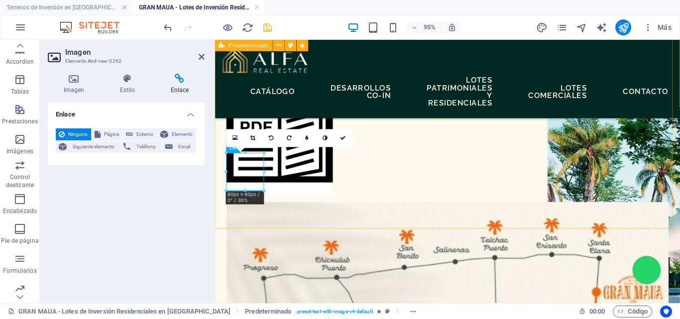
click at [346, 213] on div "Ubicación Privilegiada Ubicado a solo 50 minutos de Mérida, Santa Clara es uno …" at bounding box center [459, 239] width 489 height 609
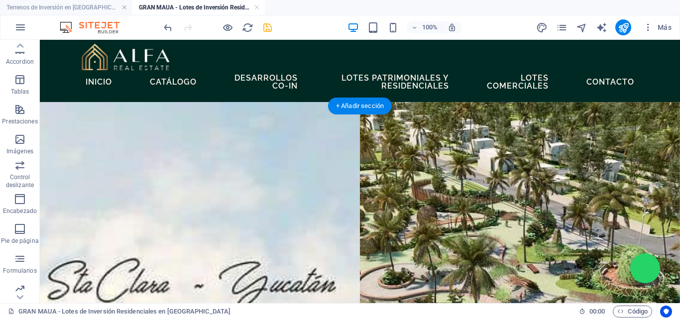
scroll to position [0, 0]
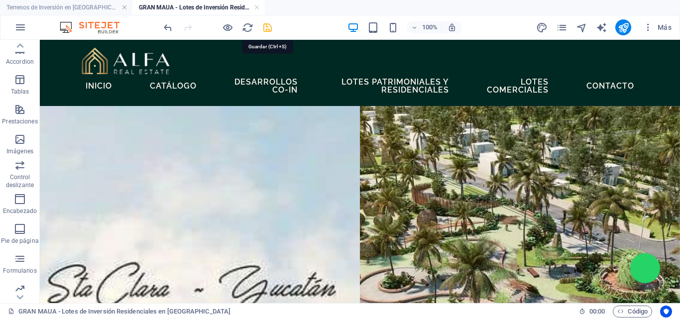
click at [262, 27] on icon "save" at bounding box center [267, 27] width 11 height 11
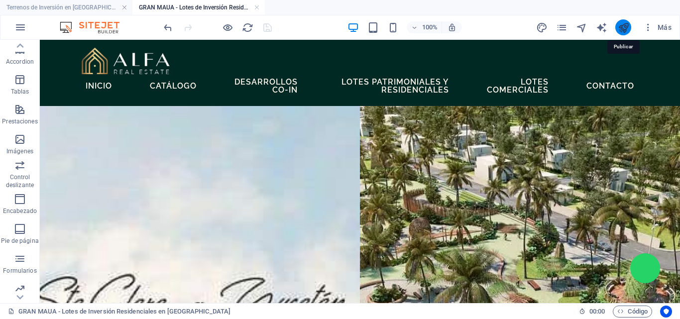
click at [626, 24] on icon "publish" at bounding box center [622, 27] width 11 height 11
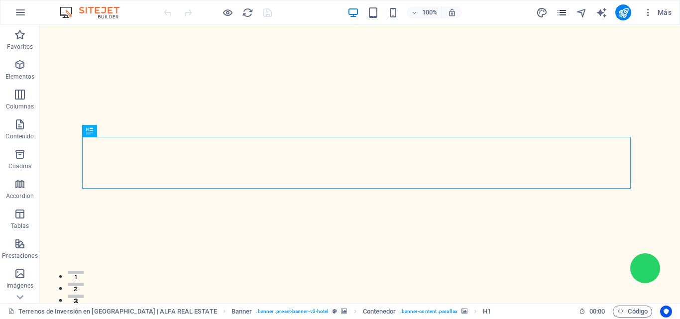
click at [565, 15] on icon "pages" at bounding box center [561, 12] width 11 height 11
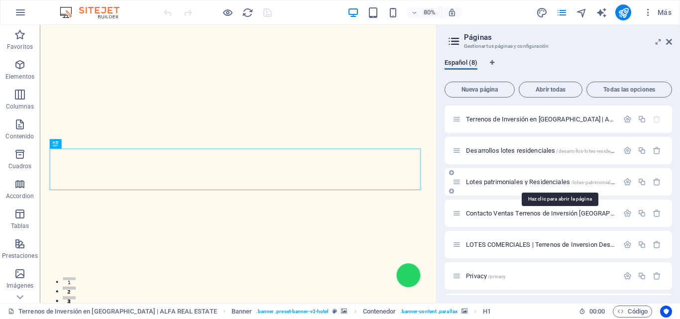
click at [512, 182] on span "Lotes patrimoniales y Residenciales /lotes-patrimoniales-y-residenciales" at bounding box center [558, 181] width 184 height 7
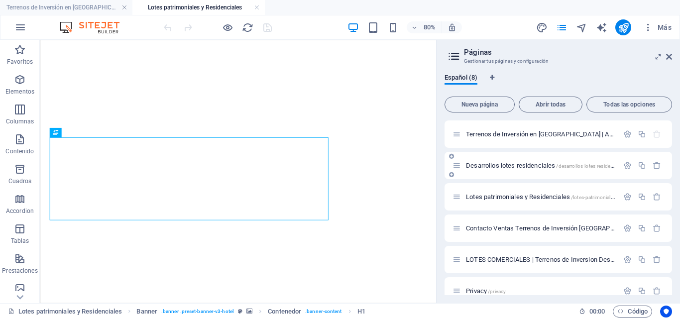
click at [539, 165] on span "Desarrollos lotes residenciales /desarrollos-lotes-residenciales" at bounding box center [546, 165] width 160 height 7
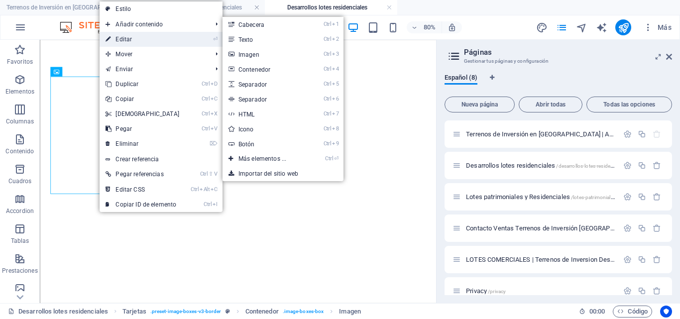
click at [127, 39] on link "⏎ Editar" at bounding box center [142, 39] width 86 height 15
select select "%"
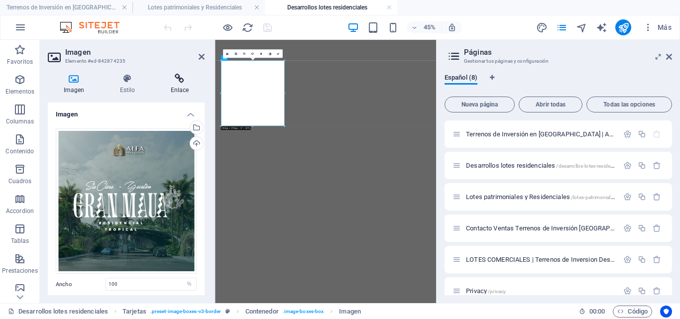
click at [181, 88] on h4 "Enlace" at bounding box center [180, 84] width 50 height 21
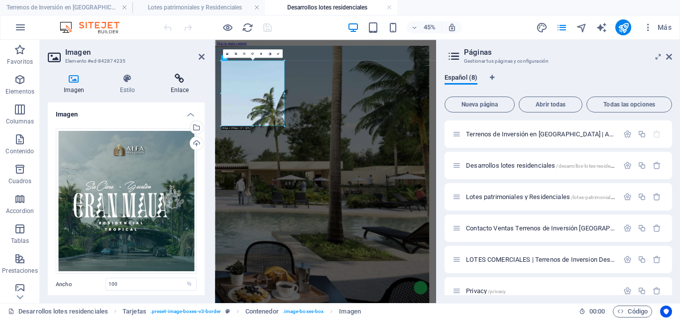
scroll to position [895, 0]
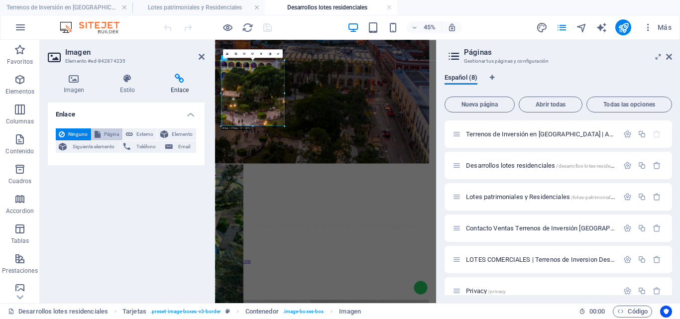
click at [109, 132] on span "Página" at bounding box center [111, 134] width 16 height 12
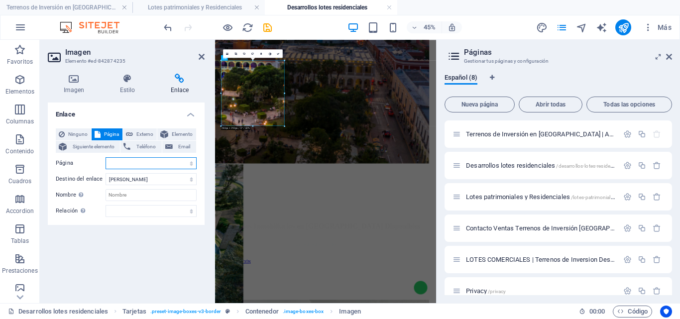
click at [164, 163] on select "Terrenos de Inversión en [GEOGRAPHIC_DATA] | ALFA REAL ESTATE Desarrollos lotes…" at bounding box center [150, 163] width 91 height 12
select select "6"
click at [105, 157] on select "Terrenos de Inversión en [GEOGRAPHIC_DATA] | ALFA REAL ESTATE Desarrollos lotes…" at bounding box center [150, 163] width 91 height 12
click at [151, 179] on select "Nueva pestaña Misma pestaña Superposición" at bounding box center [150, 179] width 91 height 12
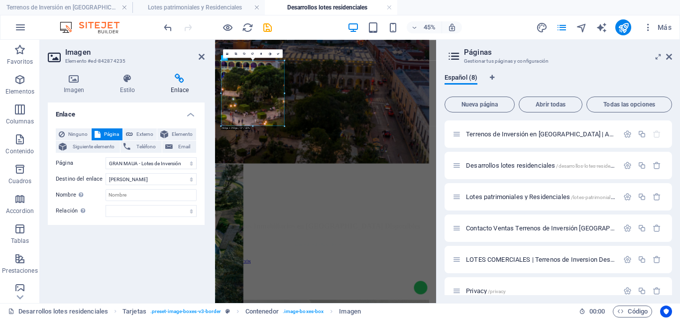
click at [172, 236] on div "Enlace Ninguno Página Externo Elemento Siguiente elemento Teléfono Email Página…" at bounding box center [126, 198] width 157 height 193
click at [269, 29] on icon "save" at bounding box center [267, 27] width 11 height 11
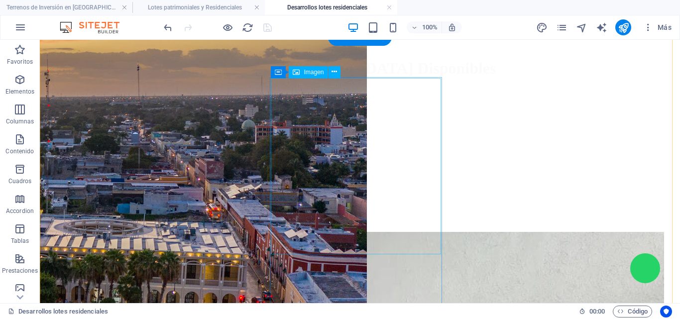
scroll to position [730, 0]
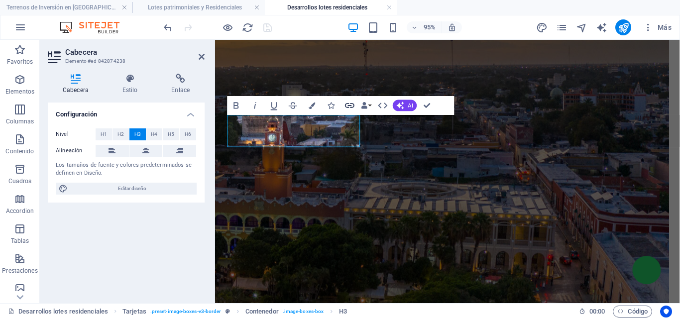
click at [349, 109] on icon "button" at bounding box center [349, 105] width 11 height 11
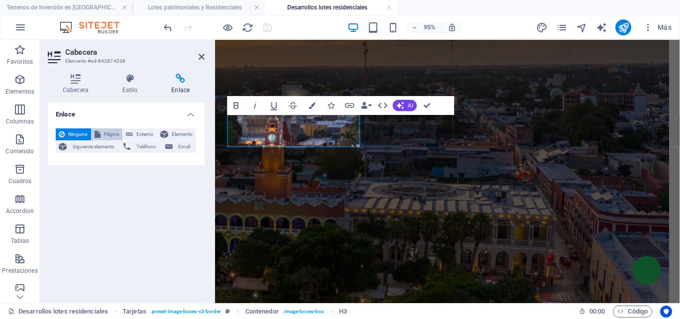
click at [102, 136] on button "Página" at bounding box center [107, 134] width 31 height 12
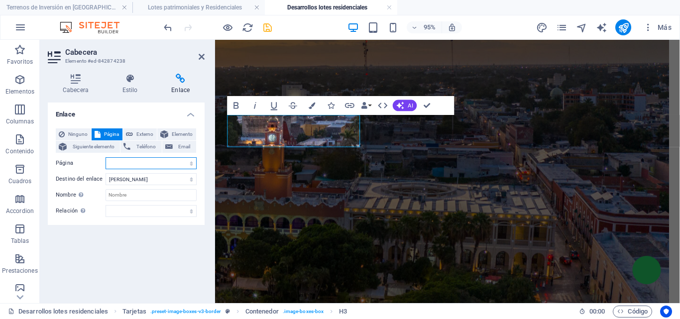
click at [159, 160] on select "Terrenos de Inversión en [GEOGRAPHIC_DATA] | ALFA REAL ESTATE Desarrollos lotes…" at bounding box center [150, 163] width 91 height 12
select select "6"
click at [105, 157] on select "Terrenos de Inversión en [GEOGRAPHIC_DATA] | ALFA REAL ESTATE Desarrollos lotes…" at bounding box center [150, 163] width 91 height 12
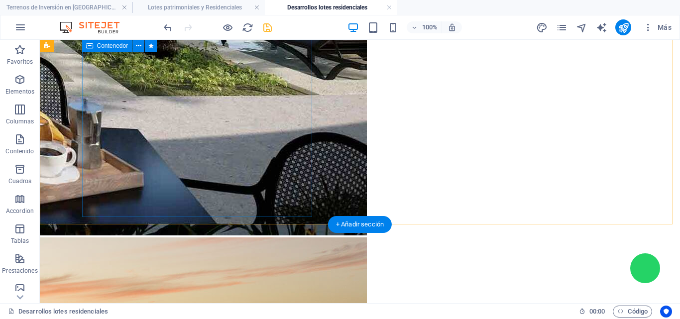
scroll to position [432, 0]
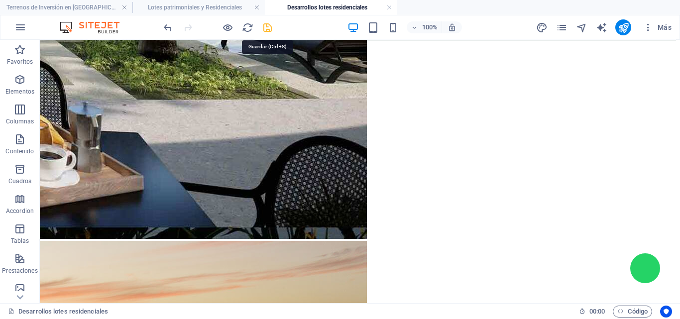
click at [265, 30] on icon "save" at bounding box center [267, 27] width 11 height 11
click at [622, 25] on icon "publish" at bounding box center [622, 27] width 11 height 11
